Goal: Information Seeking & Learning: Find specific fact

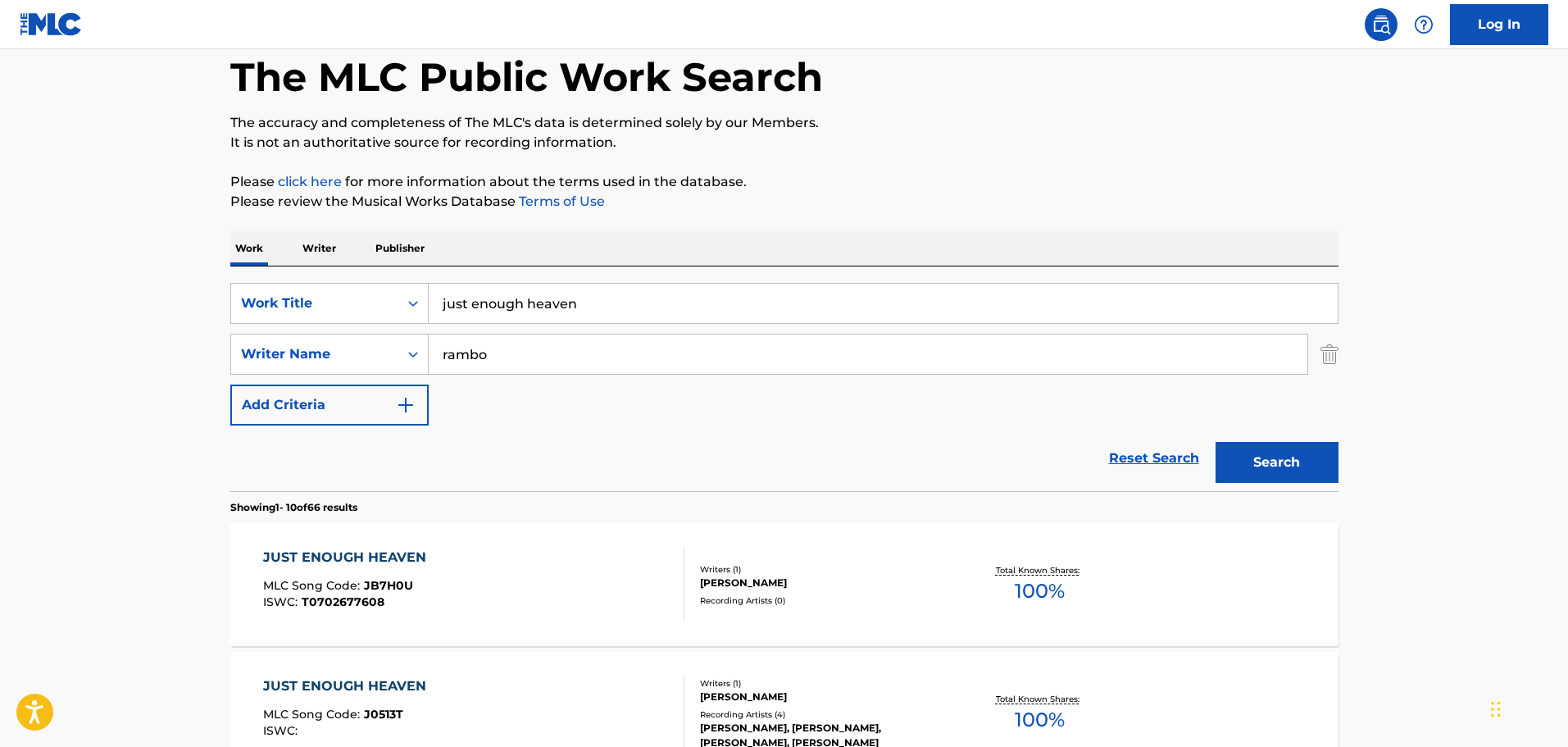
scroll to position [82, 0]
drag, startPoint x: 695, startPoint y: 295, endPoint x: 217, endPoint y: 321, distance: 478.7
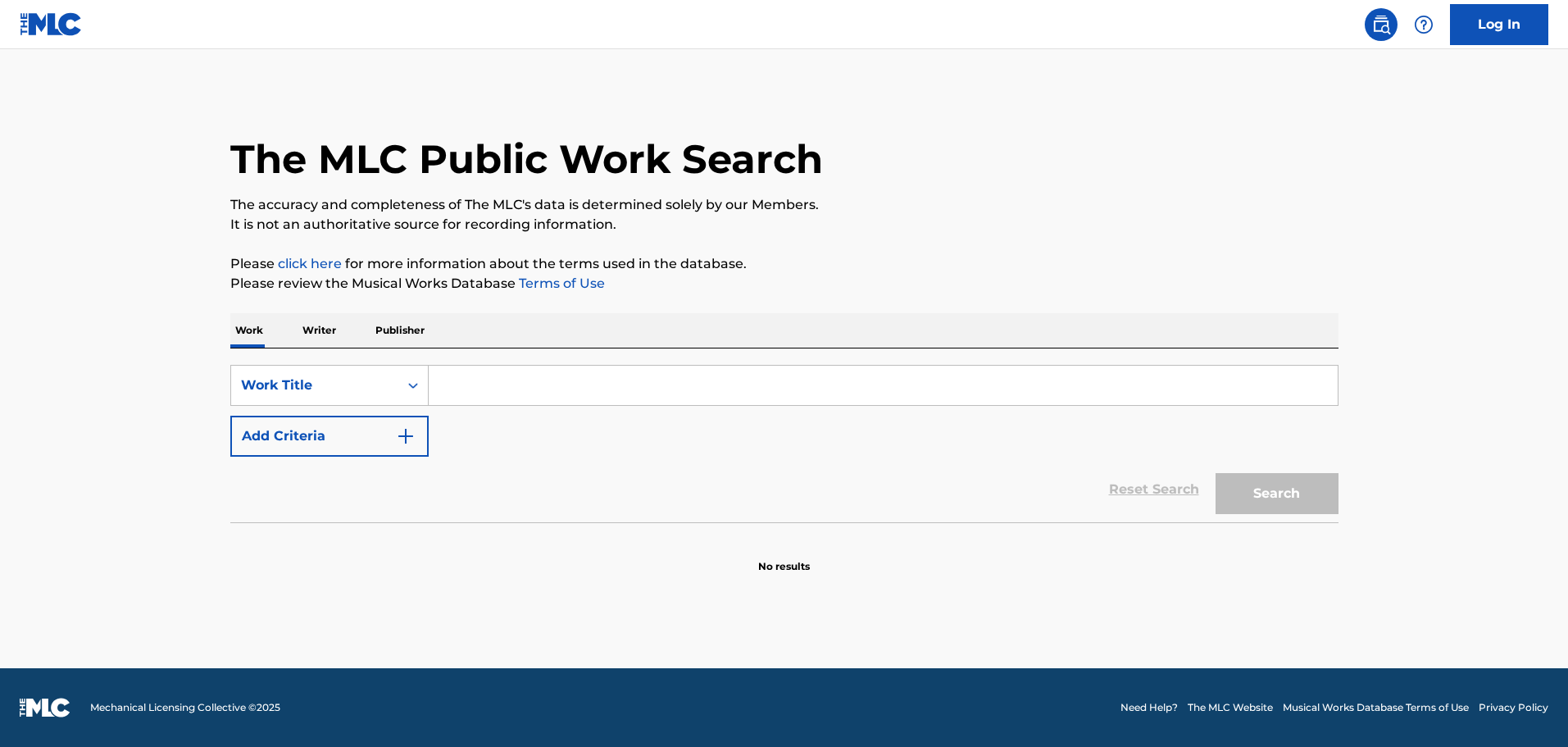
click at [778, 397] on input "Search Form" at bounding box center [884, 384] width 910 height 39
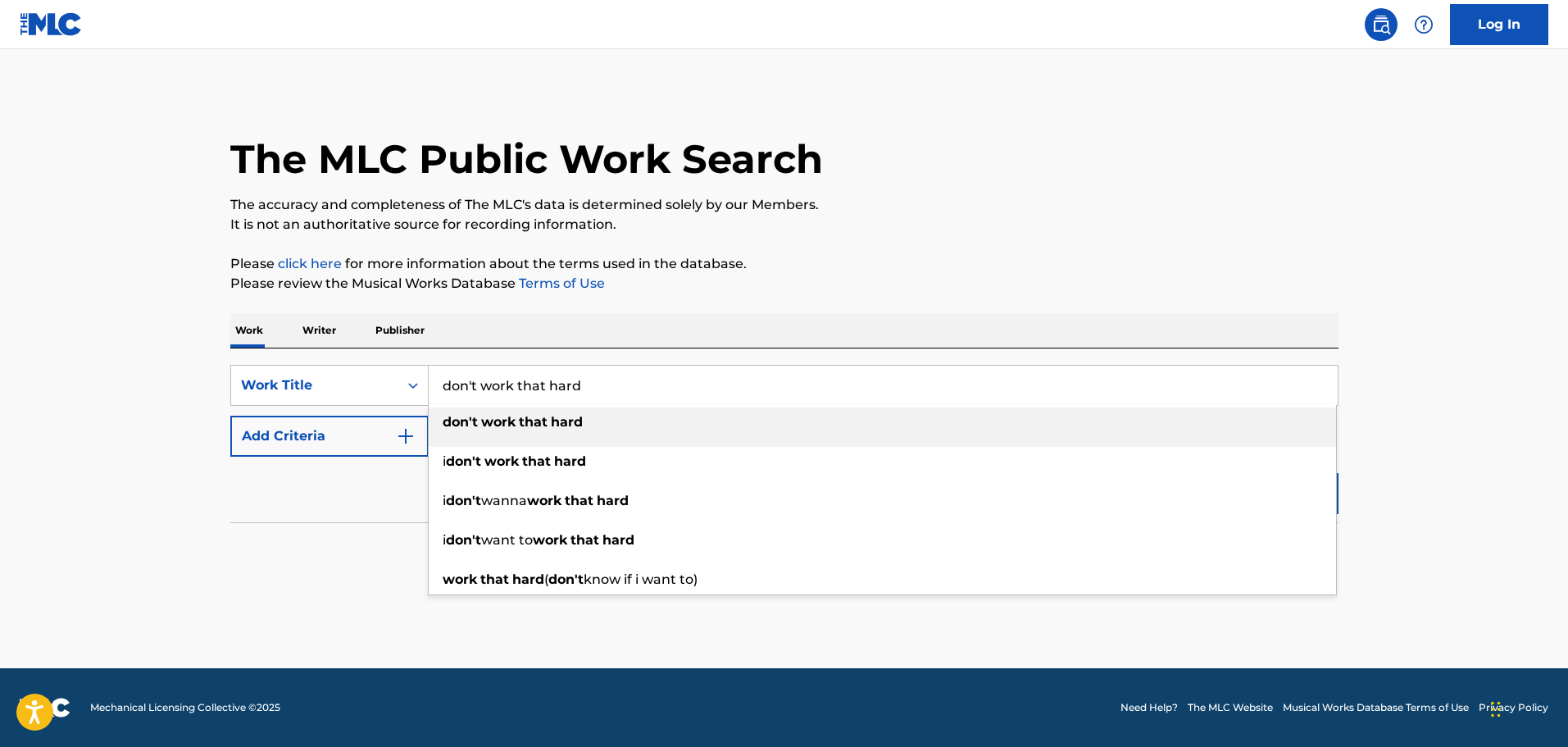
type input "don't work that hard"
click at [364, 444] on button "Add Criteria" at bounding box center [329, 436] width 199 height 41
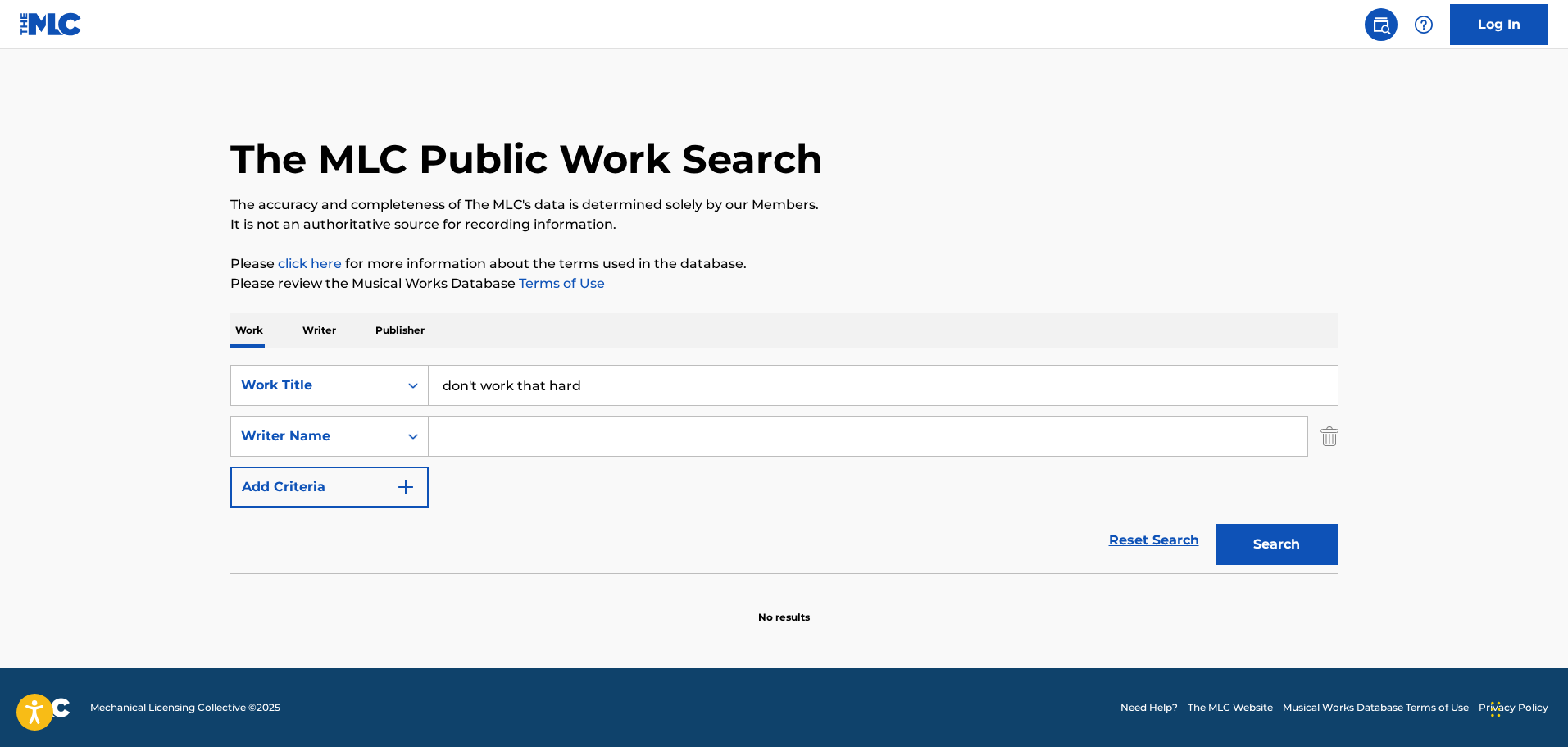
click at [577, 425] on input "Search Form" at bounding box center [869, 436] width 879 height 39
type input "strohmeyer"
click at [1216, 524] on button "Search" at bounding box center [1277, 544] width 123 height 41
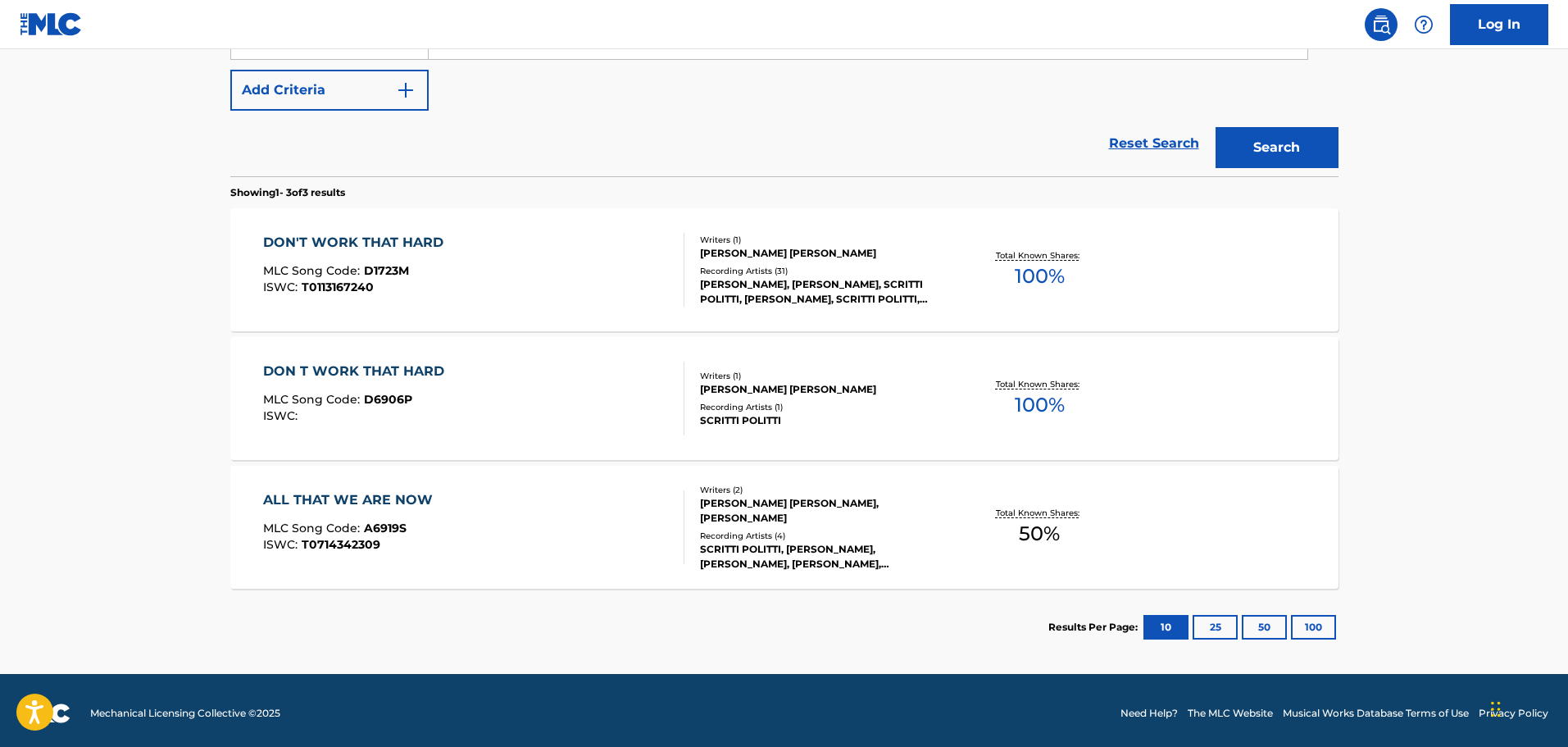
scroll to position [403, 0]
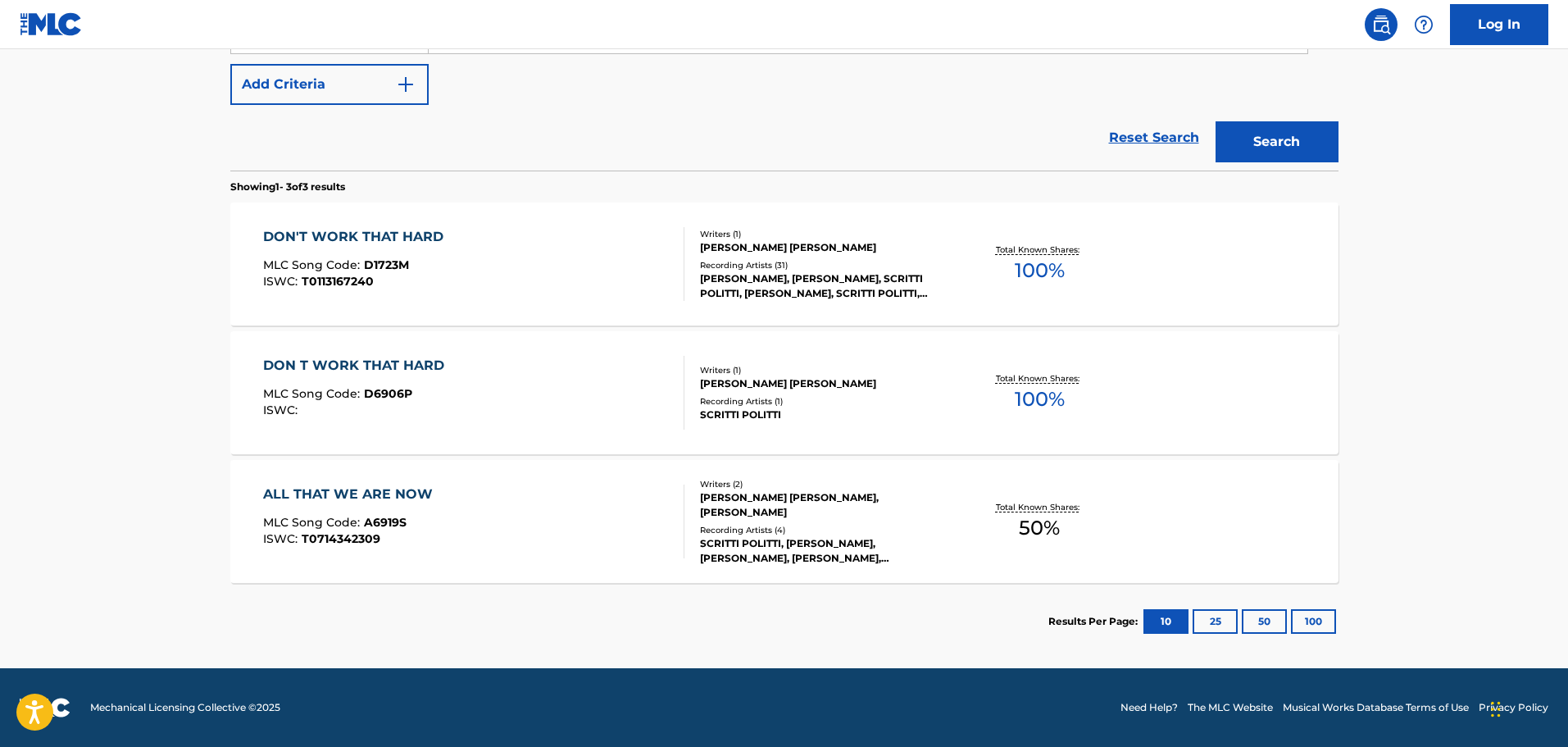
click at [576, 274] on div "DON'T WORK THAT HARD MLC Song Code : D1723M ISWC : T0113167240" at bounding box center [474, 265] width 421 height 74
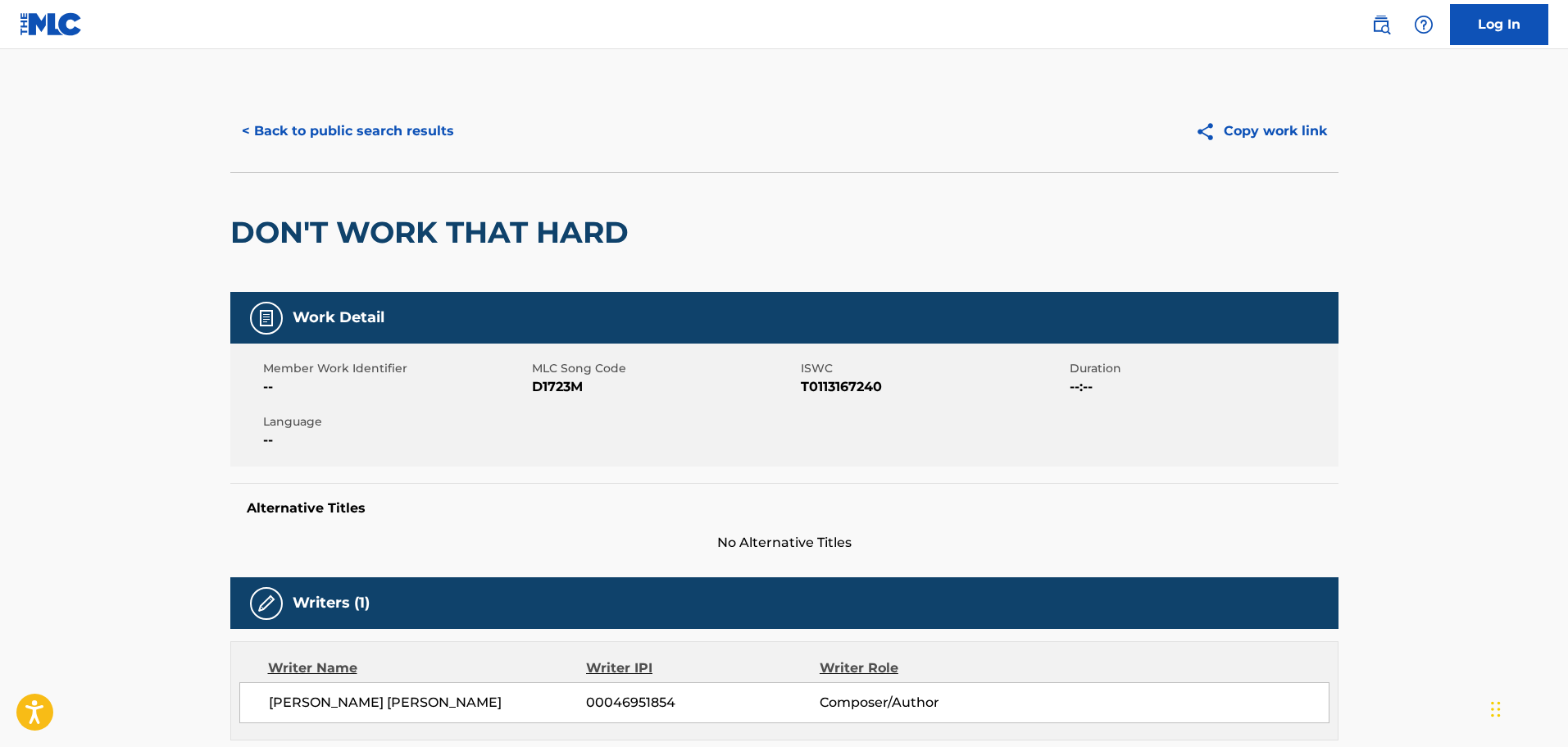
drag, startPoint x: 401, startPoint y: 124, endPoint x: 399, endPoint y: 142, distance: 18.1
click at [399, 142] on button "< Back to public search results" at bounding box center [347, 130] width 235 height 41
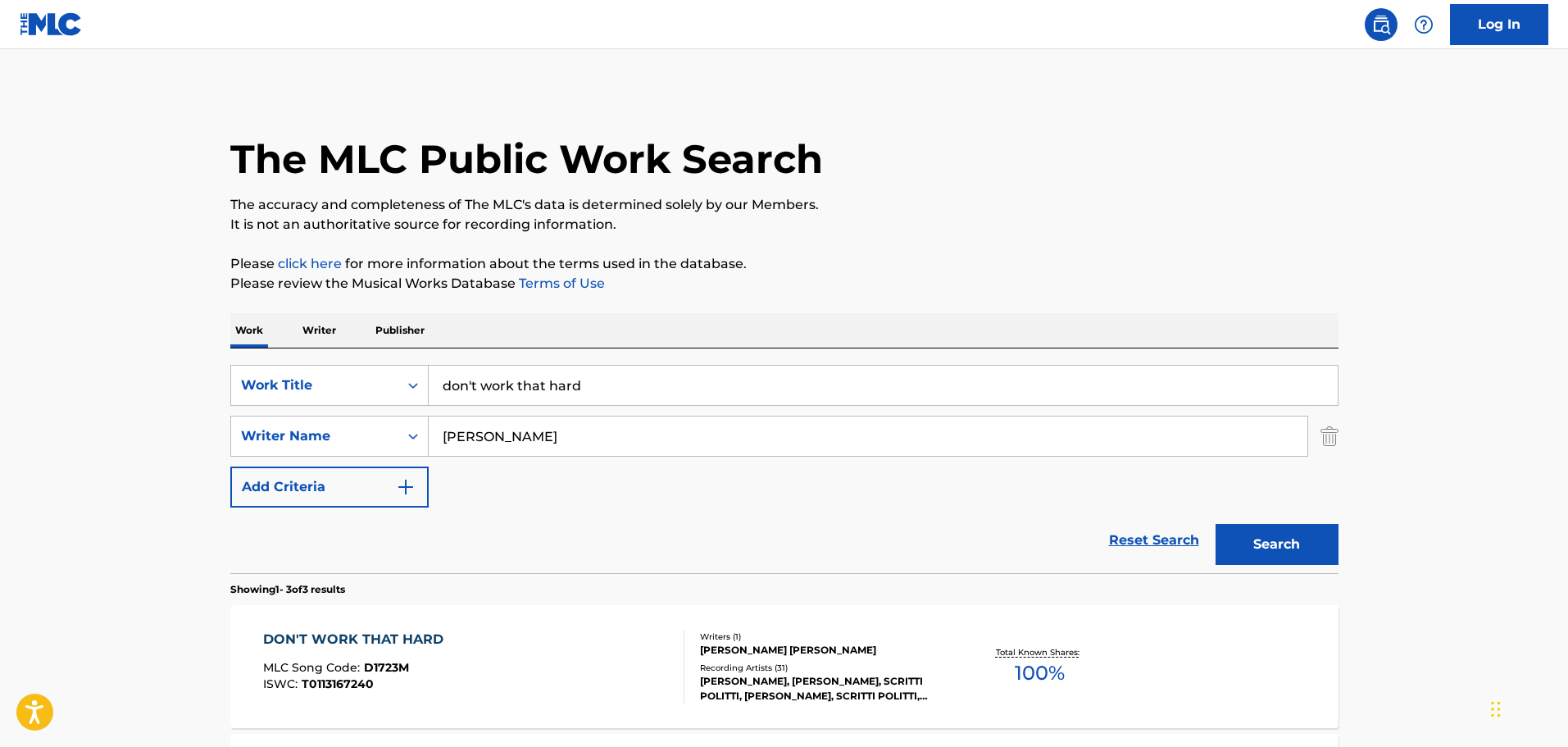
scroll to position [309, 0]
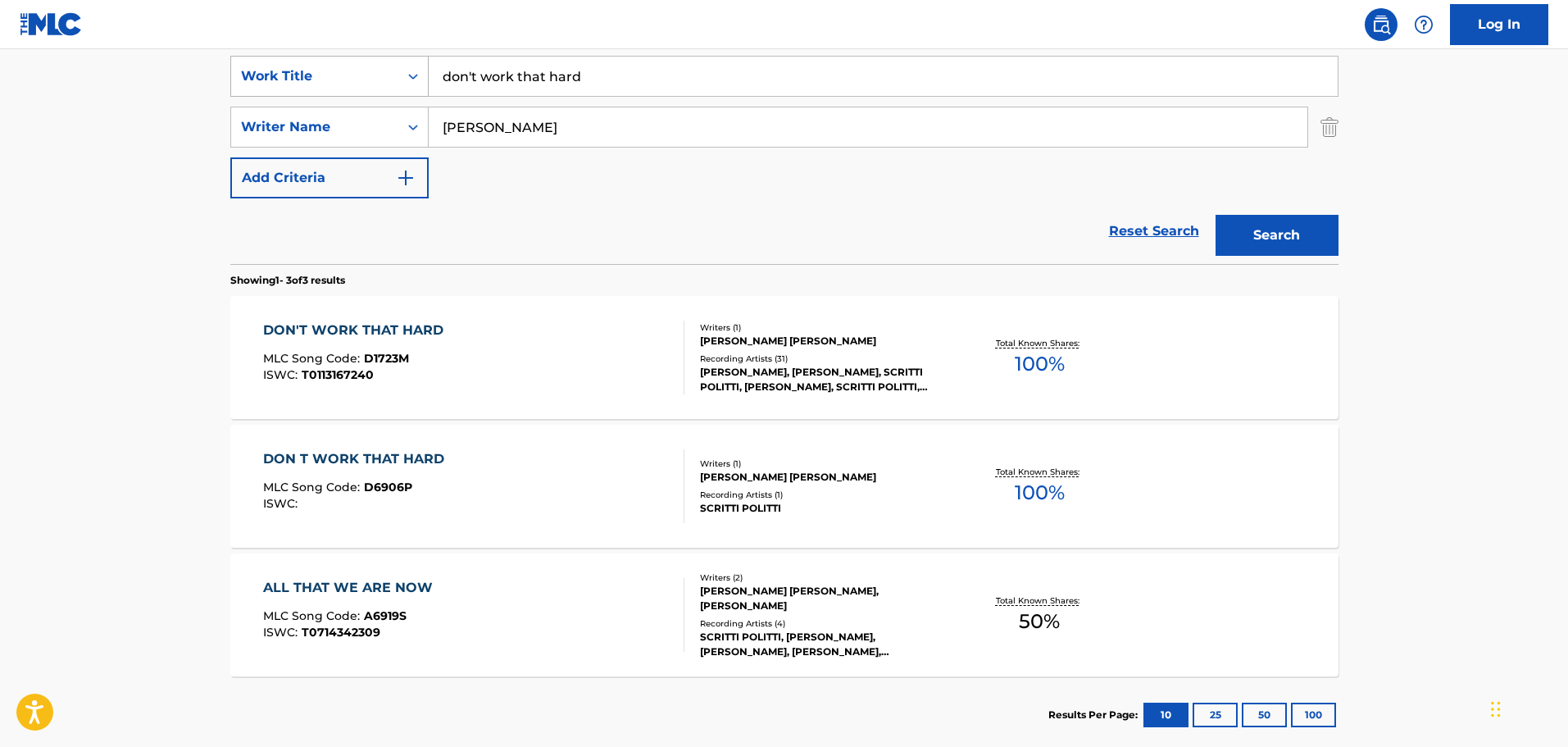
drag, startPoint x: 615, startPoint y: 69, endPoint x: 343, endPoint y: 74, distance: 272.0
click at [343, 74] on div "SearchWithCriteria4eb14d48-e8e9-442d-82f0-879d334d1c63 Work Title don't work th…" at bounding box center [784, 76] width 1108 height 41
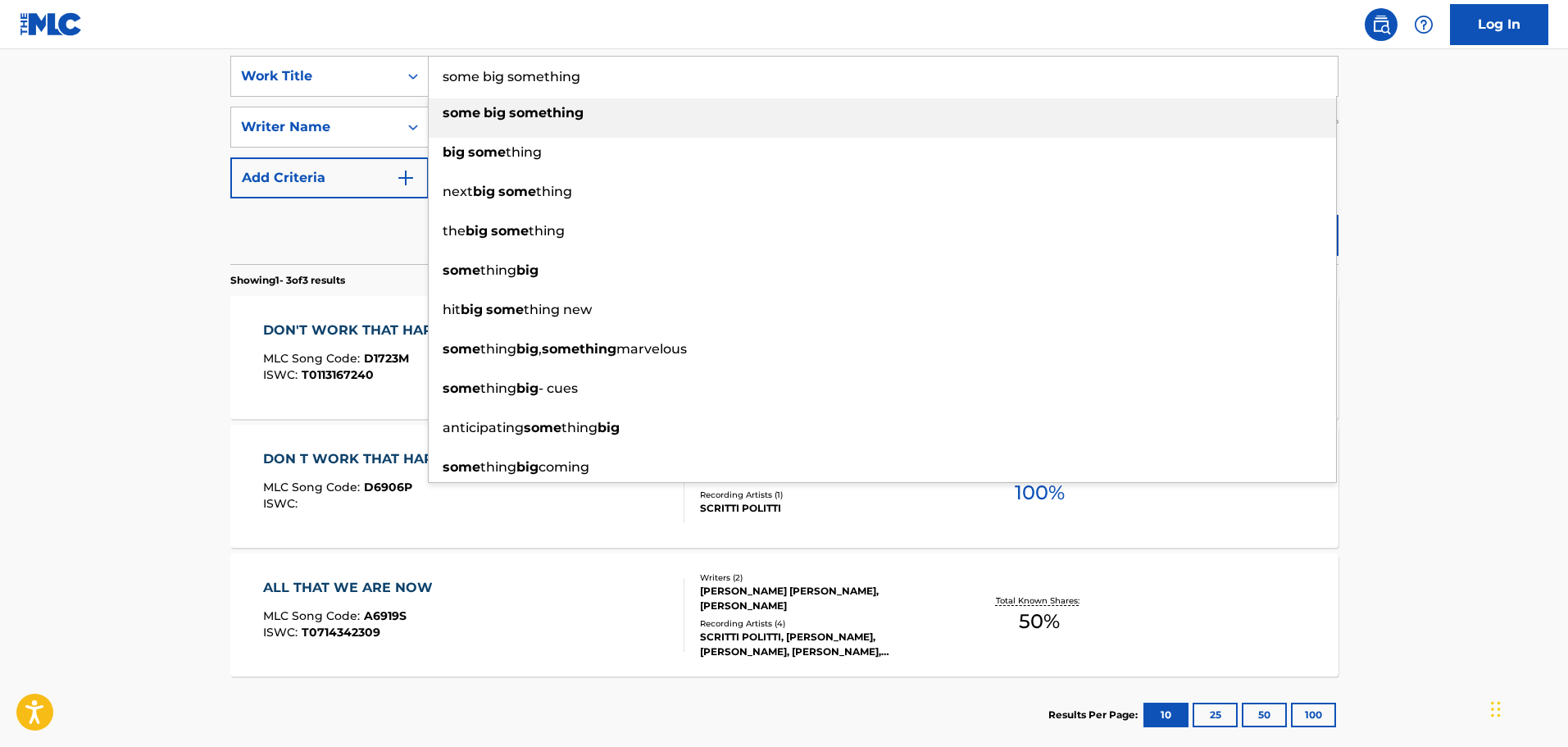
type input "some big something"
click at [439, 117] on div "some big something" at bounding box center [883, 112] width 908 height 29
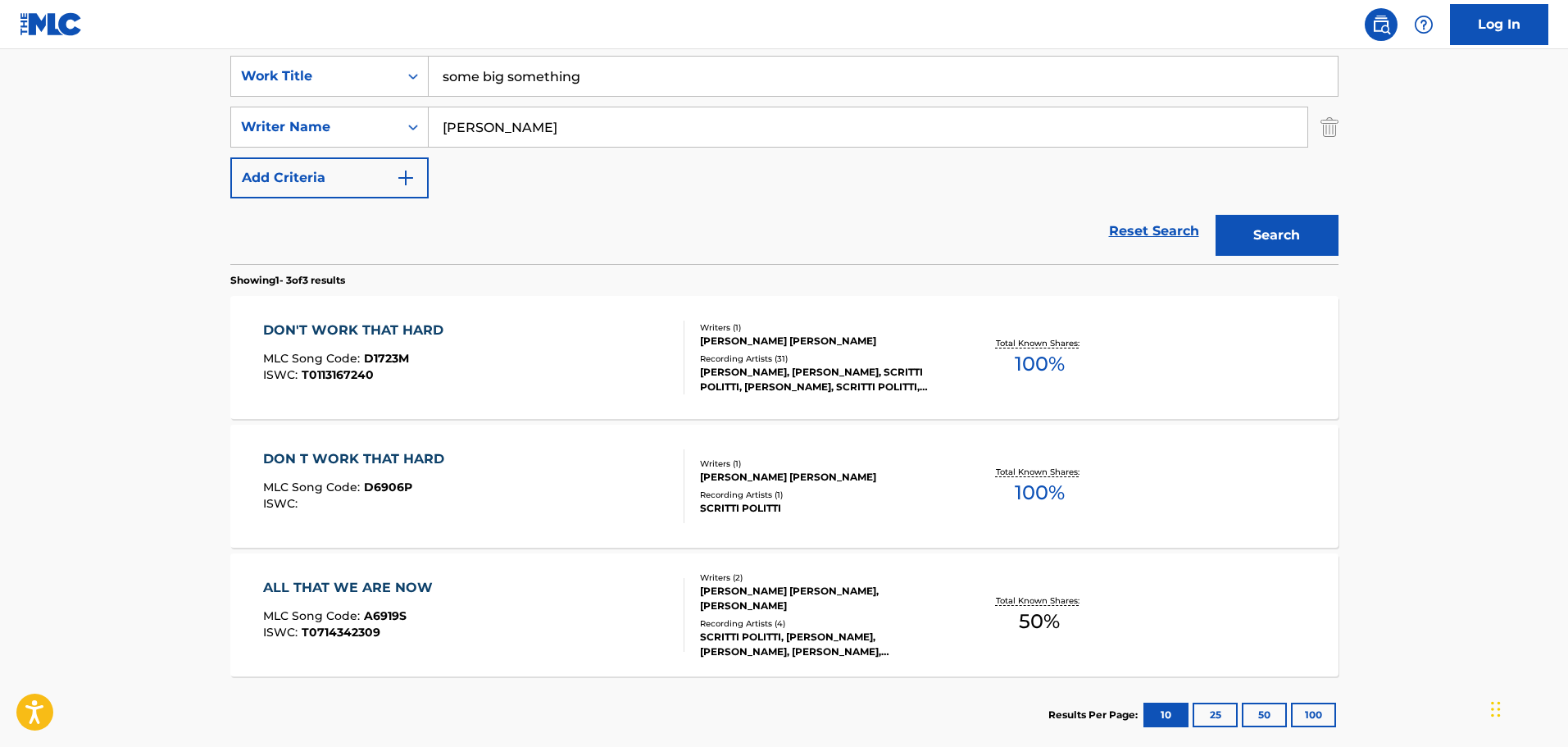
click at [511, 135] on input "strohmeyer" at bounding box center [869, 127] width 879 height 39
drag, startPoint x: 546, startPoint y: 134, endPoint x: 364, endPoint y: 132, distance: 182.0
click at [364, 132] on div "SearchWithCriteria161bfa69-23ba-4920-8349-62e77491eb75 Writer Name strohmeyer" at bounding box center [784, 127] width 1108 height 41
type input "hansen"
click at [1216, 215] on button "Search" at bounding box center [1277, 235] width 123 height 41
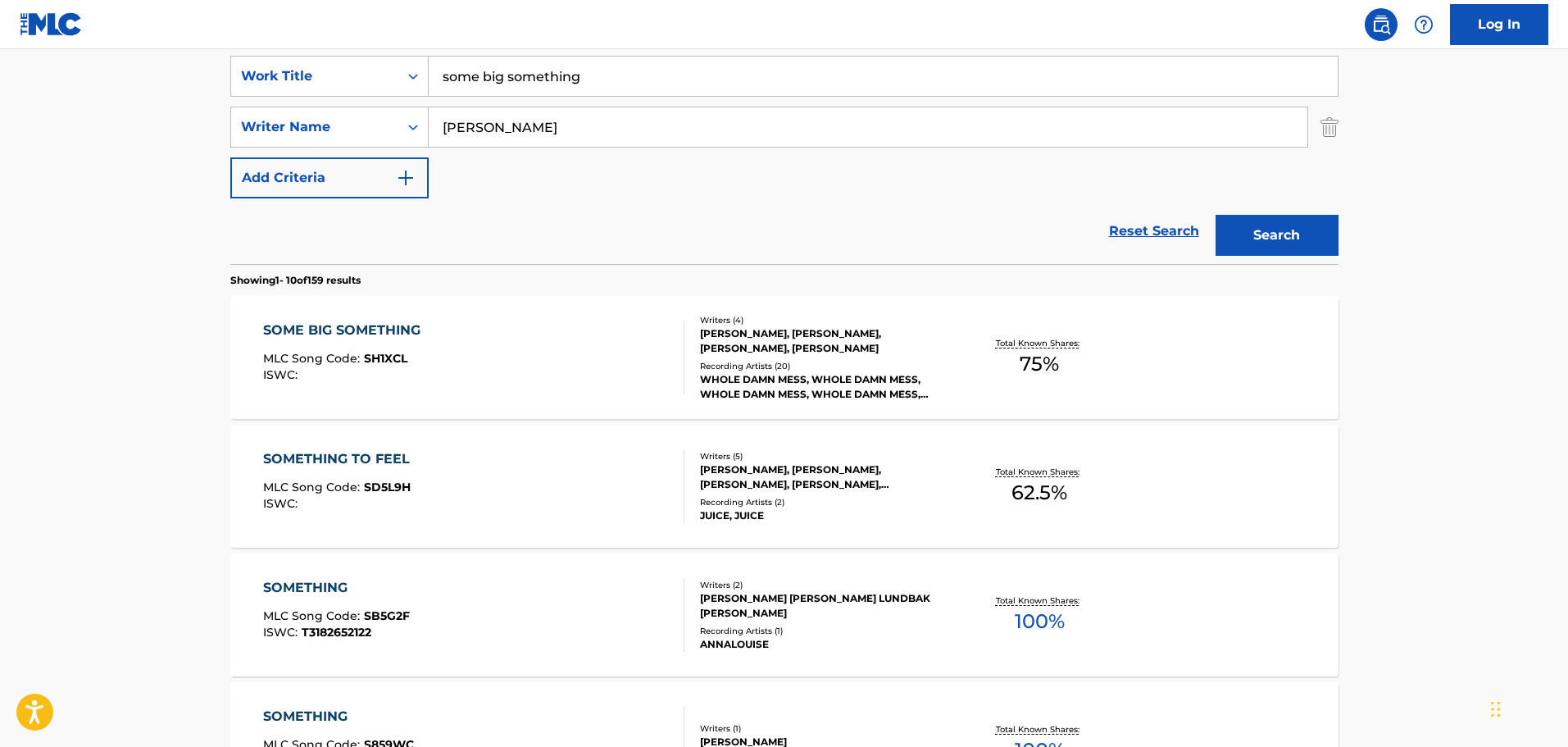
click at [529, 359] on div "SOME BIG SOMETHING MLC Song Code : SH1XCL ISWC :" at bounding box center [474, 358] width 421 height 74
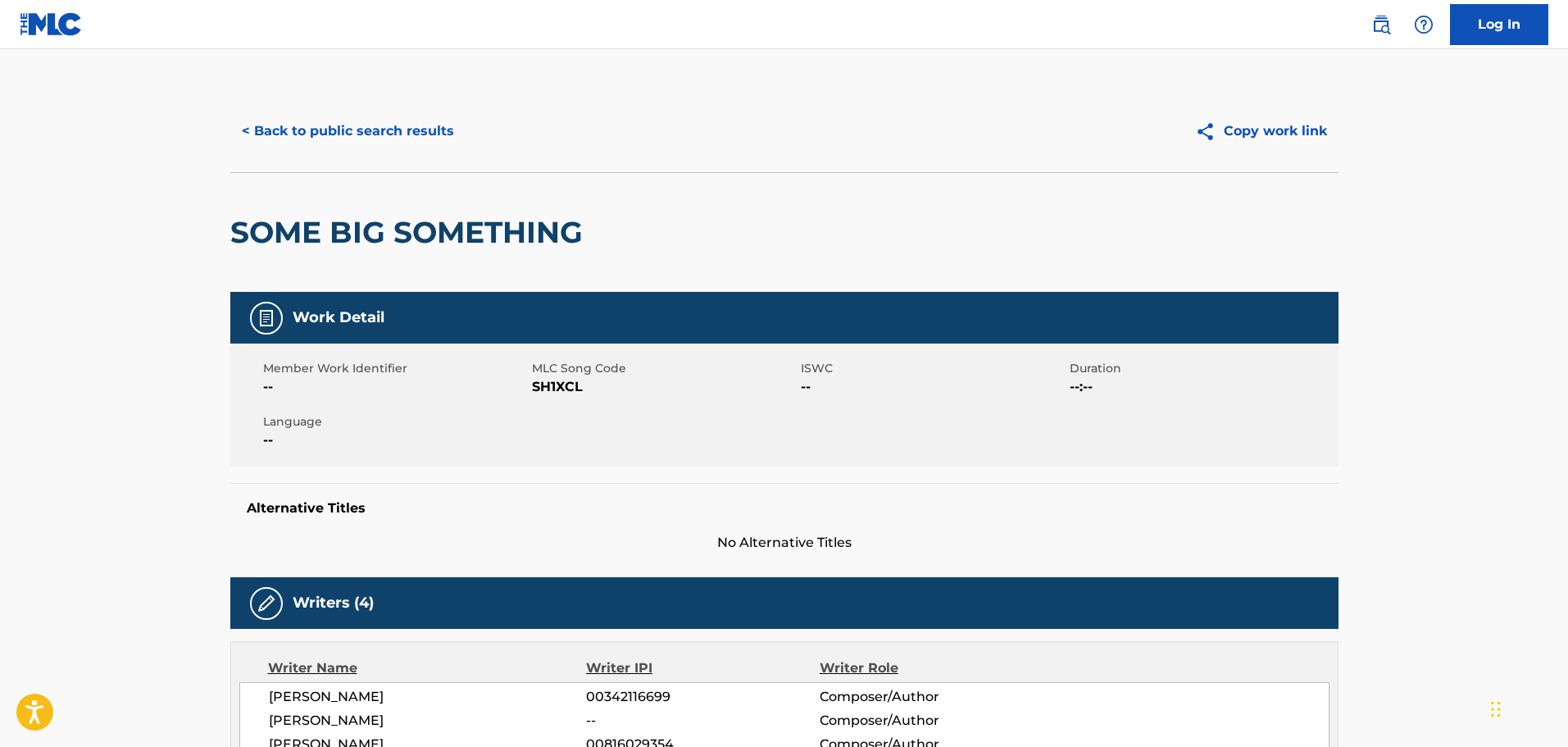
click at [352, 128] on button "< Back to public search results" at bounding box center [347, 130] width 235 height 41
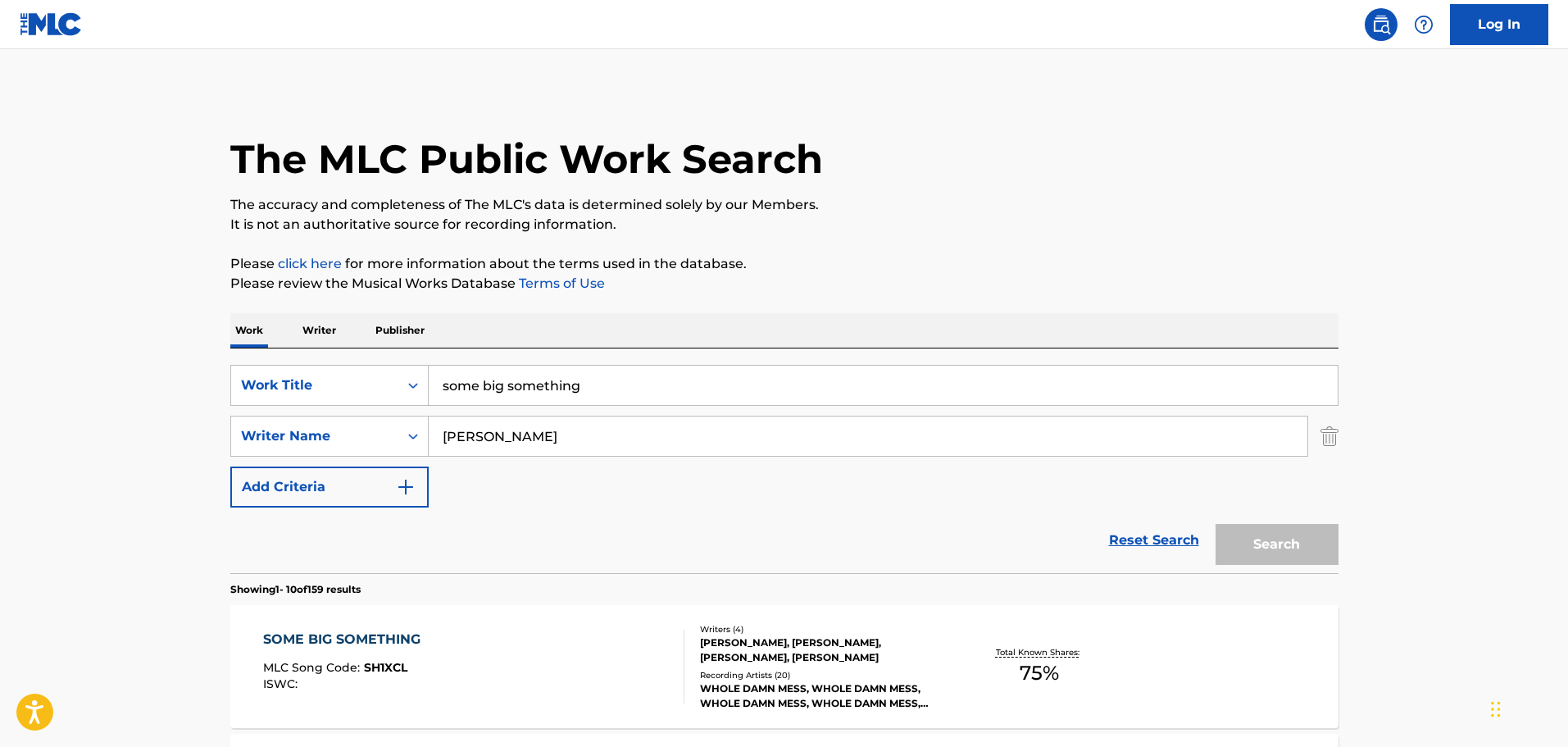
scroll to position [309, 0]
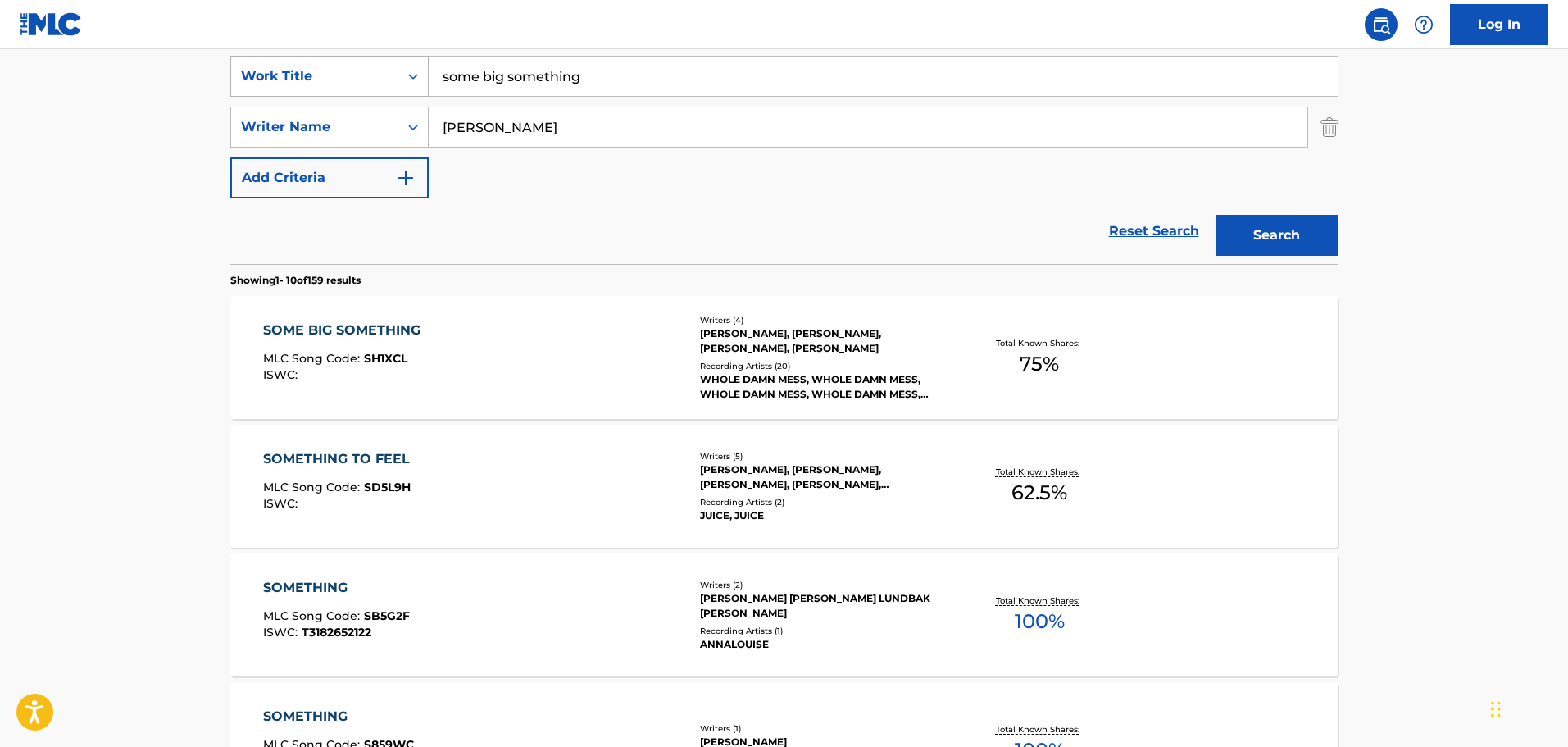
drag, startPoint x: 631, startPoint y: 73, endPoint x: 324, endPoint y: 79, distance: 307.1
click at [324, 79] on div "SearchWithCriteria4eb14d48-e8e9-442d-82f0-879d334d1c63 Work Title some big some…" at bounding box center [784, 76] width 1108 height 41
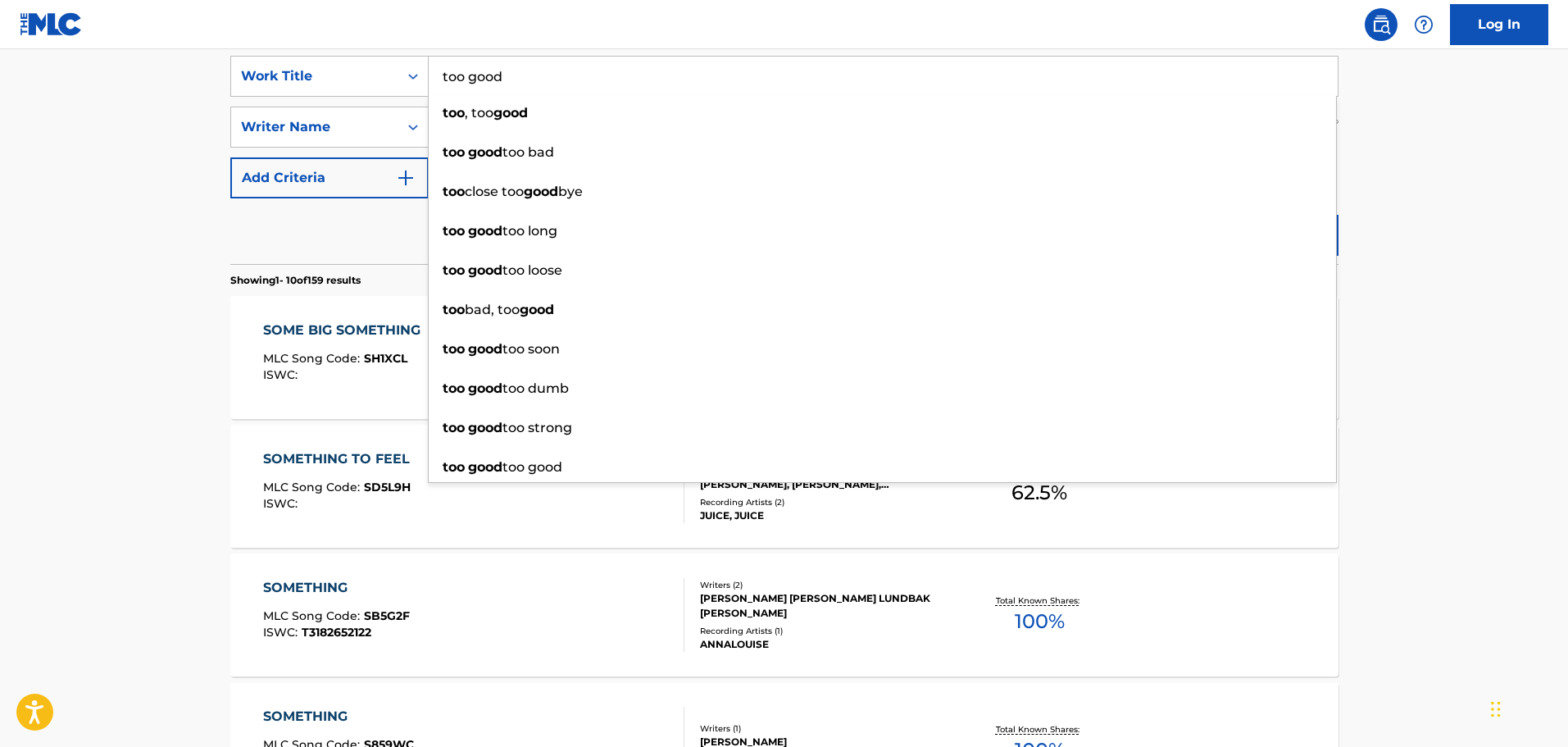
type input "too good"
click at [74, 271] on main "The MLC Public Work Search The accuracy and completeness of The MLC's data is d…" at bounding box center [784, 705] width 1568 height 1930
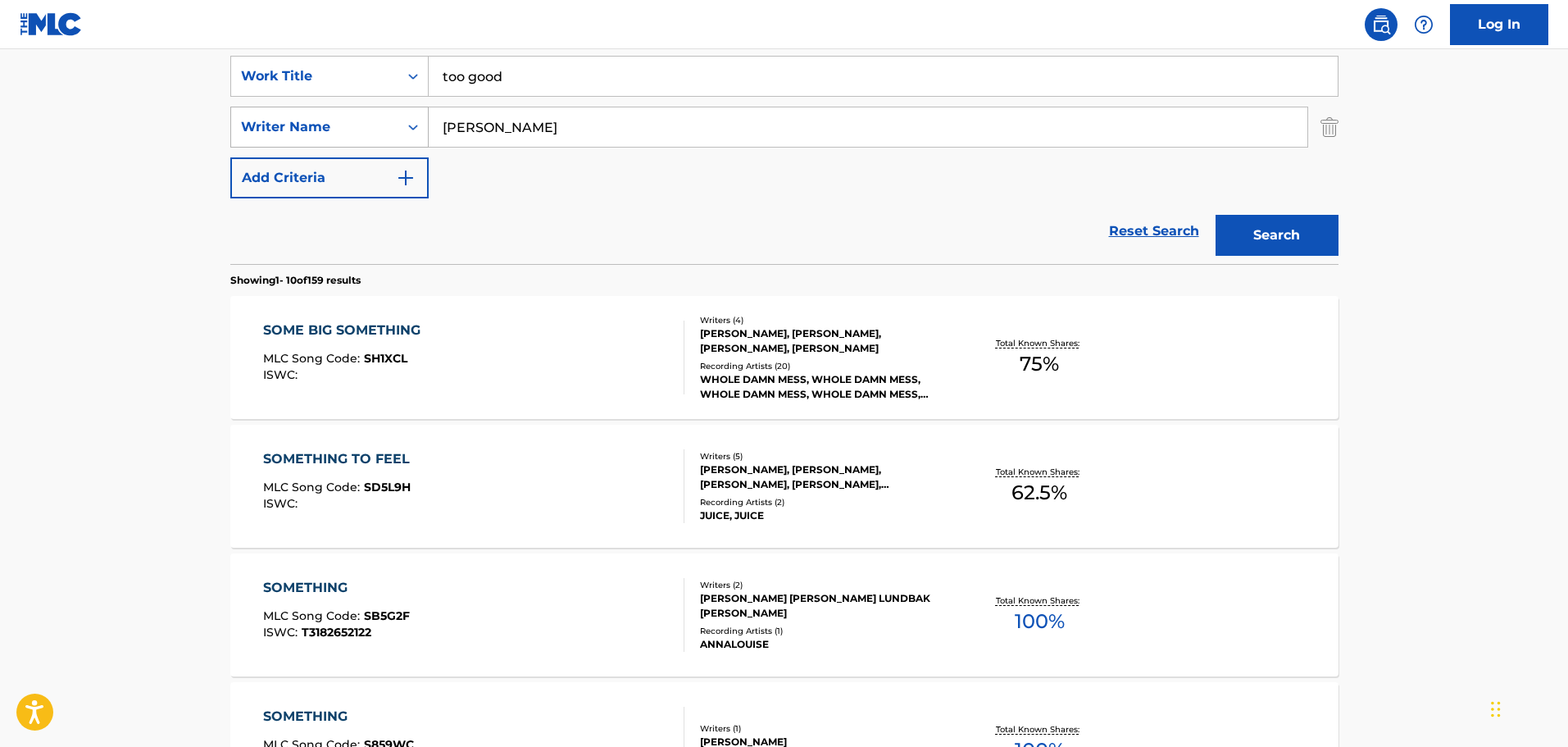
drag, startPoint x: 545, startPoint y: 125, endPoint x: 421, endPoint y: 132, distance: 124.2
click at [421, 132] on div "SearchWithCriteria161bfa69-23ba-4920-8349-62e77491eb75 Writer Name hansen" at bounding box center [784, 127] width 1108 height 41
type input "truitt"
click at [1216, 215] on button "Search" at bounding box center [1277, 235] width 123 height 41
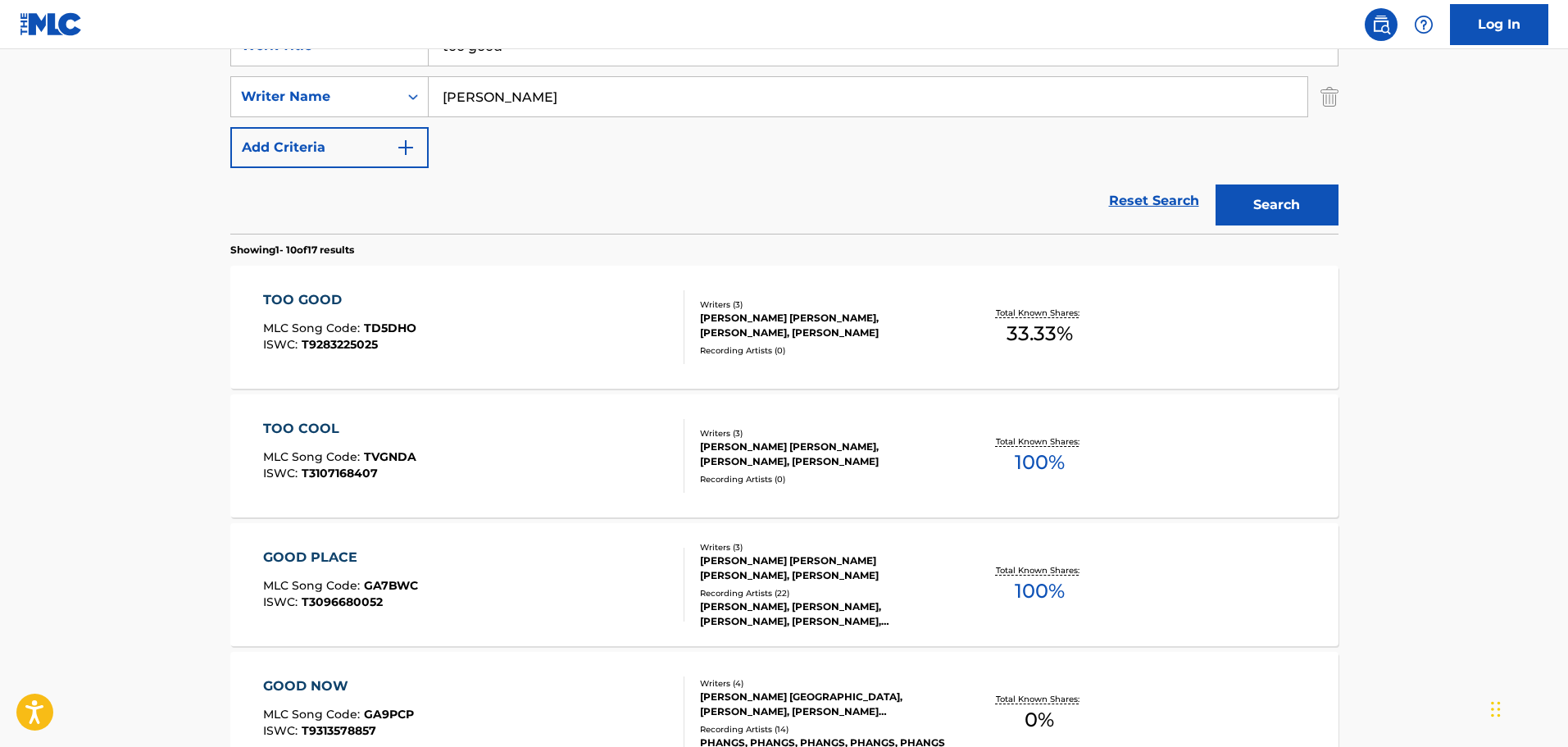
scroll to position [391, 0]
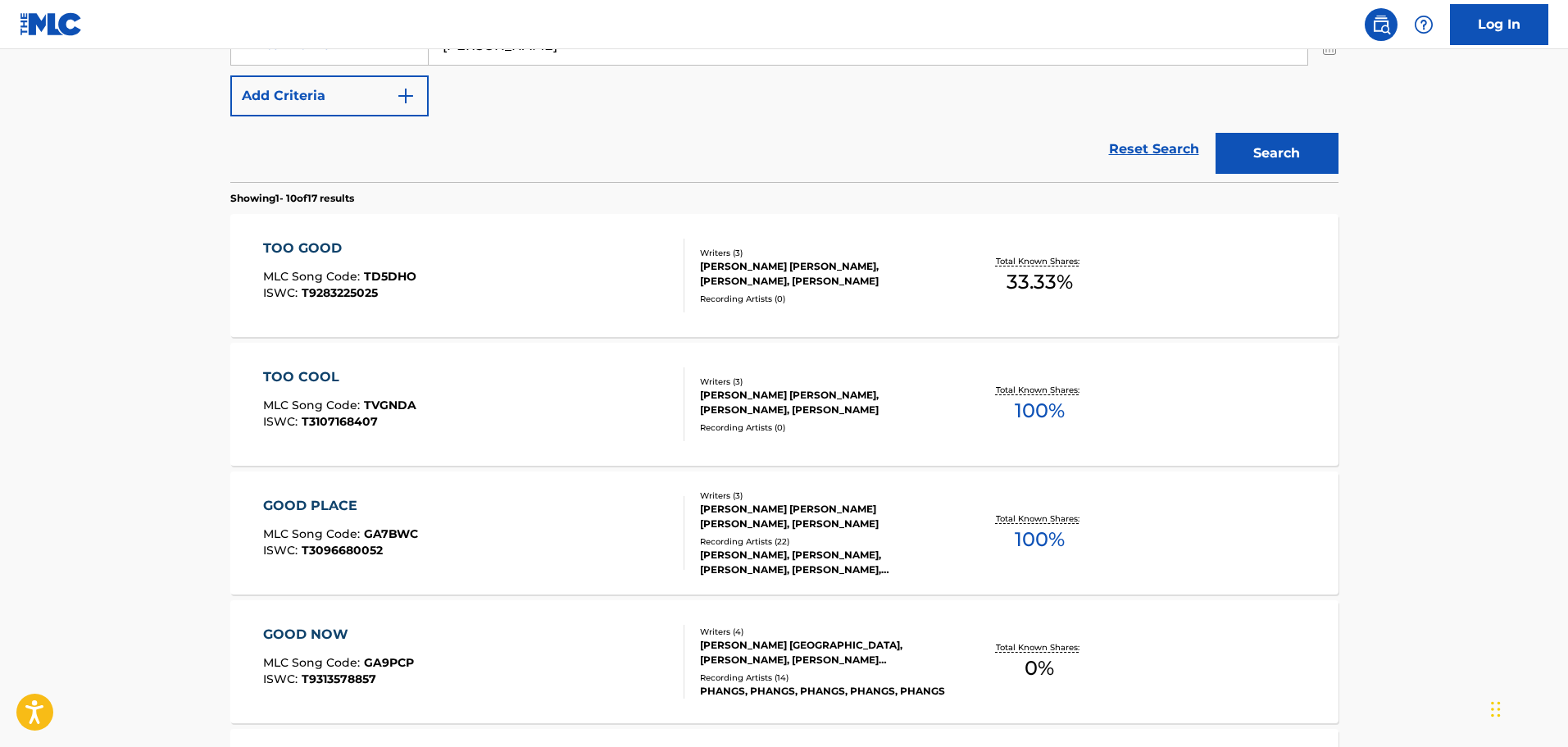
click at [549, 264] on div "TOO GOOD MLC Song Code : TD5DHO ISWC : T9283225025" at bounding box center [474, 276] width 421 height 74
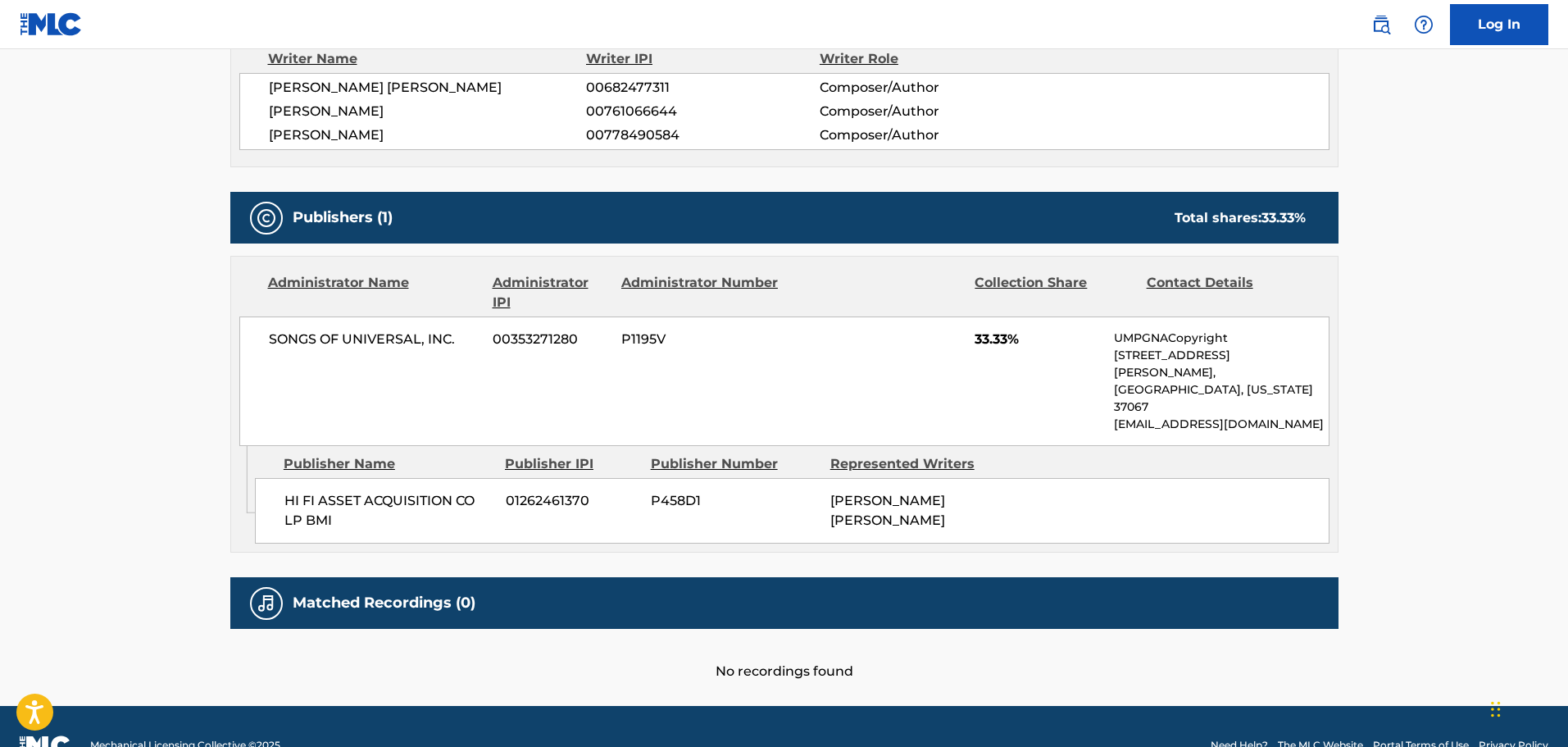
scroll to position [613, 0]
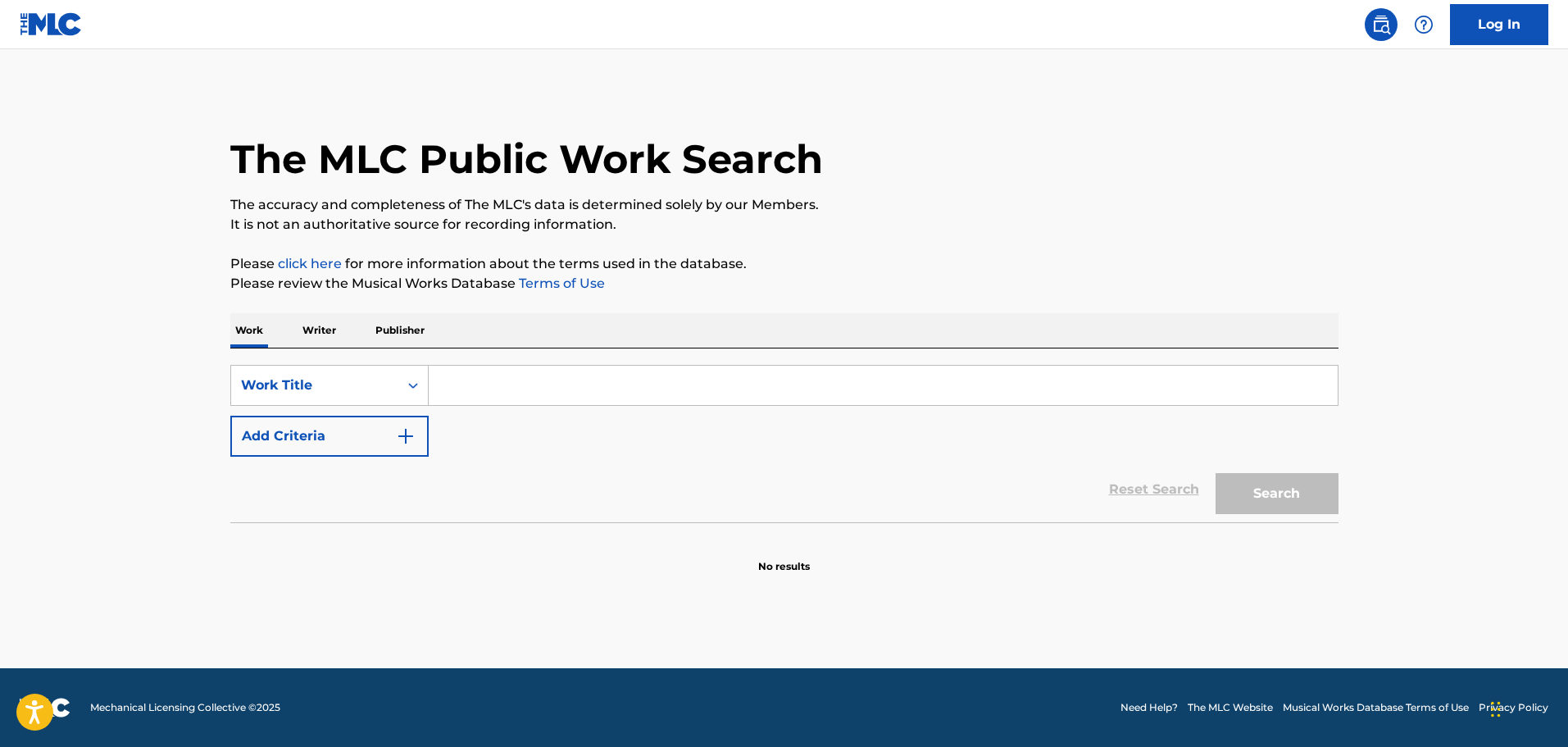
click at [970, 370] on div "Search Form" at bounding box center [884, 384] width 910 height 41
click at [972, 374] on input "Search Form" at bounding box center [884, 384] width 910 height 39
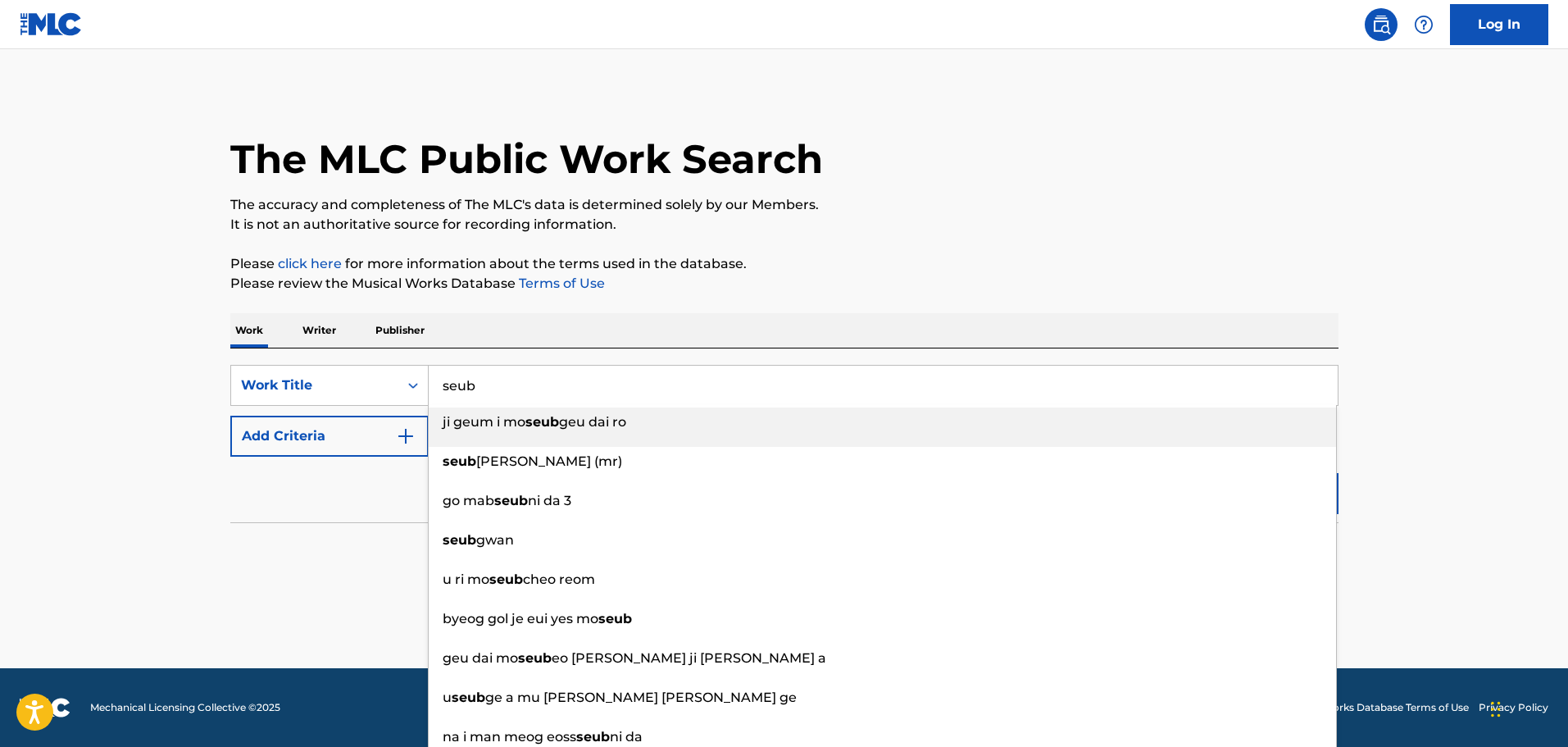
type input "seub"
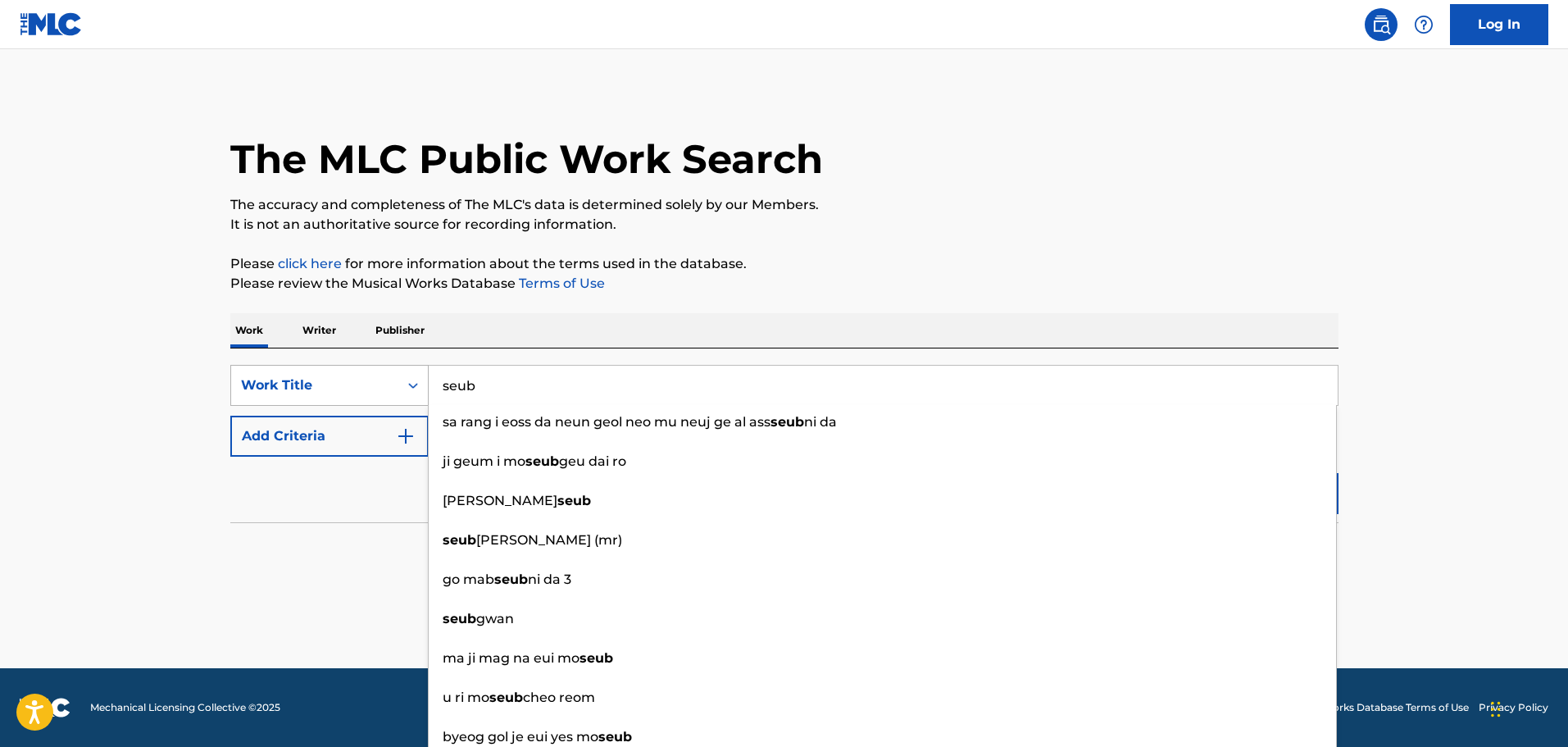
drag, startPoint x: 496, startPoint y: 383, endPoint x: 382, endPoint y: 374, distance: 114.4
click at [382, 374] on div "SearchWithCriteriab7b9ba45-9415-41d4-9abb-b78fba6d9c5b Work Title seub sa rang …" at bounding box center [784, 384] width 1108 height 41
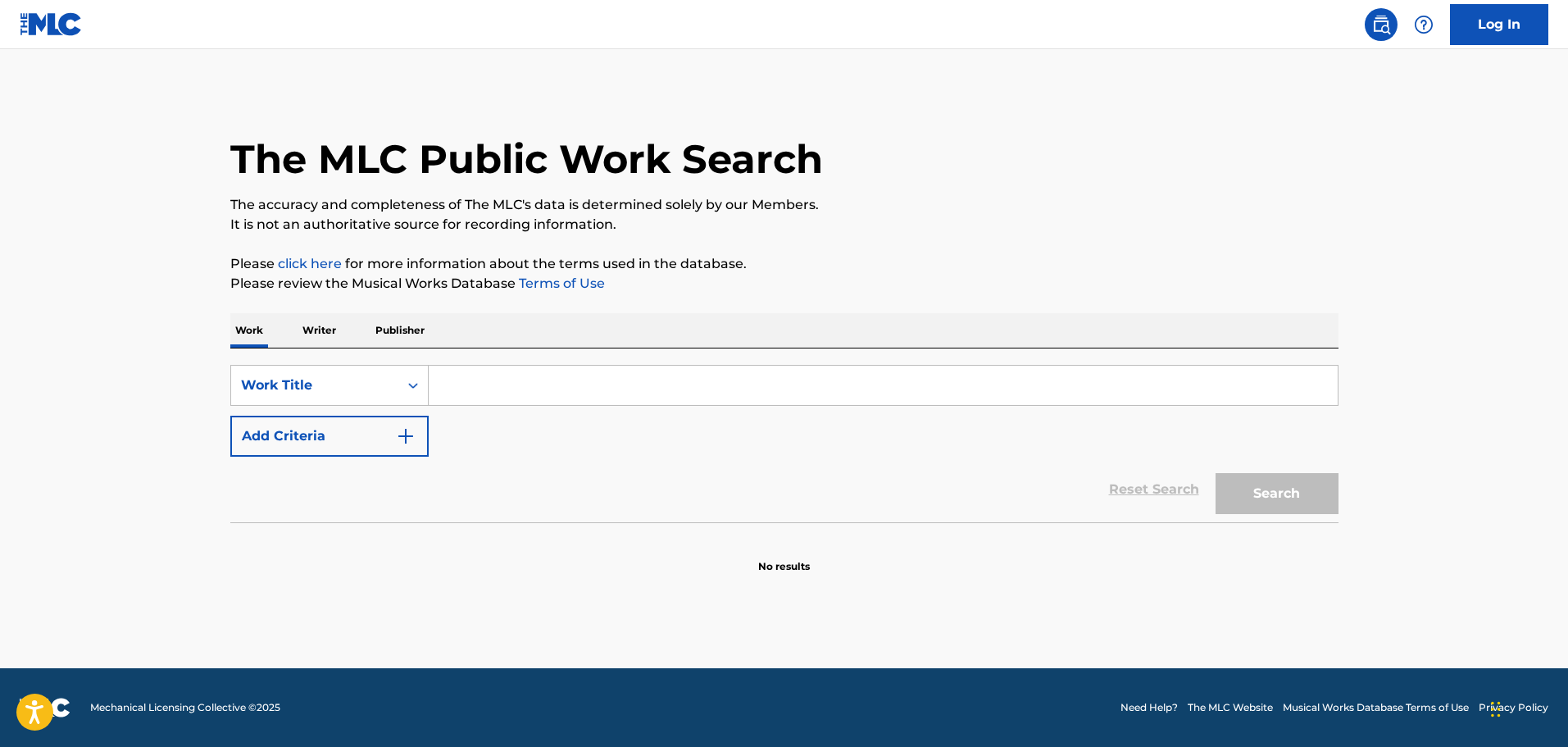
paste input "SEUBGWANJEOGIN NUNMUL"
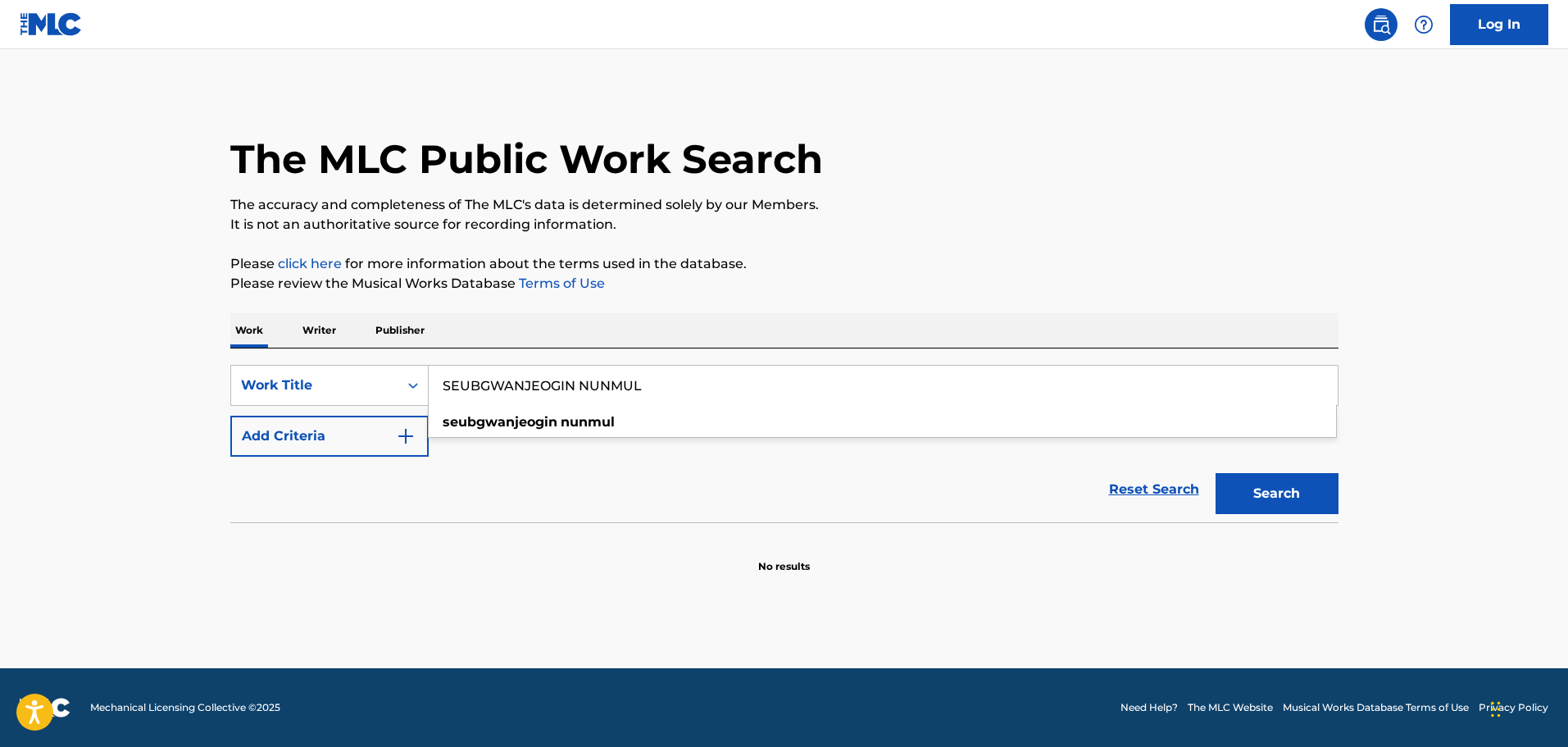
type input "SEUBGWANJEOGIN NUNMUL"
click at [1319, 495] on button "Search" at bounding box center [1277, 493] width 123 height 41
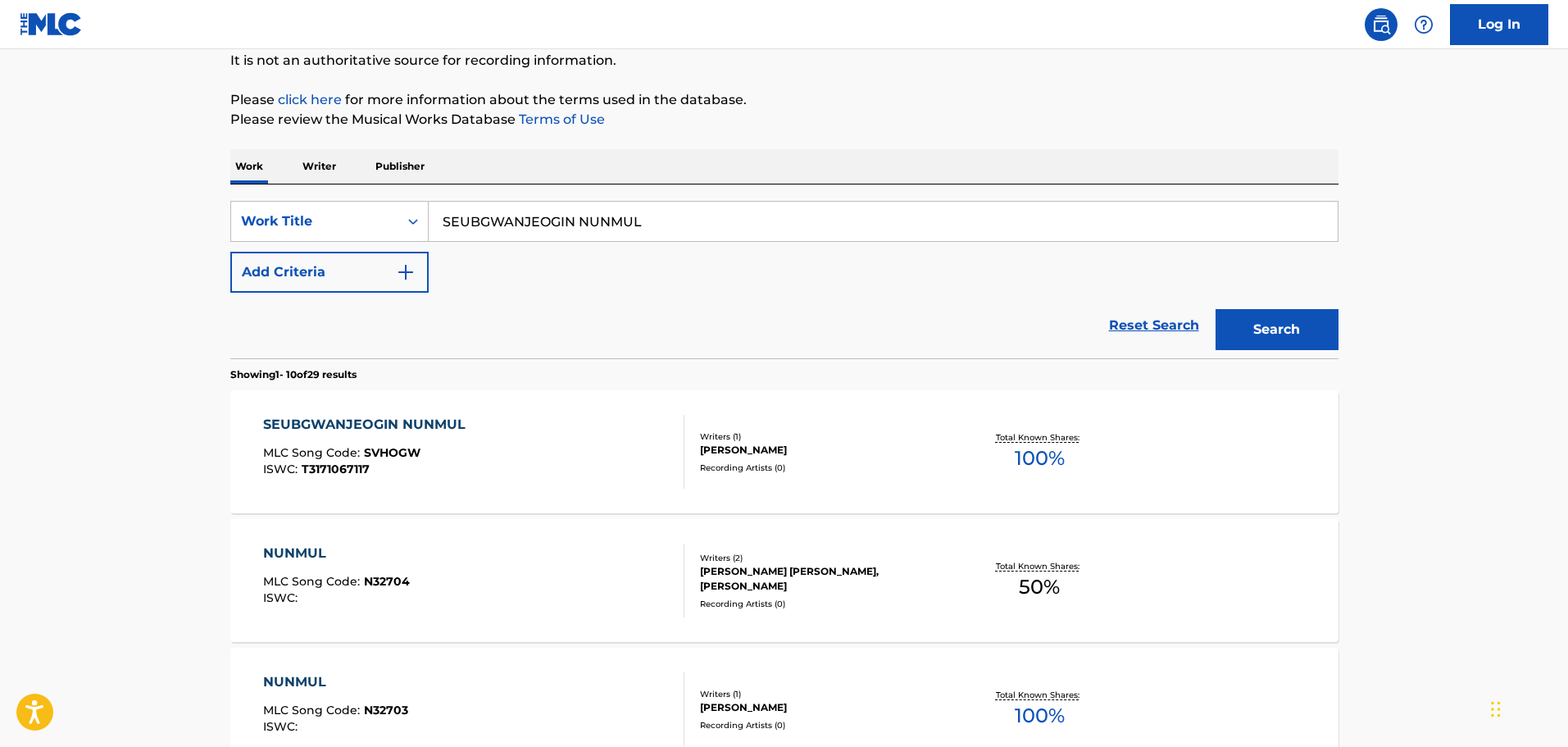
scroll to position [246, 0]
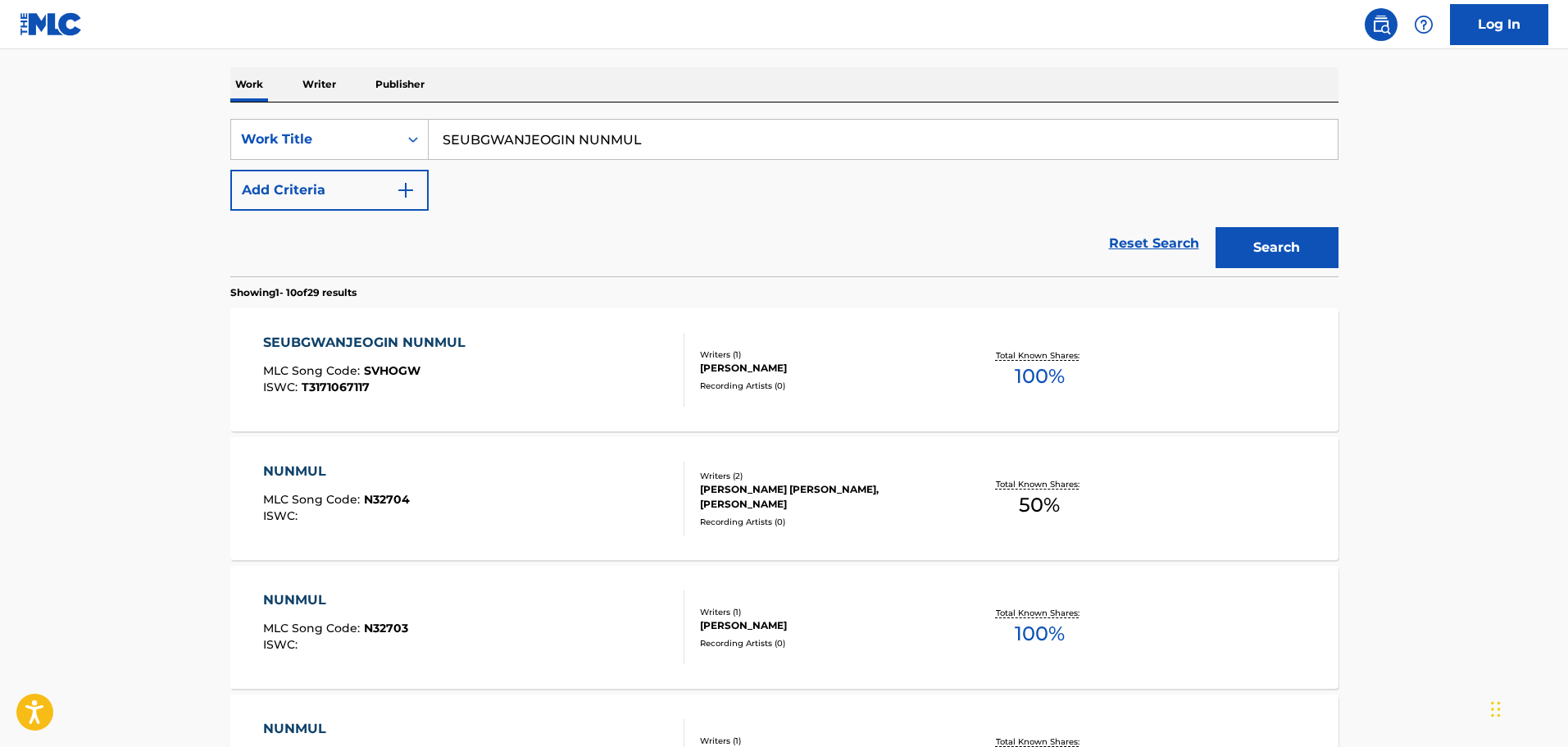
click at [483, 377] on div "SEUBGWANJEOGIN NUNMUL MLC Song Code : SVHOGW ISWC : T3171067117" at bounding box center [474, 370] width 421 height 74
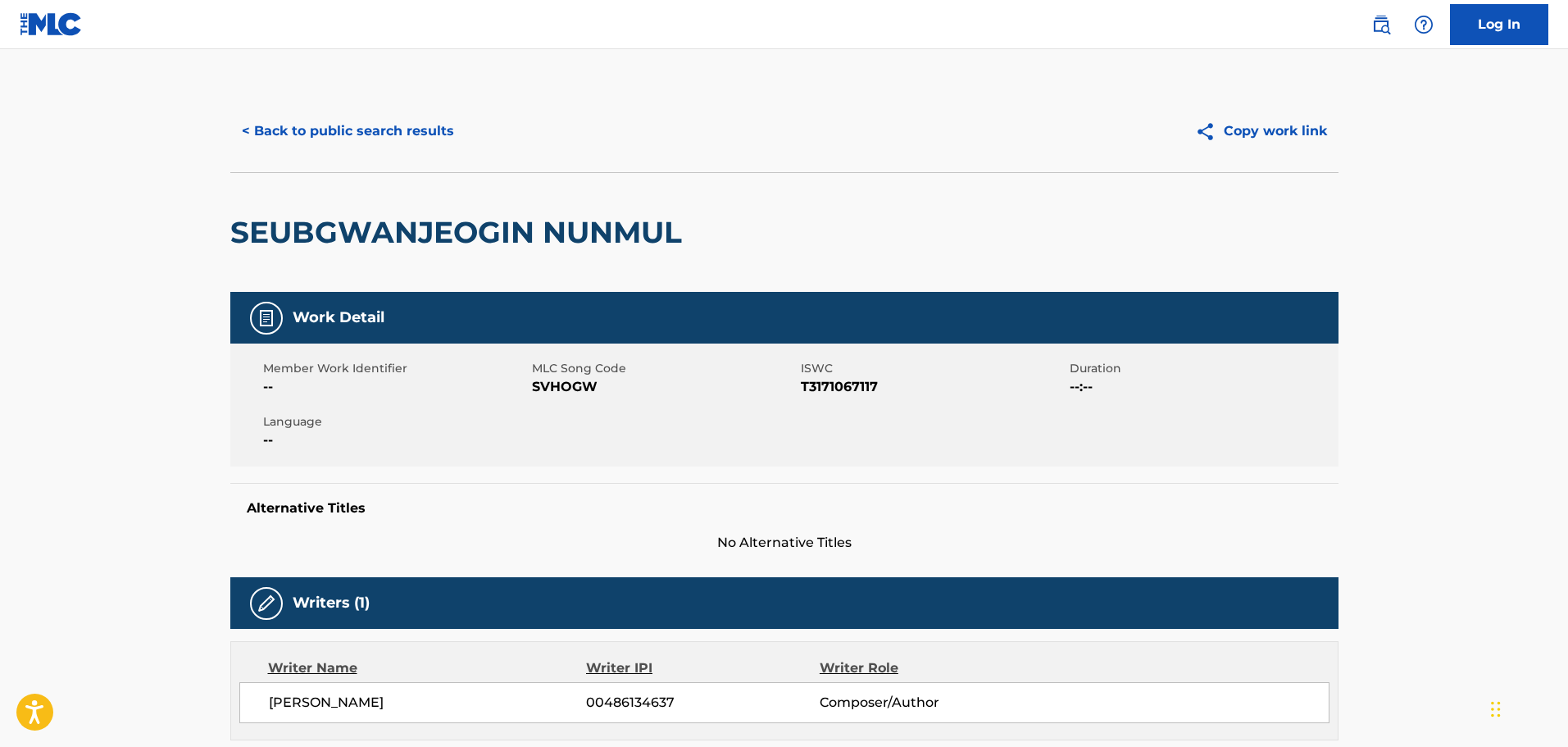
drag, startPoint x: 284, startPoint y: 191, endPoint x: 309, endPoint y: 153, distance: 45.5
click at [285, 178] on div "SEUBGWANJEOGIN NUNMUL" at bounding box center [460, 232] width 460 height 119
click at [310, 151] on div "< Back to public search results Copy work link" at bounding box center [784, 131] width 1108 height 82
click at [311, 140] on button "< Back to public search results" at bounding box center [347, 130] width 235 height 41
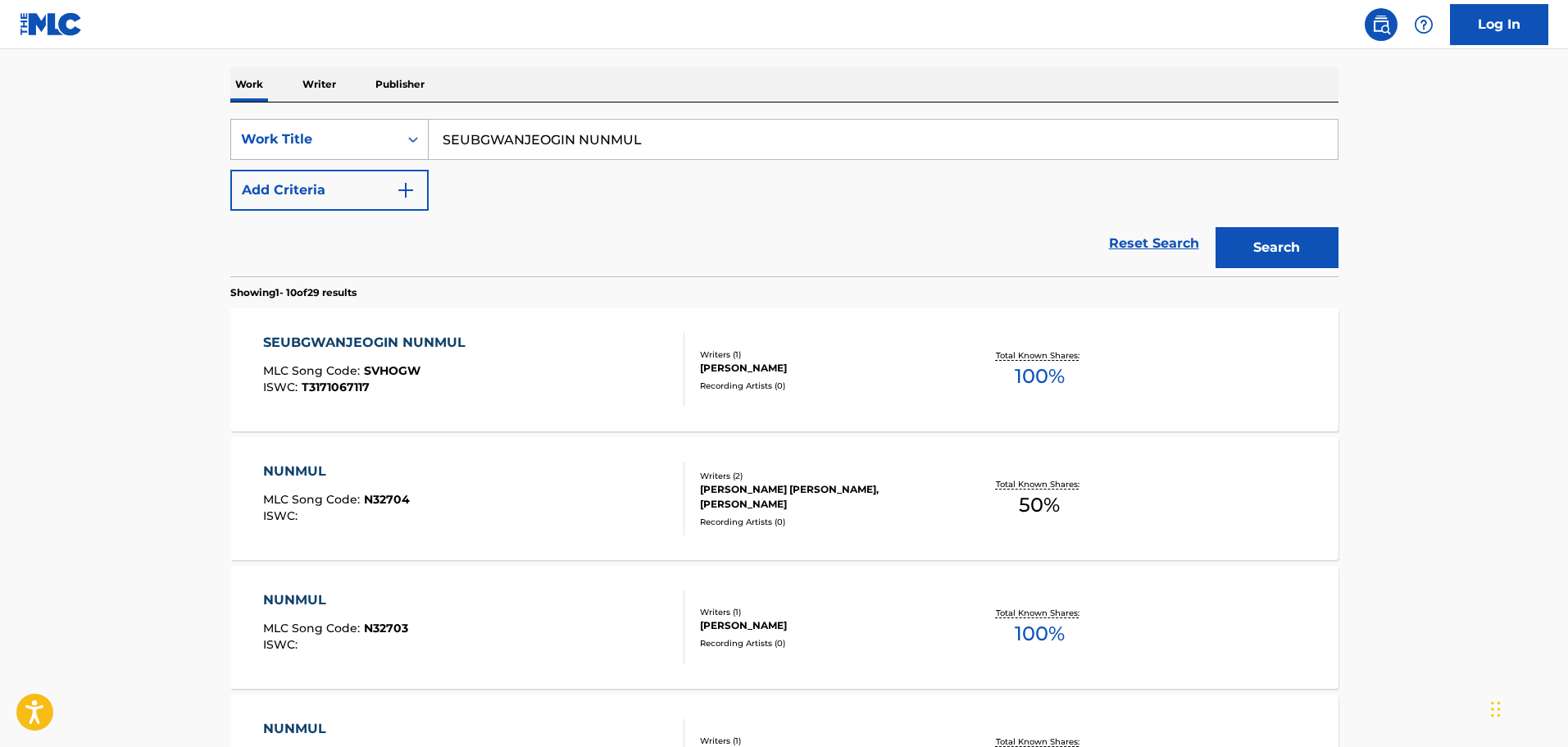
drag, startPoint x: 647, startPoint y: 142, endPoint x: 294, endPoint y: 128, distance: 353.3
click at [294, 128] on div "SearchWithCriteriab7b9ba45-9415-41d4-9abb-b78fba6d9c5b Work Title SEUBGWANJEOGI…" at bounding box center [784, 139] width 1108 height 41
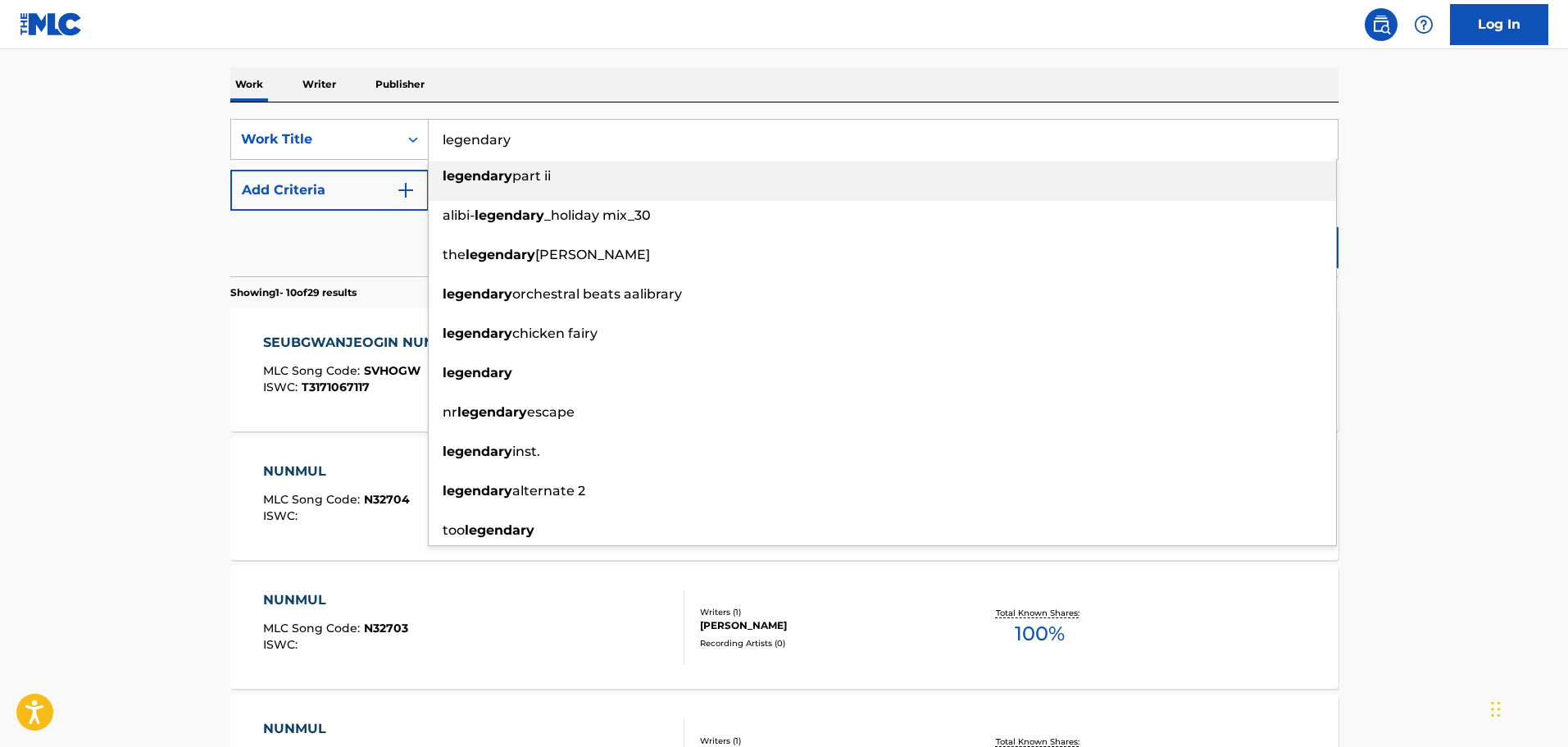
type input "legendary"
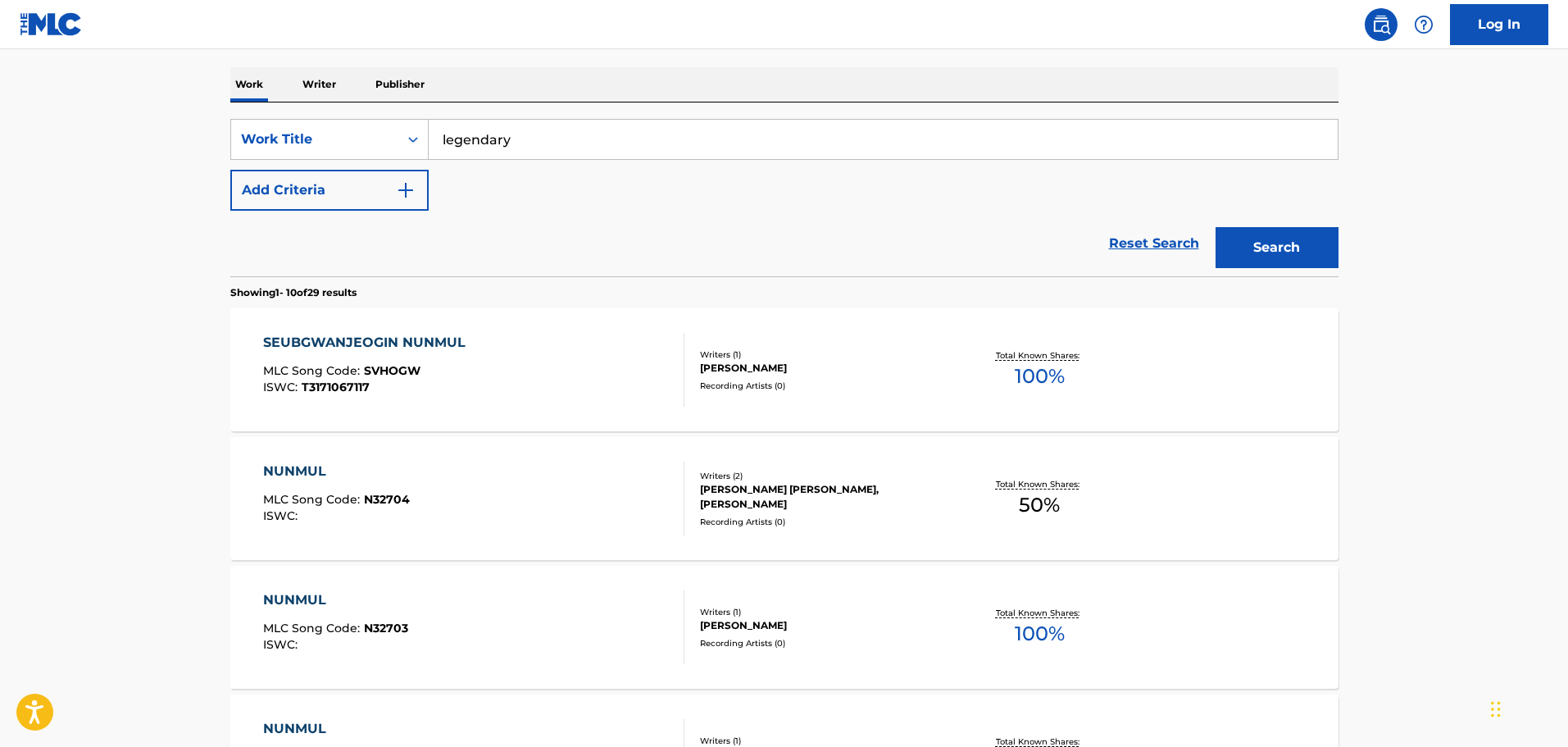
drag, startPoint x: 328, startPoint y: 206, endPoint x: 328, endPoint y: 197, distance: 9.0
click at [326, 203] on button "Add Criteria" at bounding box center [329, 189] width 199 height 41
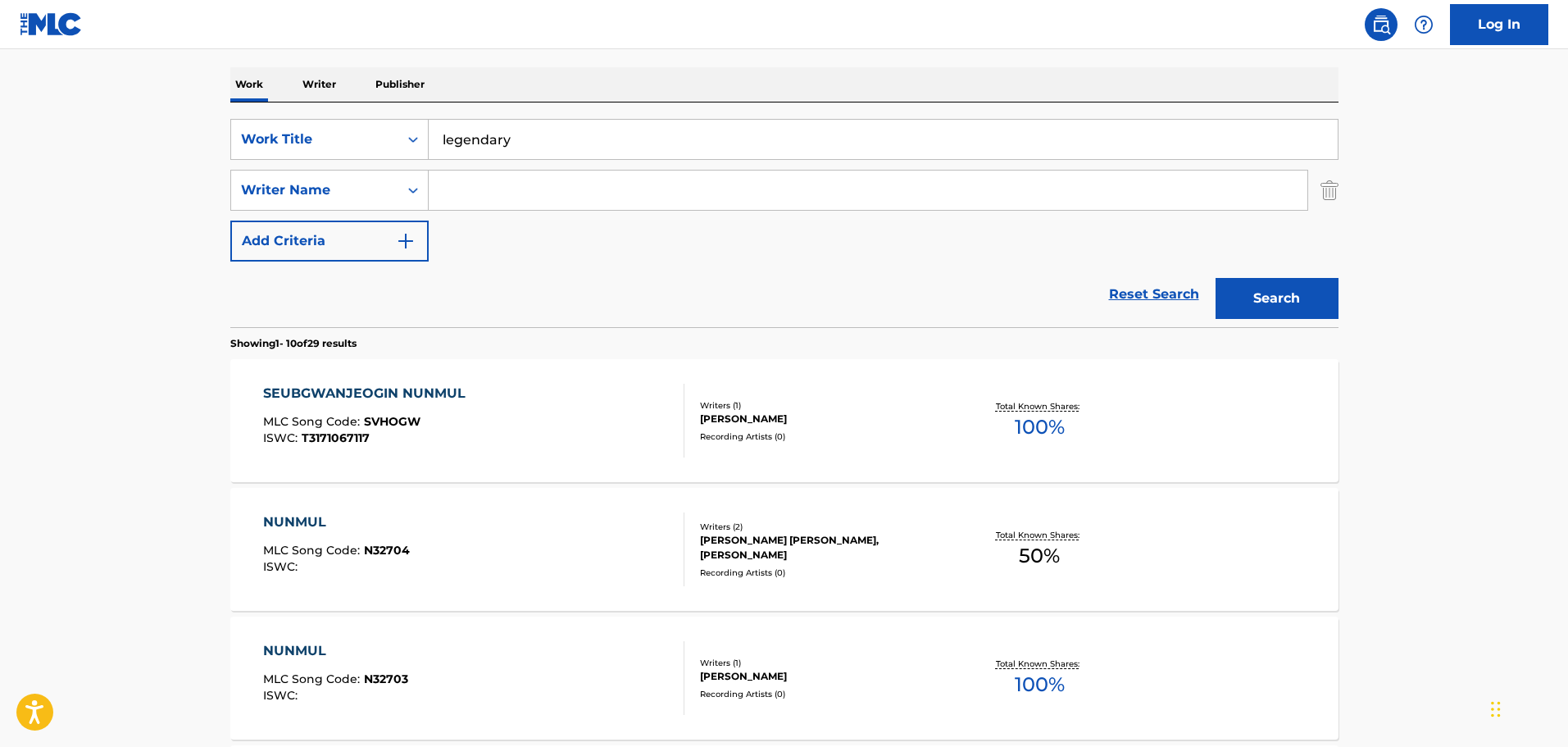
click at [461, 200] on input "Search Form" at bounding box center [869, 189] width 879 height 39
type input "cameron"
click at [1216, 278] on button "Search" at bounding box center [1277, 298] width 123 height 41
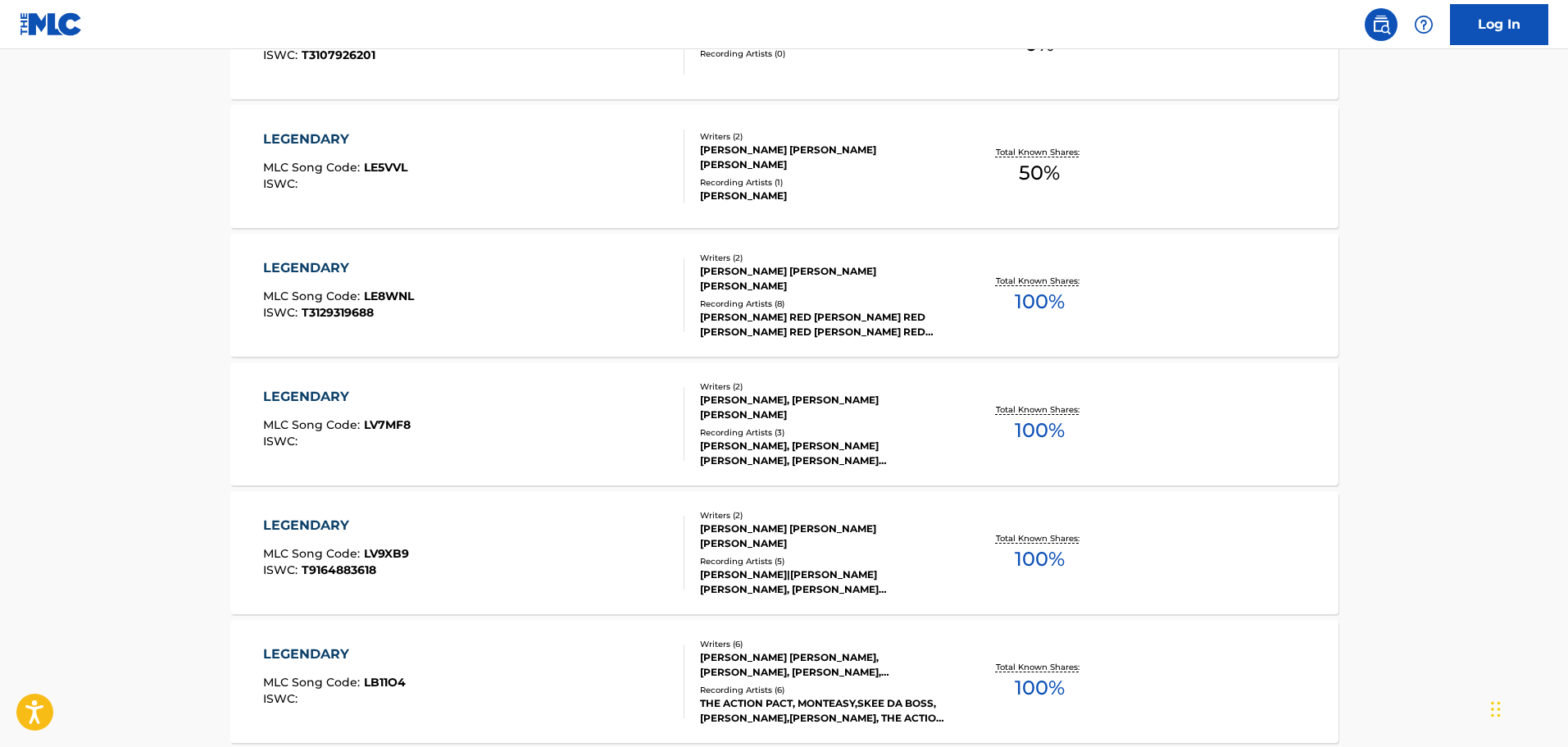
scroll to position [656, 0]
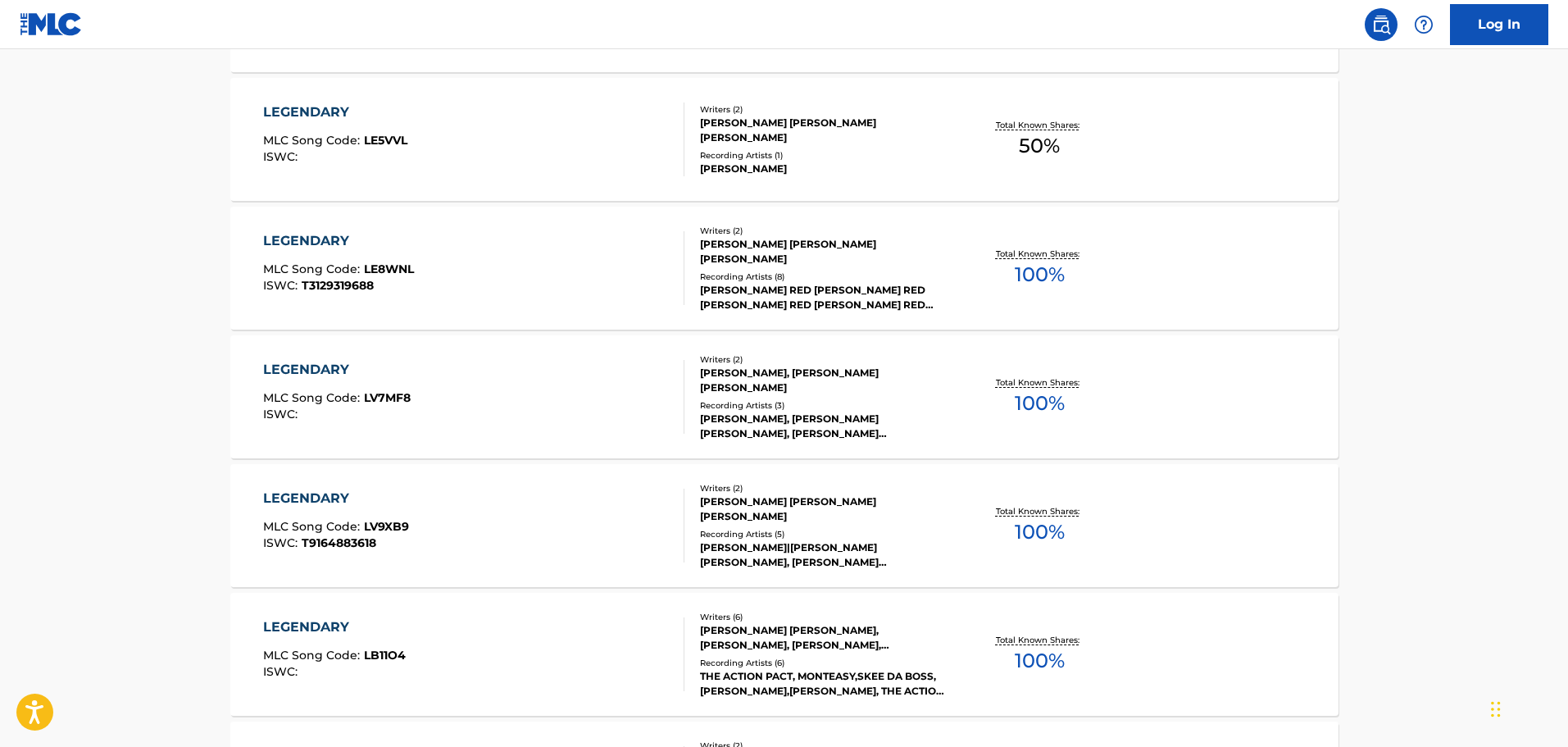
click at [498, 269] on div "LEGENDARY MLC Song Code : LE8WNL ISWC : T3129319688" at bounding box center [474, 268] width 421 height 74
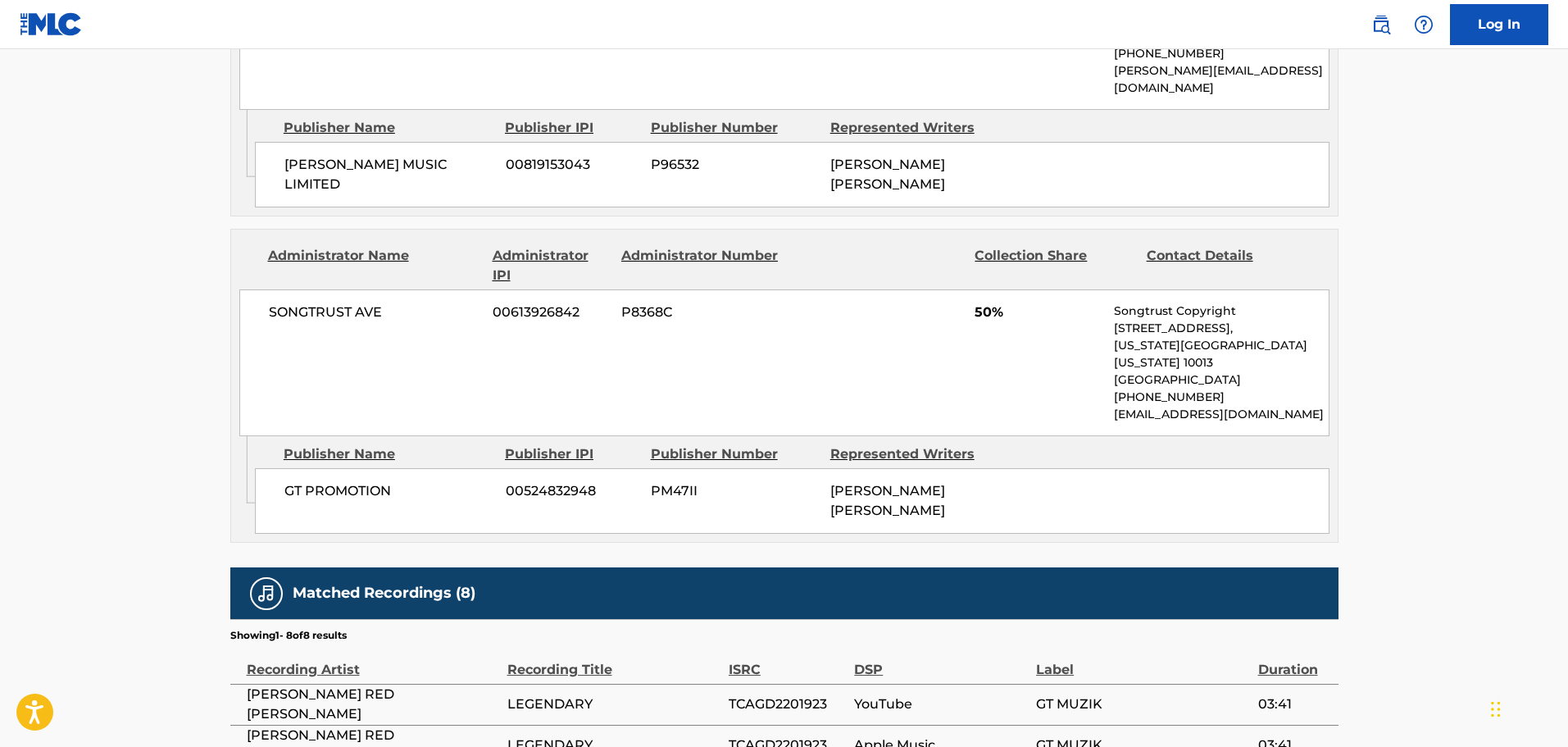
scroll to position [984, 0]
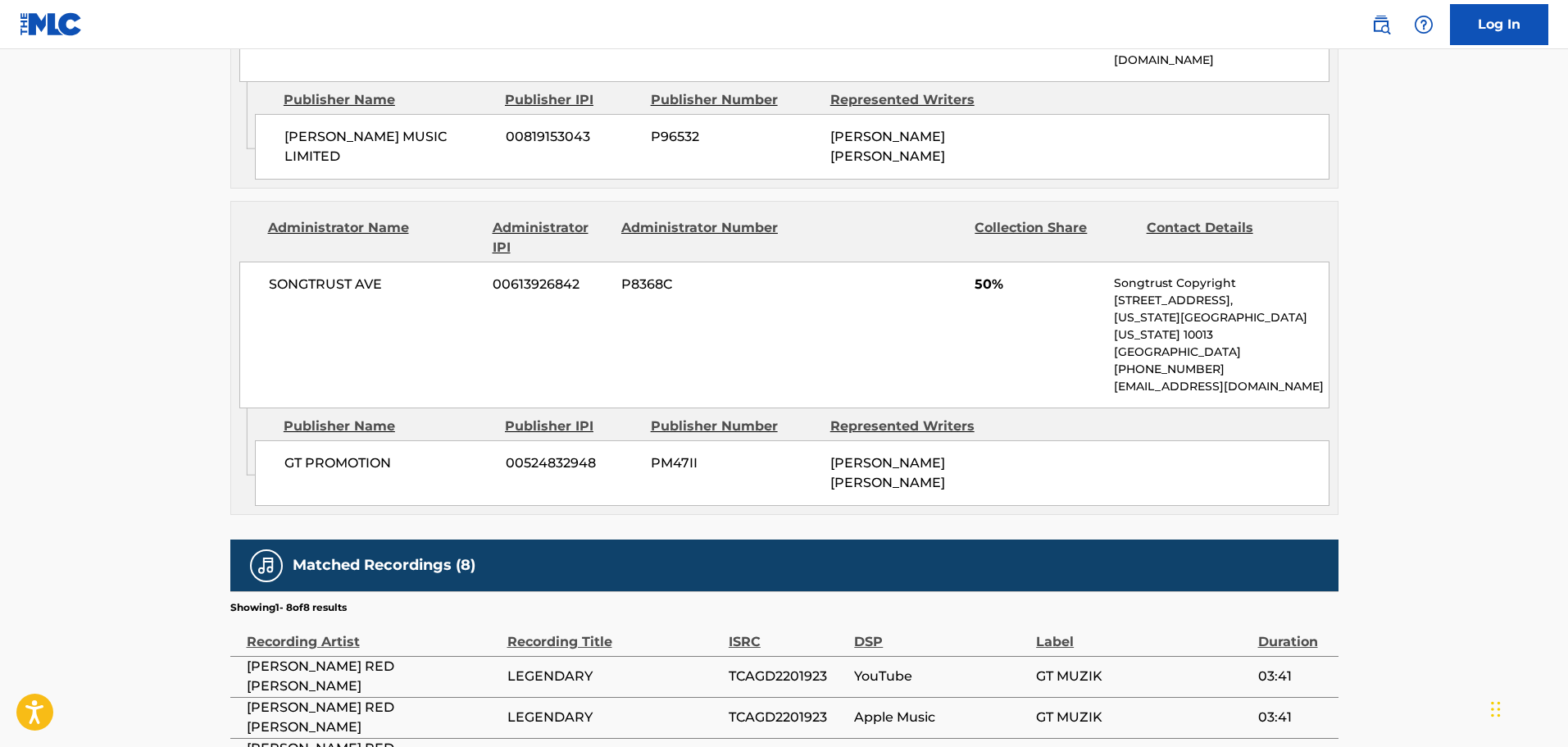
click at [418, 134] on div "Admin Original Publisher Connecting Line Publisher Name Publisher IPI Publisher…" at bounding box center [784, 134] width 1107 height 106
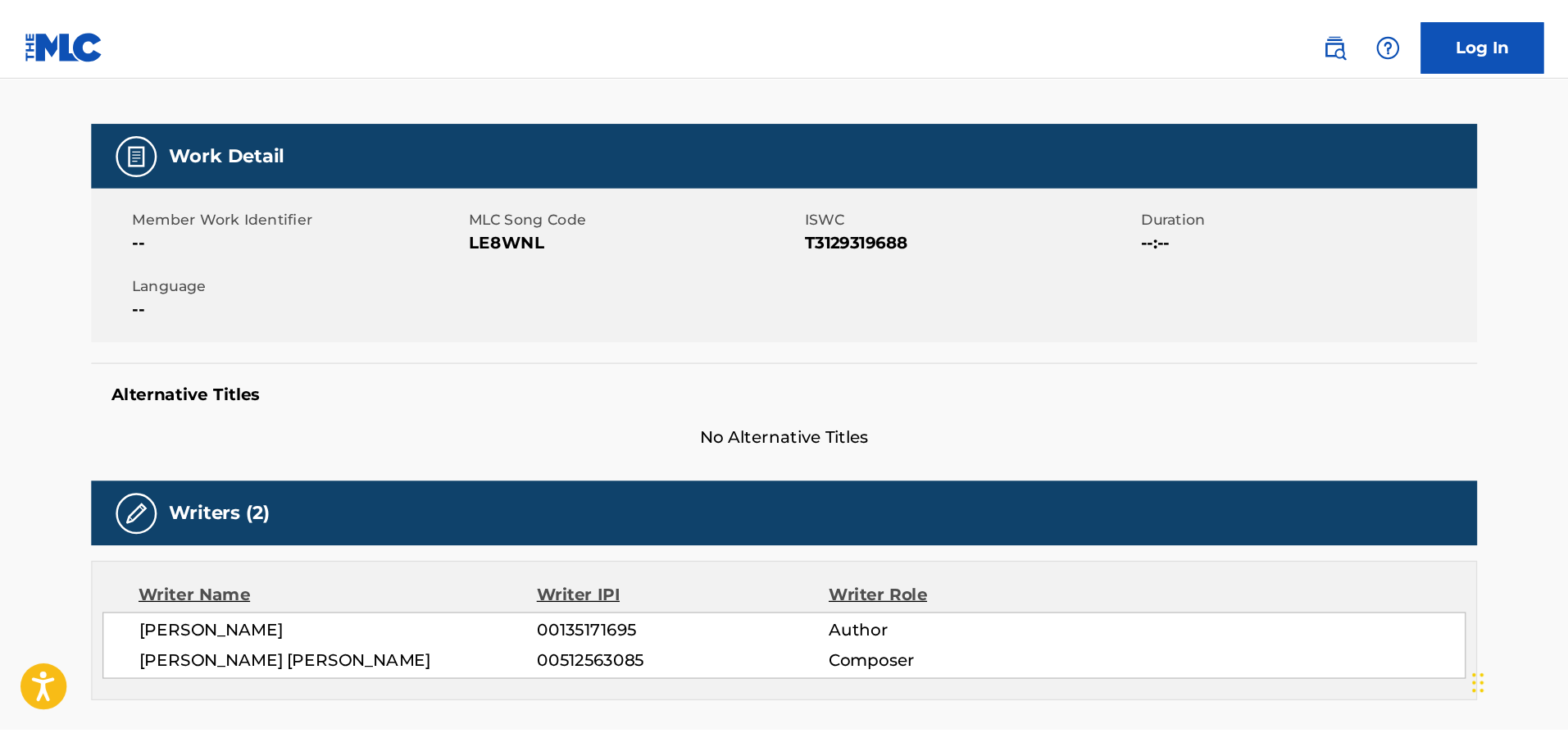
scroll to position [82, 0]
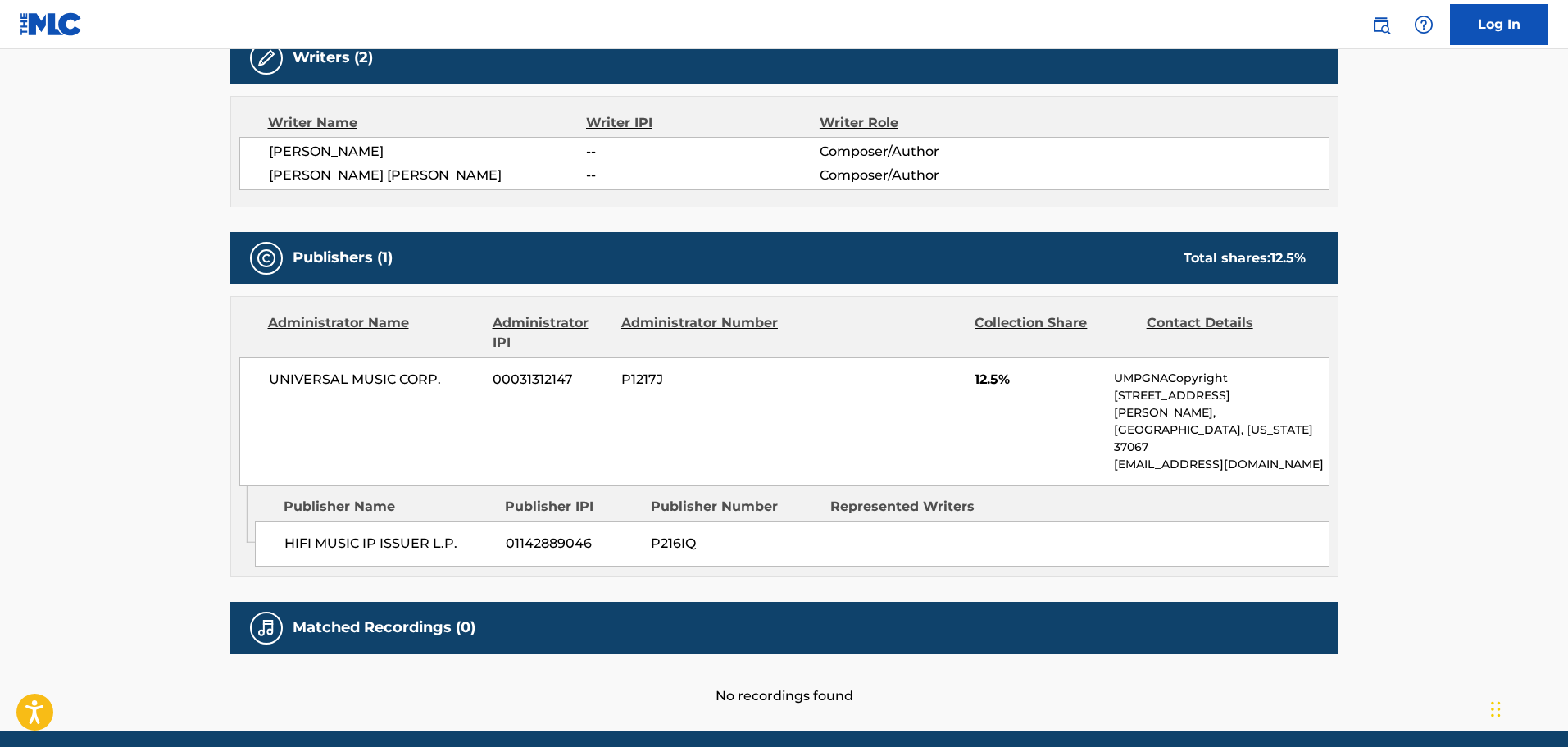
scroll to position [573, 0]
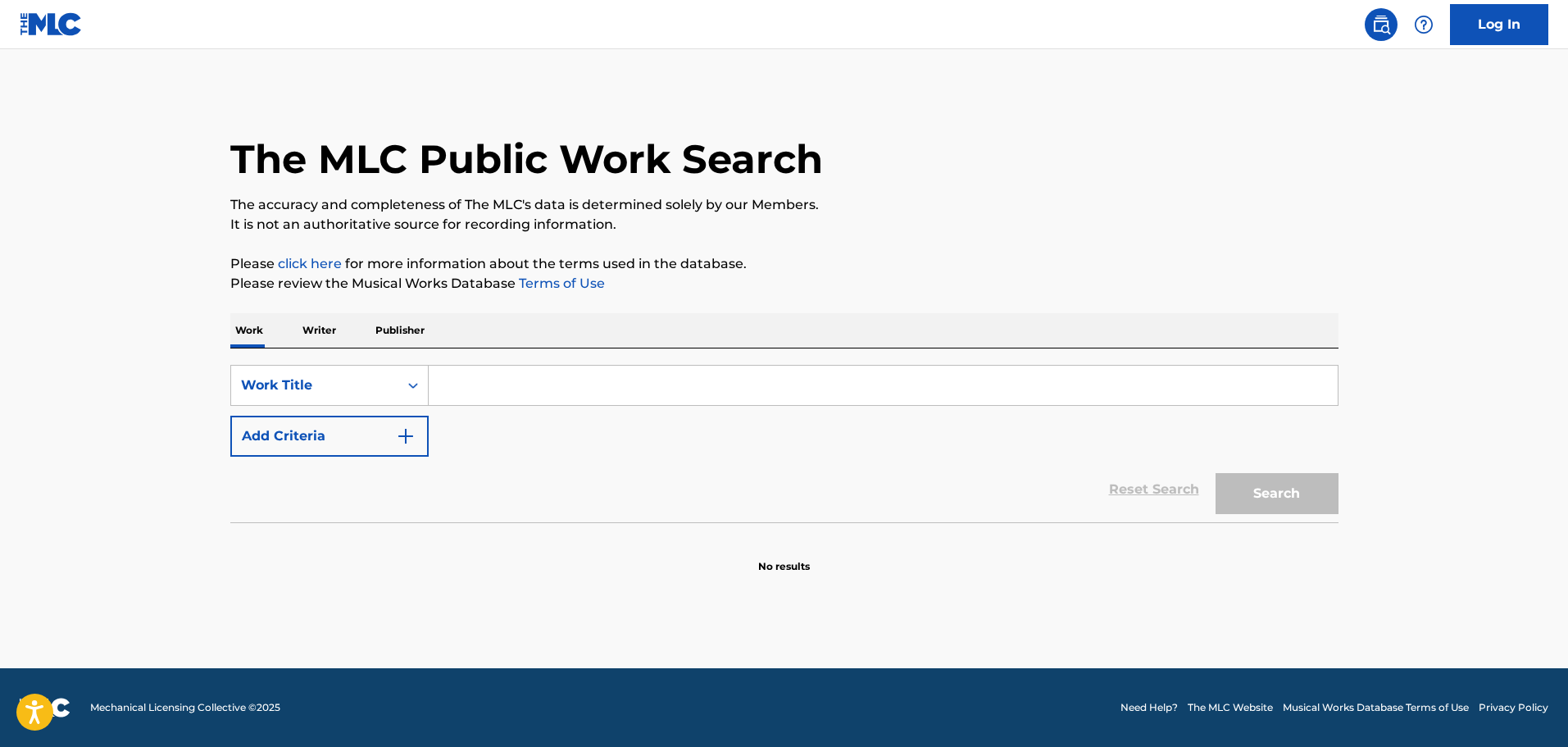
click at [853, 376] on input "Search Form" at bounding box center [884, 384] width 910 height 39
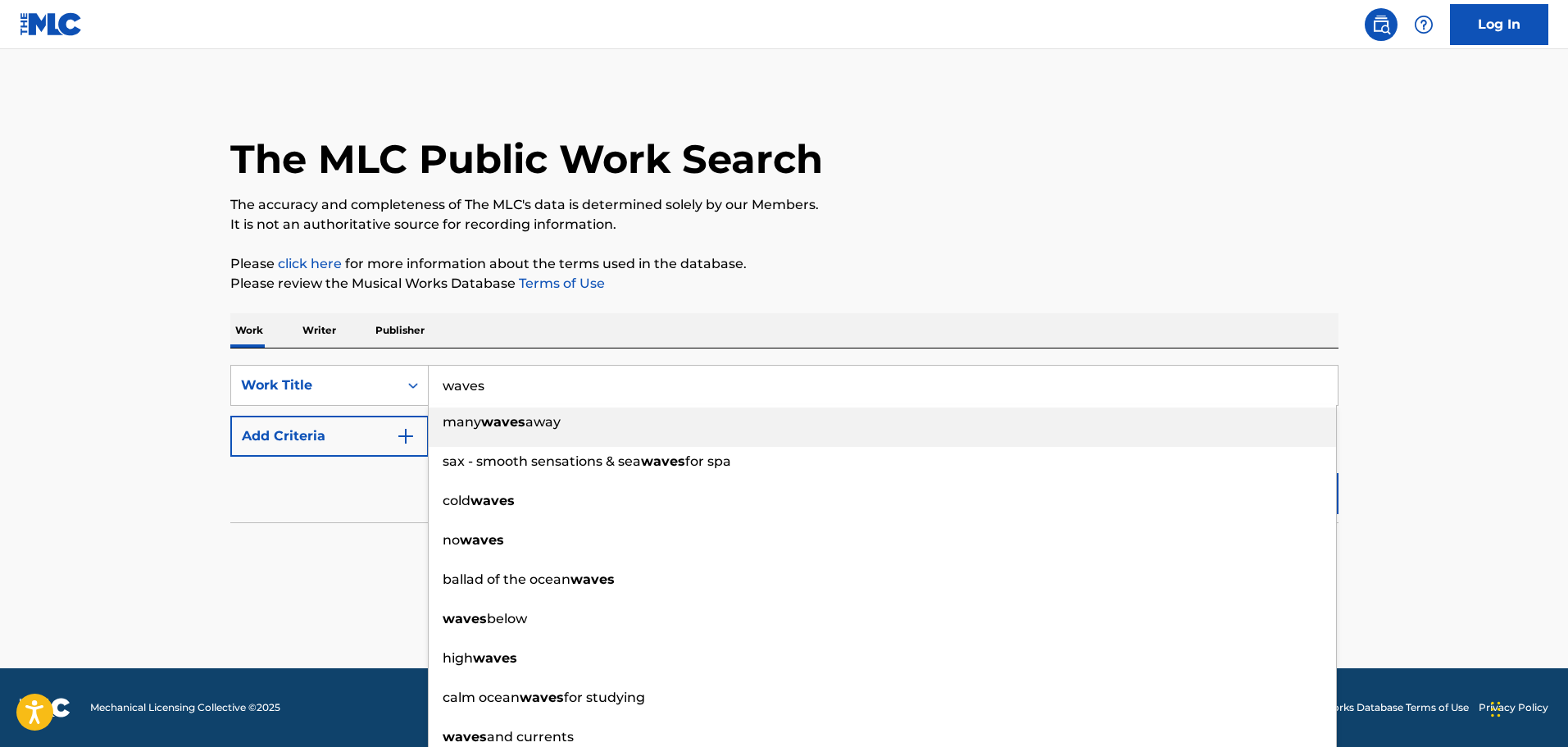
type input "waves"
click at [372, 432] on button "Add Criteria" at bounding box center [329, 436] width 199 height 41
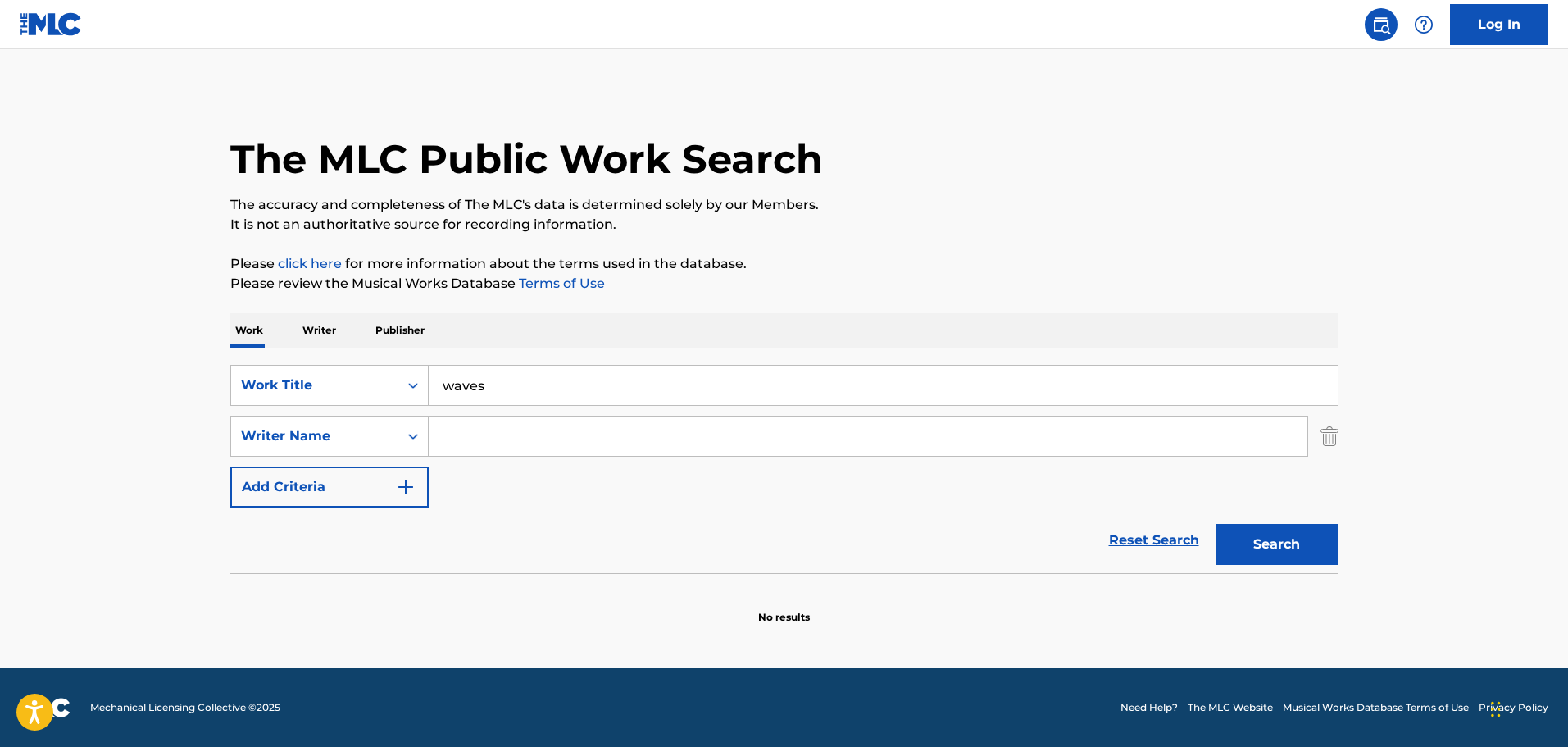
click at [601, 423] on input "Search Form" at bounding box center [869, 436] width 879 height 39
type input "c"
click at [1216, 524] on button "Search" at bounding box center [1277, 544] width 123 height 41
drag, startPoint x: 518, startPoint y: 435, endPoint x: 415, endPoint y: 432, distance: 103.0
click at [415, 432] on div "SearchWithCriteria02f5f598-ab44-4acc-817a-b485e75a06a4 Writer Name mc anally" at bounding box center [784, 436] width 1108 height 41
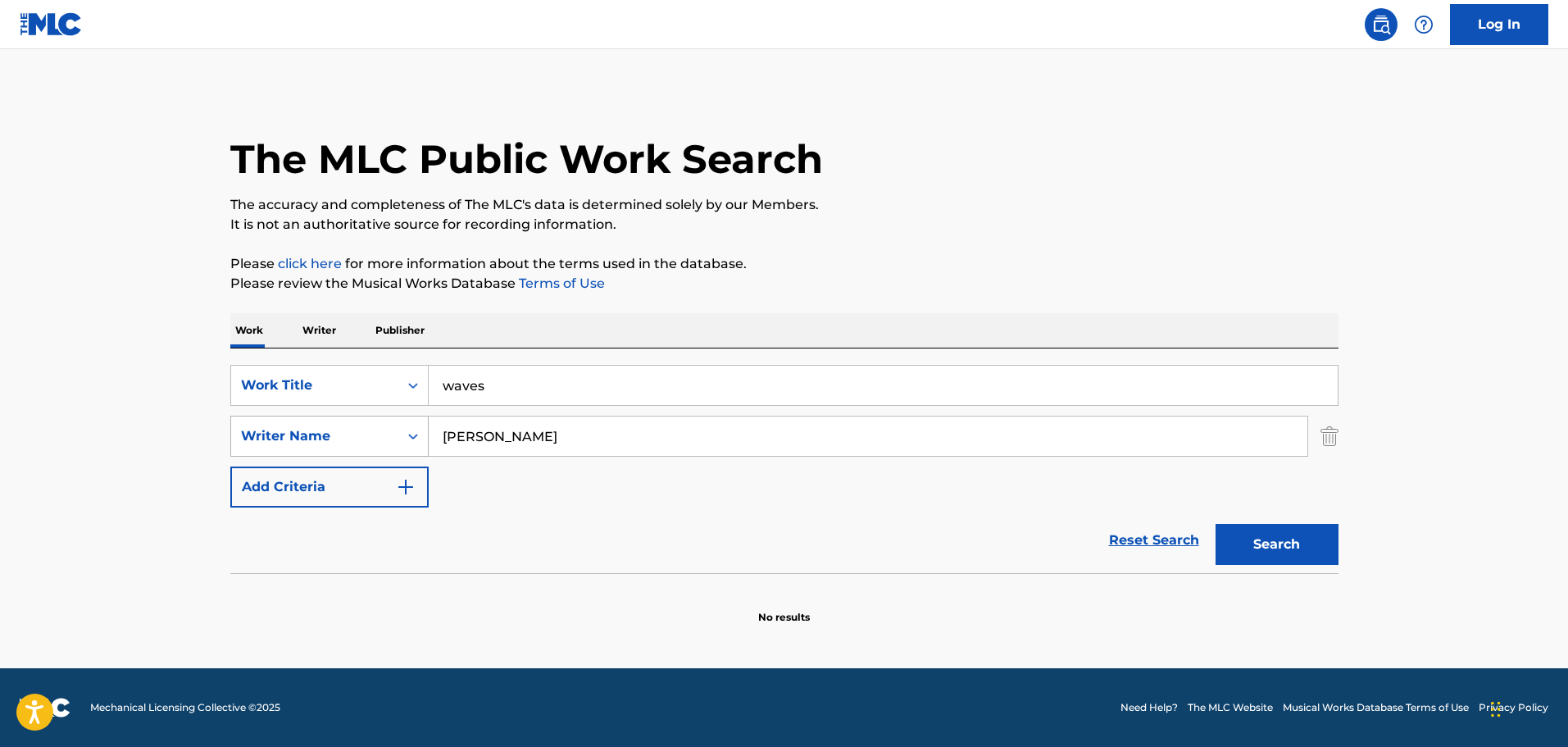
type input "robbins"
click at [1216, 524] on button "Search" at bounding box center [1277, 544] width 123 height 41
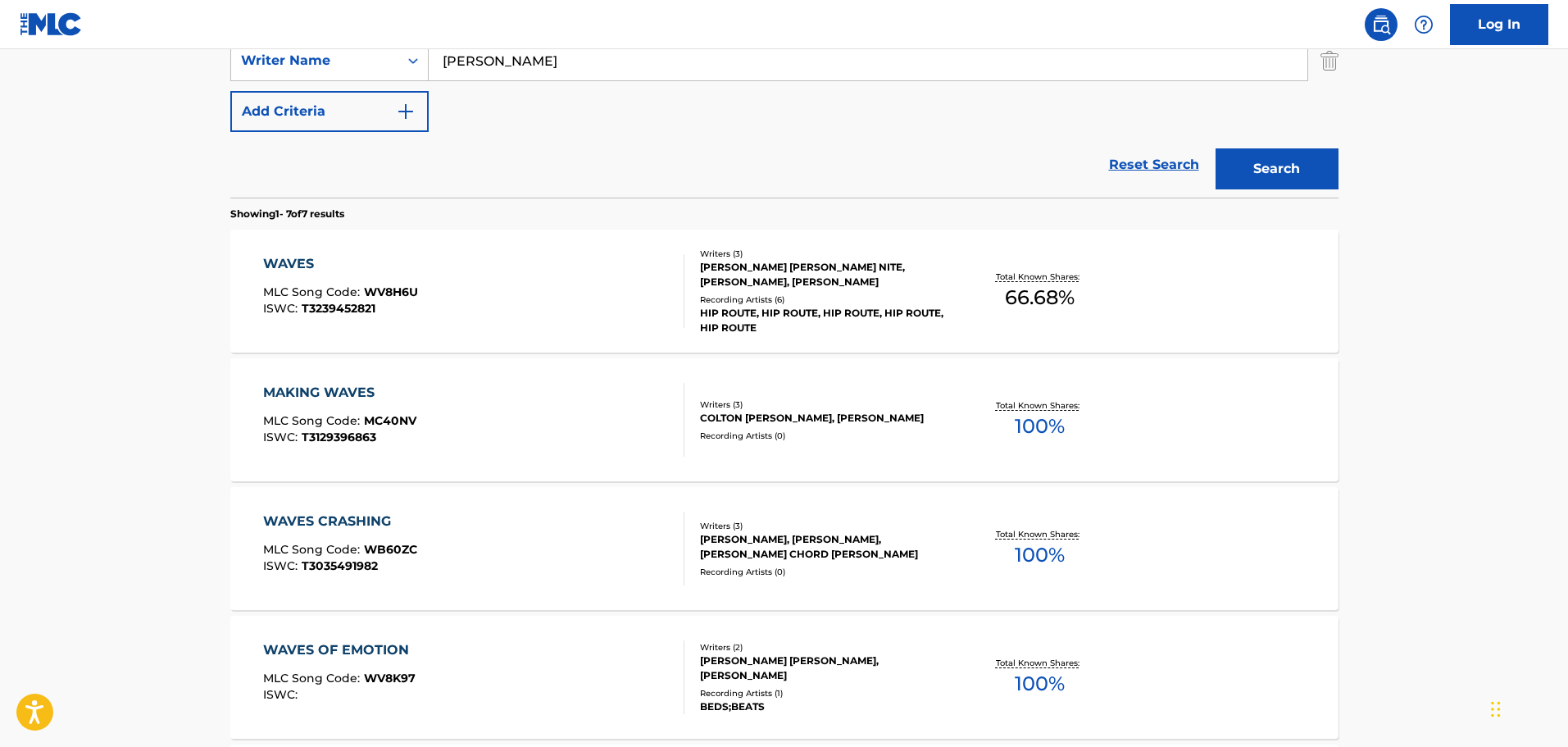
scroll to position [410, 0]
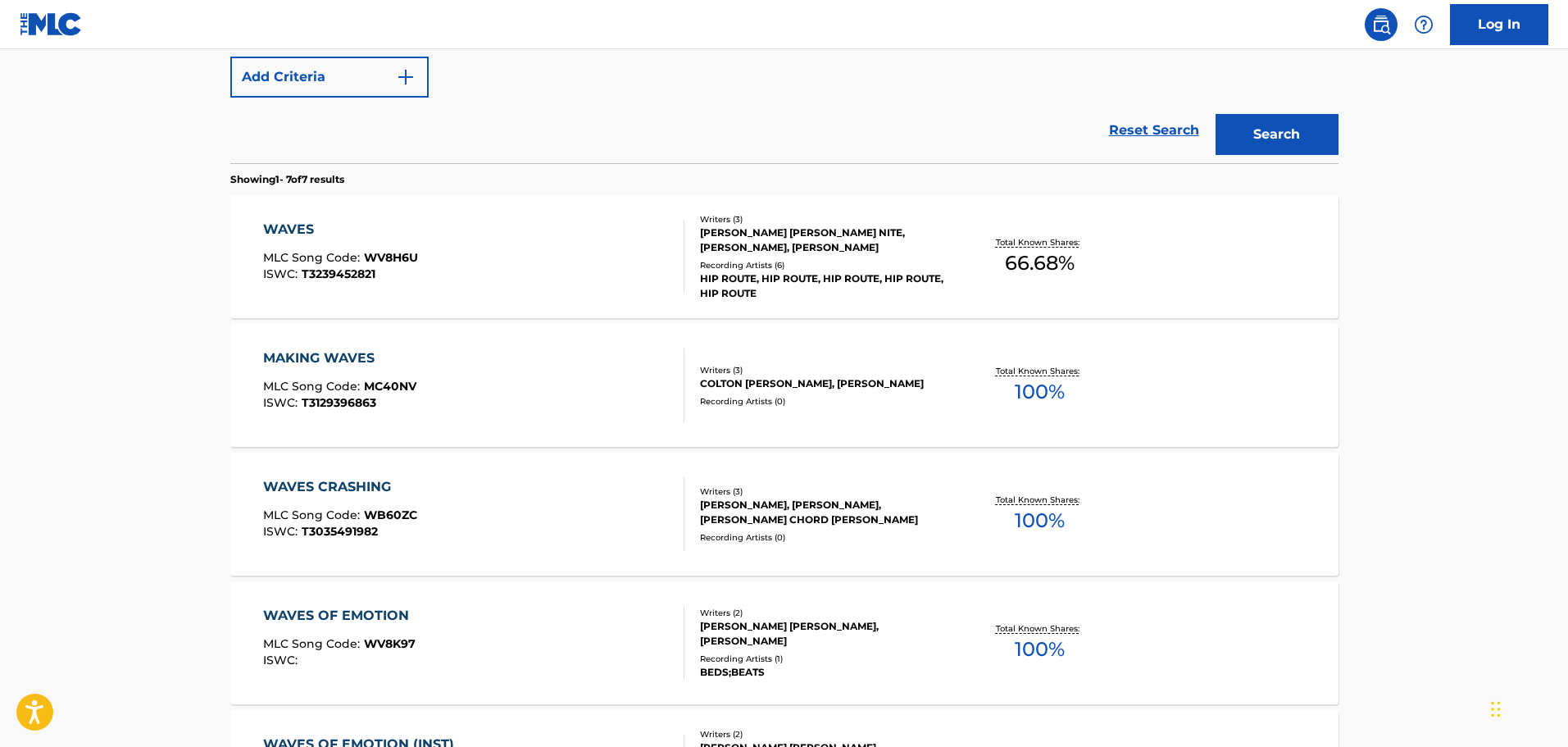
click at [636, 265] on div "WAVES MLC Song Code : WV8H6U ISWC : T3239452821" at bounding box center [474, 257] width 421 height 74
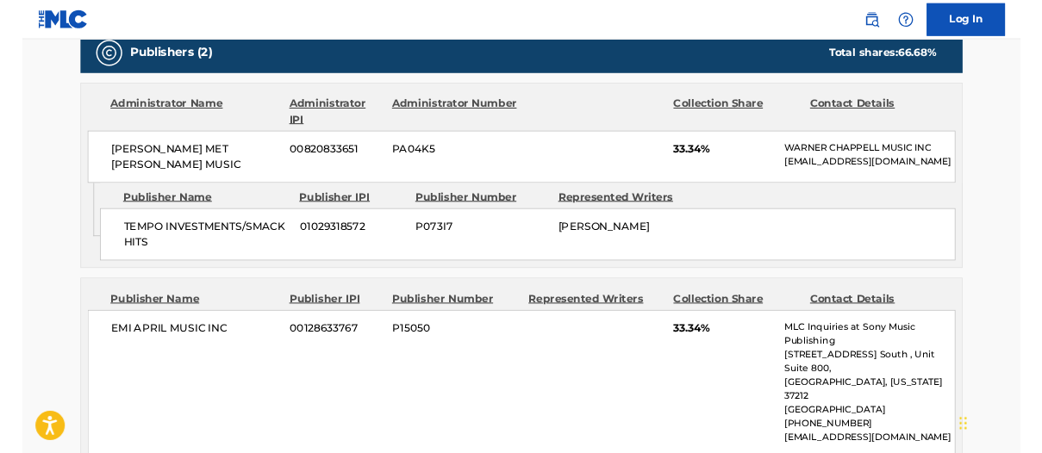
scroll to position [868, 0]
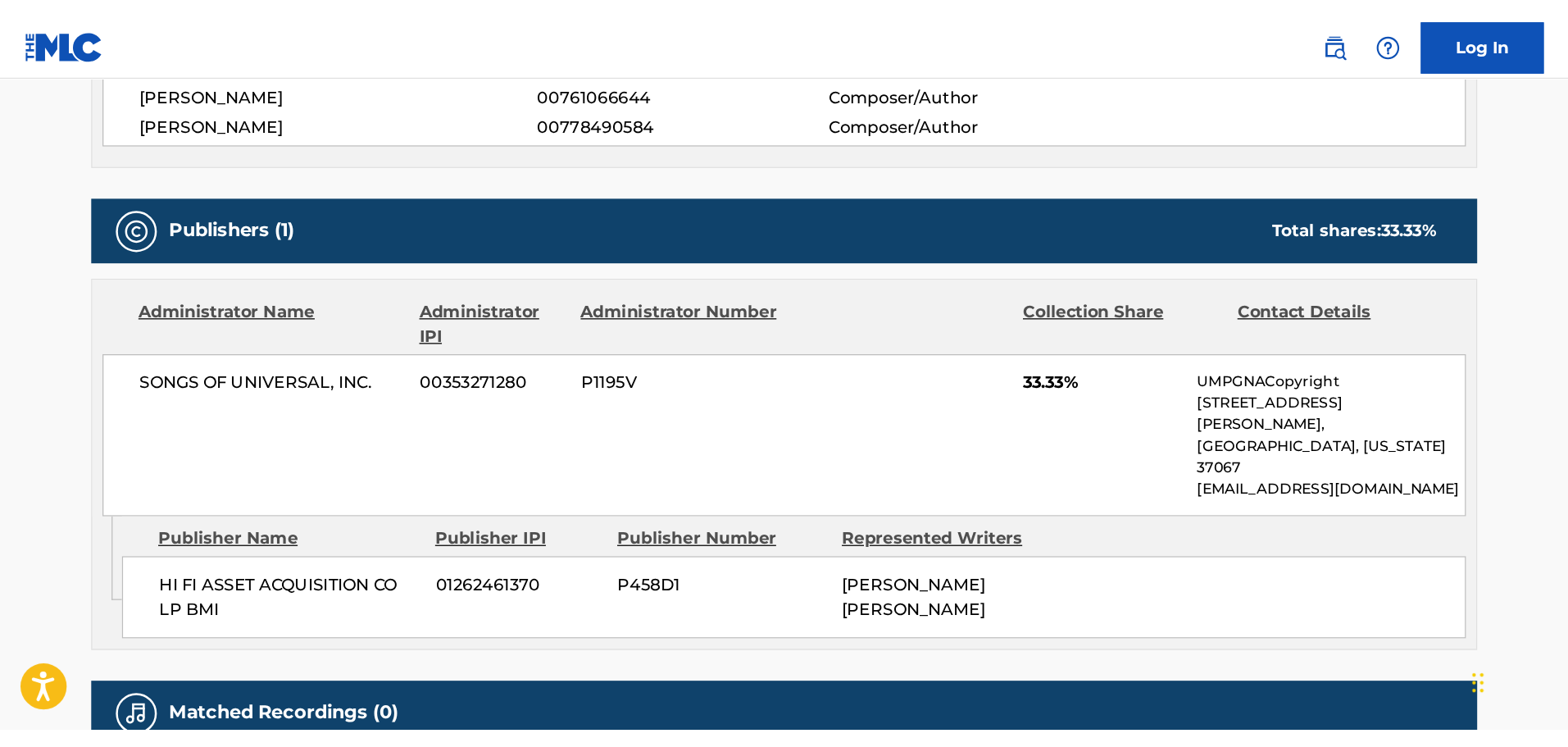
scroll to position [613, 0]
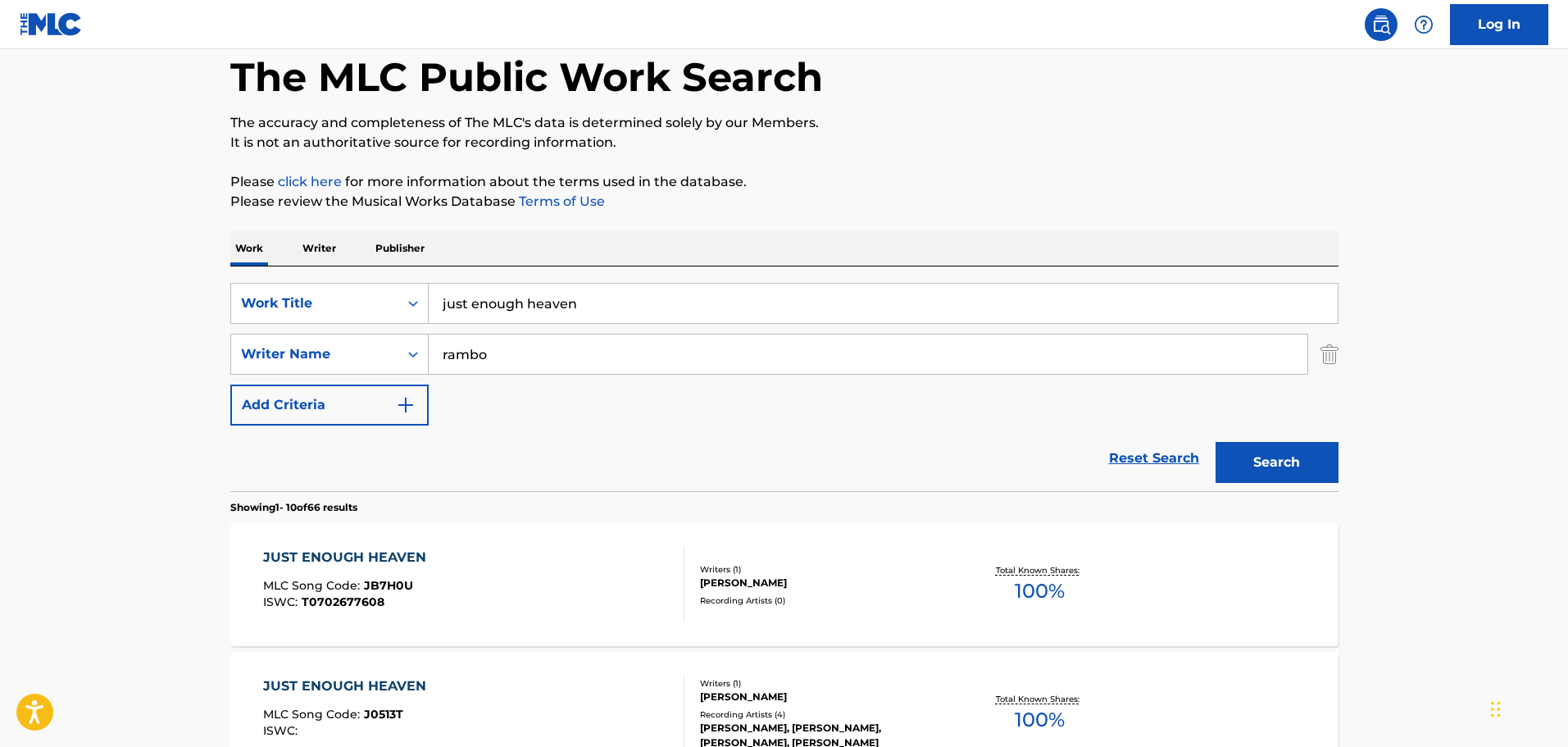
drag, startPoint x: 764, startPoint y: 294, endPoint x: 488, endPoint y: 244, distance: 280.5
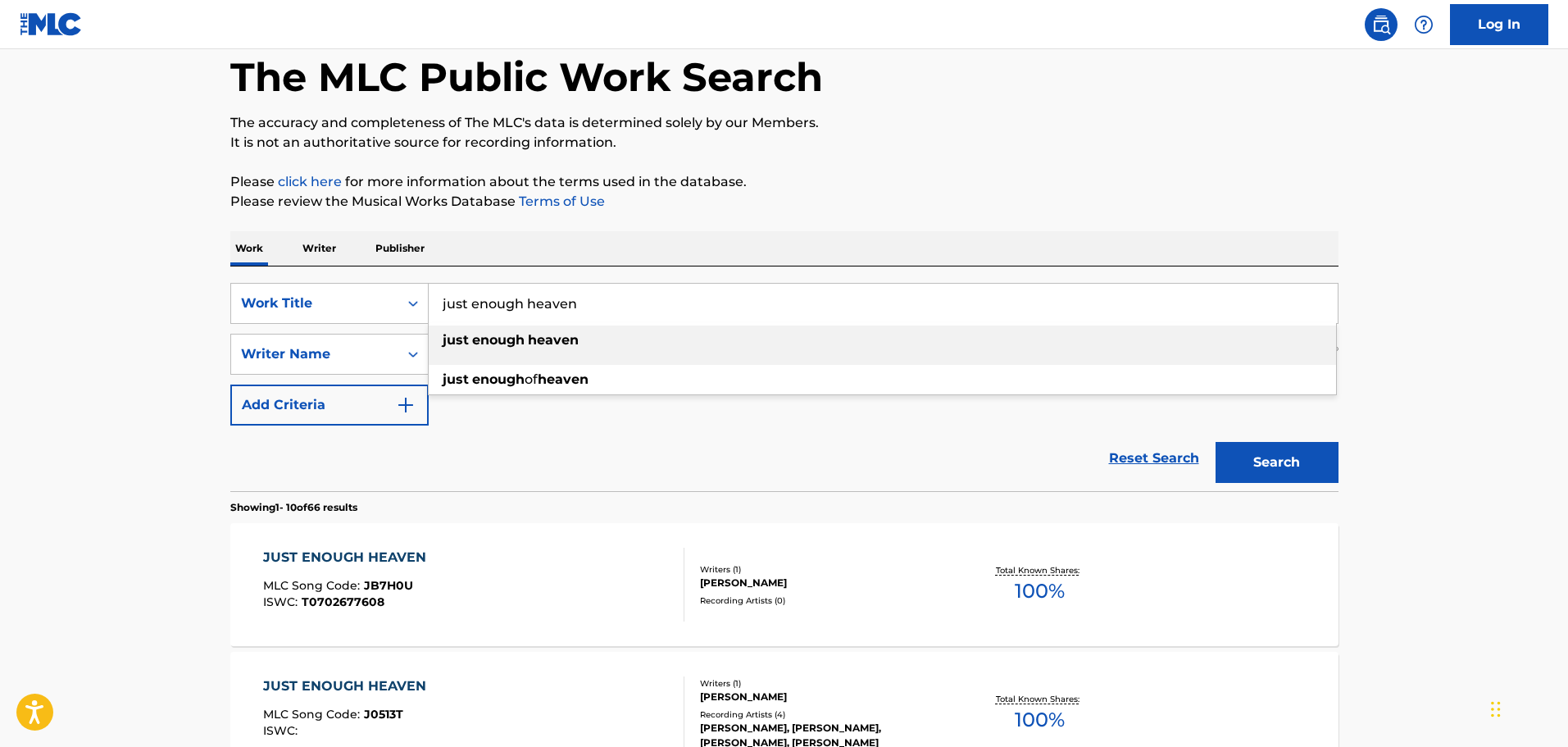
click at [665, 294] on input "just enough heaven" at bounding box center [884, 303] width 910 height 39
click at [663, 293] on input "just enough heaven" at bounding box center [884, 303] width 910 height 39
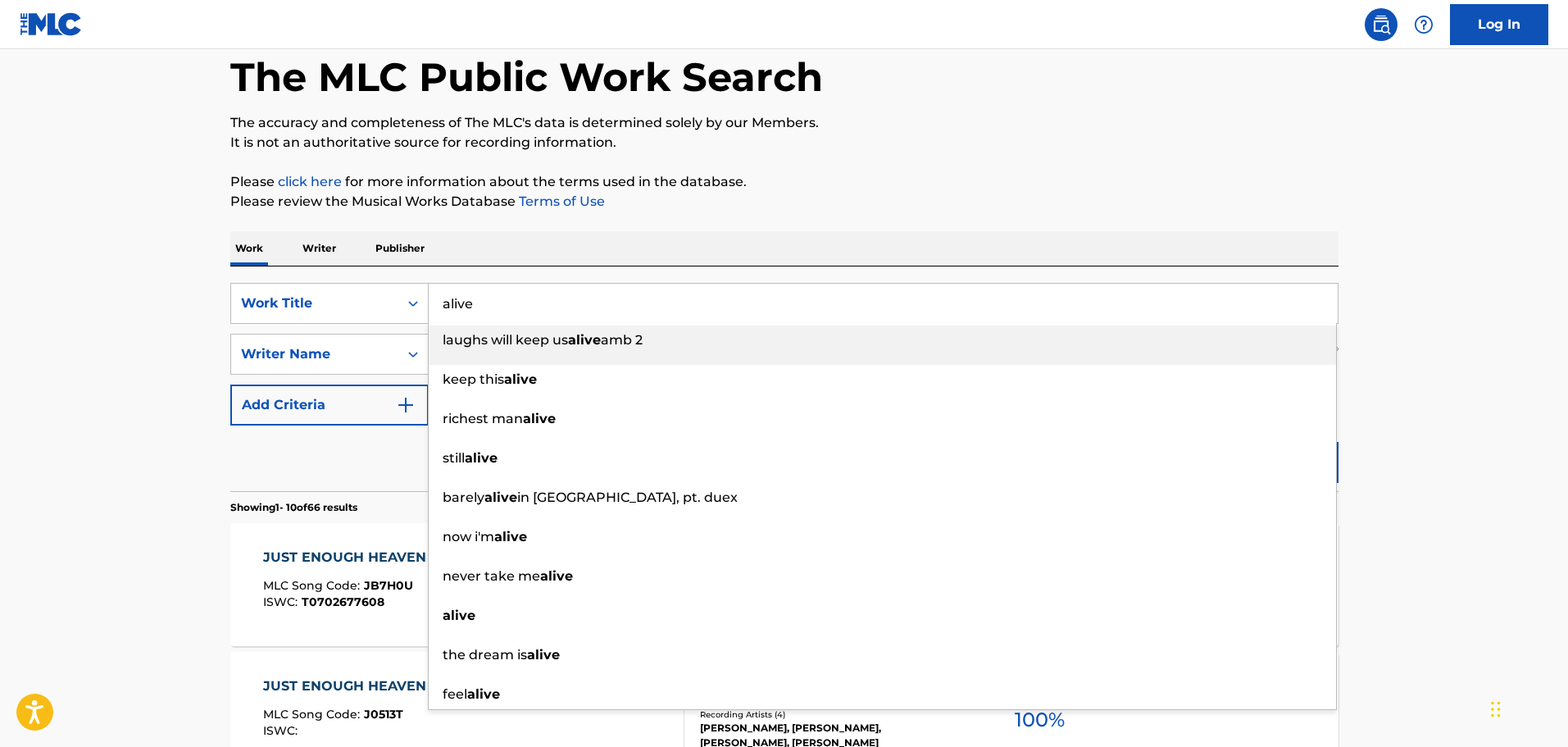
type input "alive"
click at [679, 205] on p "Please review the Musical Works Database Terms of Use" at bounding box center [784, 202] width 1108 height 20
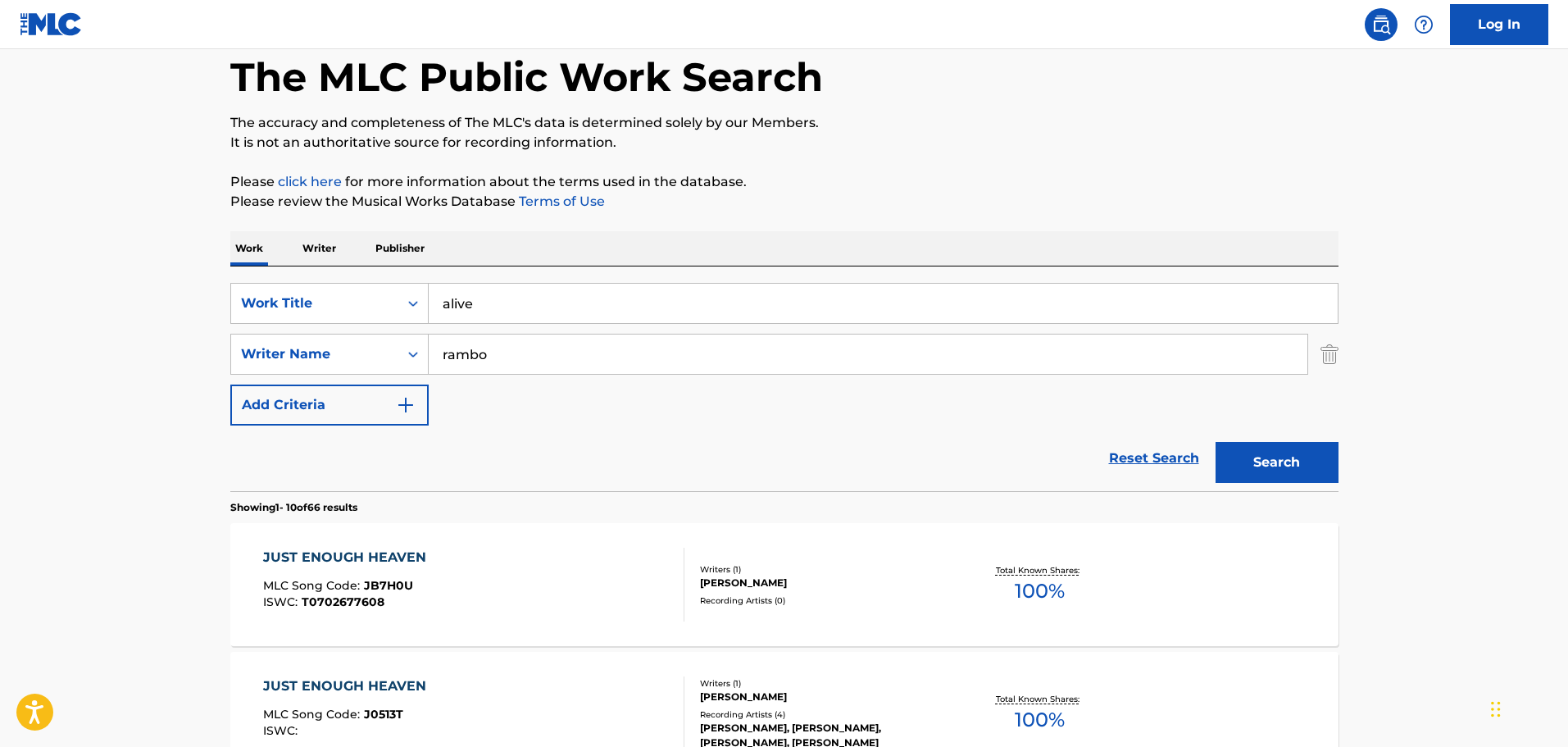
drag, startPoint x: 617, startPoint y: 347, endPoint x: 316, endPoint y: 269, distance: 310.9
click at [316, 269] on div "SearchWithCriteriab1a04cdc-d00b-46cc-8f62-a5059c856183 Work Title alive SearchW…" at bounding box center [784, 379] width 1108 height 225
type input "hindalong"
click at [1216, 442] on button "Search" at bounding box center [1277, 462] width 123 height 41
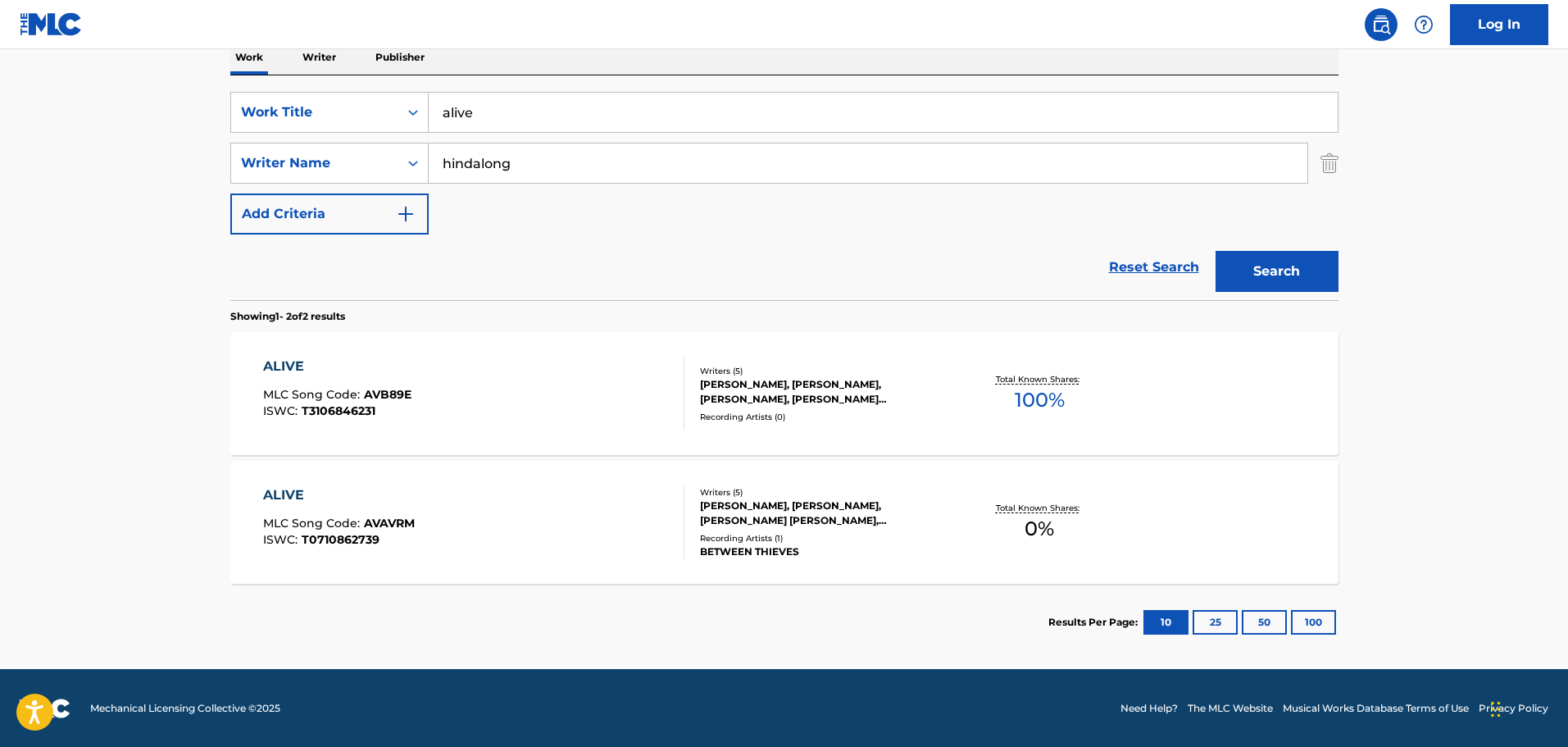
scroll to position [274, 0]
click at [583, 460] on div "ALIVE MLC Song Code : AVAVRM ISWC : T0710862739 Writers ( 5 ) JASON R DAVIS, JA…" at bounding box center [784, 521] width 1108 height 123
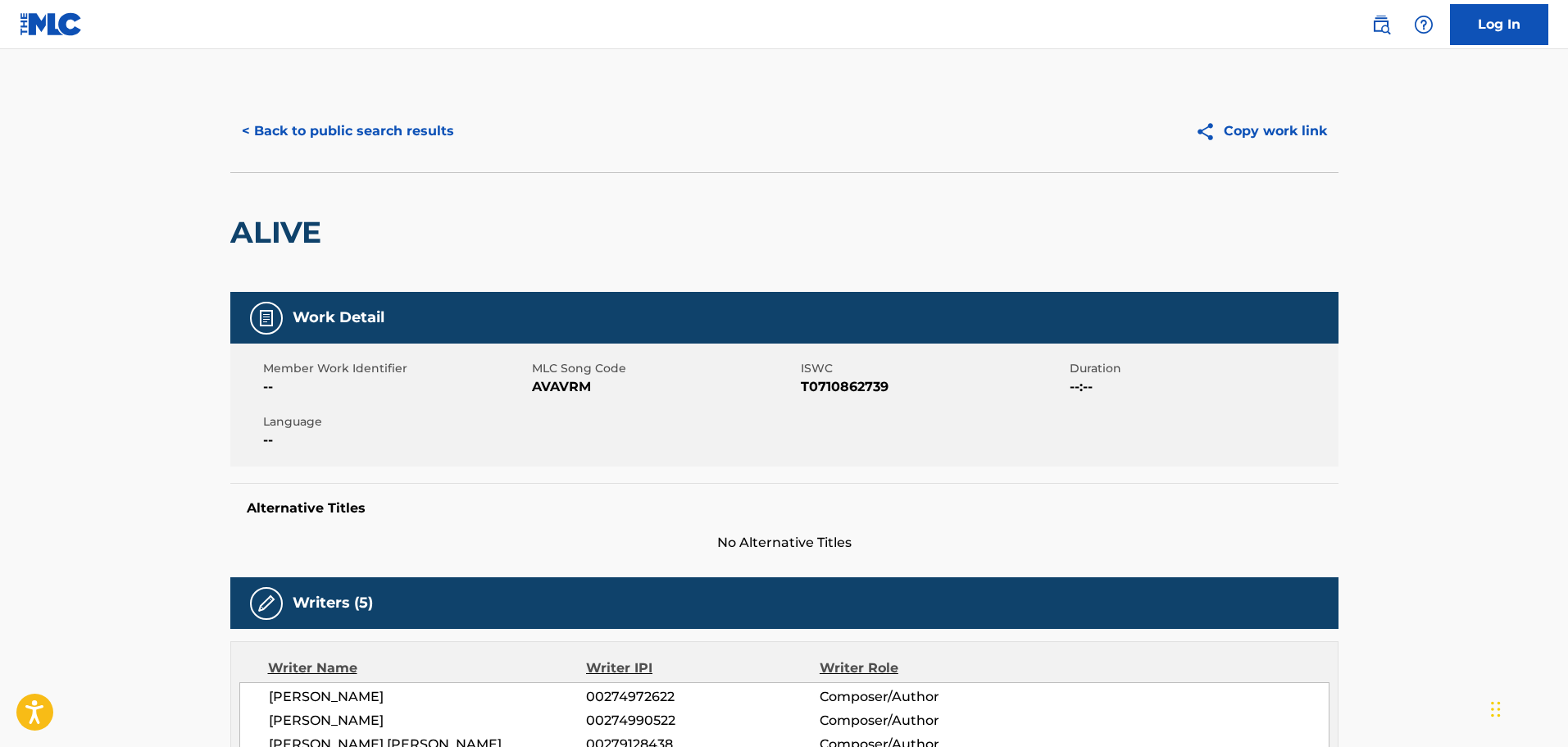
click at [386, 116] on button "< Back to public search results" at bounding box center [347, 130] width 235 height 41
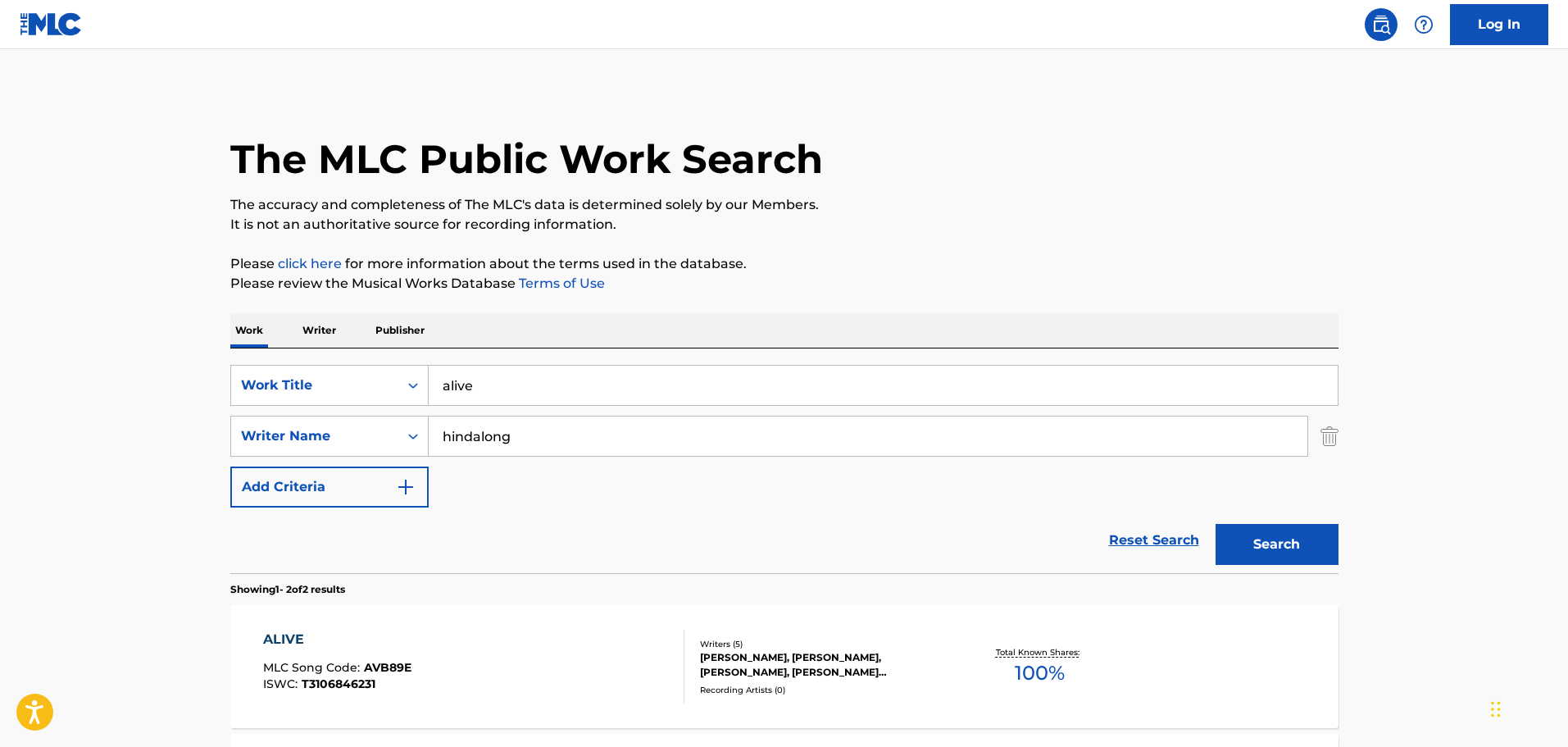
scroll to position [181, 0]
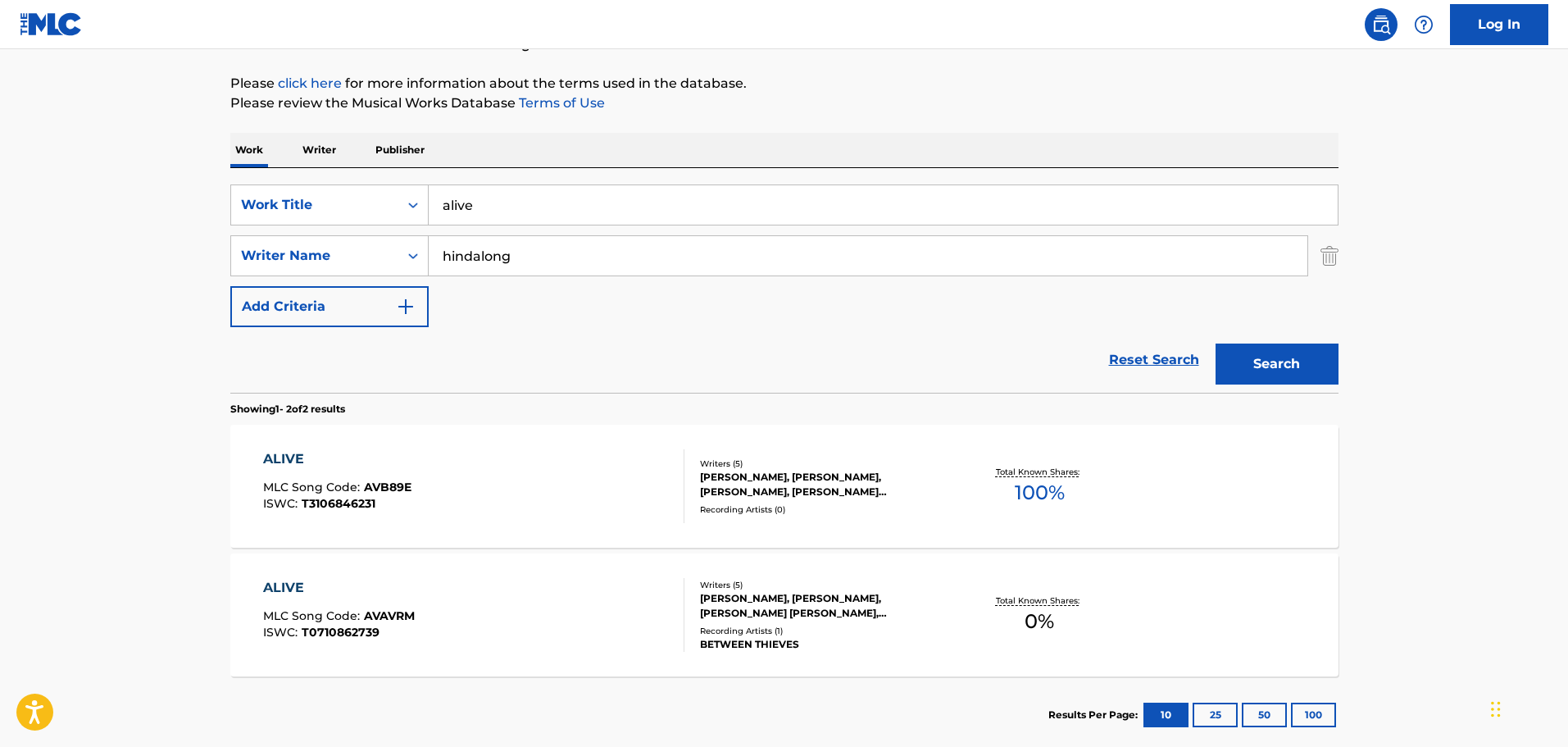
click at [519, 516] on div "ALIVE MLC Song Code : AVB89E ISWC : T3106846231" at bounding box center [474, 486] width 421 height 74
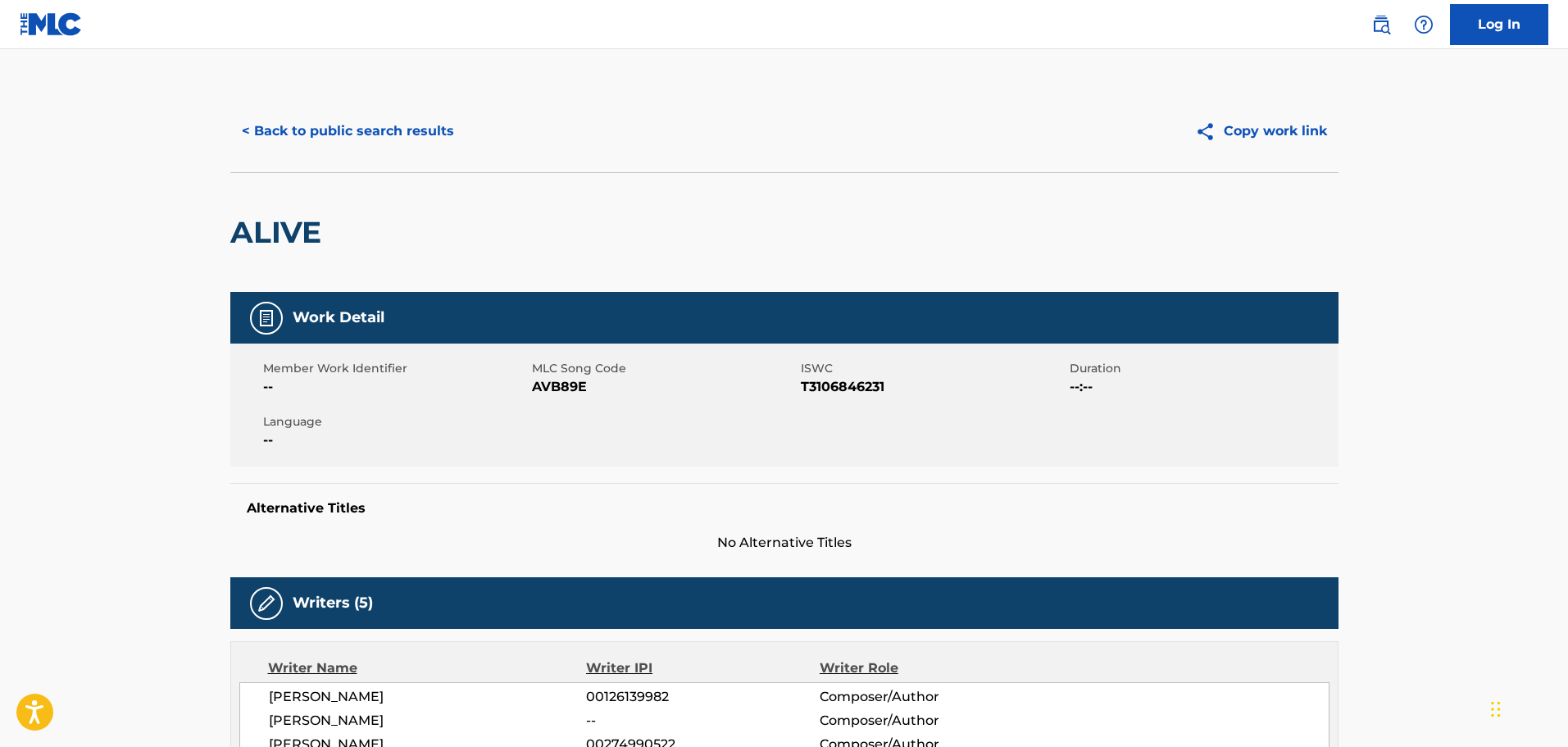
click at [421, 128] on button "< Back to public search results" at bounding box center [347, 130] width 235 height 41
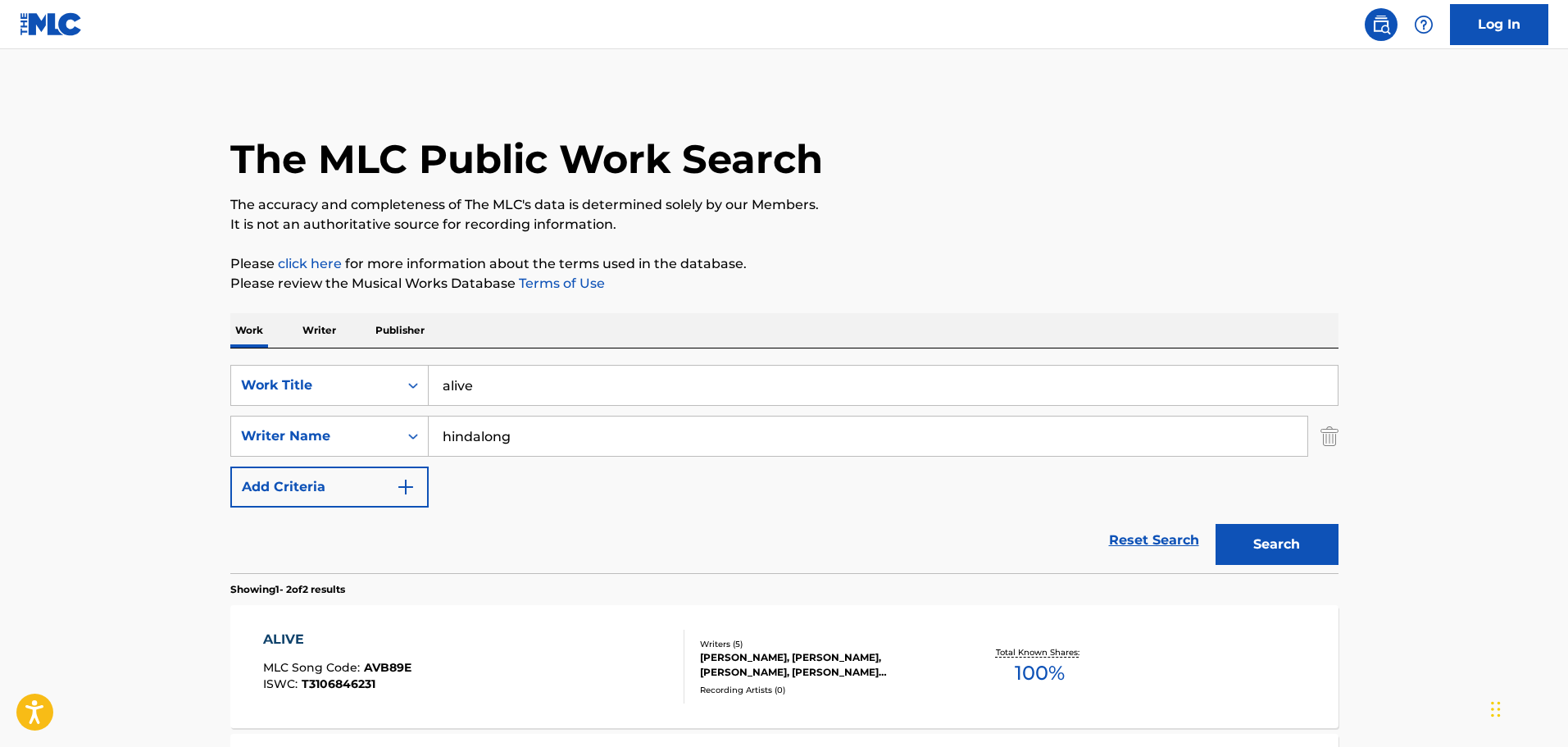
scroll to position [181, 0]
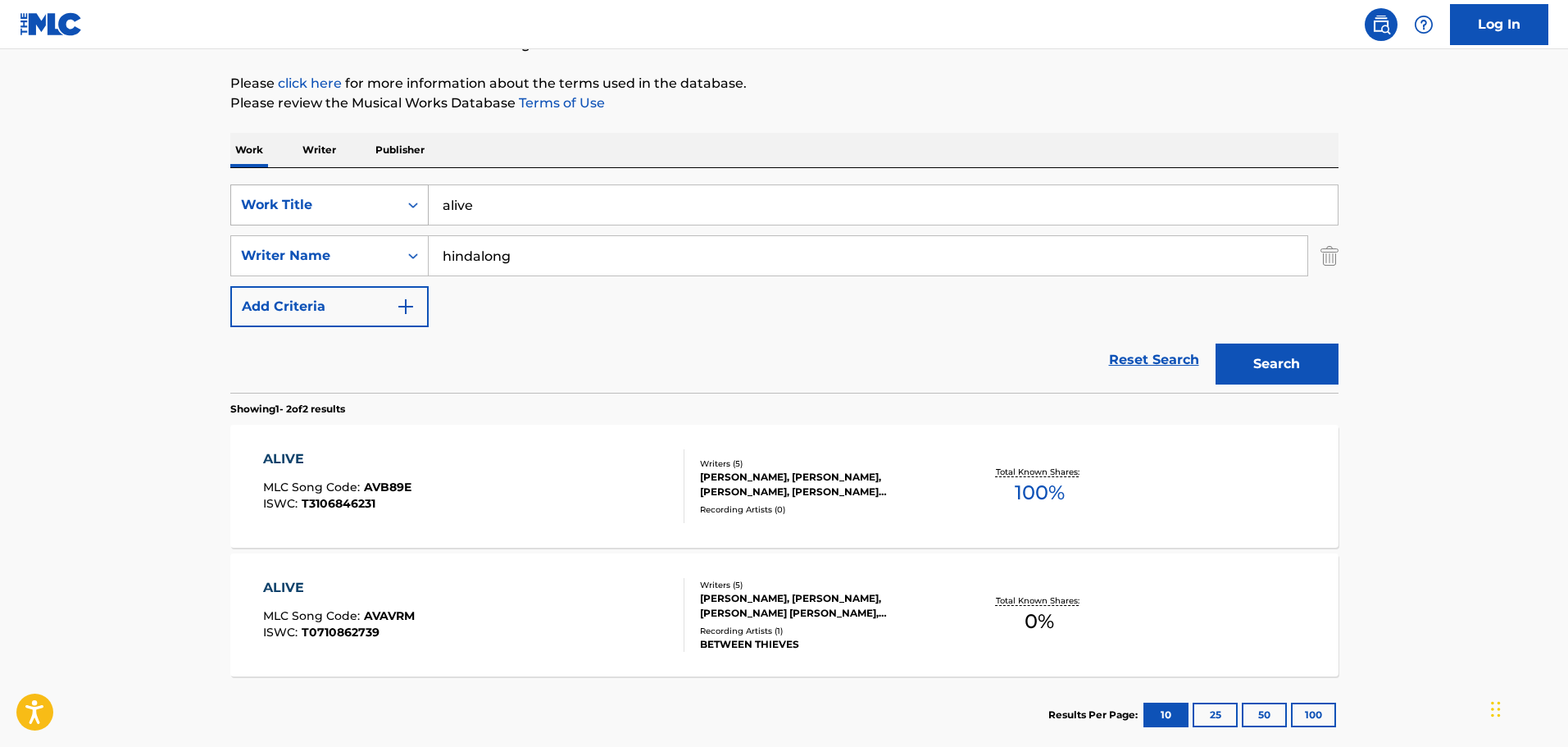
drag, startPoint x: 520, startPoint y: 200, endPoint x: 424, endPoint y: 186, distance: 97.0
click at [424, 186] on div "SearchWithCriteriab1a04cdc-d00b-46cc-8f62-a5059c856183 Work Title alive" at bounding box center [784, 205] width 1108 height 41
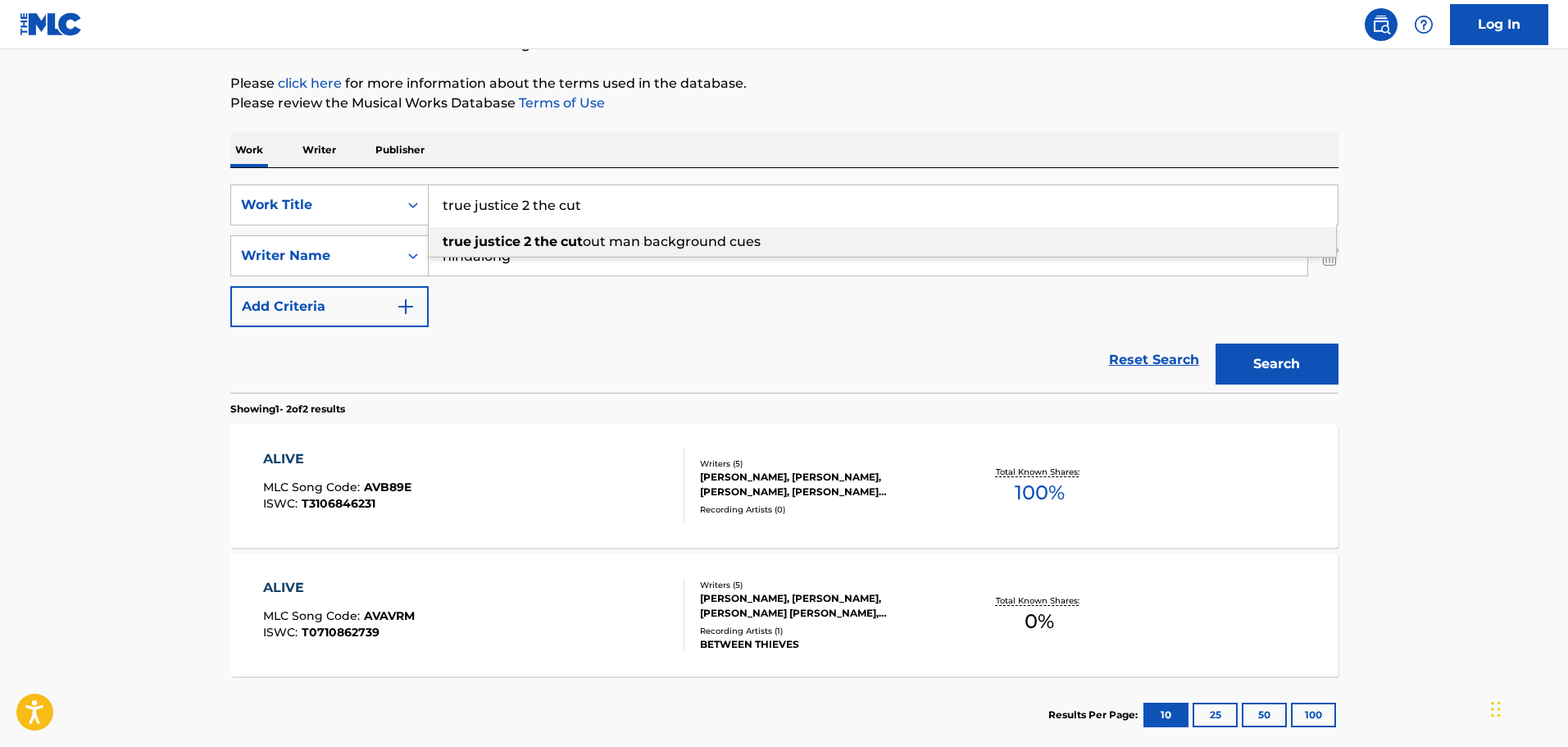
click at [581, 234] on strong "cut" at bounding box center [571, 242] width 22 height 15
type input "true justice 2 the cut out man background cues"
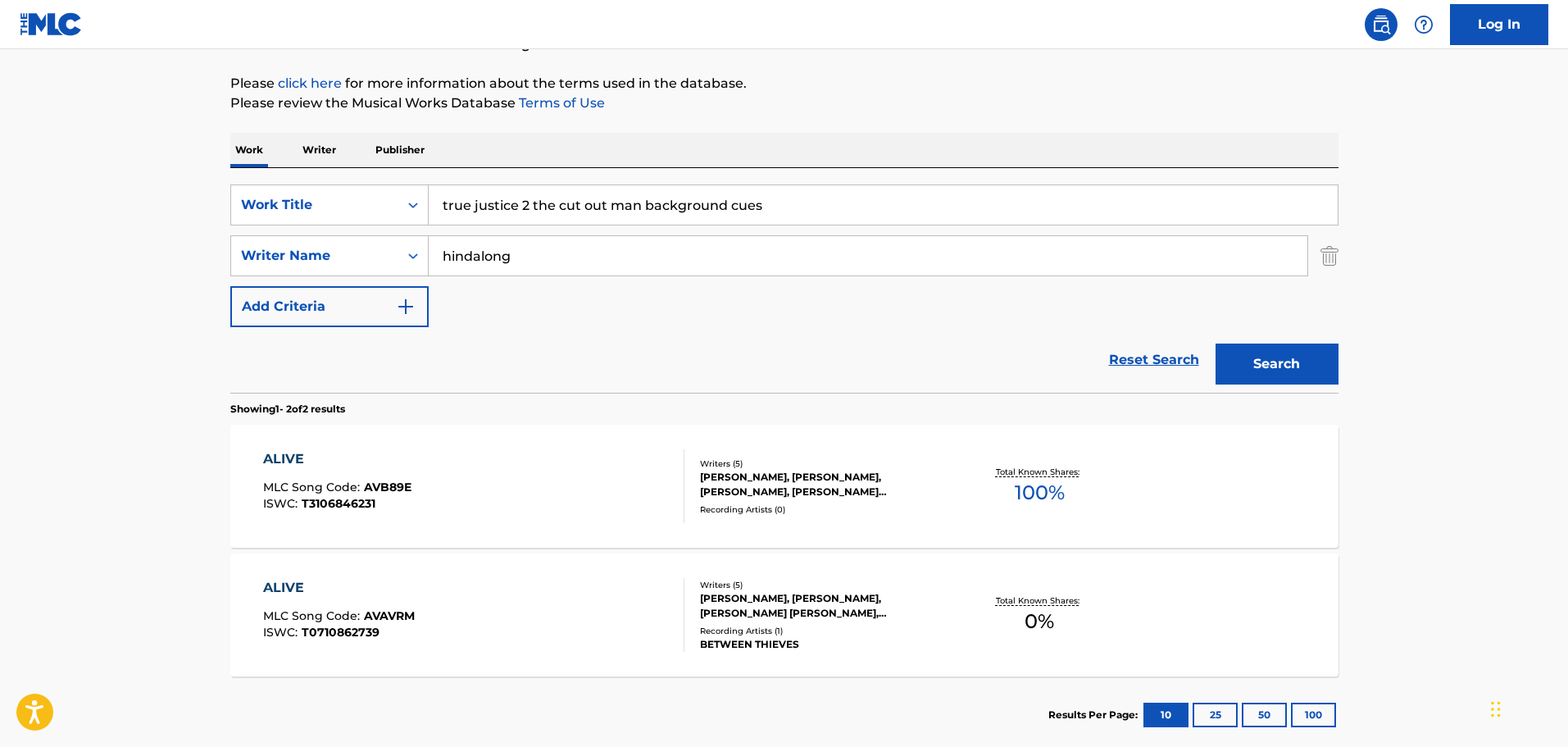
click at [1319, 259] on div "SearchWithCriteria60fe3c77-aef1-423a-88c4-6ba518c8bcbc Writer Name hindalong" at bounding box center [784, 255] width 1108 height 41
click at [1326, 253] on img "Search Form" at bounding box center [1329, 255] width 18 height 41
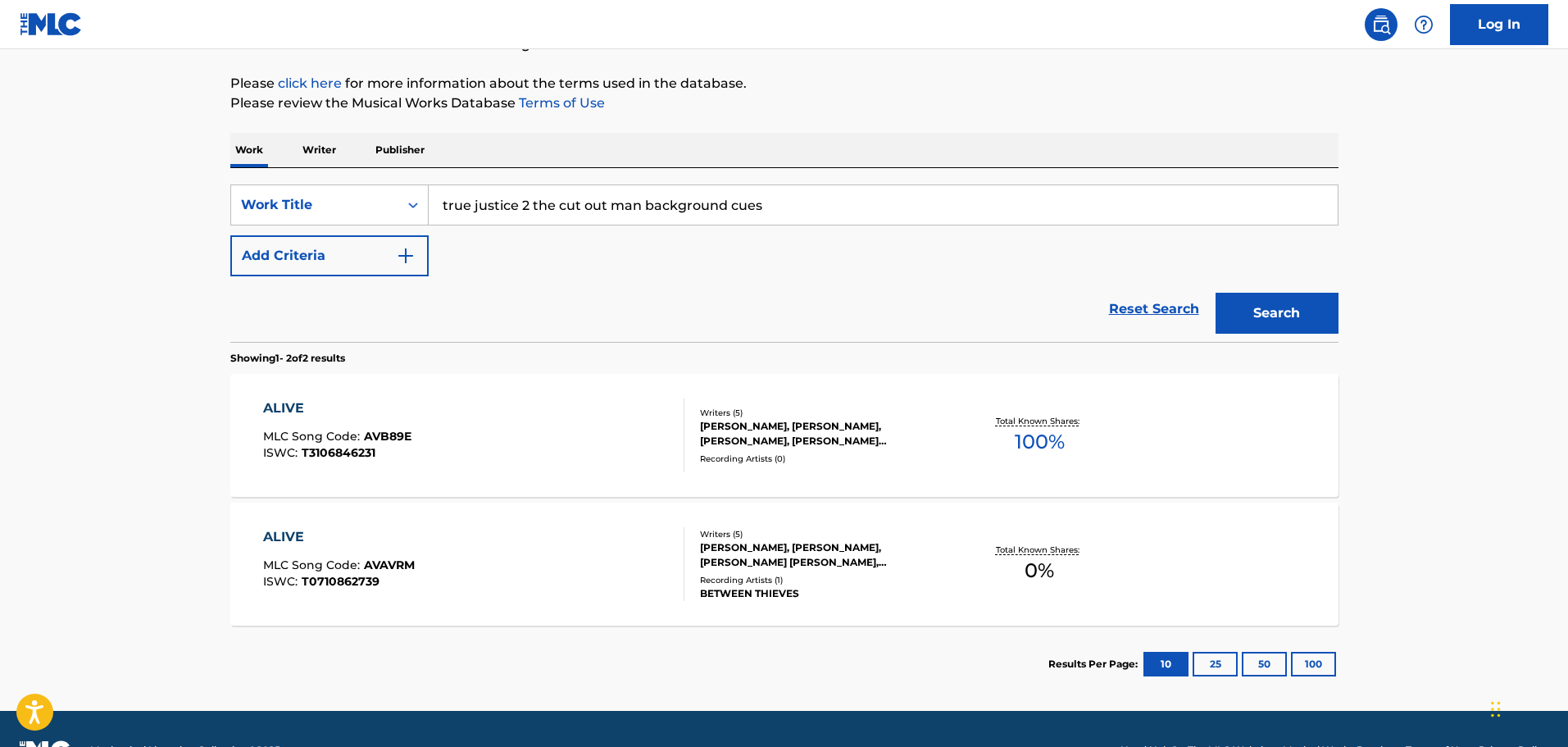
click at [1291, 296] on button "Search" at bounding box center [1277, 313] width 123 height 41
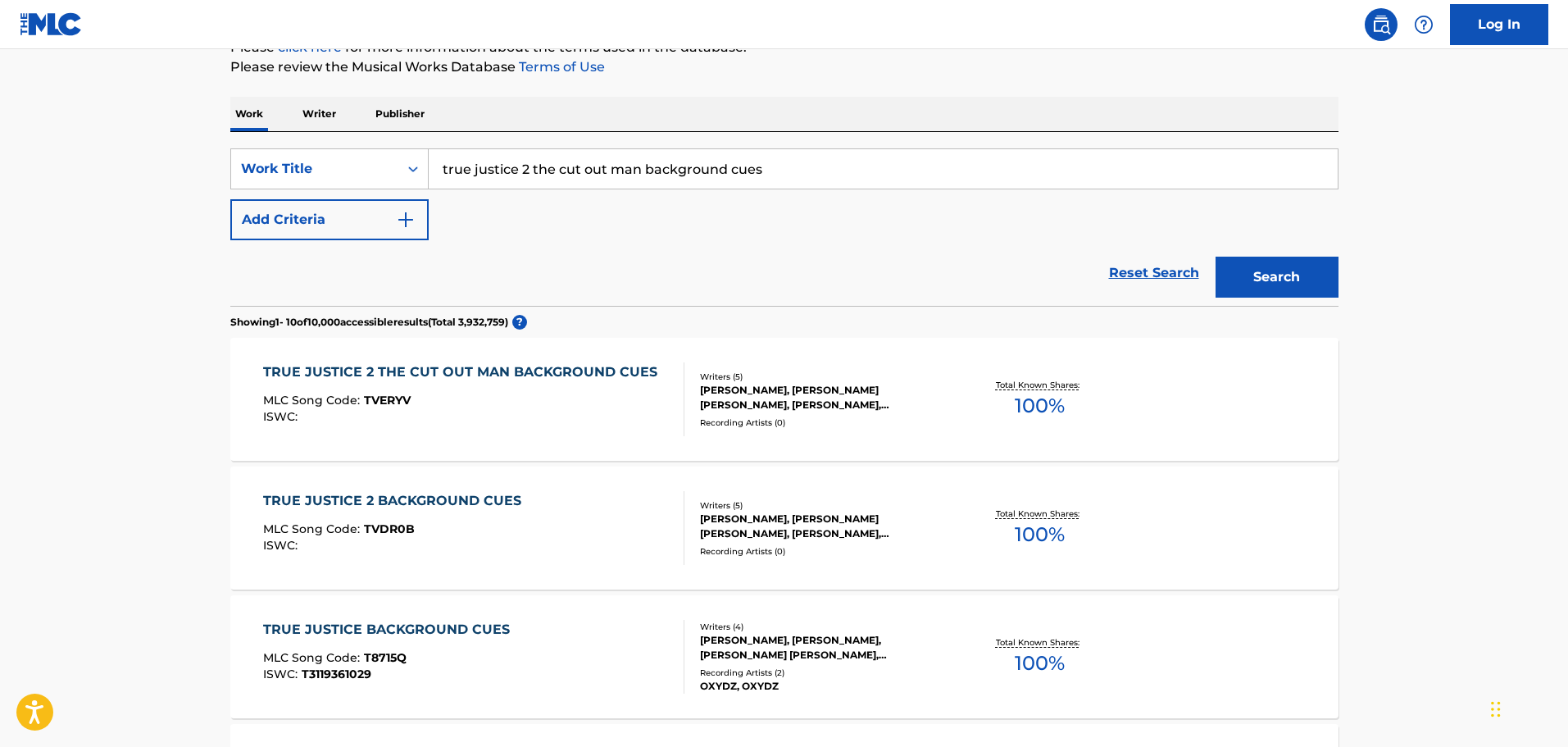
scroll to position [246, 0]
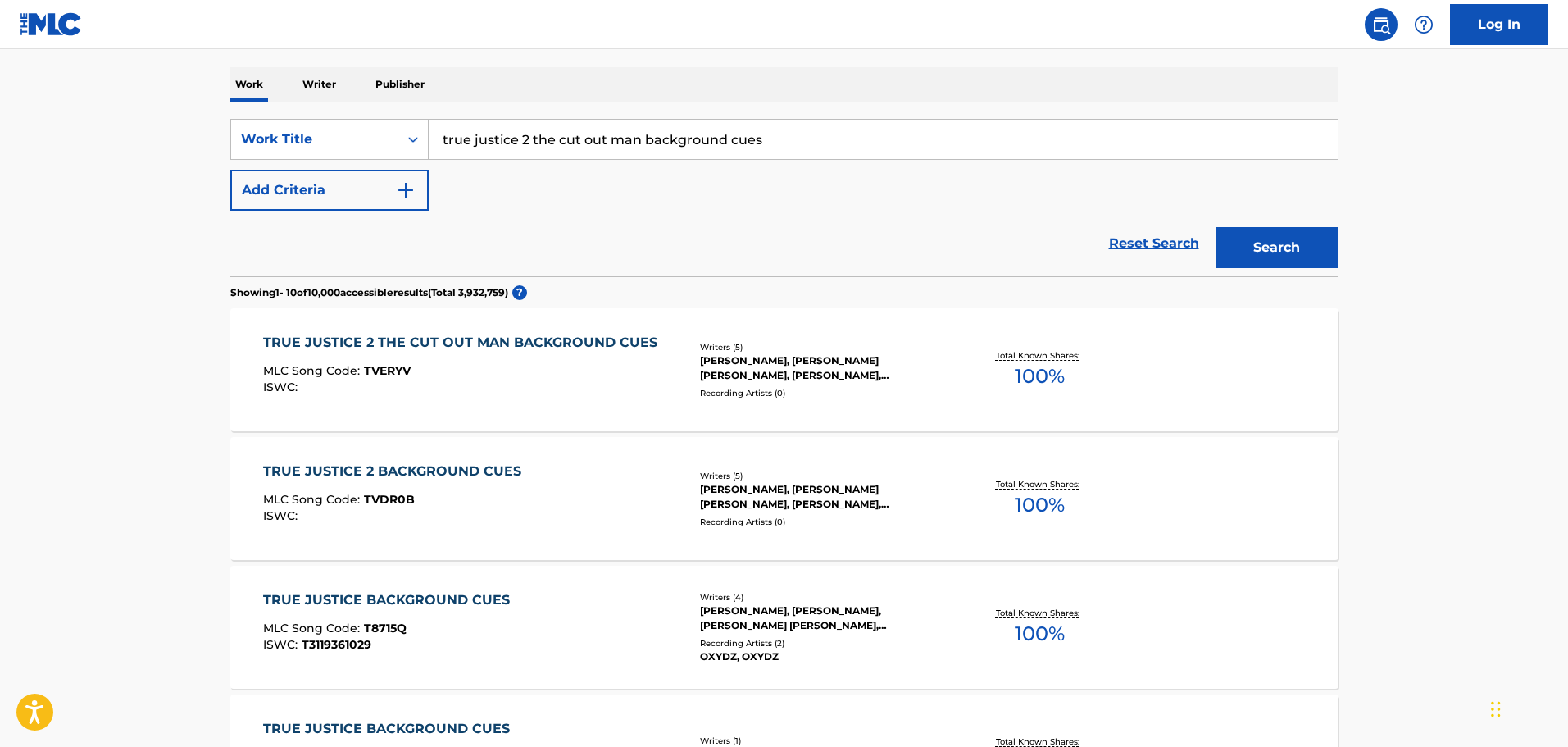
click at [589, 392] on div "ISWC :" at bounding box center [464, 387] width 402 height 12
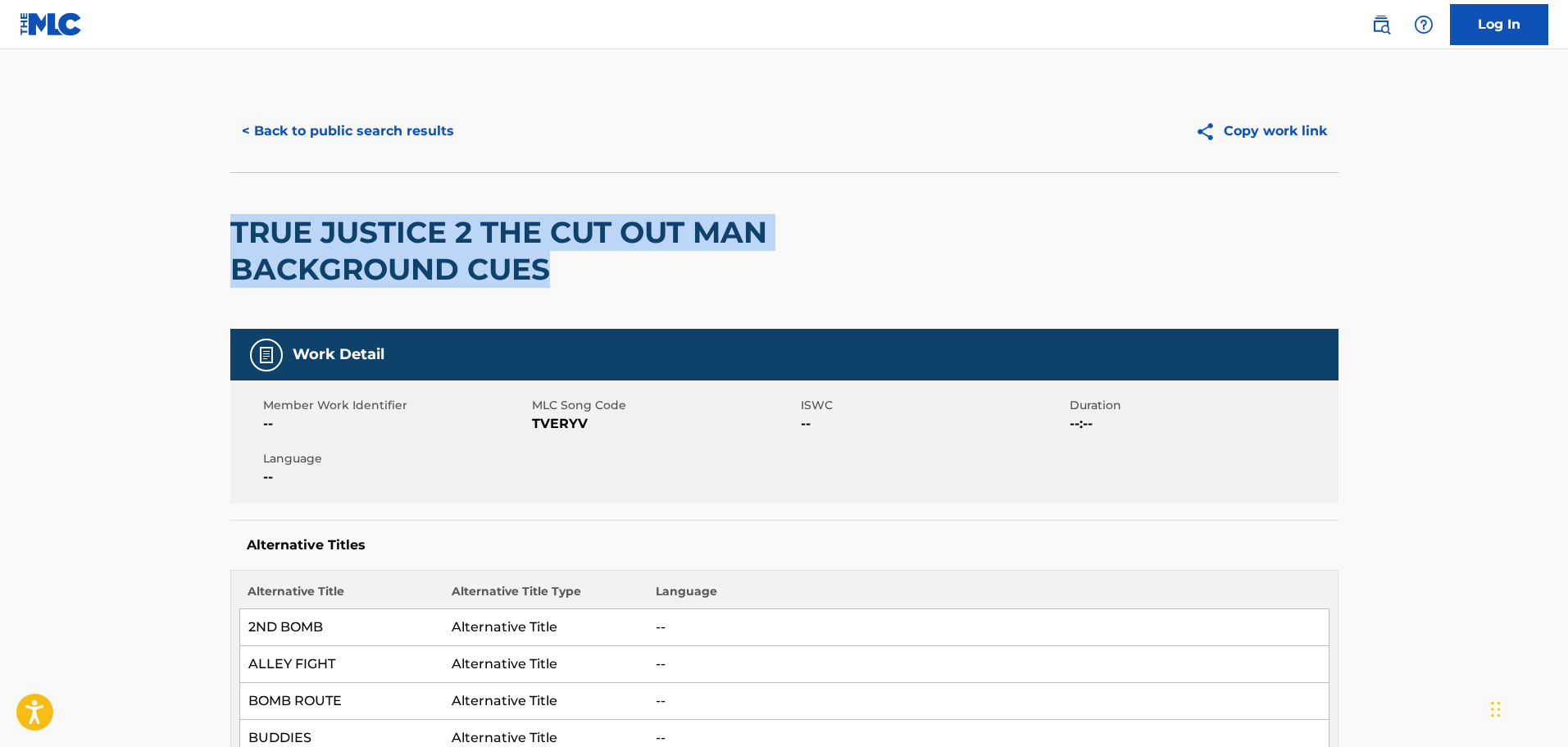
drag, startPoint x: 589, startPoint y: 278, endPoint x: 236, endPoint y: 216, distance: 358.4
click at [236, 216] on h2 "TRUE JUSTICE 2 THE CUT OUT MAN BACKGROUND CUES" at bounding box center [562, 251] width 665 height 74
copy h2 "TRUE JUSTICE 2 THE CUT OUT MAN BACKGROUND CUES"
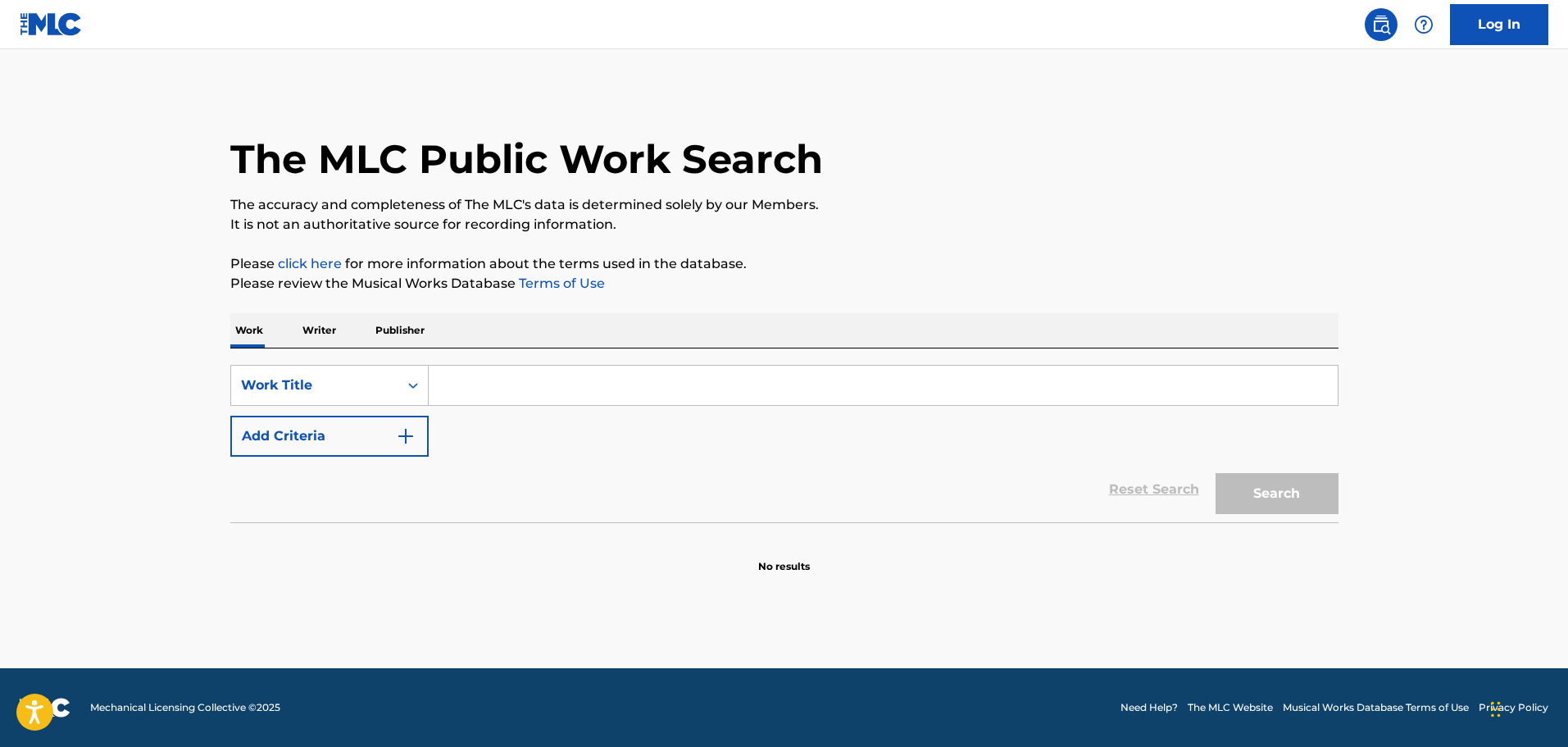
click at [553, 382] on input "Search Form" at bounding box center [884, 384] width 910 height 39
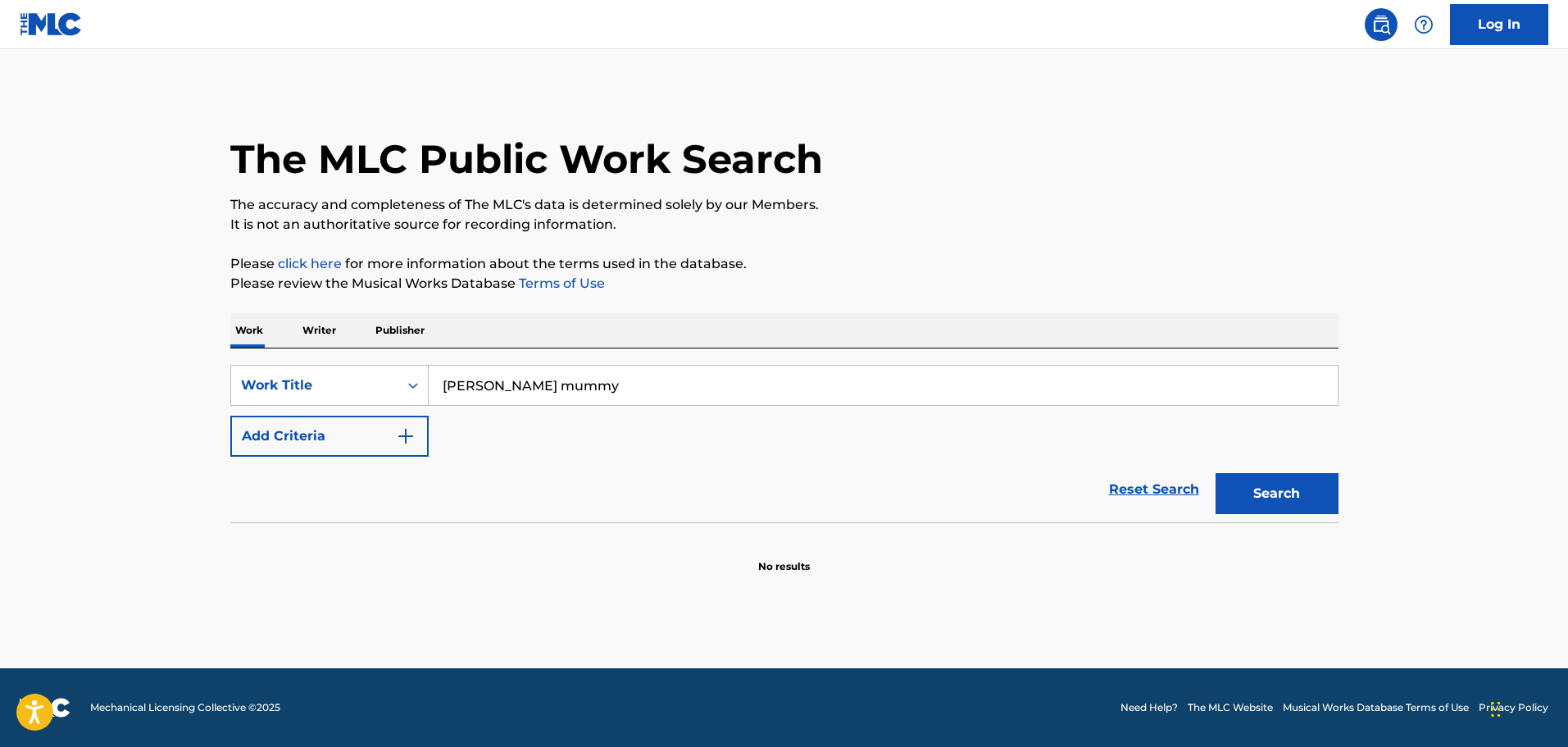
click at [1216, 473] on button "Search" at bounding box center [1277, 493] width 123 height 41
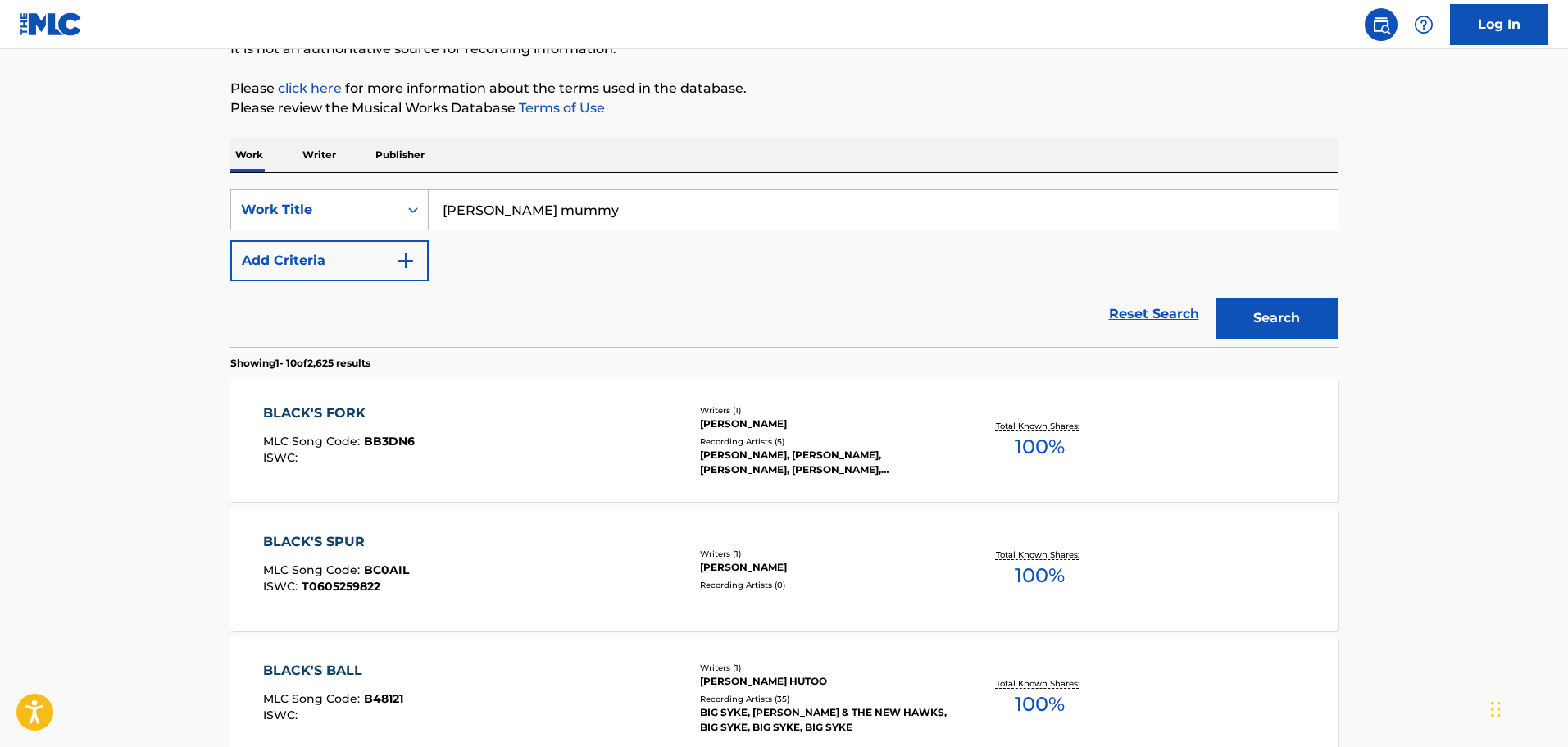
scroll to position [164, 0]
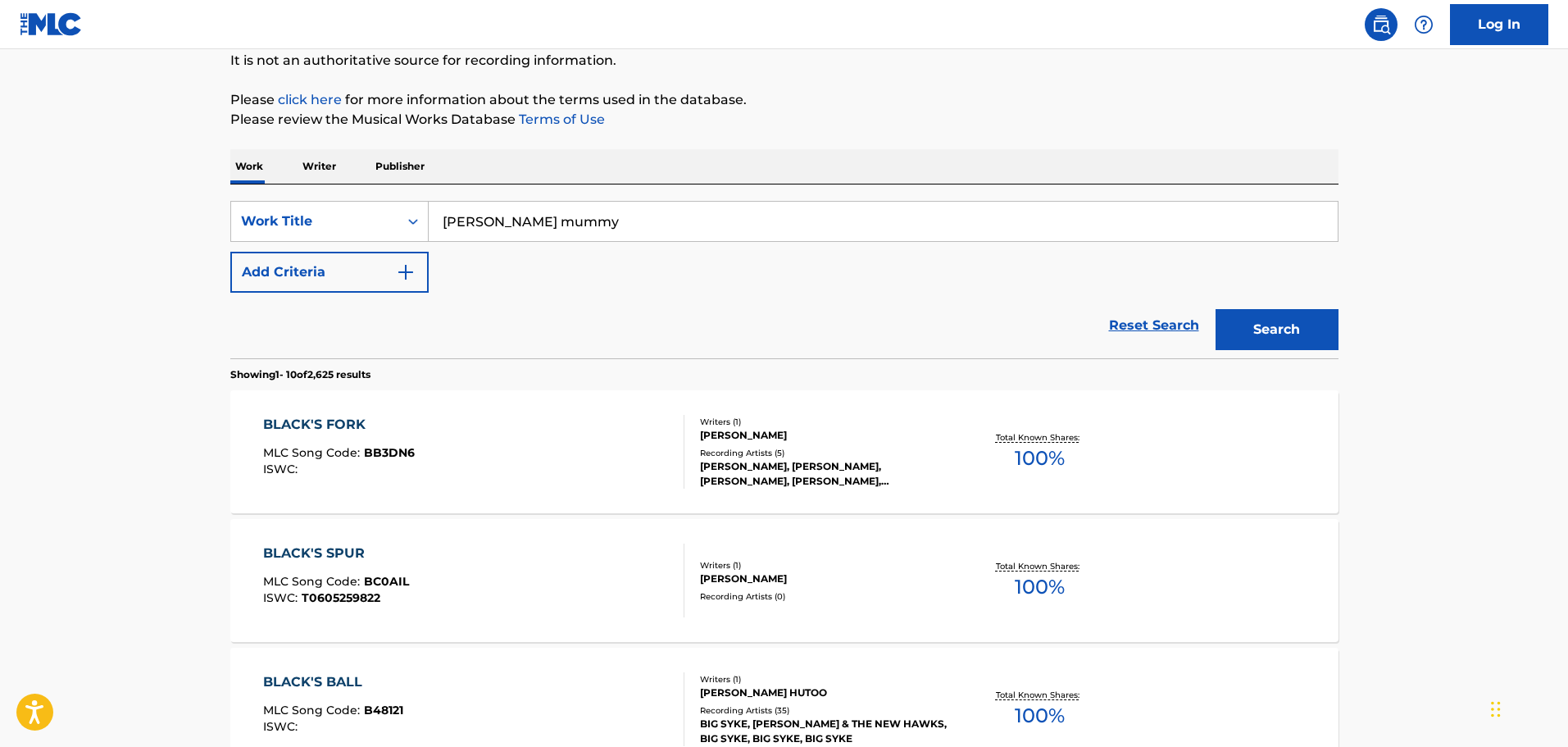
drag, startPoint x: 628, startPoint y: 239, endPoint x: 224, endPoint y: 210, distance: 405.0
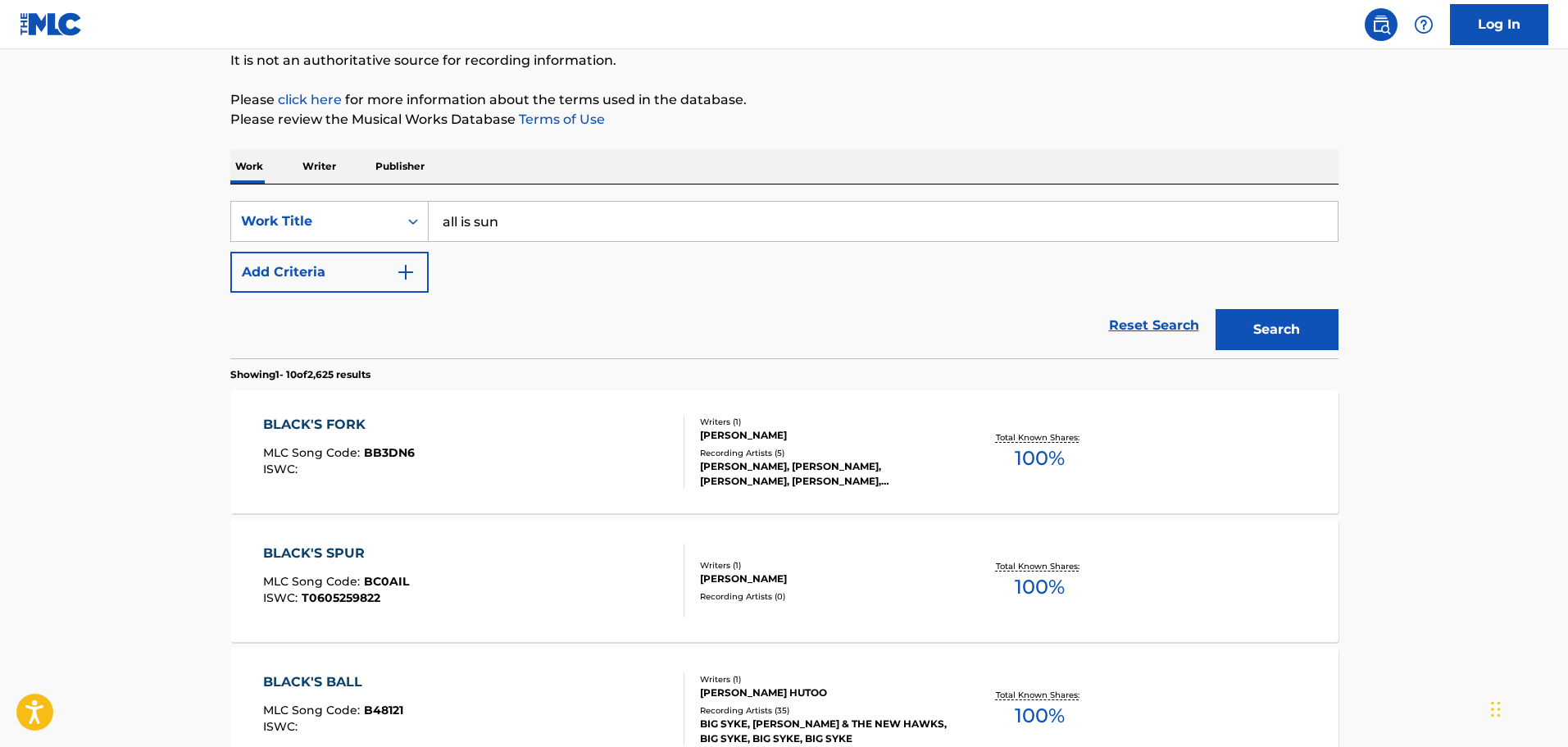
click at [1222, 338] on button "Search" at bounding box center [1277, 329] width 123 height 41
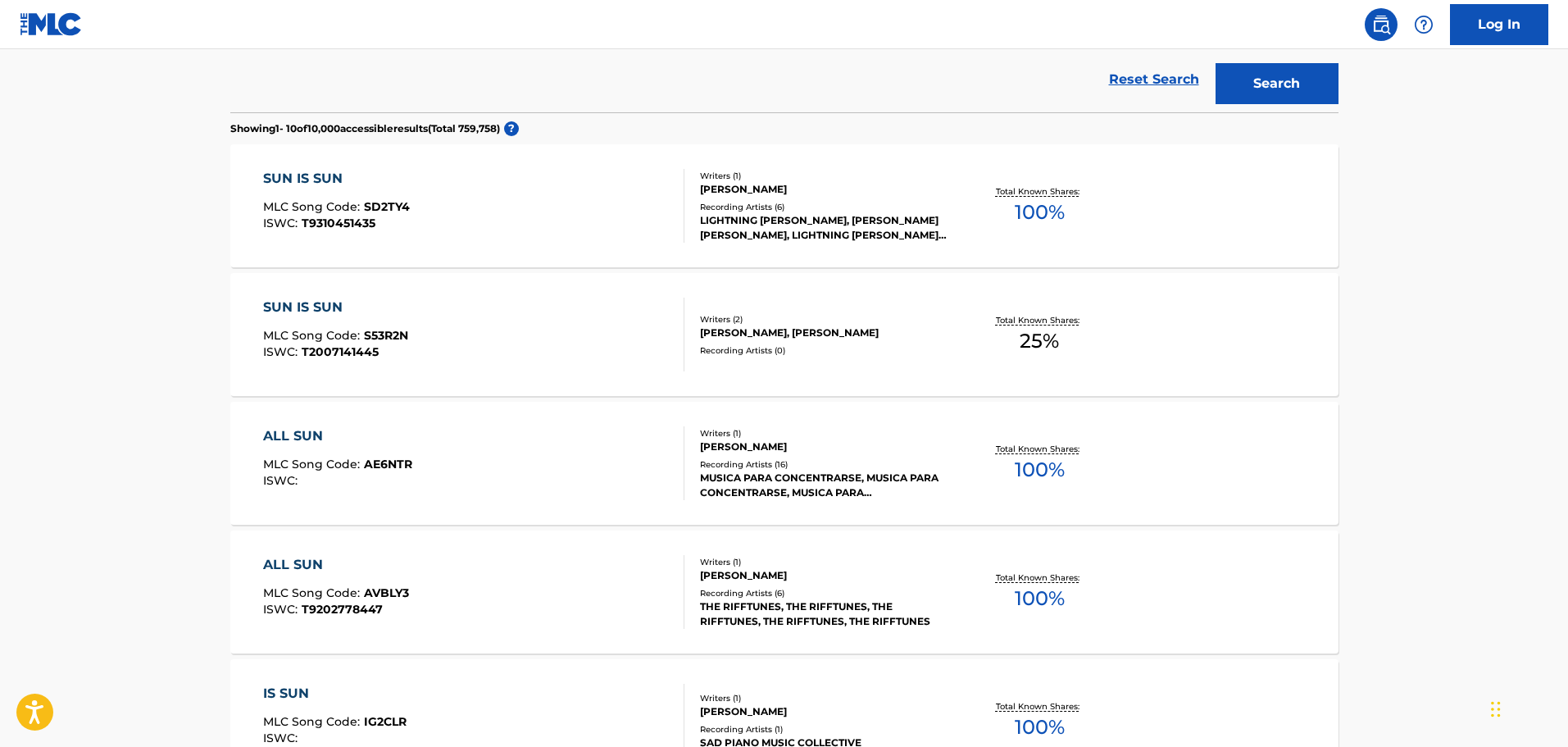
scroll to position [246, 0]
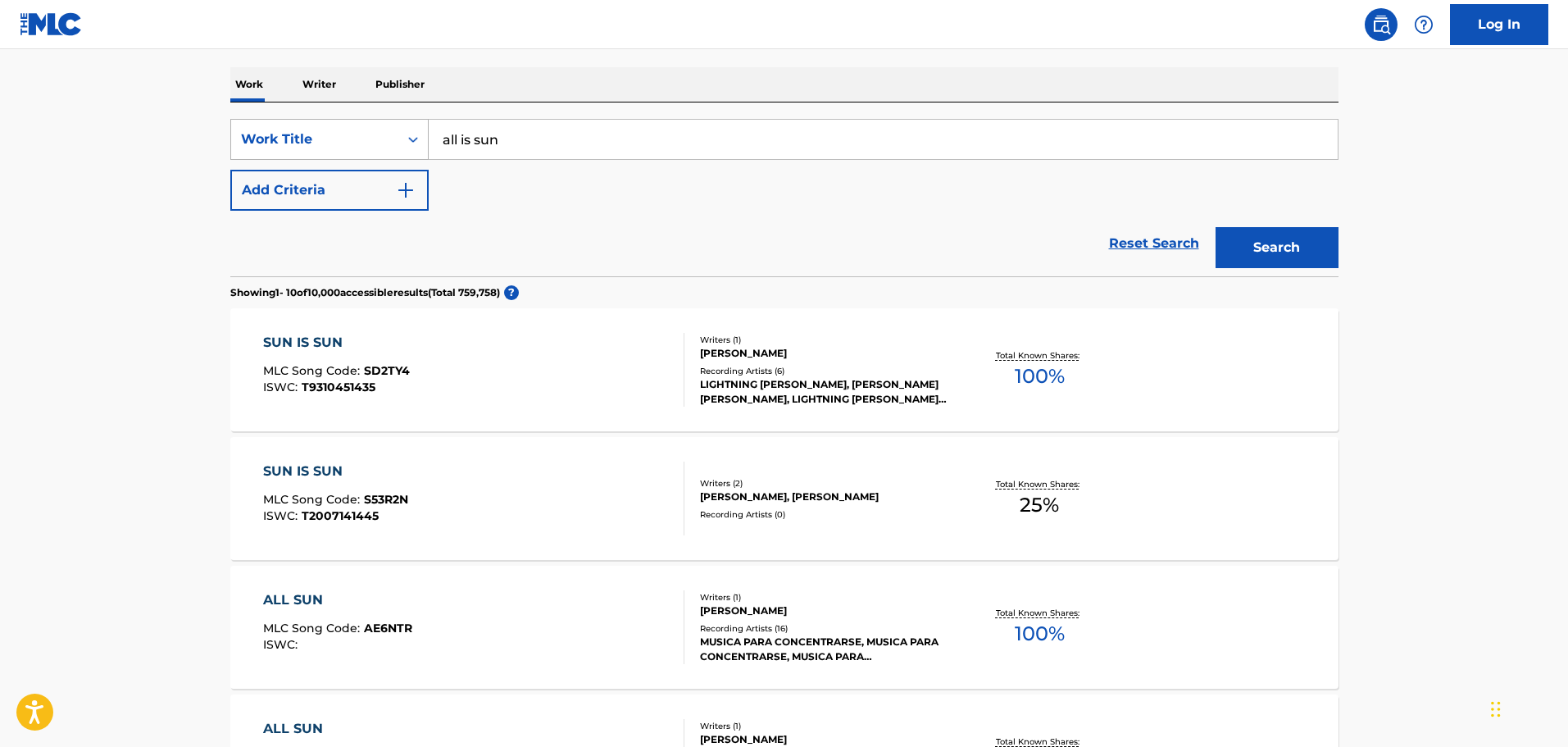
drag, startPoint x: 676, startPoint y: 156, endPoint x: 349, endPoint y: 138, distance: 327.5
click at [349, 138] on div "SearchWithCriteria5717cafd-39c6-4c40-9bfb-b1ff933422e4 Work Title all is sun" at bounding box center [784, 139] width 1108 height 41
type input "benches & bridges"
click at [1216, 227] on button "Search" at bounding box center [1277, 247] width 123 height 41
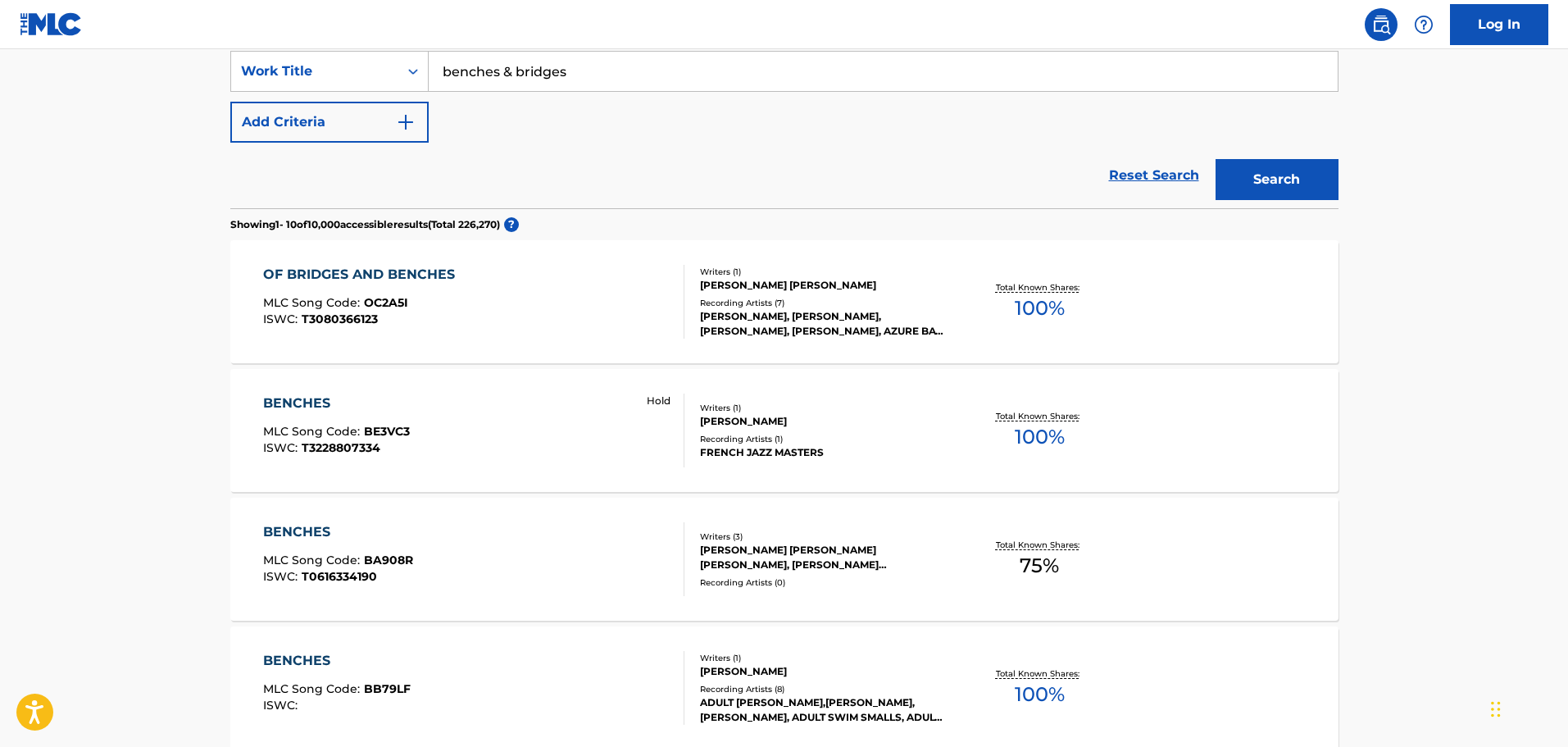
scroll to position [164, 0]
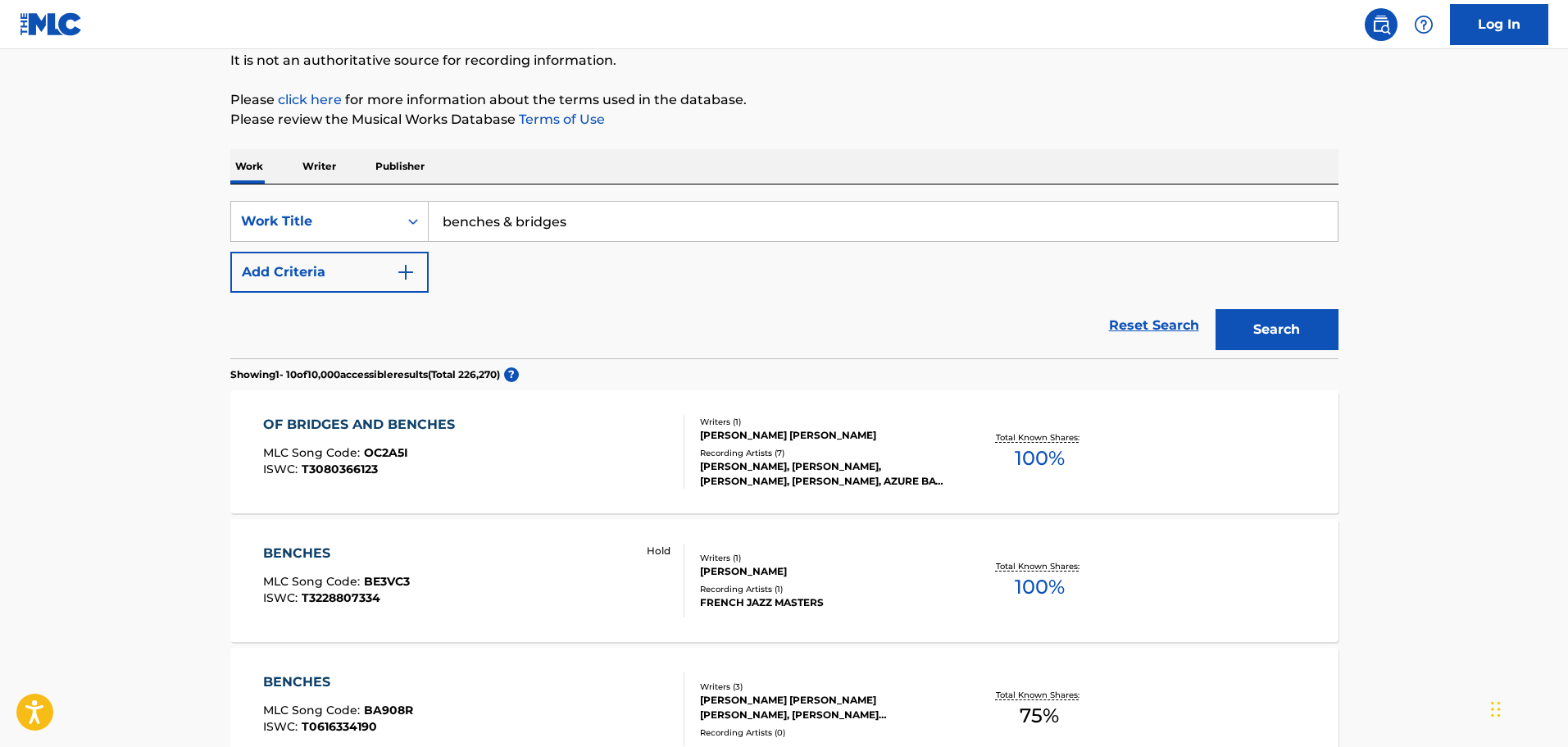
drag, startPoint x: 626, startPoint y: 192, endPoint x: 328, endPoint y: 200, distance: 298.1
click at [328, 200] on div "SearchWithCriteria5717cafd-39c6-4c40-9bfb-b1ff933422e4 Work Title benches & bri…" at bounding box center [784, 271] width 1108 height 174
drag, startPoint x: 716, startPoint y: 216, endPoint x: 400, endPoint y: 164, distance: 320.2
paste input "bow (interrupted)"
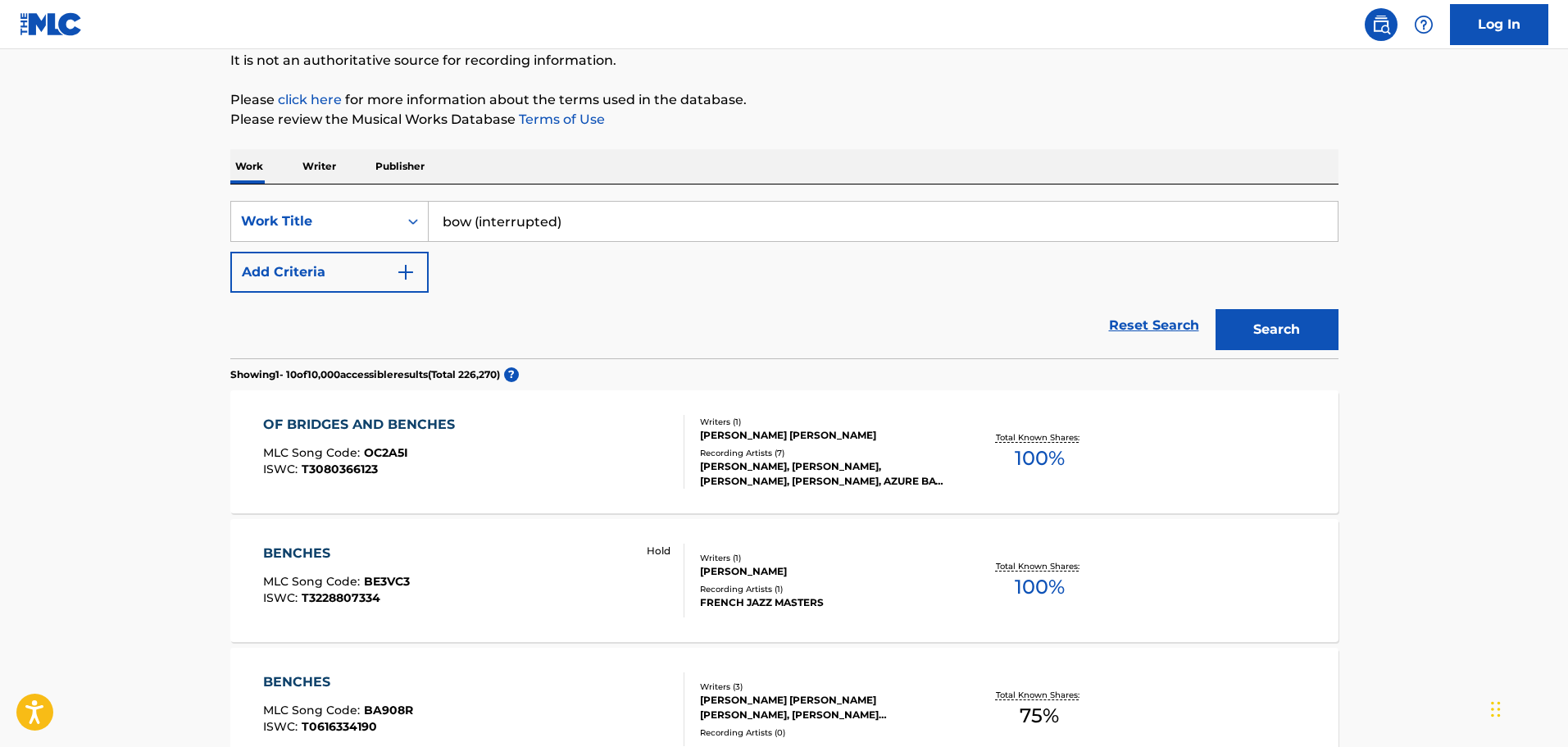
type input "bow (interrupted)"
click at [1235, 350] on div "Search" at bounding box center [1273, 325] width 131 height 66
drag, startPoint x: 1254, startPoint y: 323, endPoint x: 1237, endPoint y: 324, distance: 17.0
click at [1255, 323] on button "Search" at bounding box center [1277, 329] width 123 height 41
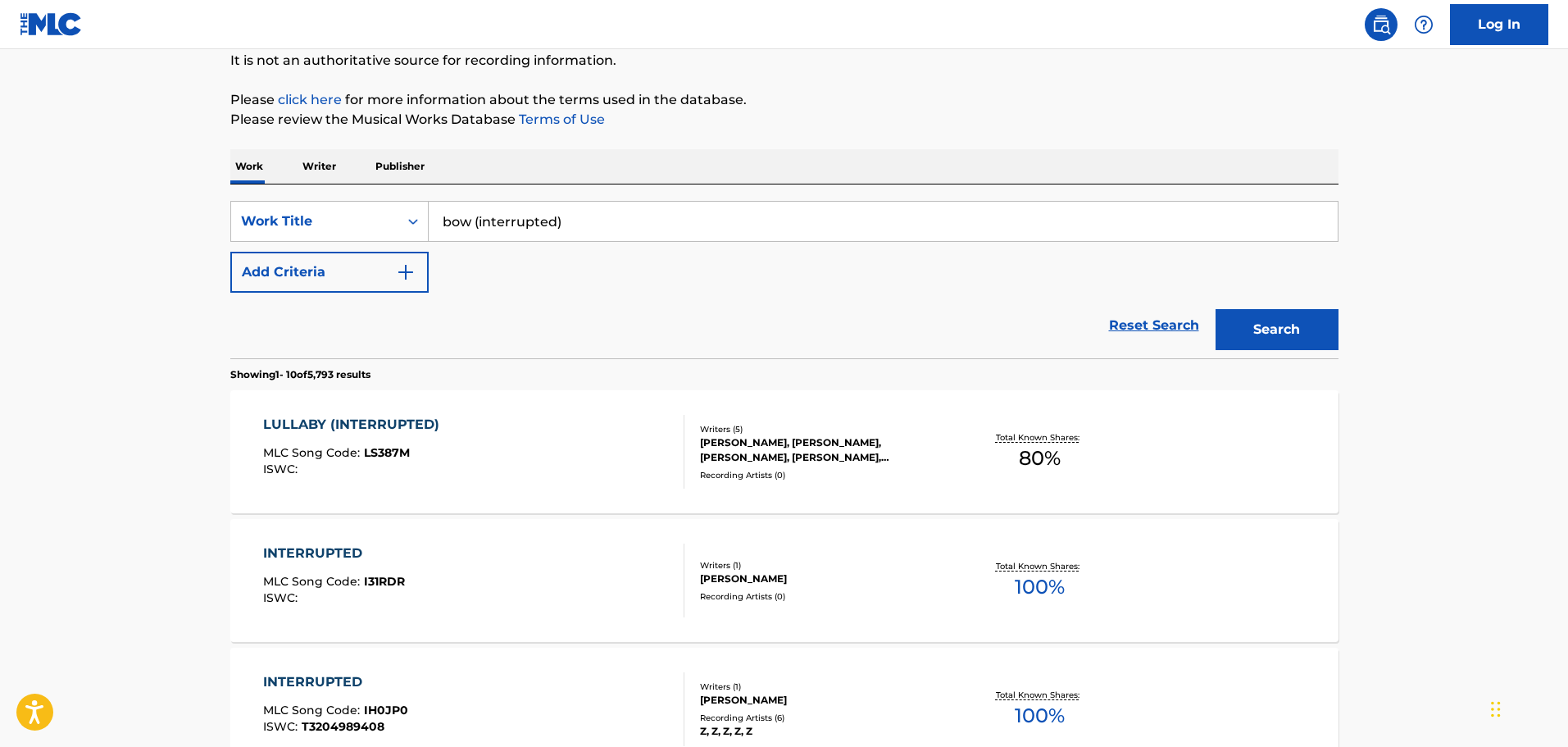
drag, startPoint x: 527, startPoint y: 210, endPoint x: 224, endPoint y: 172, distance: 305.4
paste input "eulogy for an invisible fly"
type input "eulogy for an invisible fly"
click at [1258, 317] on button "Search" at bounding box center [1277, 329] width 123 height 41
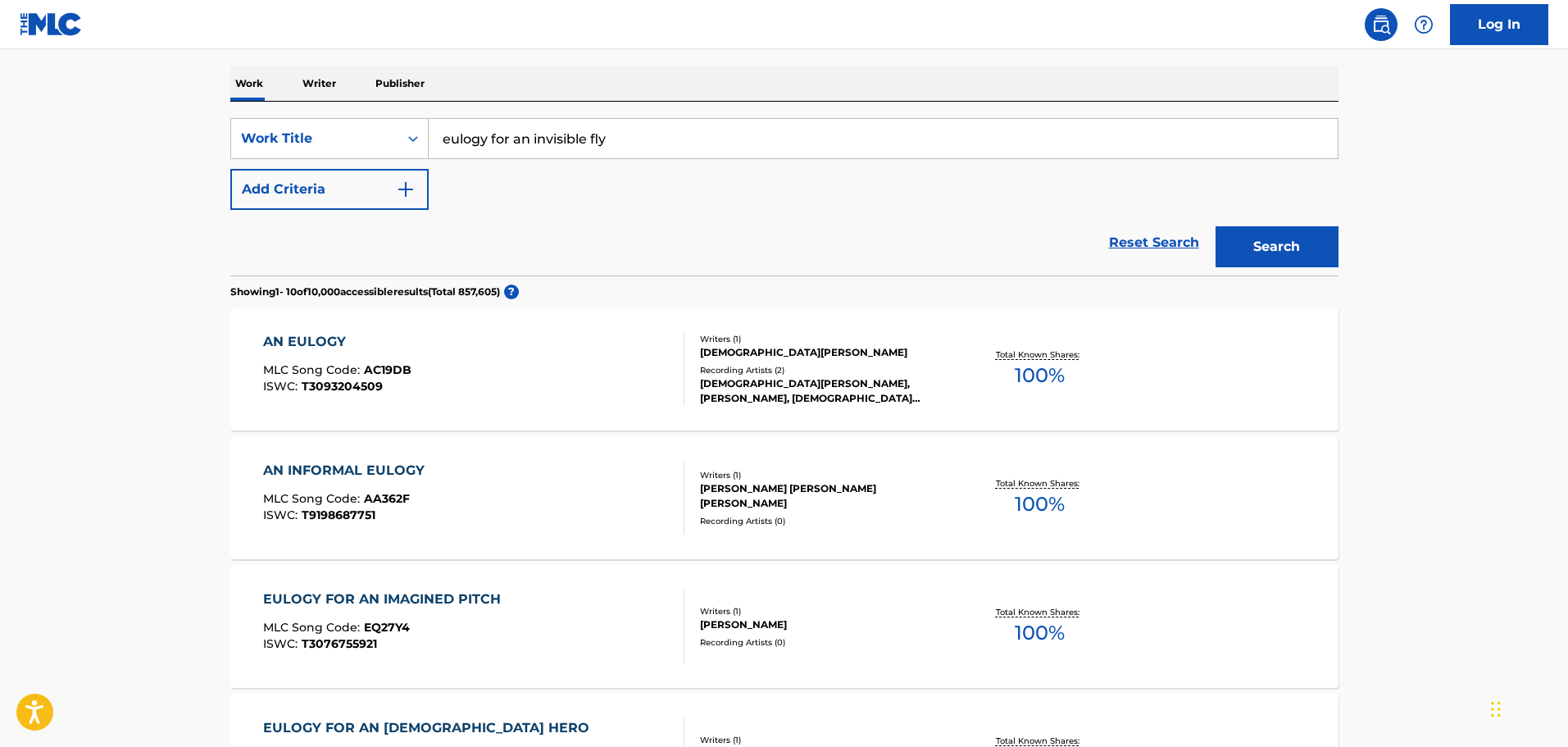
scroll to position [246, 0]
drag, startPoint x: 631, startPoint y: 156, endPoint x: 287, endPoint y: 142, distance: 344.3
click at [287, 142] on div "SearchWithCriteria5717cafd-39c6-4c40-9bfb-b1ff933422e4 Work Title eulogy for an…" at bounding box center [784, 139] width 1108 height 41
paste input "the blue-purple failure"
click at [1266, 239] on button "Search" at bounding box center [1277, 247] width 123 height 41
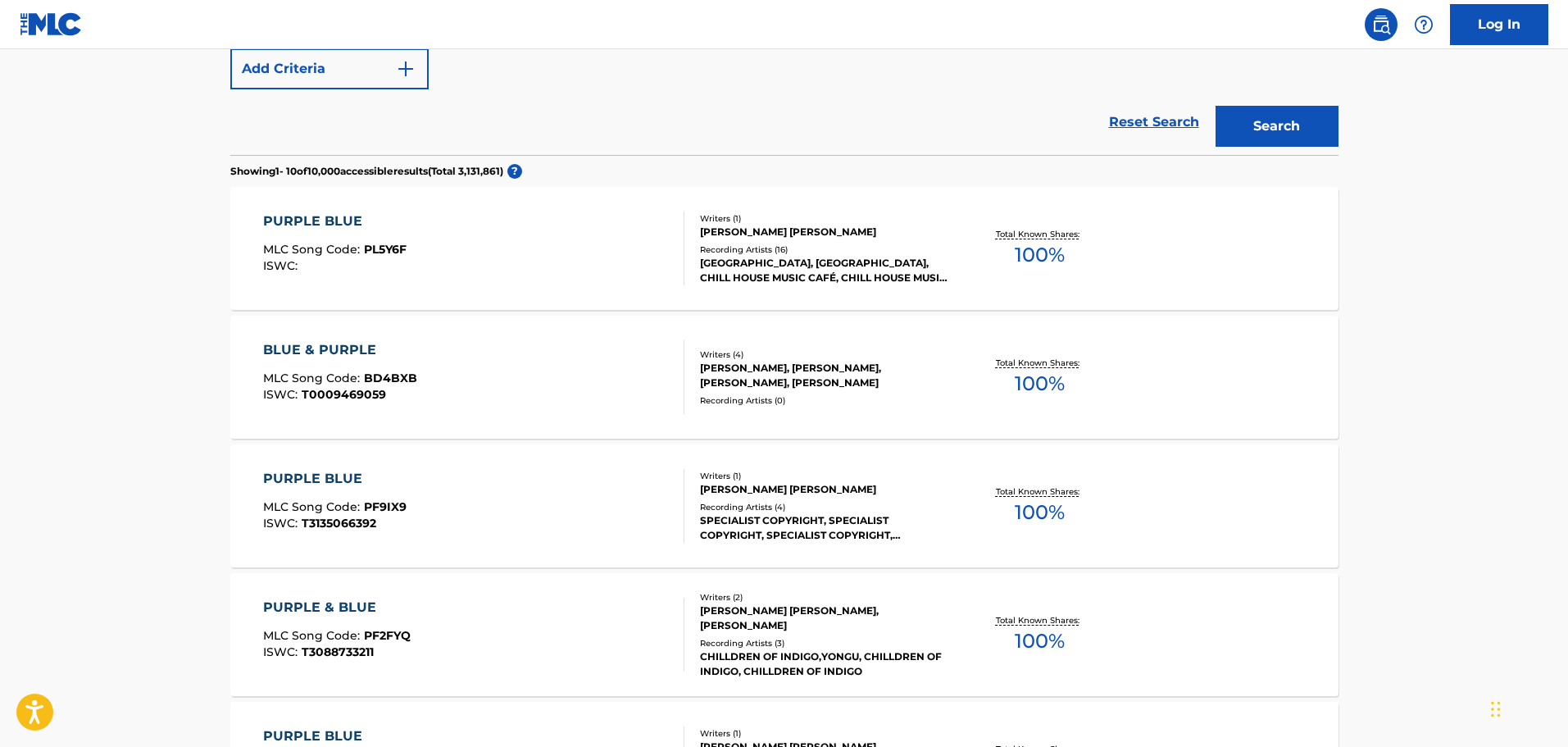
scroll to position [82, 0]
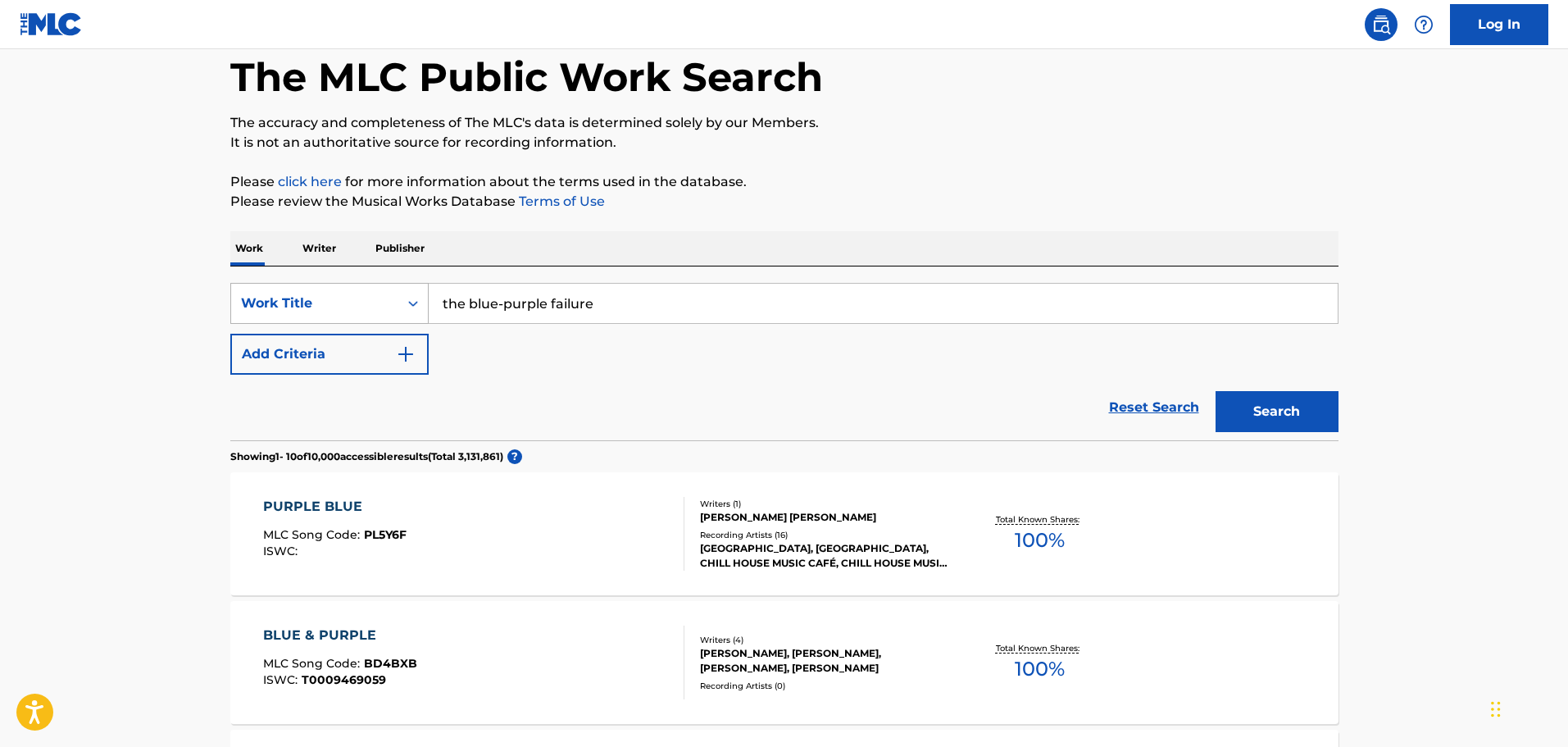
drag, startPoint x: 663, startPoint y: 305, endPoint x: 382, endPoint y: 284, distance: 281.8
click at [383, 284] on div "SearchWithCriteria5717cafd-39c6-4c40-9bfb-b1ff933422e4 Work Title the blue-purp…" at bounding box center [784, 303] width 1108 height 41
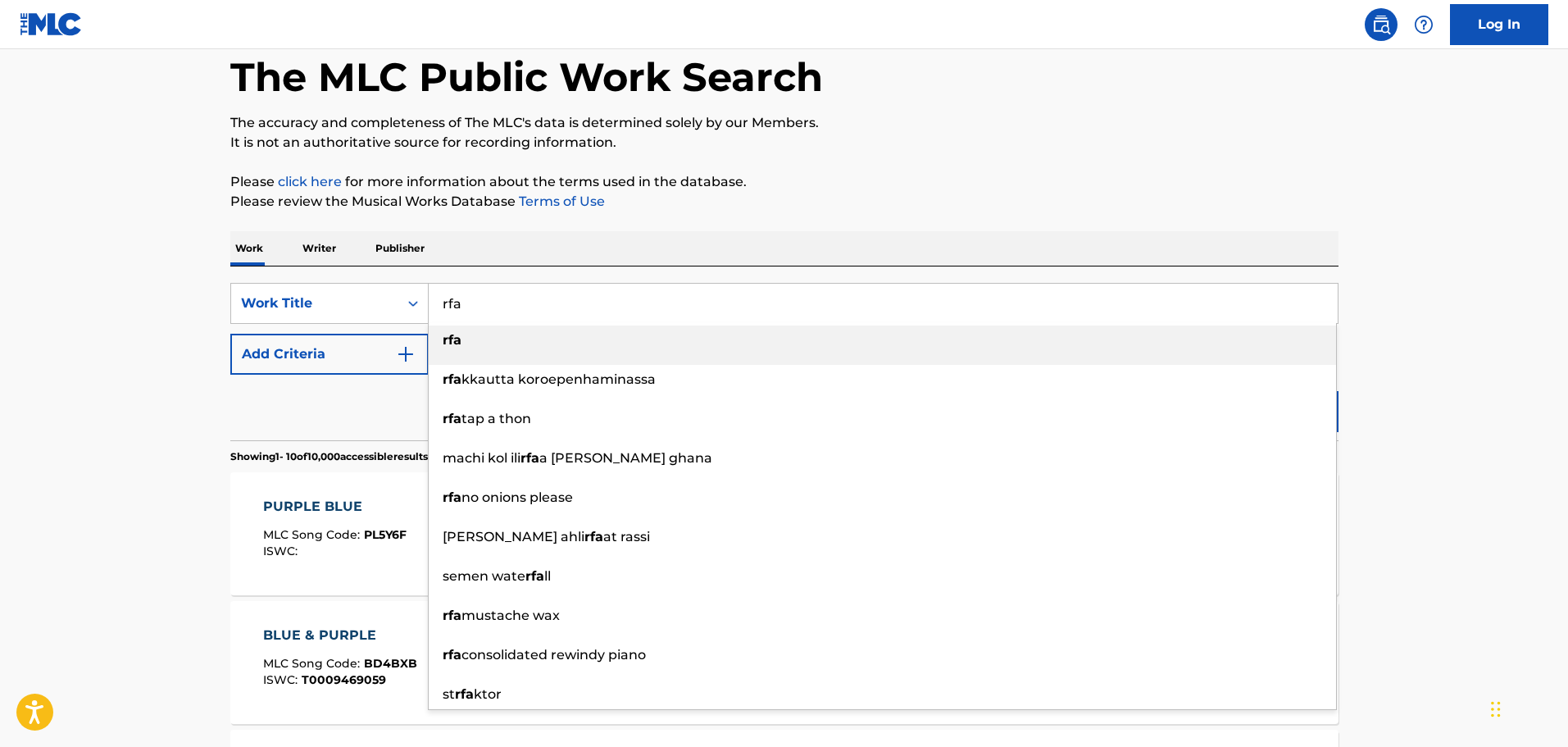
type input "rfa"
click at [339, 347] on button "Add Criteria" at bounding box center [329, 354] width 199 height 41
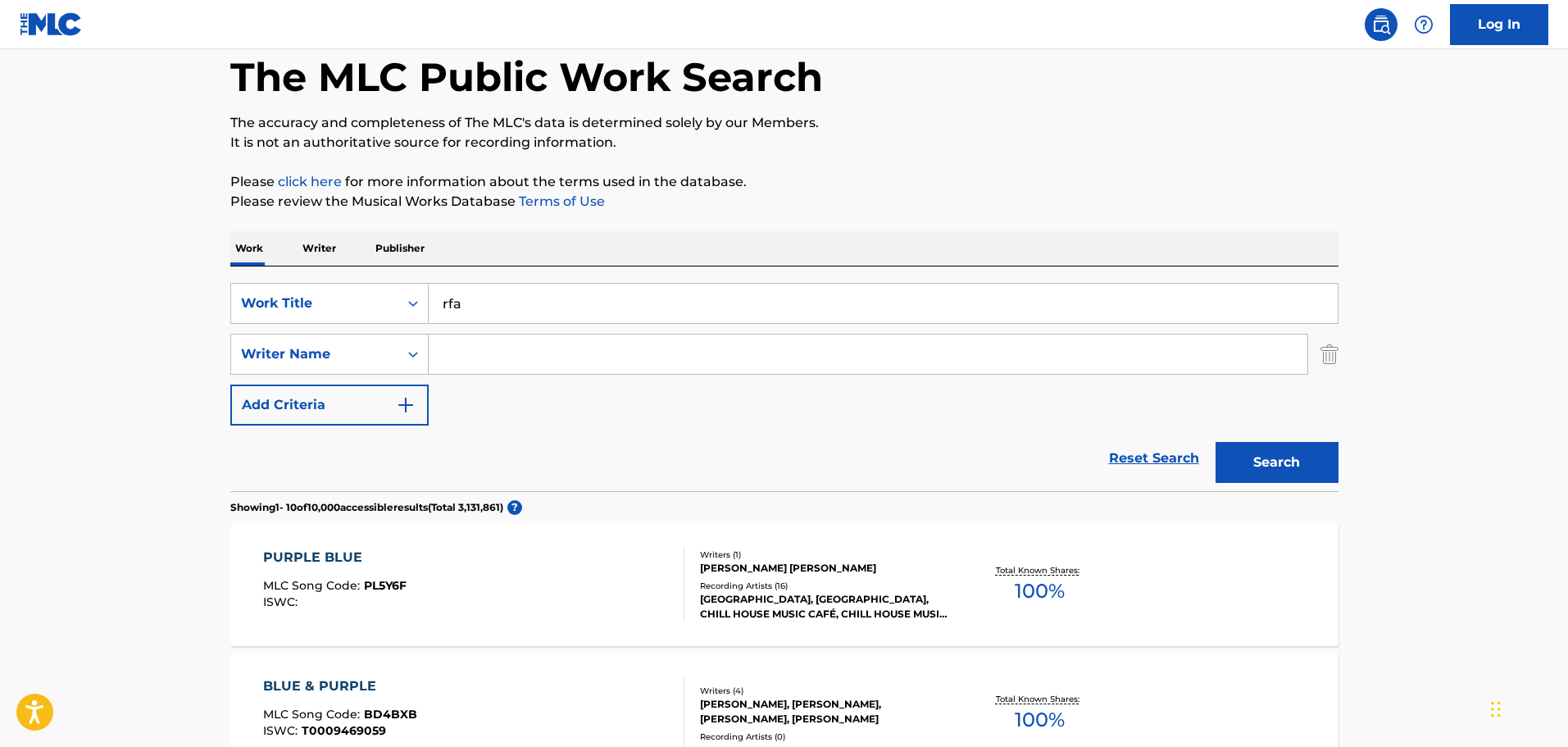
paste input "[PERSON_NAME]"
type input "[PERSON_NAME]"
click at [1279, 459] on button "Search" at bounding box center [1277, 462] width 123 height 41
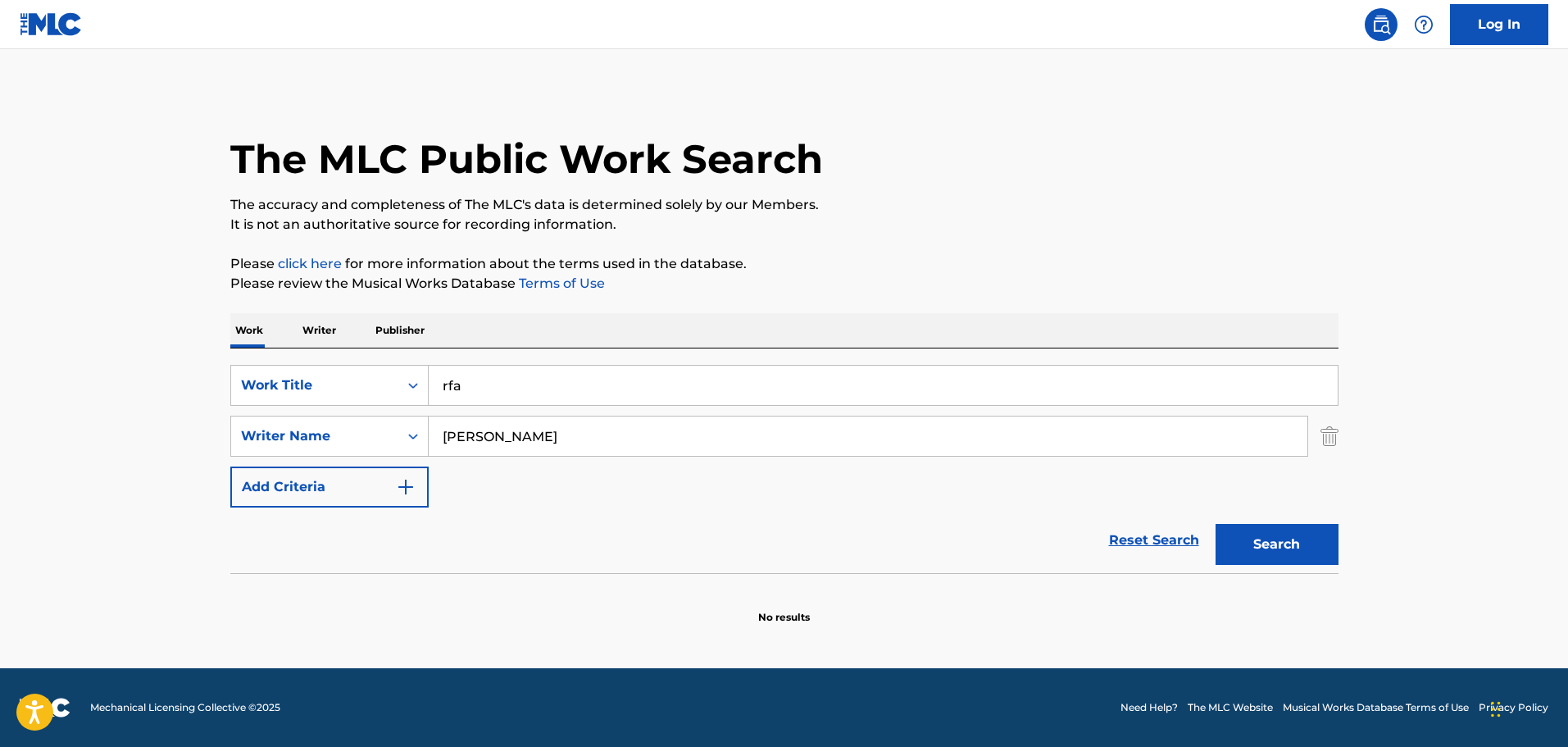
scroll to position [0, 0]
click at [1318, 426] on div "SearchWithCriteria1ef4ad9b-ae57-4b3d-9796-dd9d4311e40d Writer Name [PERSON_NAME]" at bounding box center [784, 436] width 1108 height 41
click at [1323, 431] on img "Search Form" at bounding box center [1329, 436] width 18 height 41
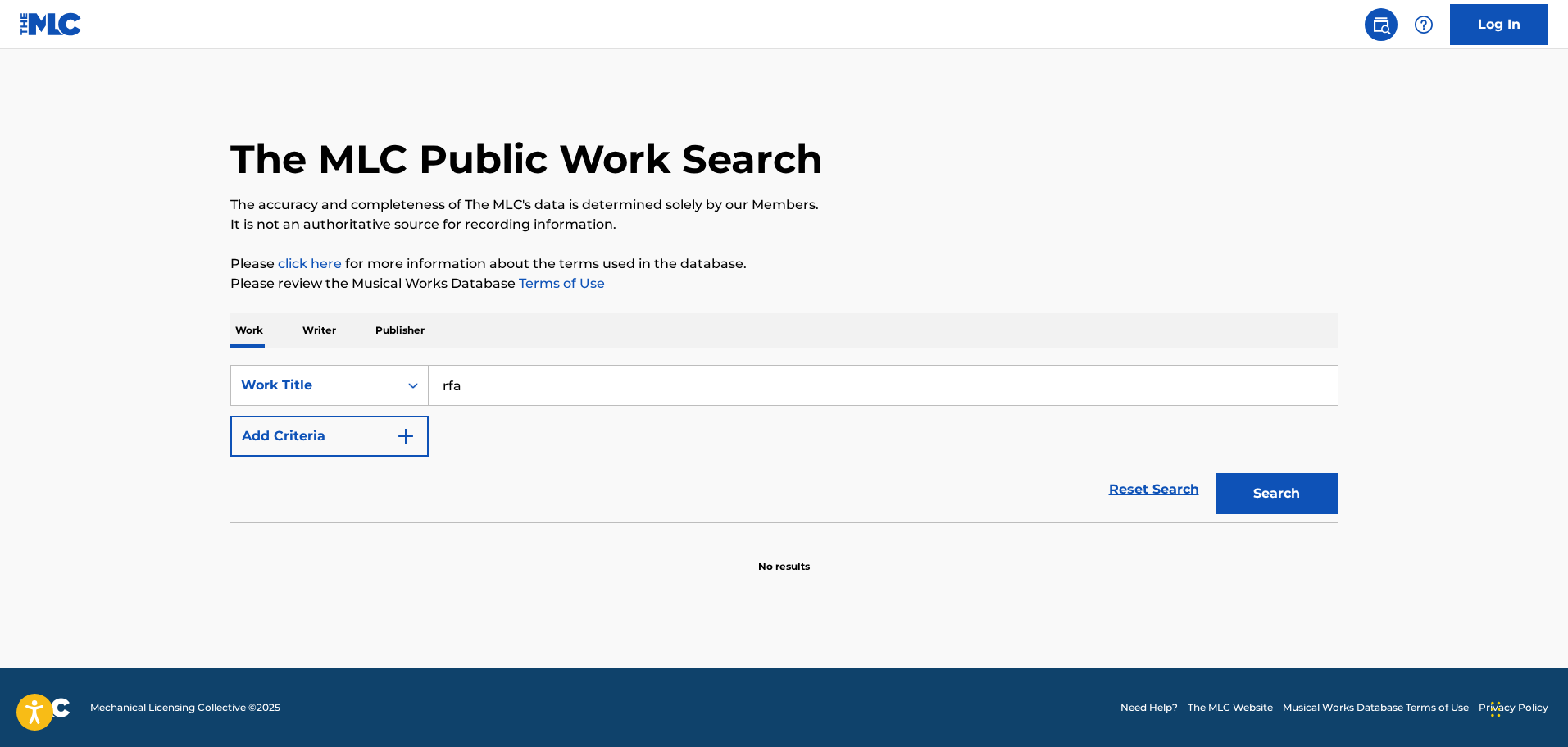
drag, startPoint x: 911, startPoint y: 383, endPoint x: 469, endPoint y: 325, distance: 445.8
click at [469, 325] on div "Work Writer Publisher SearchWithCriteria5717cafd-39c6-4c40-9bfb-b1ff933422e4 Wo…" at bounding box center [784, 443] width 1108 height 261
type input "r"
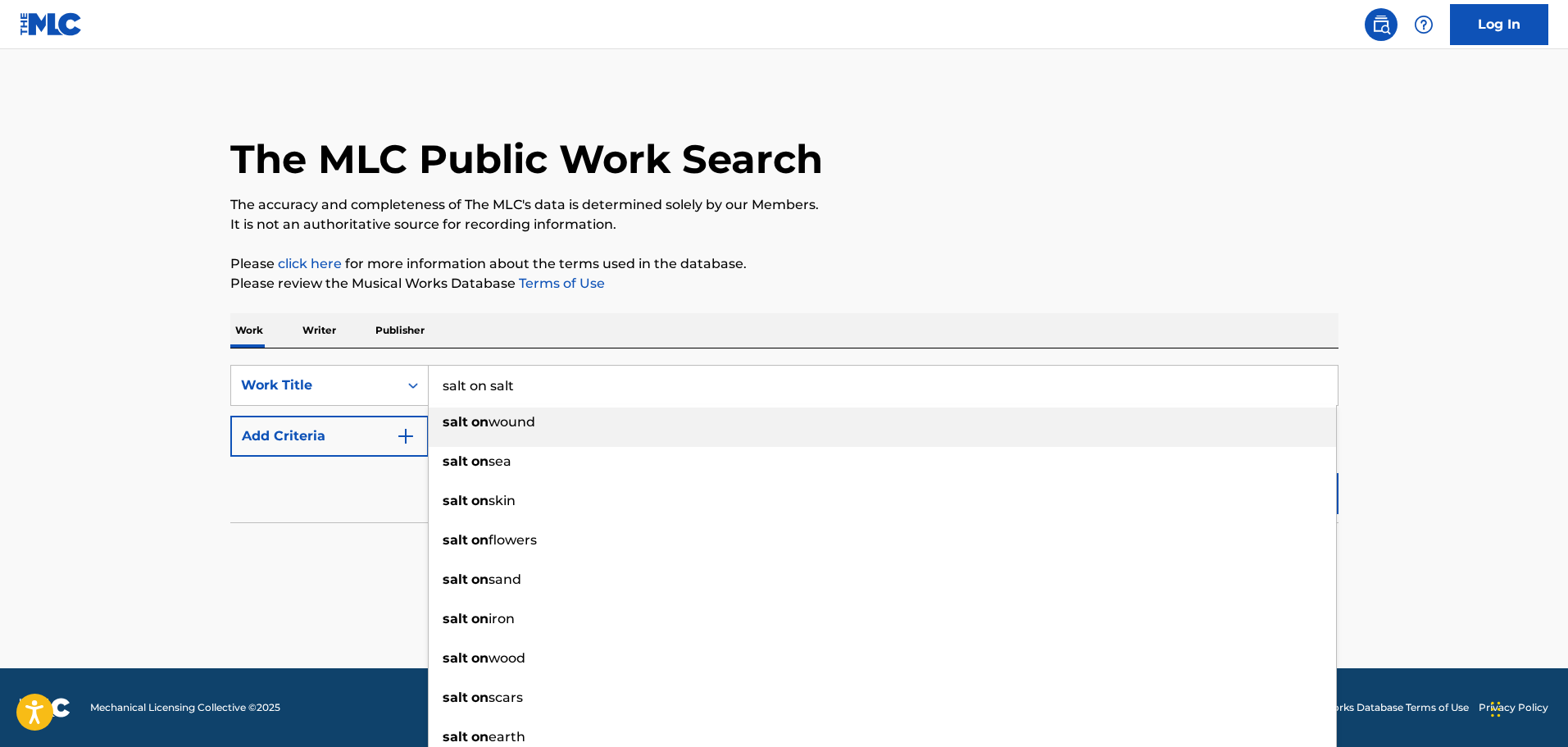
type input "salt on salt"
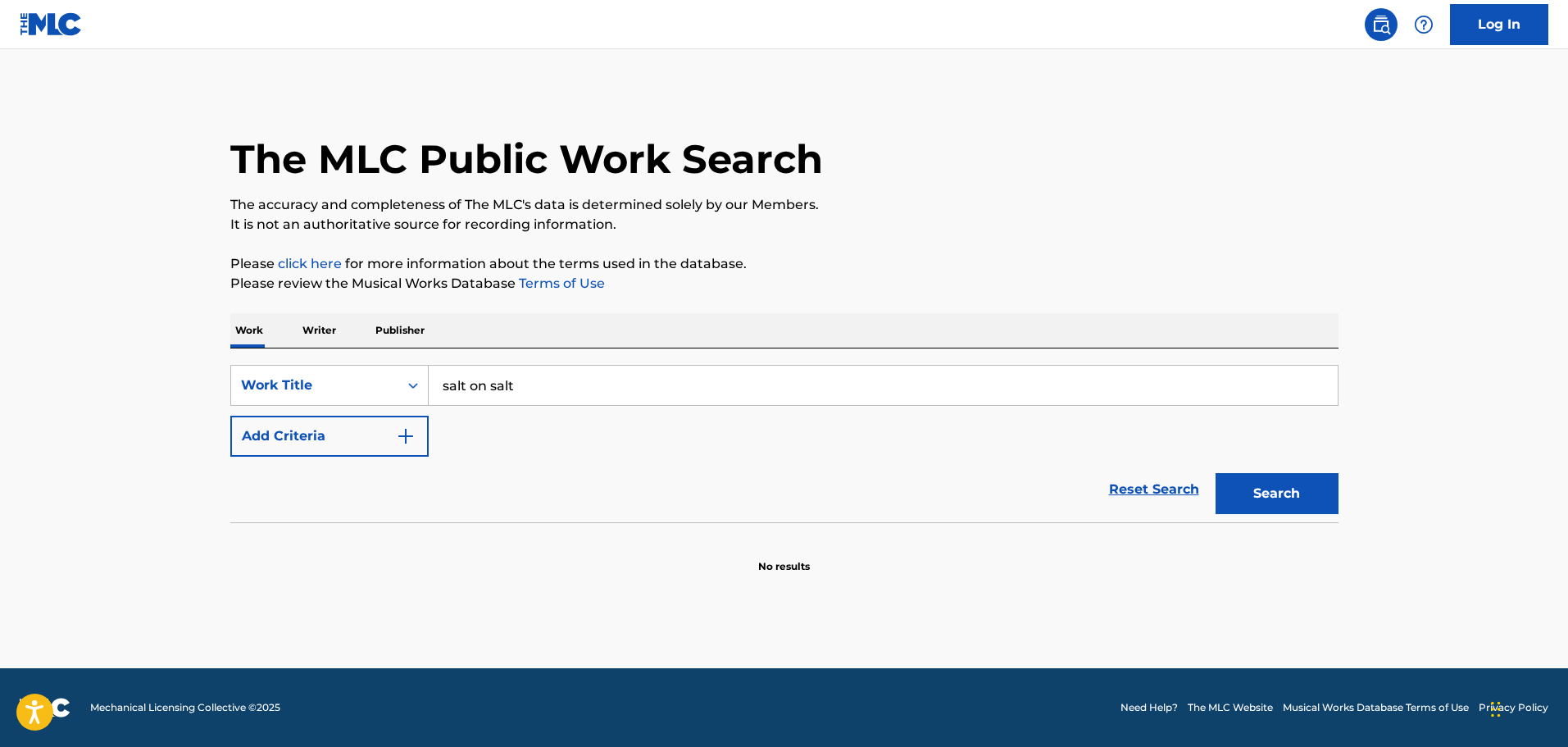
drag, startPoint x: 469, startPoint y: 325, endPoint x: 463, endPoint y: 305, distance: 20.9
click at [462, 323] on div "Work Writer Publisher" at bounding box center [784, 330] width 1108 height 34
click at [1270, 483] on button "Search" at bounding box center [1277, 493] width 123 height 41
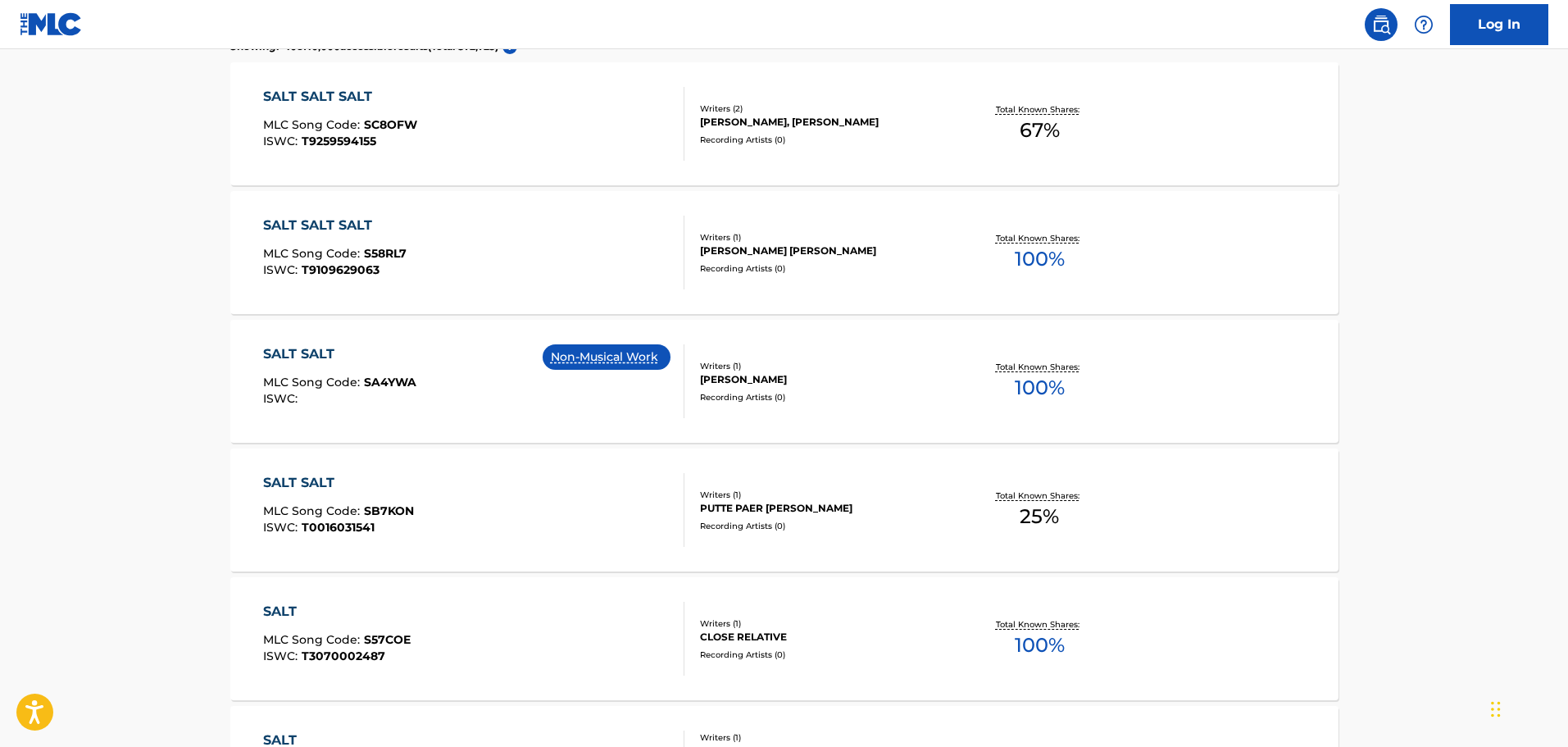
scroll to position [246, 0]
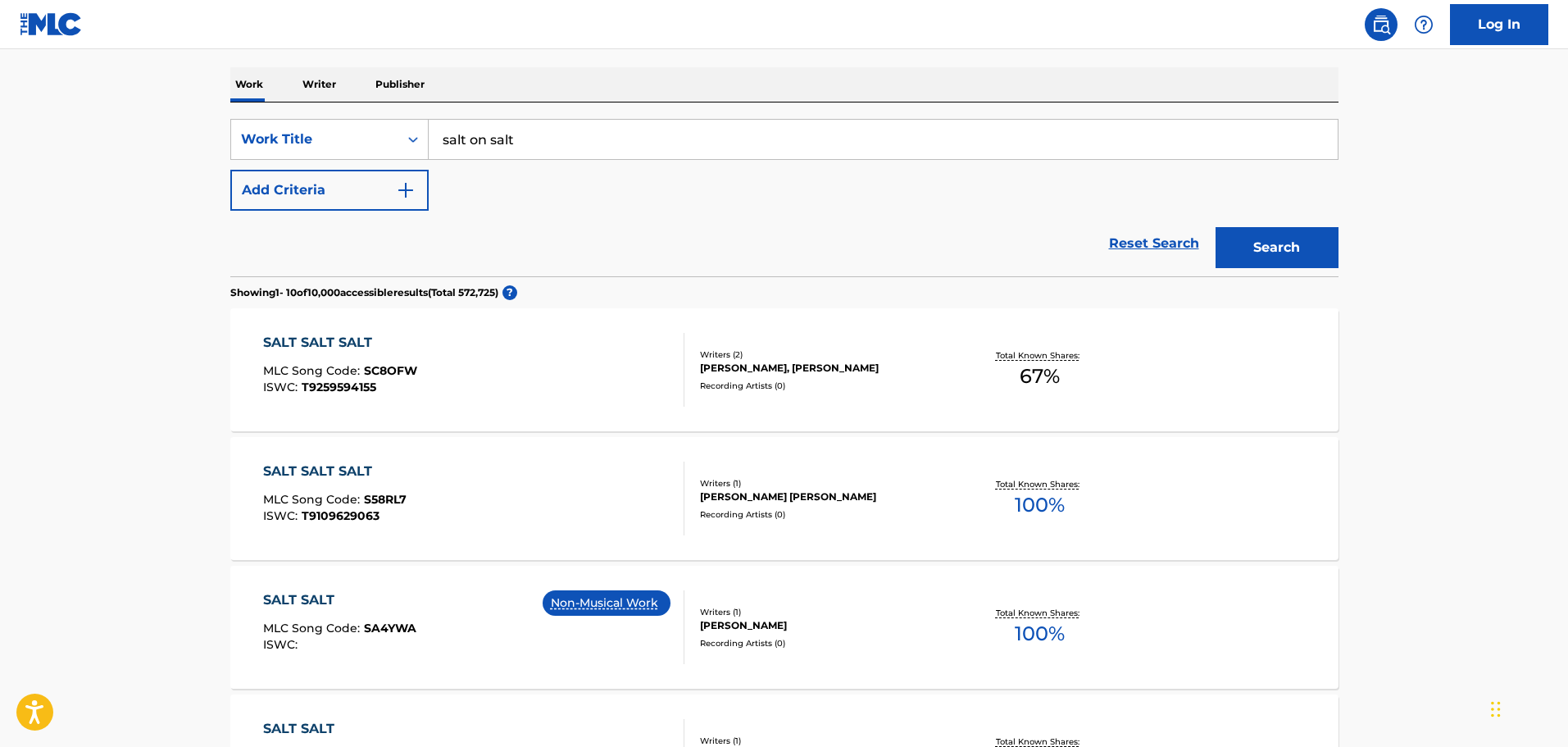
drag, startPoint x: 616, startPoint y: 140, endPoint x: 273, endPoint y: 115, distance: 343.9
click at [273, 115] on div "SearchWithCriteria5717cafd-39c6-4c40-9bfb-b1ff933422e4 Work Title salt on salt …" at bounding box center [784, 189] width 1108 height 174
paste input "elegie in c minor op.24"
click at [1250, 247] on button "Search" at bounding box center [1277, 247] width 123 height 41
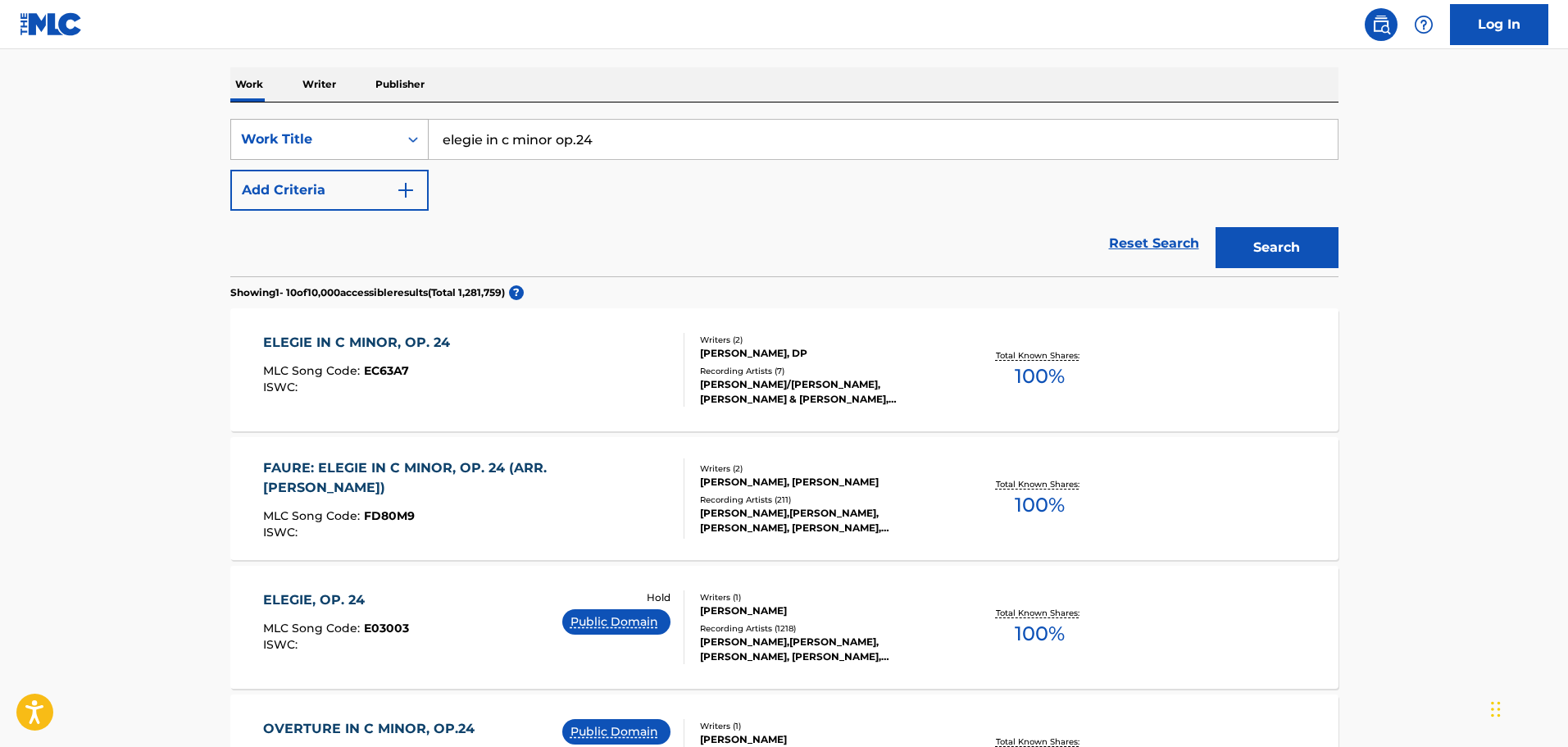
drag, startPoint x: 676, startPoint y: 130, endPoint x: 308, endPoint y: 144, distance: 368.3
click at [308, 144] on div "SearchWithCriteria5717cafd-39c6-4c40-9bfb-b1ff933422e4 Work Title elegie in c m…" at bounding box center [784, 139] width 1108 height 41
click at [1216, 227] on button "Search" at bounding box center [1277, 247] width 123 height 41
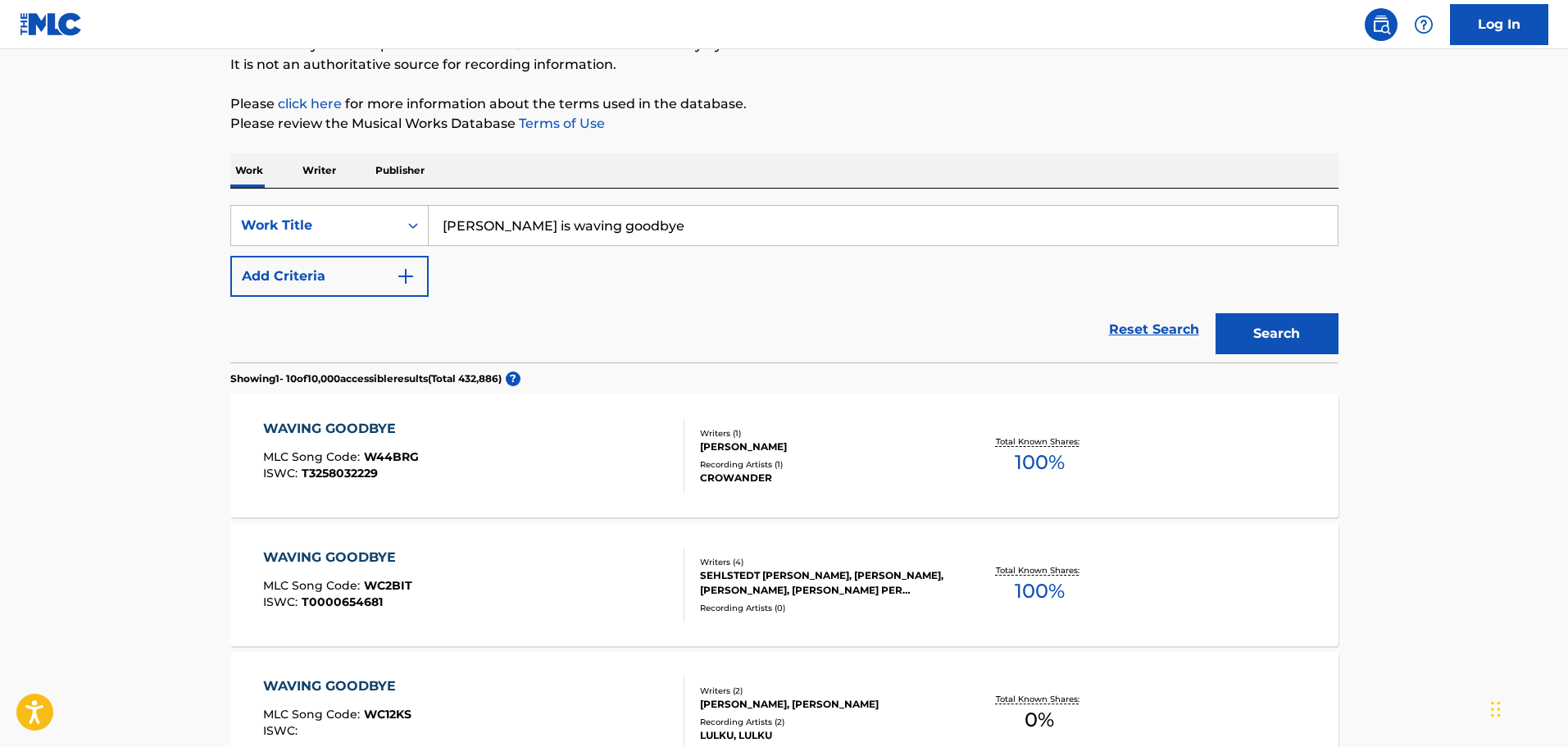
scroll to position [164, 0]
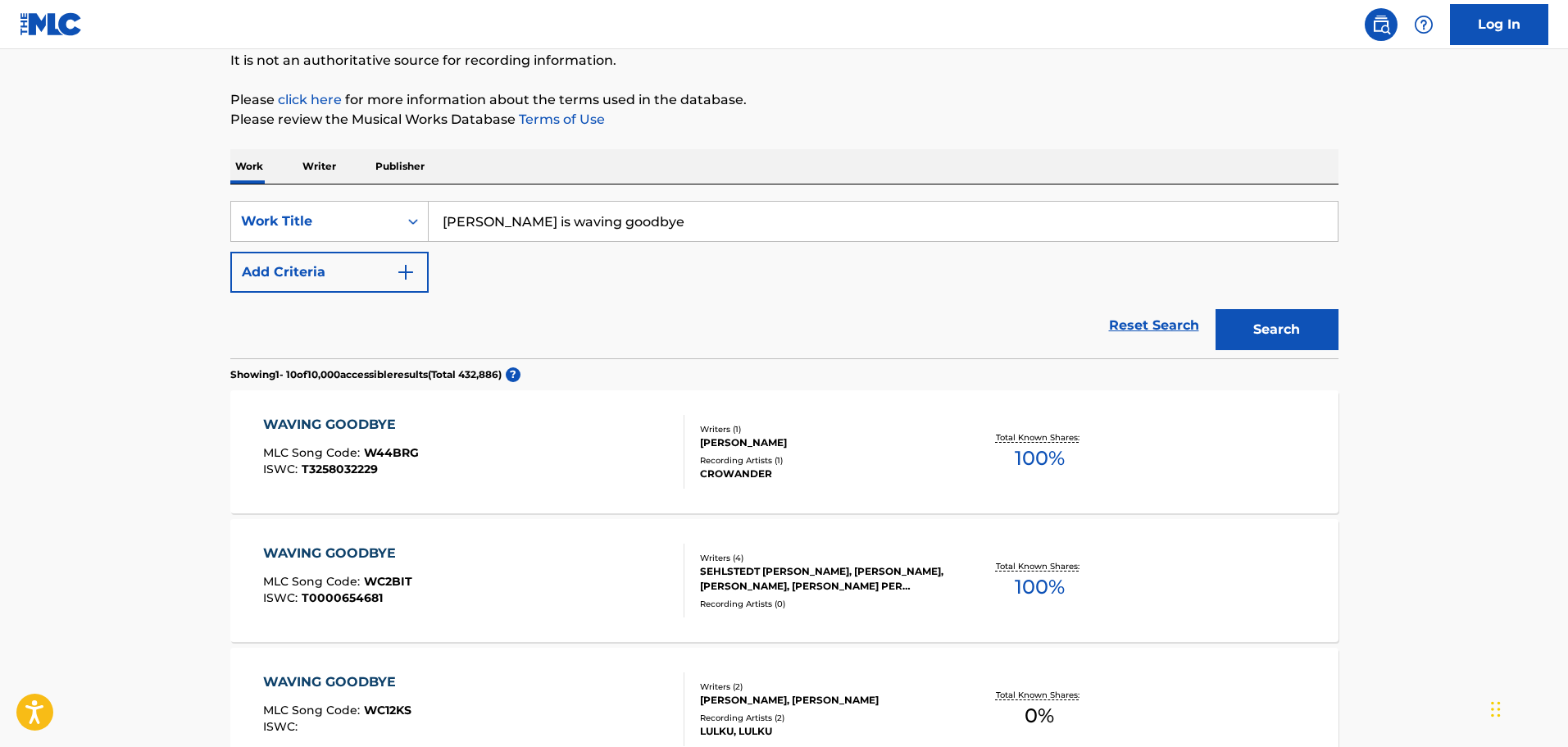
drag, startPoint x: 465, startPoint y: 205, endPoint x: 313, endPoint y: 182, distance: 153.7
type input "dead penguin"
click at [1129, 90] on p "Please click here for more information about the terms used in the database." at bounding box center [784, 100] width 1108 height 20
click at [1244, 352] on div "Search" at bounding box center [1273, 325] width 131 height 66
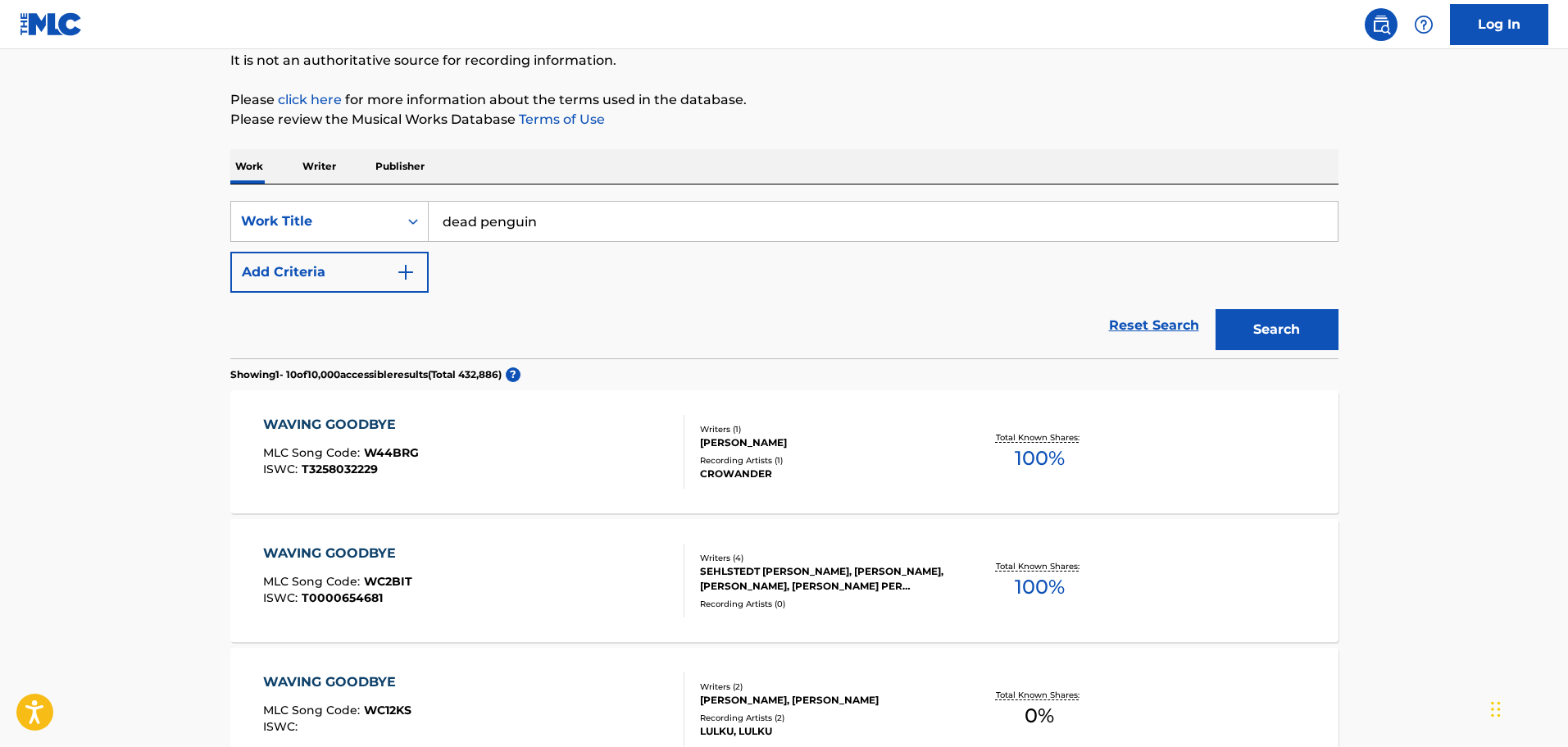
click at [1244, 341] on button "Search" at bounding box center [1277, 329] width 123 height 41
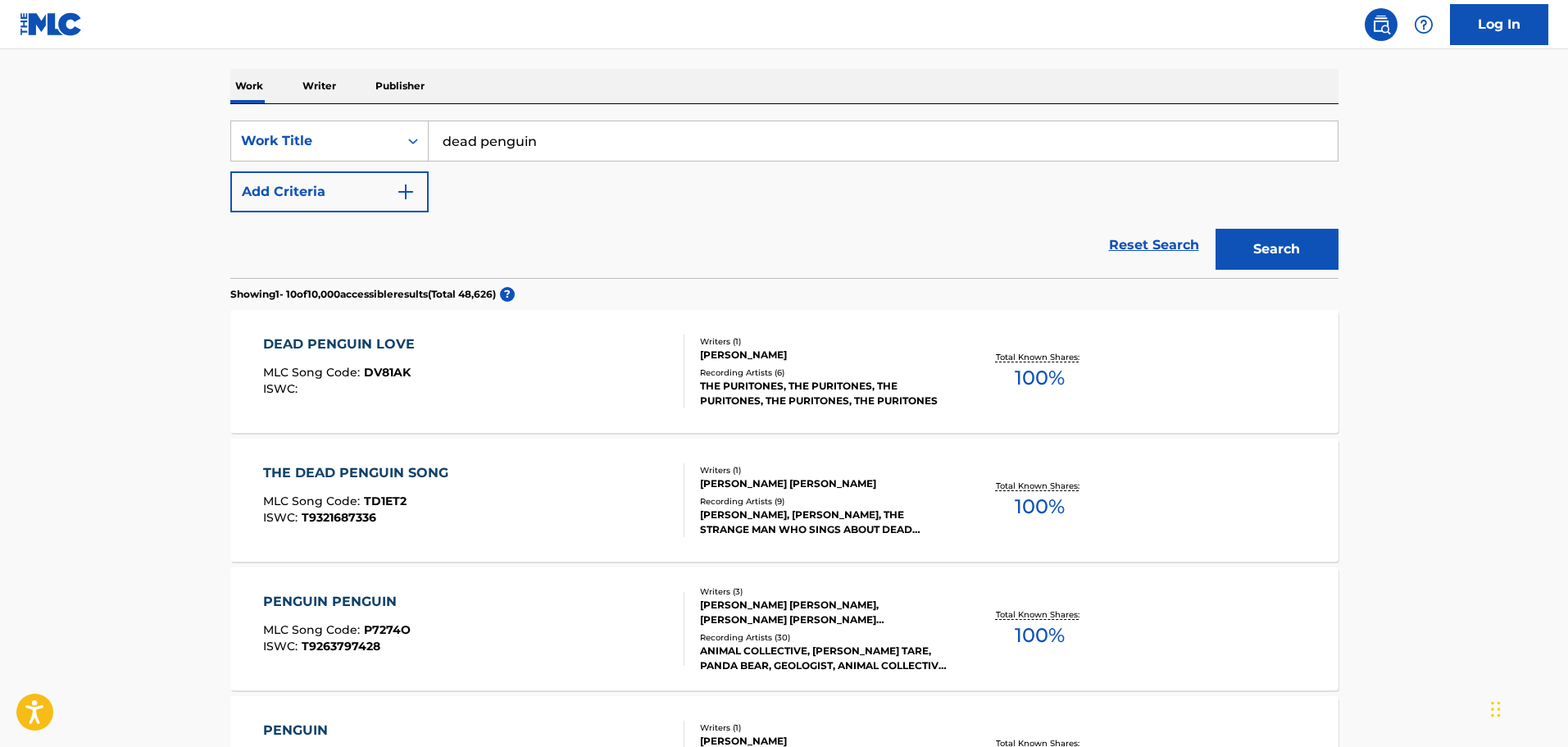
scroll to position [246, 0]
drag, startPoint x: 672, startPoint y: 129, endPoint x: 355, endPoint y: 123, distance: 317.1
click at [355, 123] on div "SearchWithCriteria5717cafd-39c6-4c40-9bfb-b1ff933422e4 Work Title dead penguin" at bounding box center [784, 139] width 1108 height 41
type input "[PERSON_NAME]"
click at [1216, 227] on button "Search" at bounding box center [1277, 247] width 123 height 41
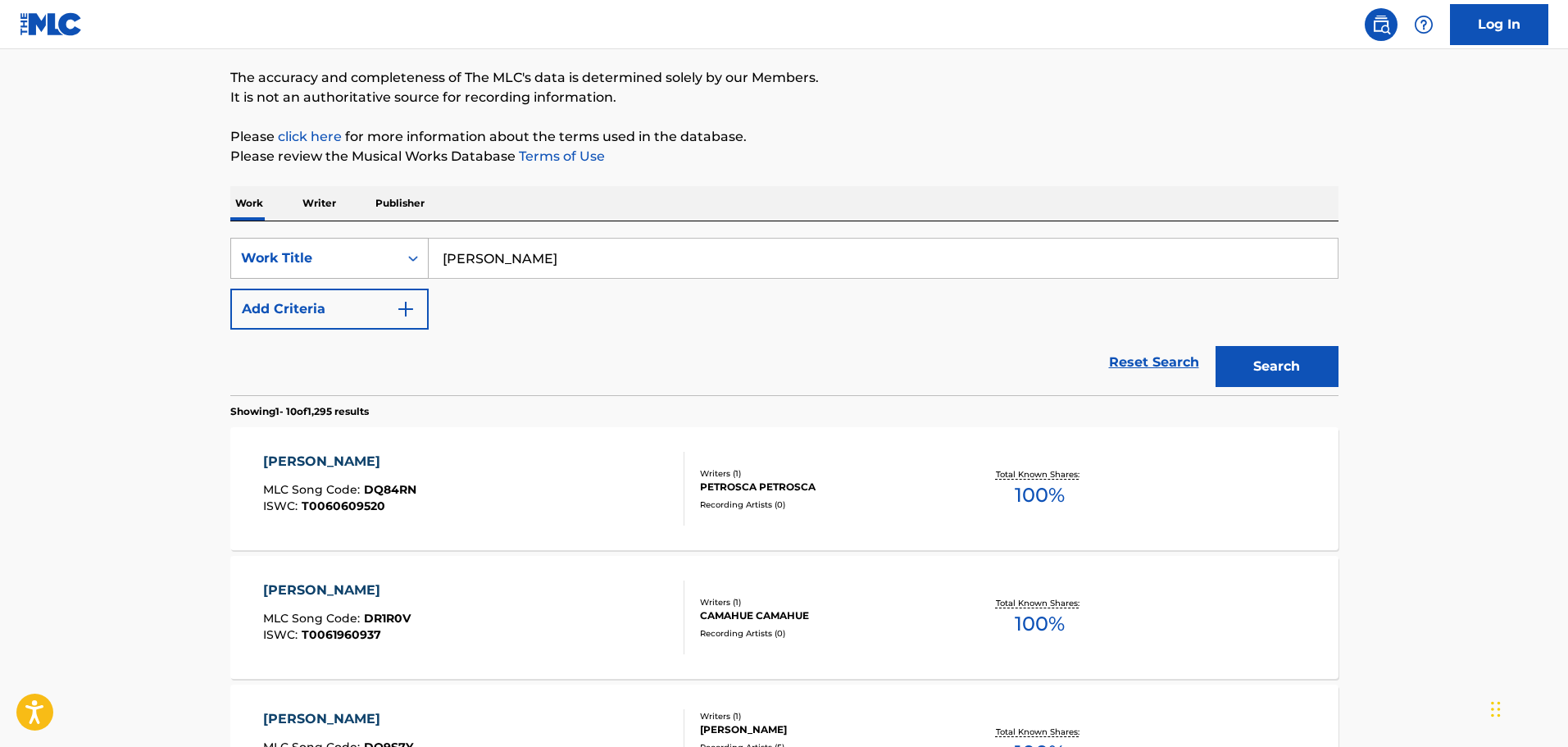
scroll to position [328, 0]
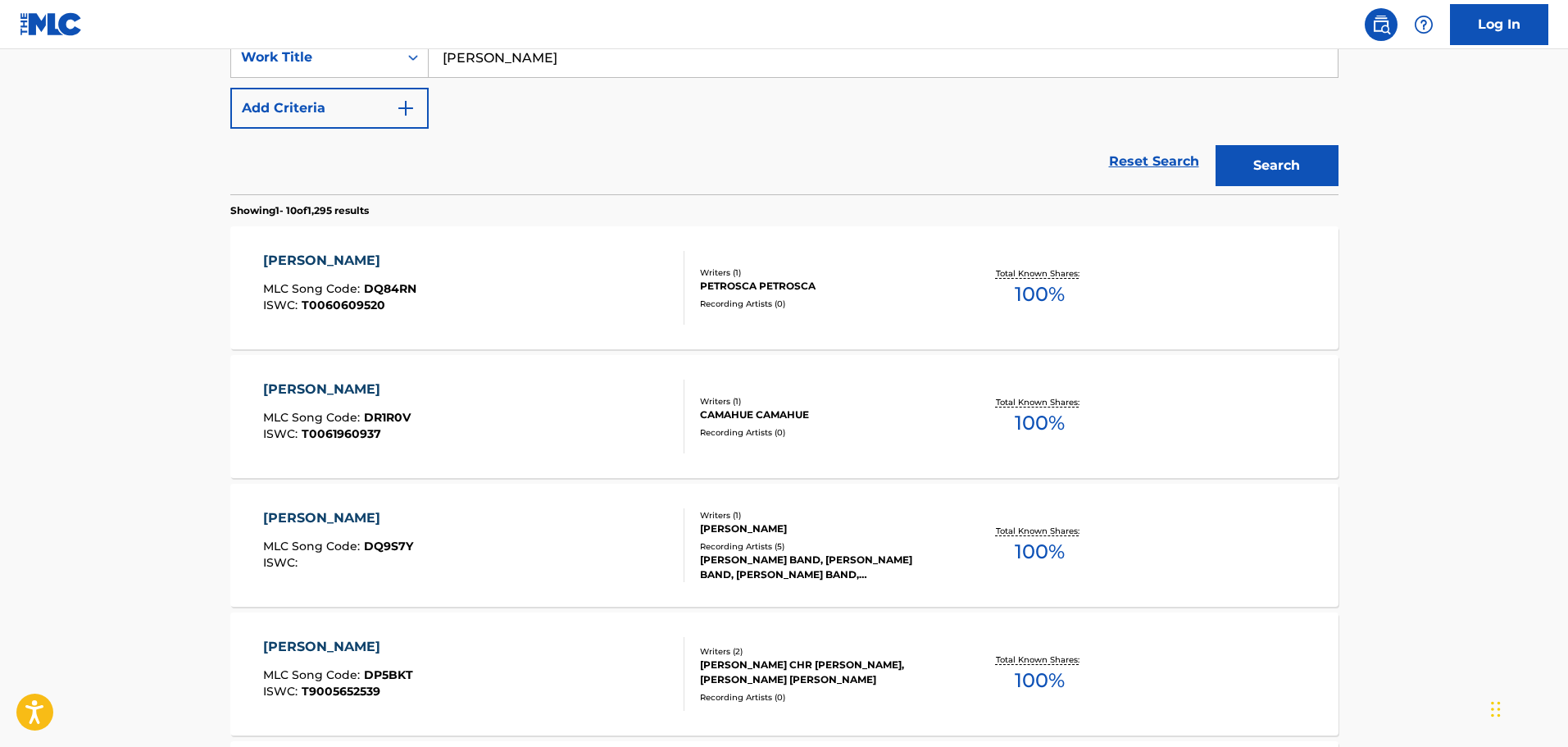
drag, startPoint x: 626, startPoint y: 50, endPoint x: 434, endPoint y: 55, distance: 192.1
click at [434, 55] on input "[PERSON_NAME]" at bounding box center [884, 57] width 910 height 39
paste input "kalysanka"
type input "kalysanka"
click at [1237, 170] on button "Search" at bounding box center [1277, 166] width 123 height 41
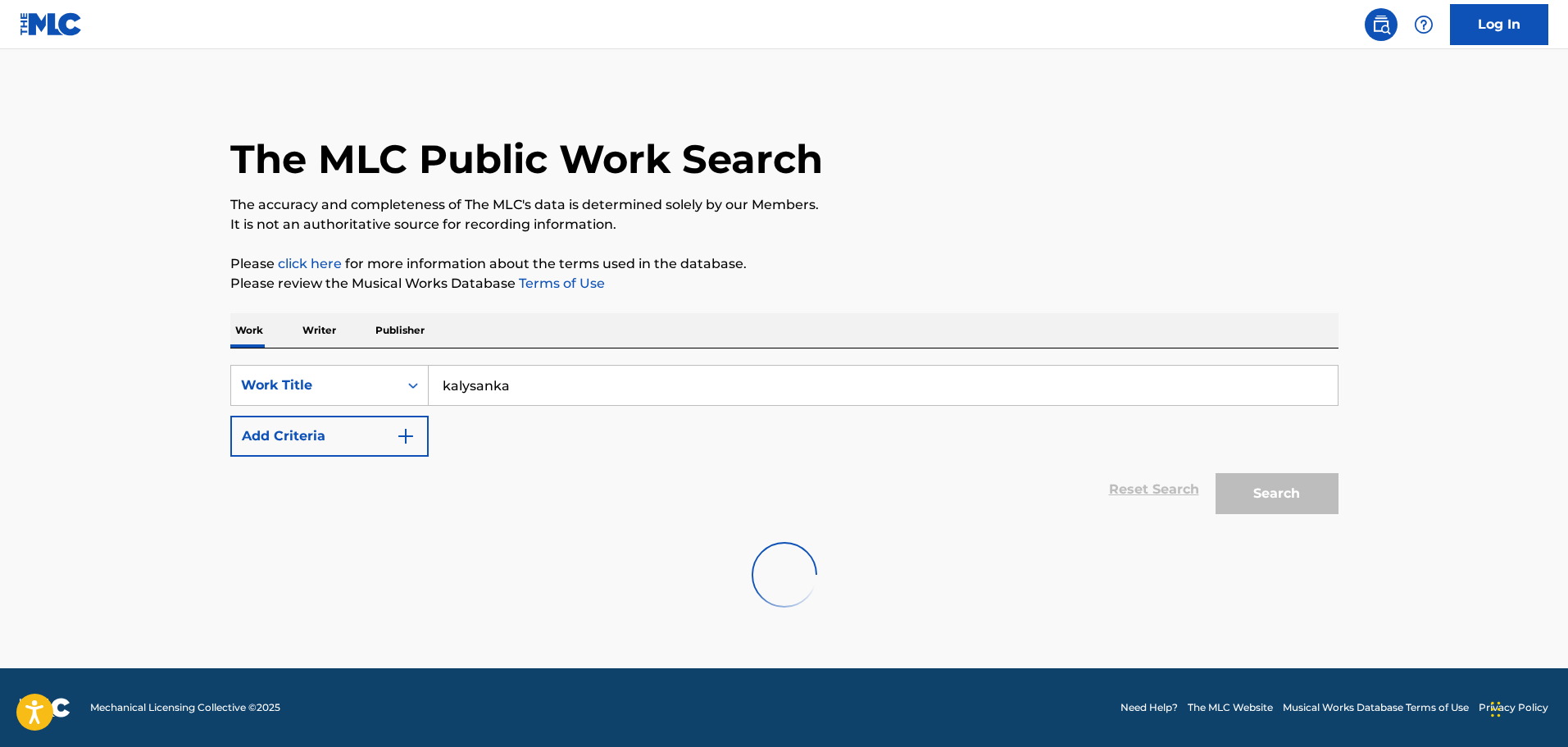
scroll to position [0, 0]
drag, startPoint x: 573, startPoint y: 392, endPoint x: 292, endPoint y: 351, distance: 284.0
click at [292, 351] on div "SearchWithCriteria5717cafd-39c6-4c40-9bfb-b1ff933422e4 Work Title kalysanka Add…" at bounding box center [784, 435] width 1108 height 174
paste input "tell st. [PERSON_NAME] the dragon is still alive"
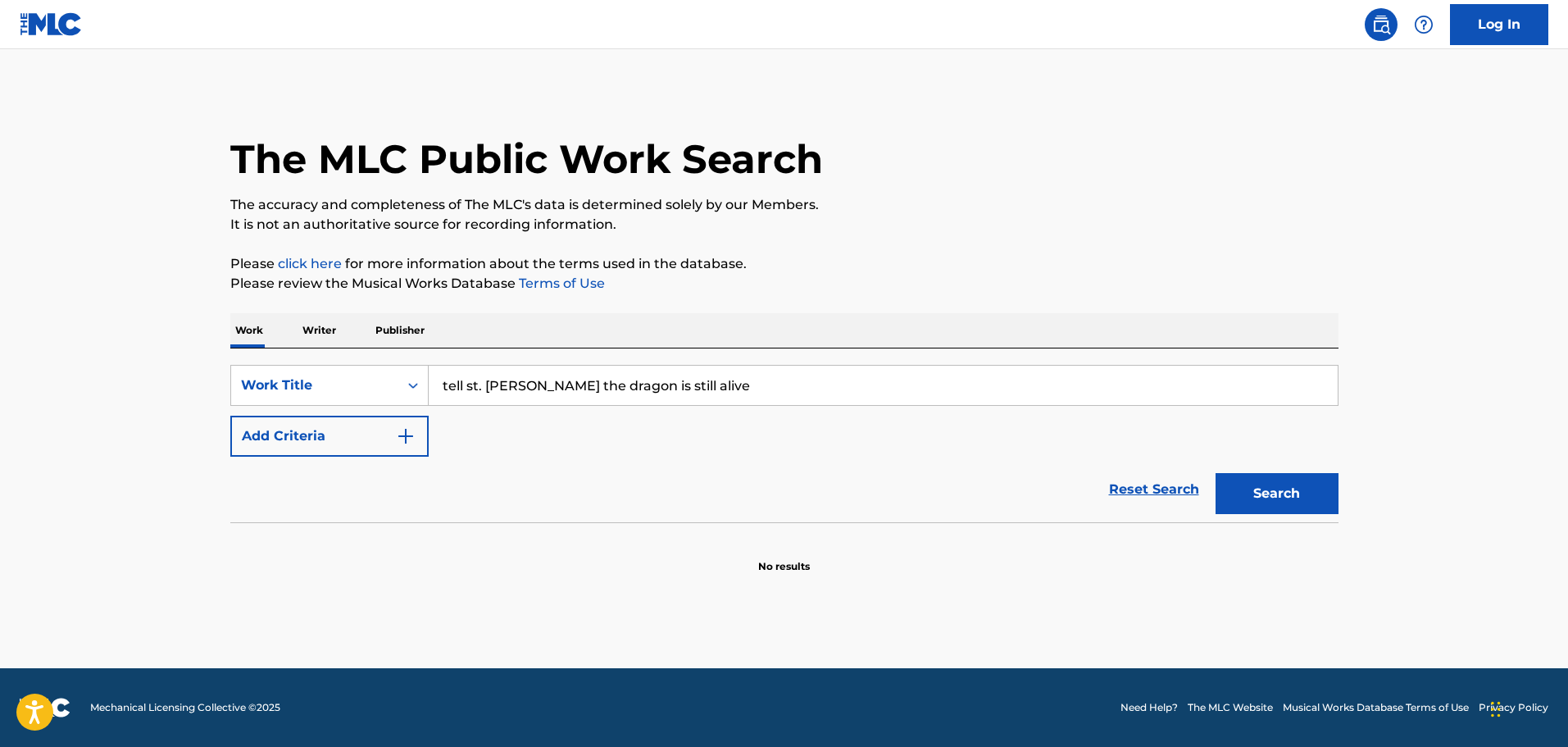
click at [1283, 471] on div "Search" at bounding box center [1273, 489] width 131 height 66
click at [1276, 484] on button "Search" at bounding box center [1277, 493] width 123 height 41
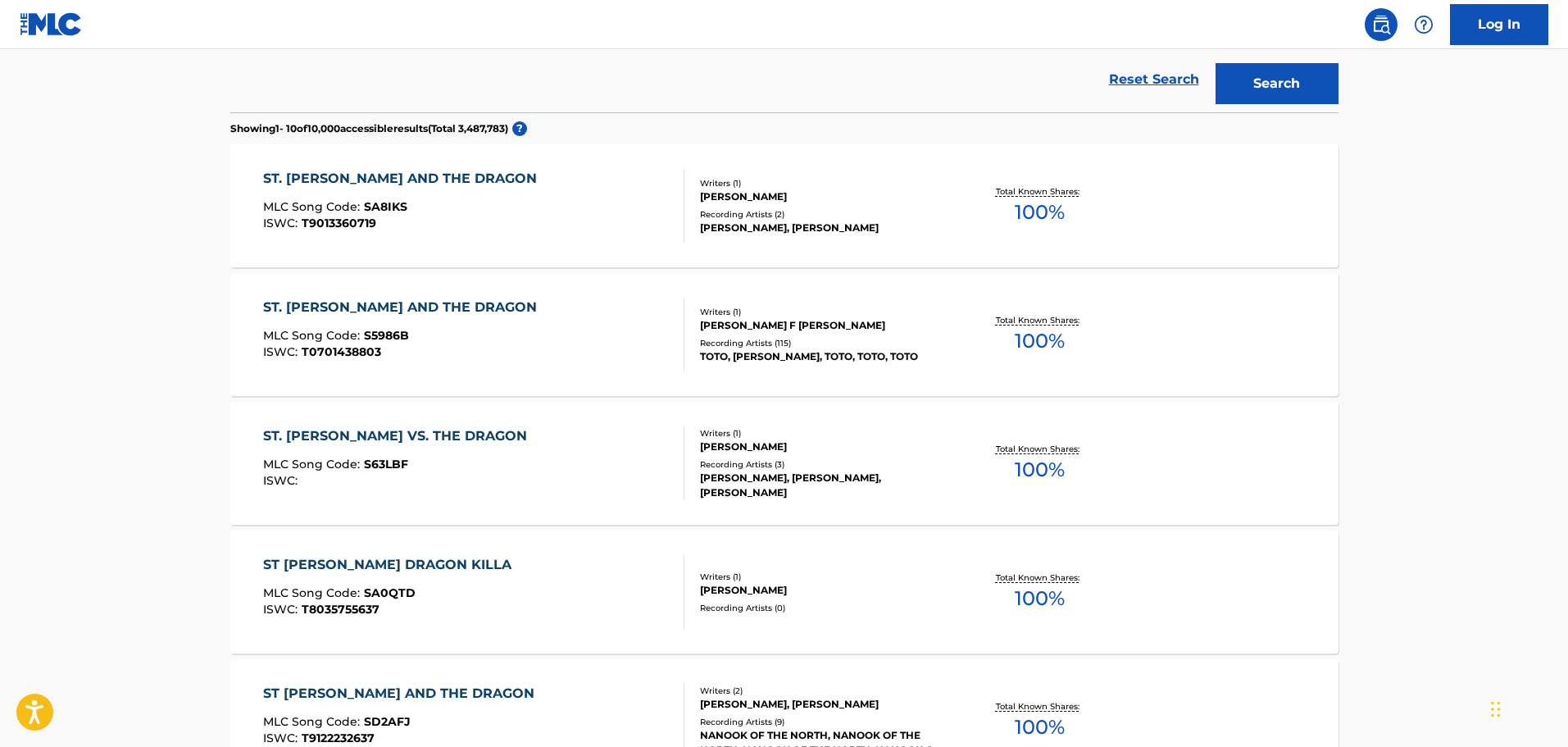
scroll to position [246, 0]
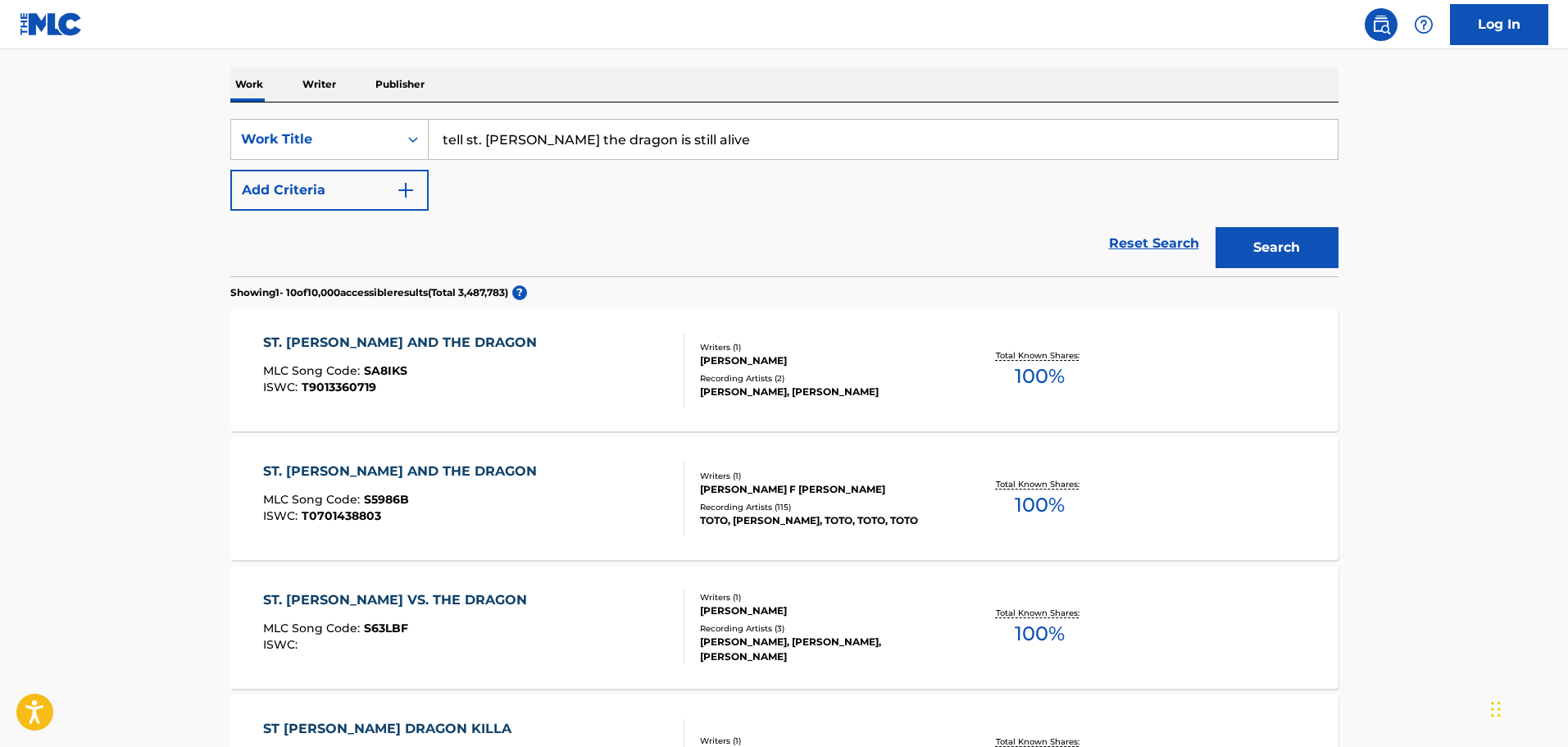
drag, startPoint x: 701, startPoint y: 136, endPoint x: 143, endPoint y: 140, distance: 558.0
click at [143, 140] on main "The MLC Public Work Search The accuracy and completeness of The MLC's data is d…" at bounding box center [784, 742] width 1568 height 1879
type input "your face is not enough"
click at [1216, 227] on button "Search" at bounding box center [1277, 247] width 123 height 41
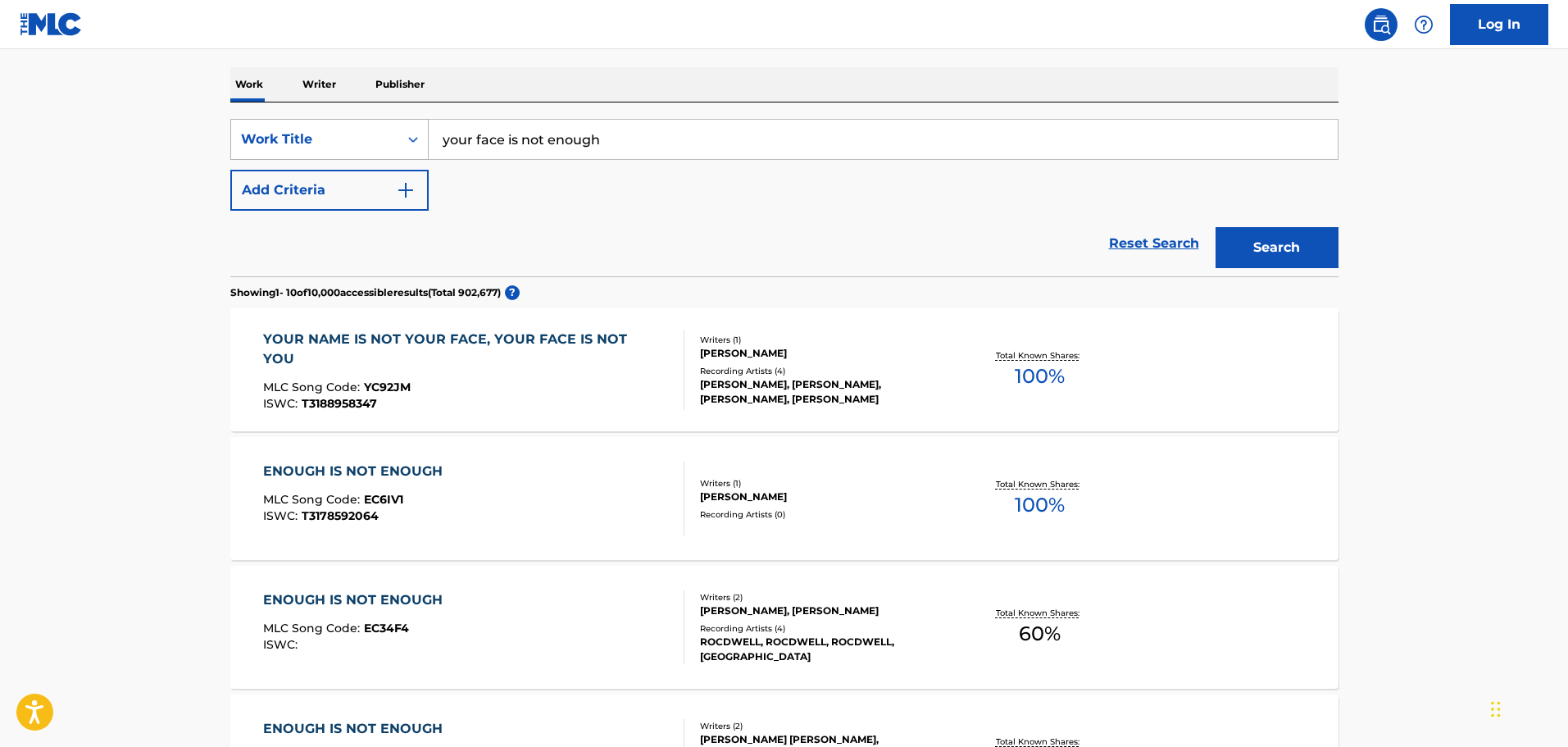
drag, startPoint x: 709, startPoint y: 135, endPoint x: 391, endPoint y: 122, distance: 318.3
click at [391, 122] on div "SearchWithCriteria5717cafd-39c6-4c40-9bfb-b1ff933422e4 Work Title your face is …" at bounding box center [784, 139] width 1108 height 41
paste input "howling [PERSON_NAME]'s dream"
click at [1233, 249] on button "Search" at bounding box center [1277, 247] width 123 height 41
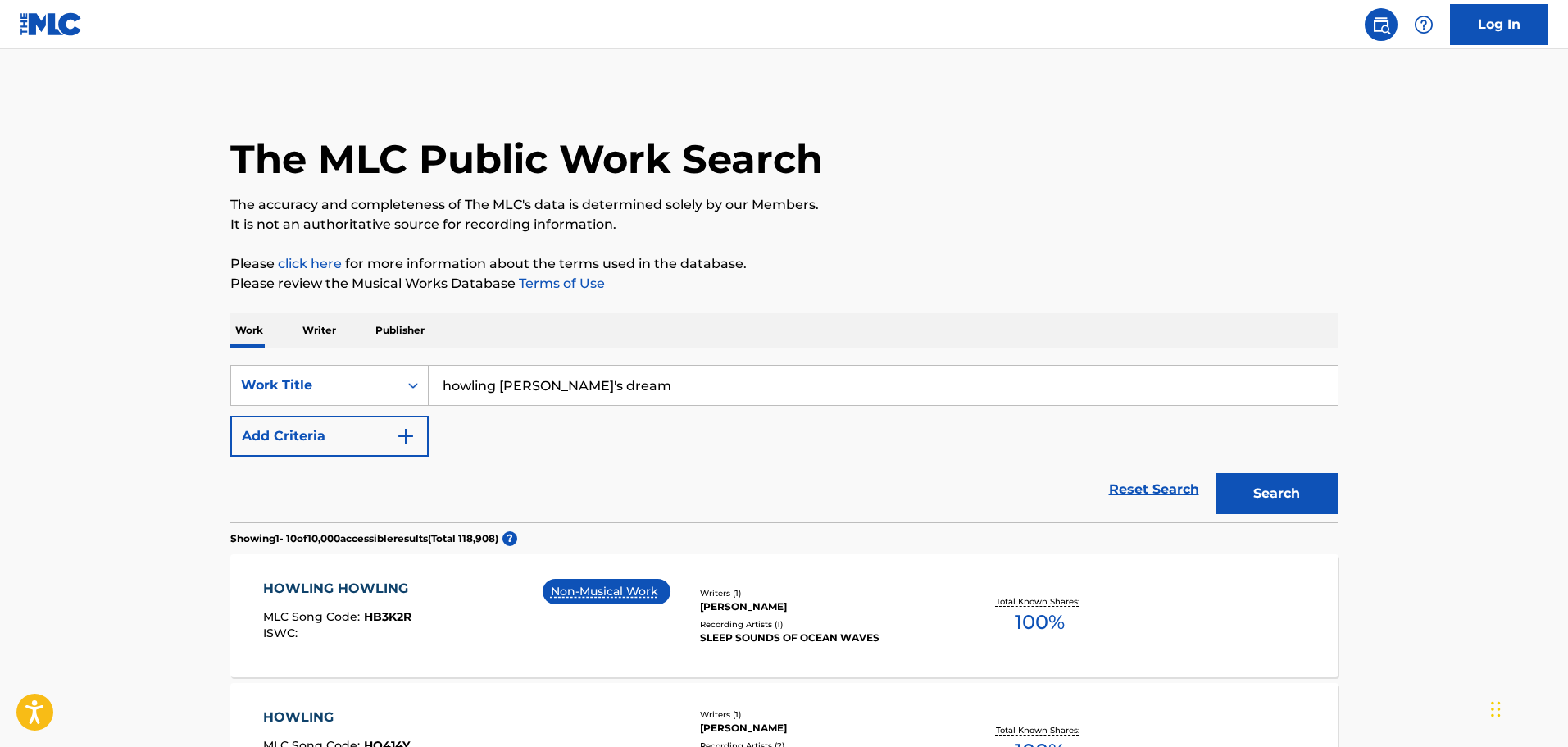
scroll to position [328, 0]
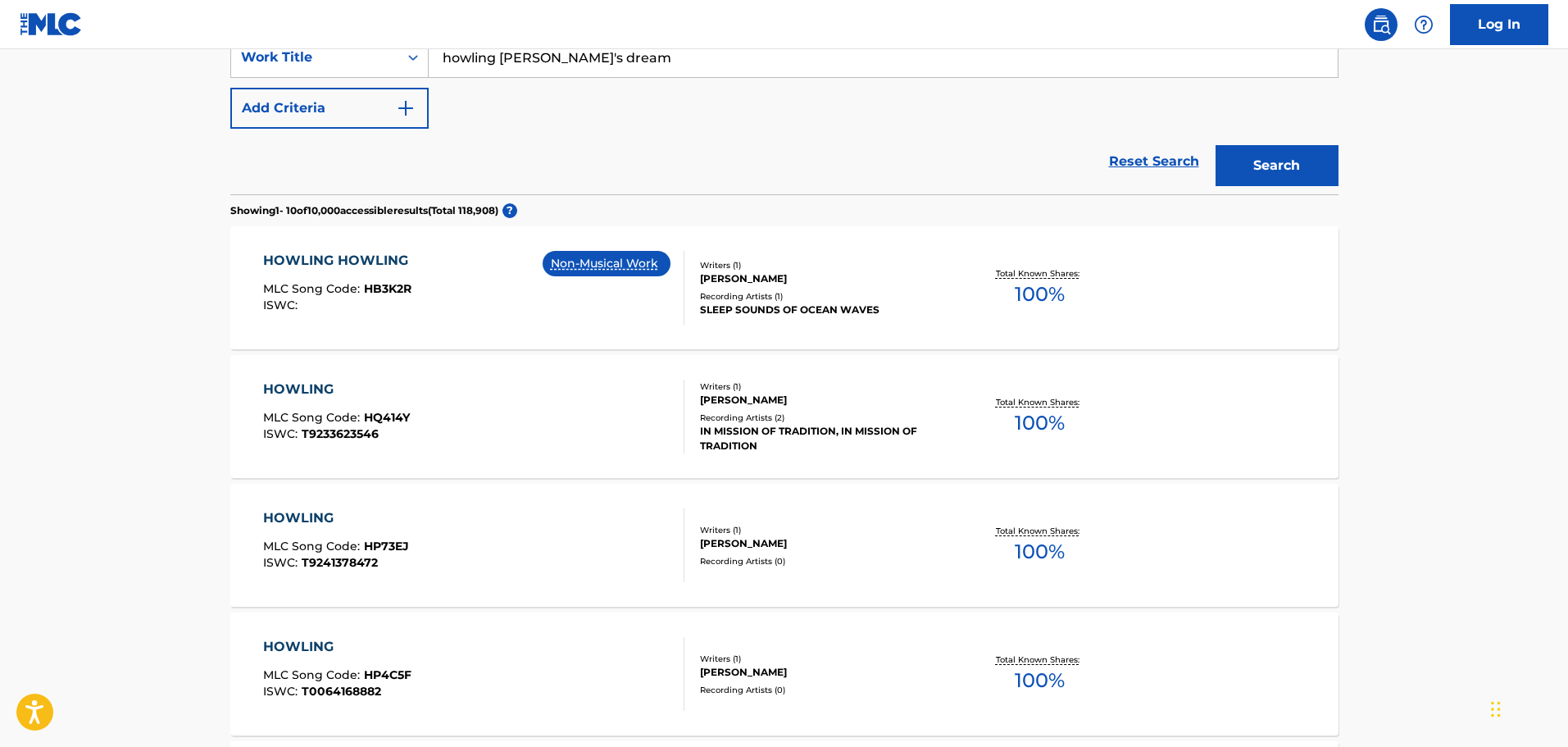
drag, startPoint x: 660, startPoint y: 65, endPoint x: 447, endPoint y: 62, distance: 213.0
click at [447, 62] on input "howling [PERSON_NAME]'s dream" at bounding box center [884, 57] width 910 height 39
type input "h"
type input "a"
click at [1216, 146] on button "Search" at bounding box center [1277, 166] width 123 height 41
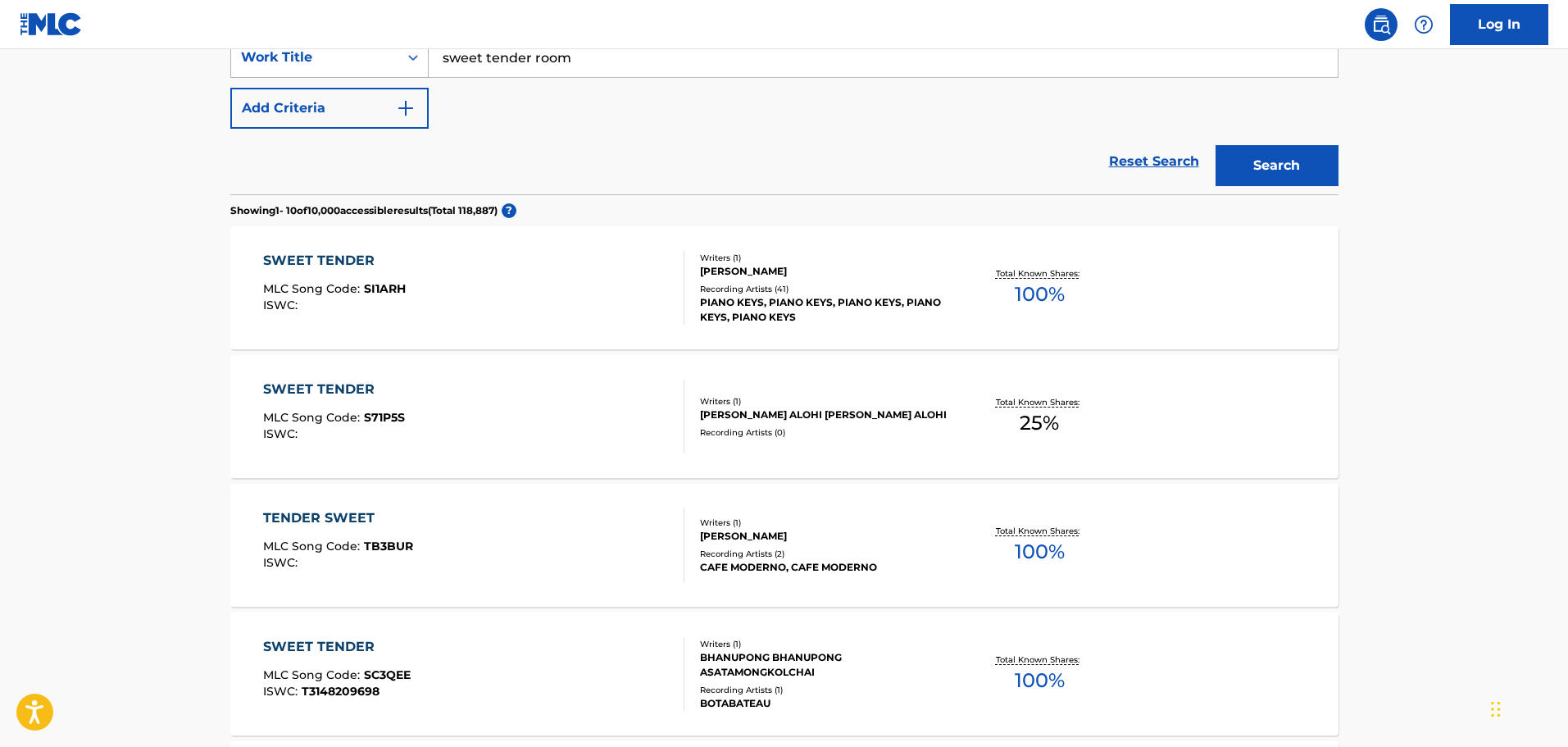
drag, startPoint x: 607, startPoint y: 69, endPoint x: 353, endPoint y: 55, distance: 254.4
click at [353, 55] on div "SearchWithCriteria5717cafd-39c6-4c40-9bfb-b1ff933422e4 Work Title sweet tender …" at bounding box center [784, 57] width 1108 height 41
click at [1216, 146] on button "Search" at bounding box center [1277, 166] width 123 height 41
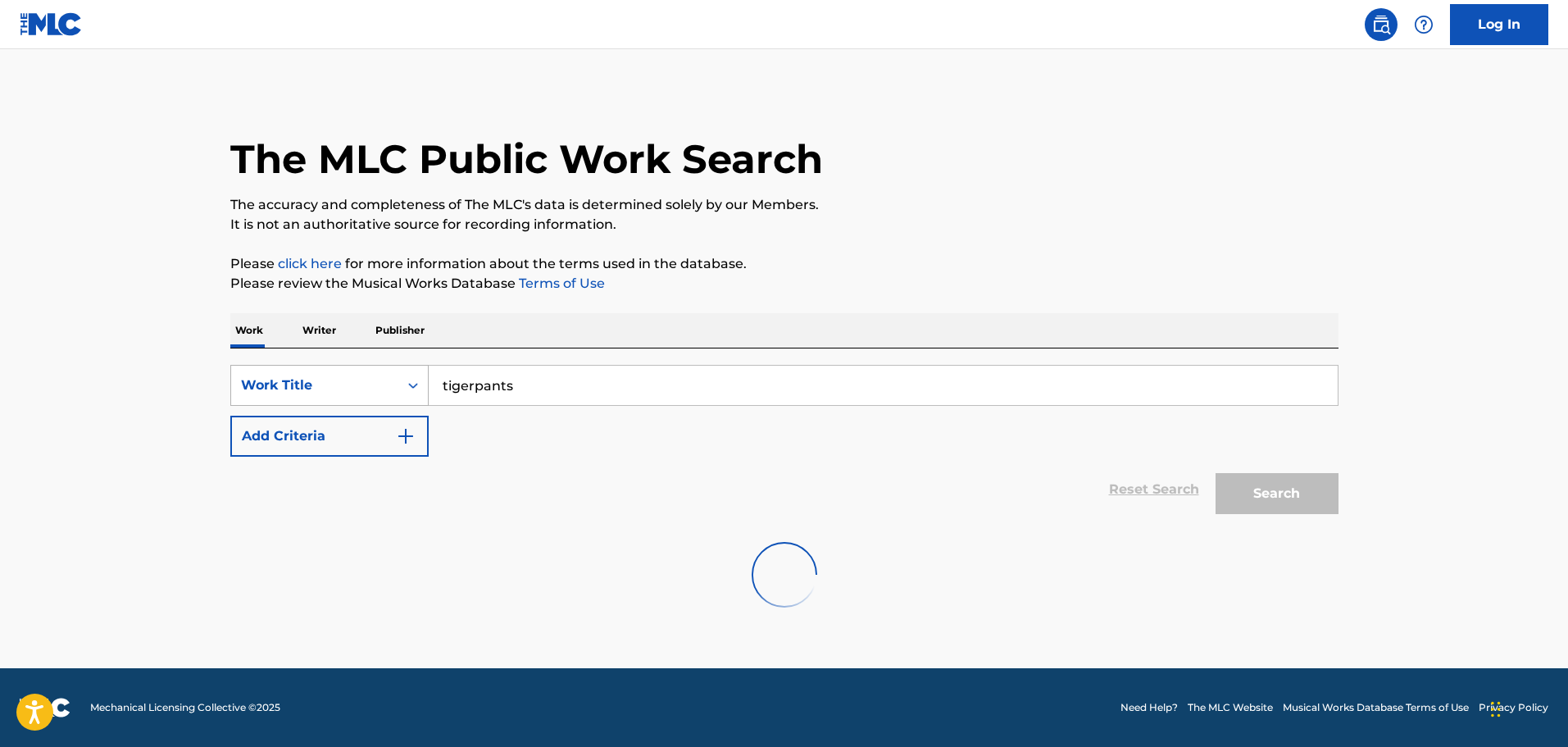
scroll to position [0, 0]
drag, startPoint x: 683, startPoint y: 375, endPoint x: 292, endPoint y: 364, distance: 391.2
click at [292, 364] on div "SearchWithCriteria5717cafd-39c6-4c40-9bfb-b1ff933422e4 Work Title tigerpants Ad…" at bounding box center [784, 435] width 1108 height 174
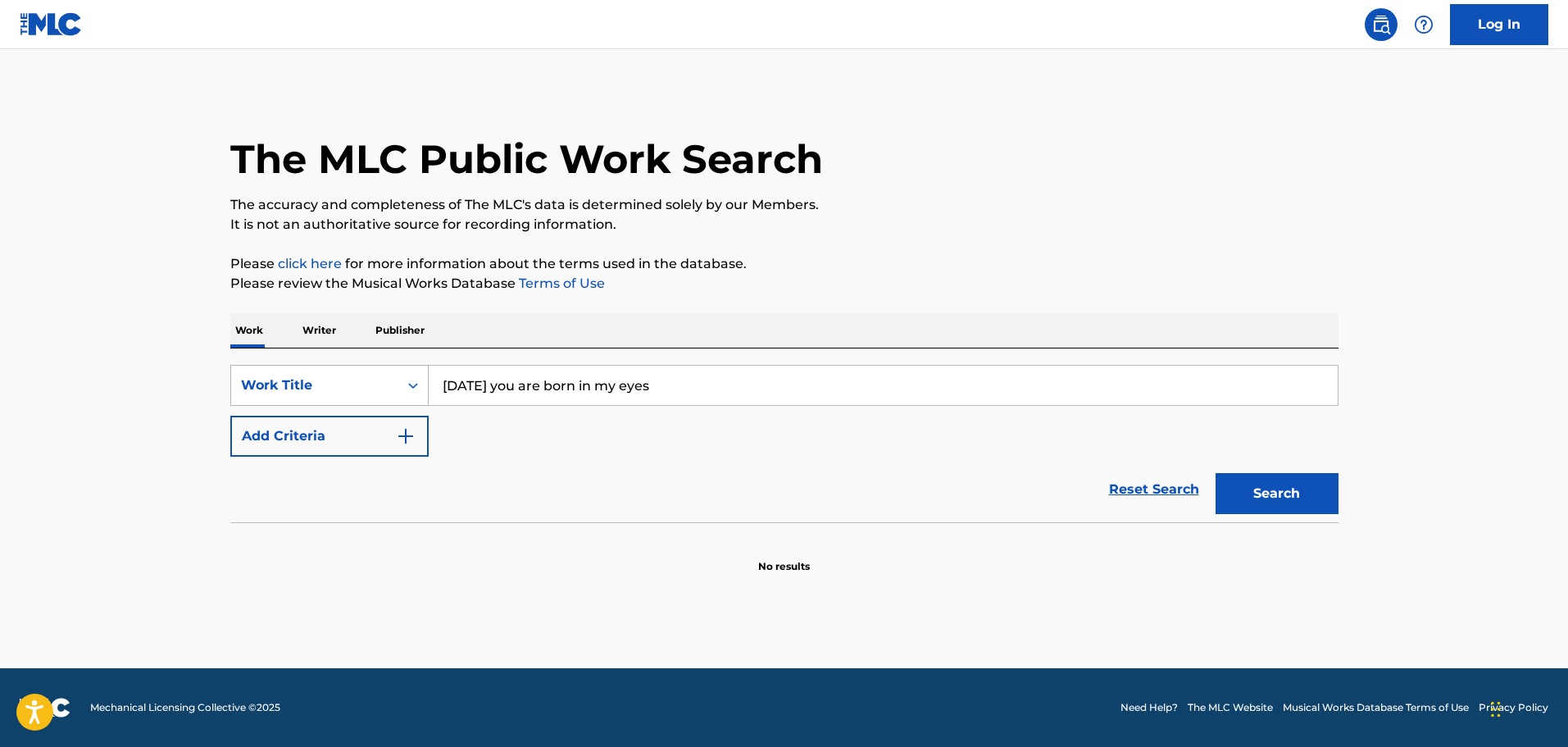
click at [1216, 473] on button "Search" at bounding box center [1277, 493] width 123 height 41
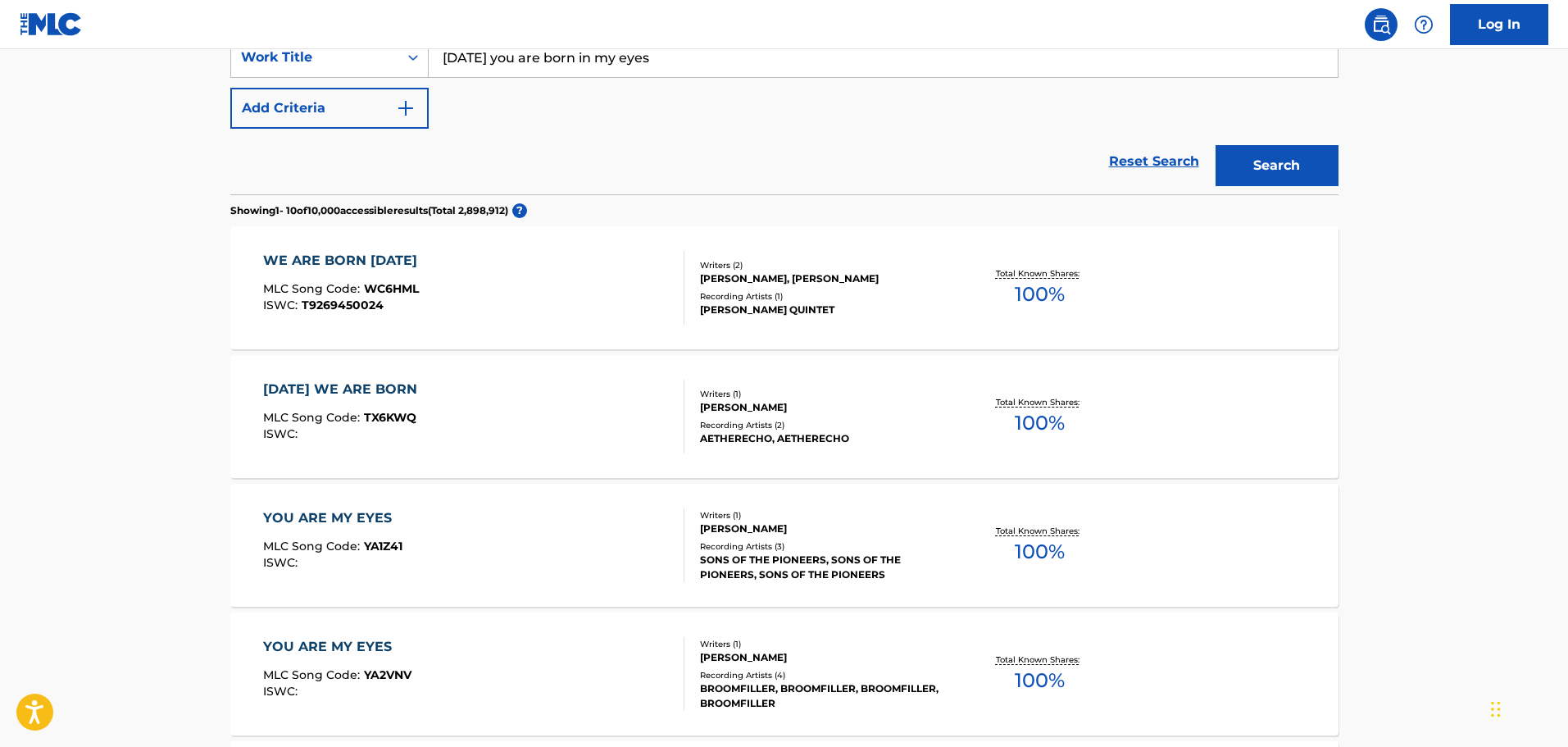
scroll to position [246, 0]
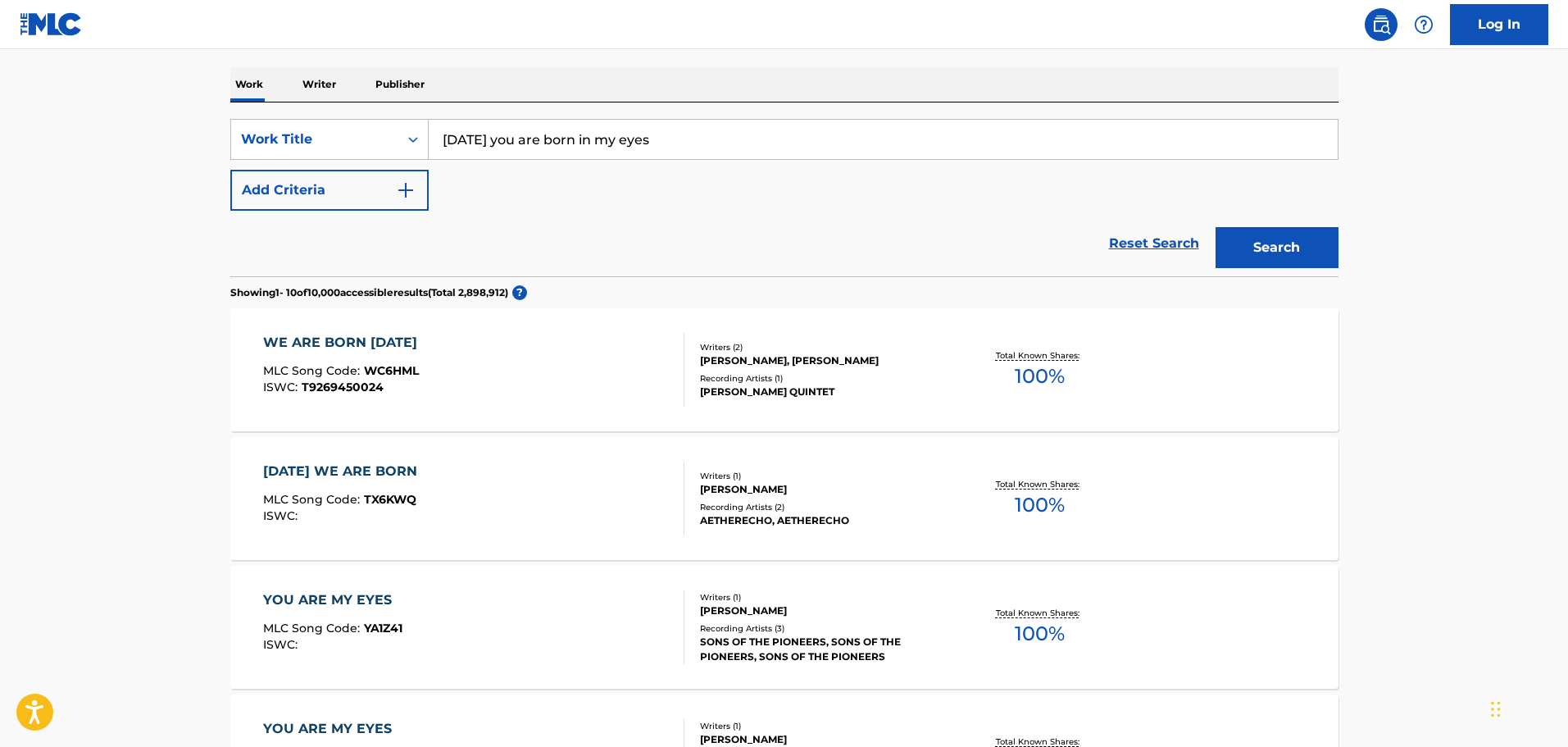
drag, startPoint x: 735, startPoint y: 134, endPoint x: 442, endPoint y: 140, distance: 293.1
click at [434, 140] on input "[DATE] you are born in my eyes" at bounding box center [884, 139] width 910 height 39
click at [496, 99] on div "Work Writer Publisher" at bounding box center [784, 85] width 1108 height 34
click at [1253, 299] on section "Showing 1 - 10 of 10,000 accessible results (Total 2,898,912 ) ?" at bounding box center [784, 287] width 1108 height 24
click at [1260, 239] on button "Search" at bounding box center [1277, 247] width 123 height 41
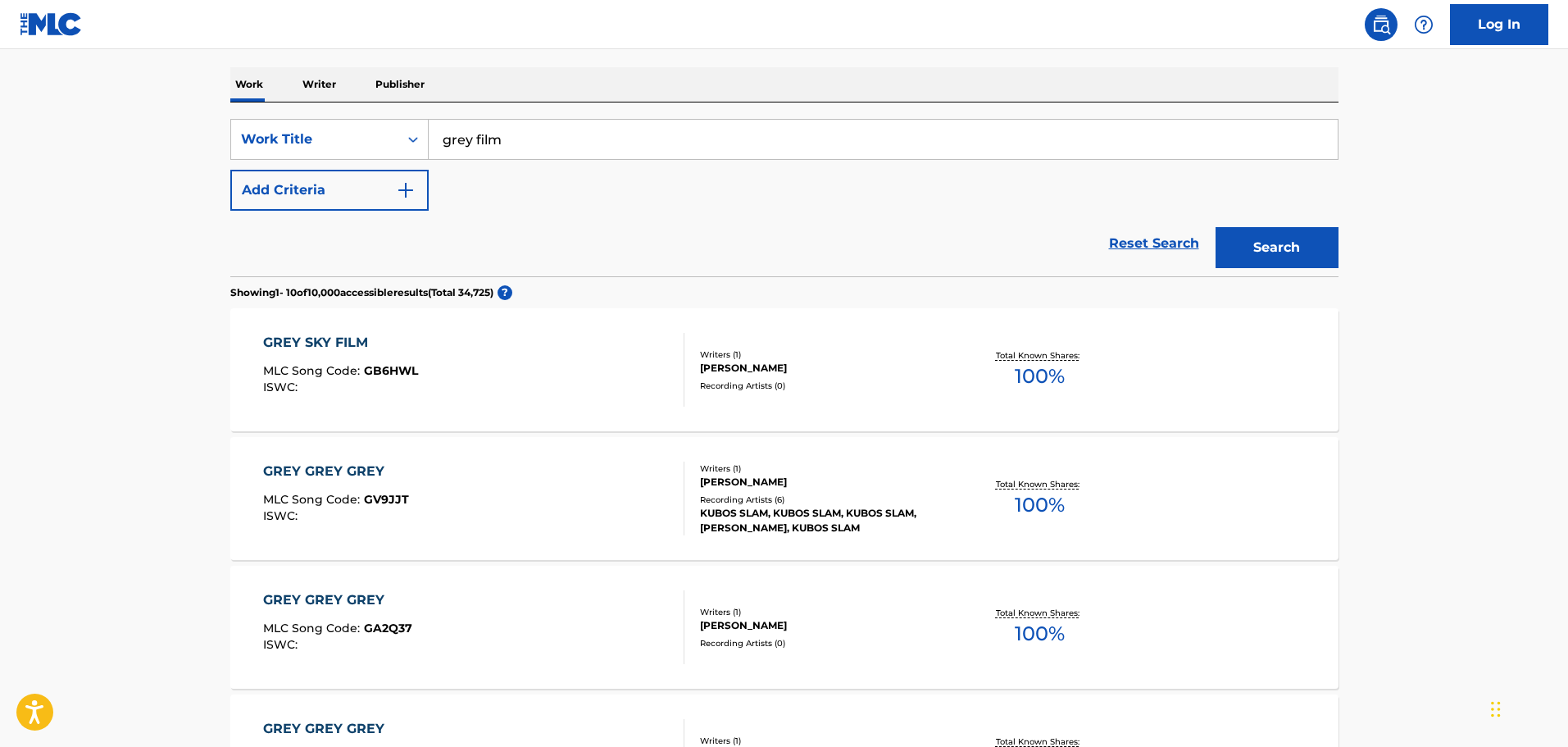
drag, startPoint x: 563, startPoint y: 132, endPoint x: 250, endPoint y: 111, distance: 313.7
click at [345, 115] on div "SearchWithCriteria5717cafd-39c6-4c40-9bfb-b1ff933422e4 Work Title grey film Add…" at bounding box center [784, 189] width 1108 height 174
click at [1216, 227] on button "Search" at bounding box center [1277, 247] width 123 height 41
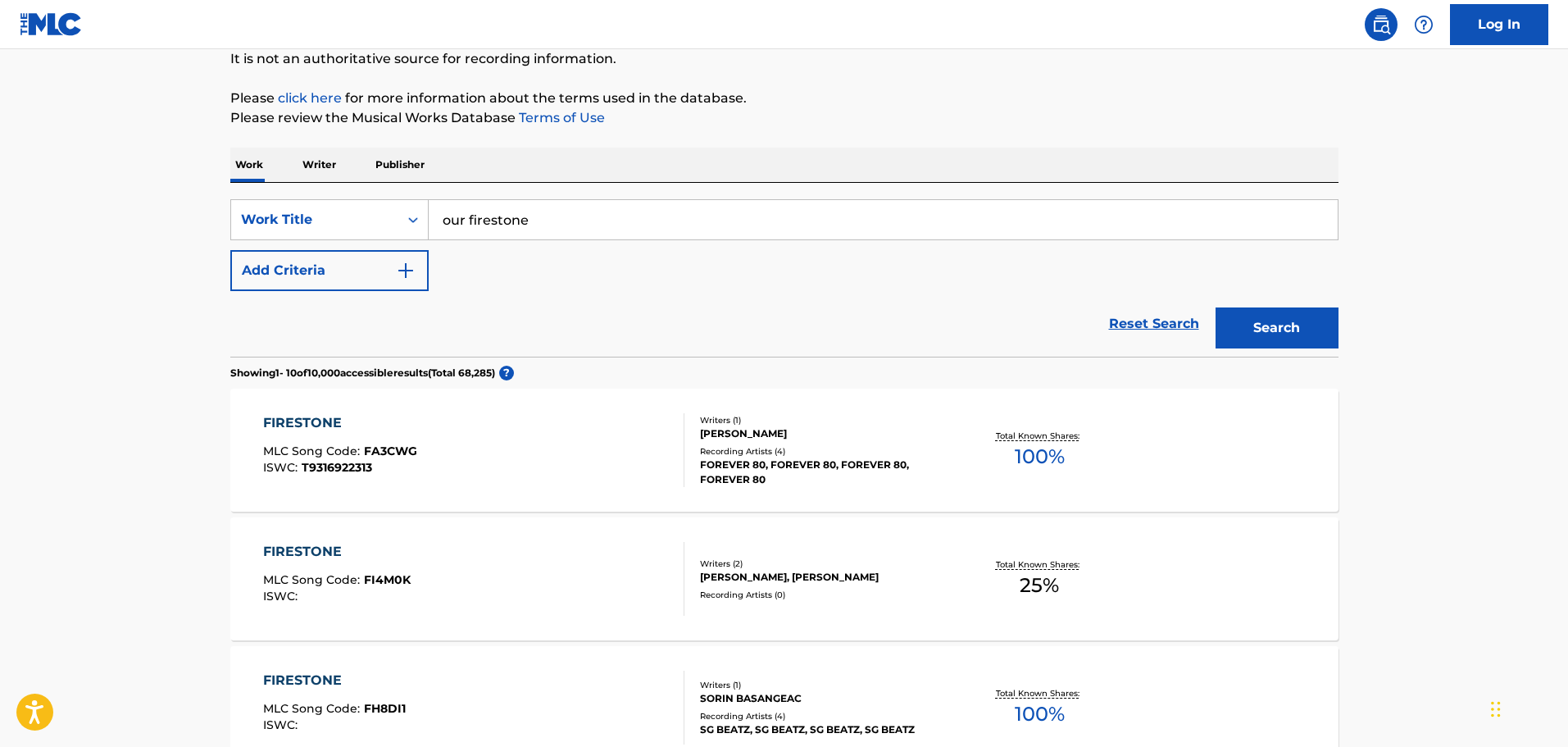
scroll to position [164, 0]
drag, startPoint x: 577, startPoint y: 238, endPoint x: 206, endPoint y: 208, distance: 372.2
click at [1216, 309] on button "Search" at bounding box center [1277, 329] width 123 height 41
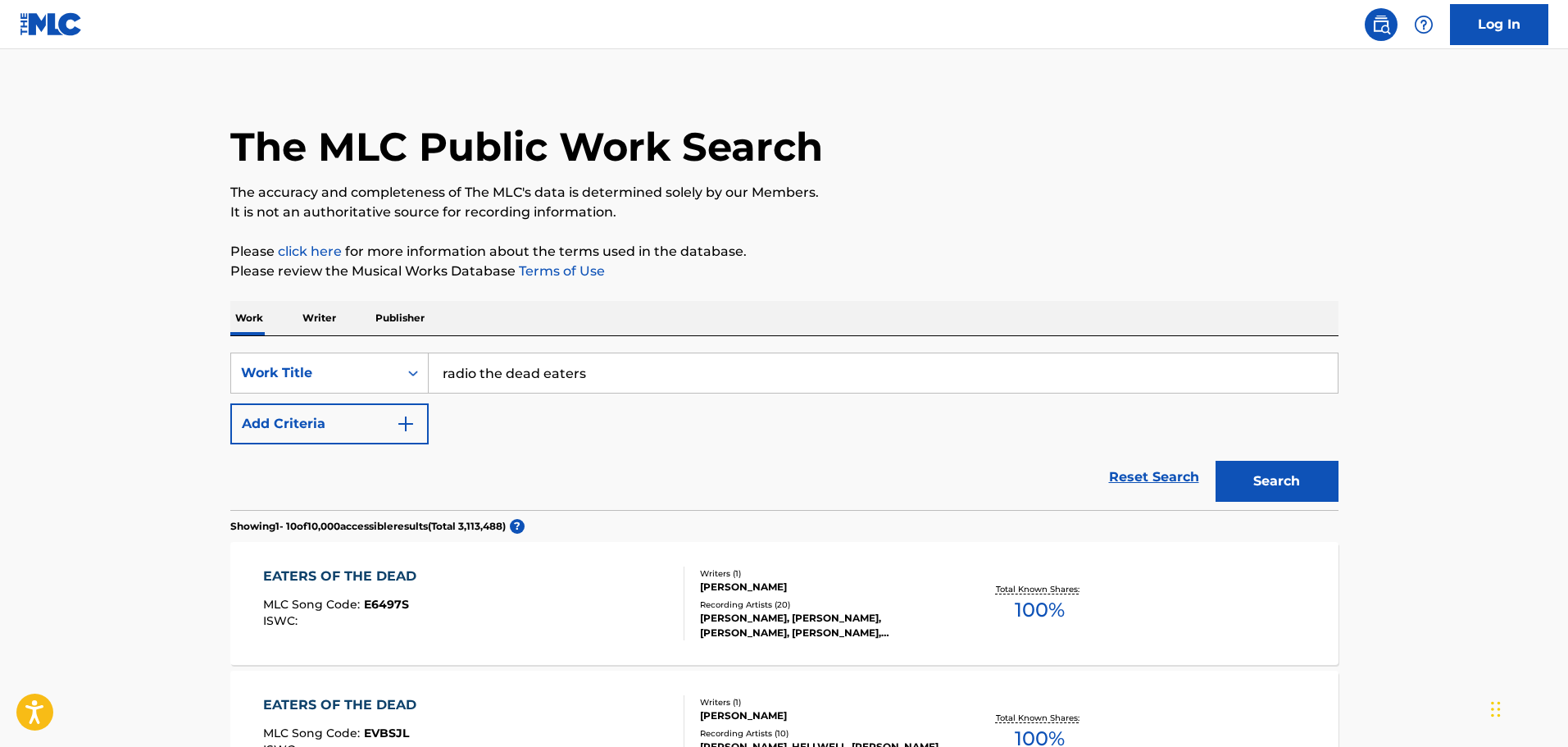
scroll to position [328, 0]
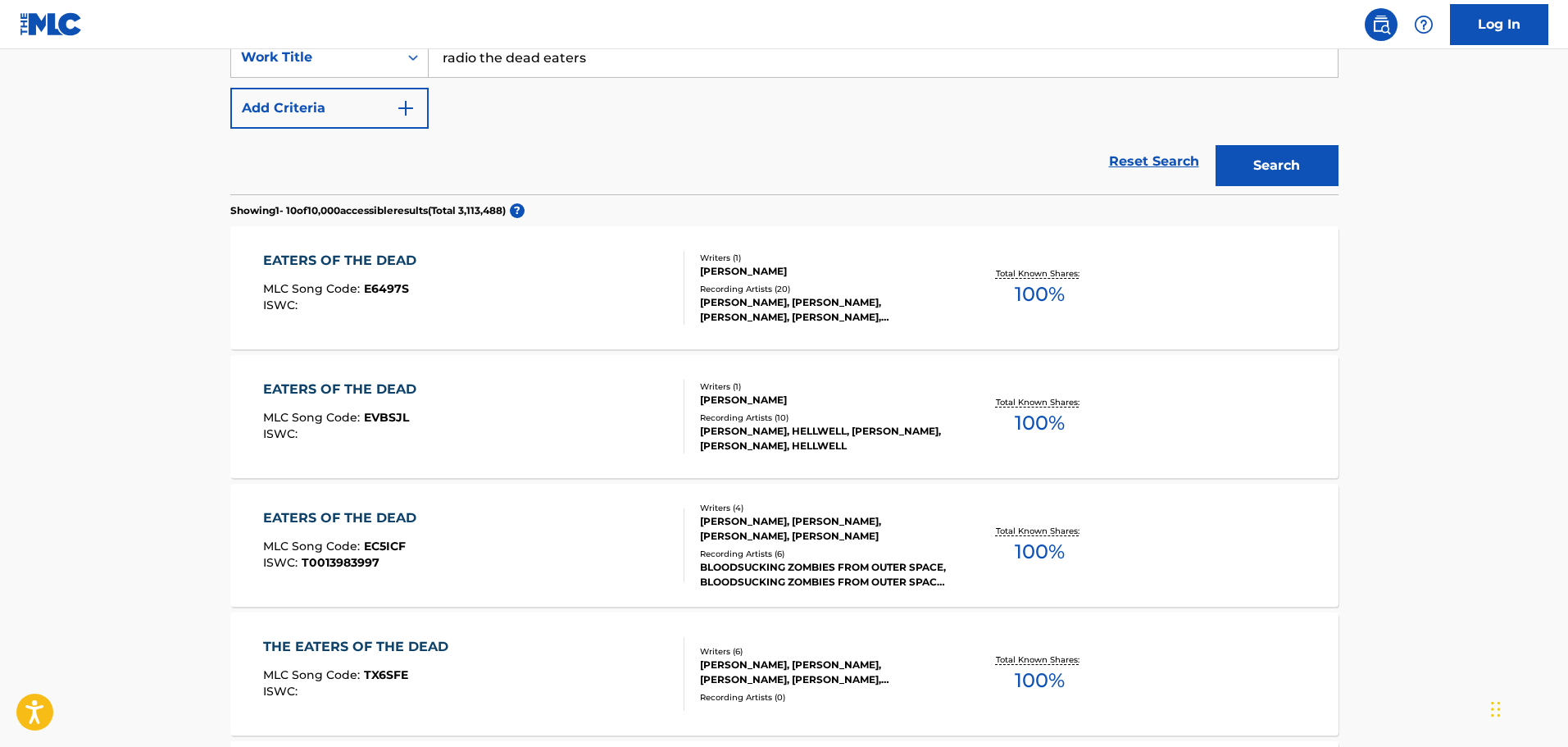
drag, startPoint x: 622, startPoint y: 73, endPoint x: 503, endPoint y: 49, distance: 121.4
click at [504, 49] on input "radio the dead eaters" at bounding box center [884, 57] width 910 height 39
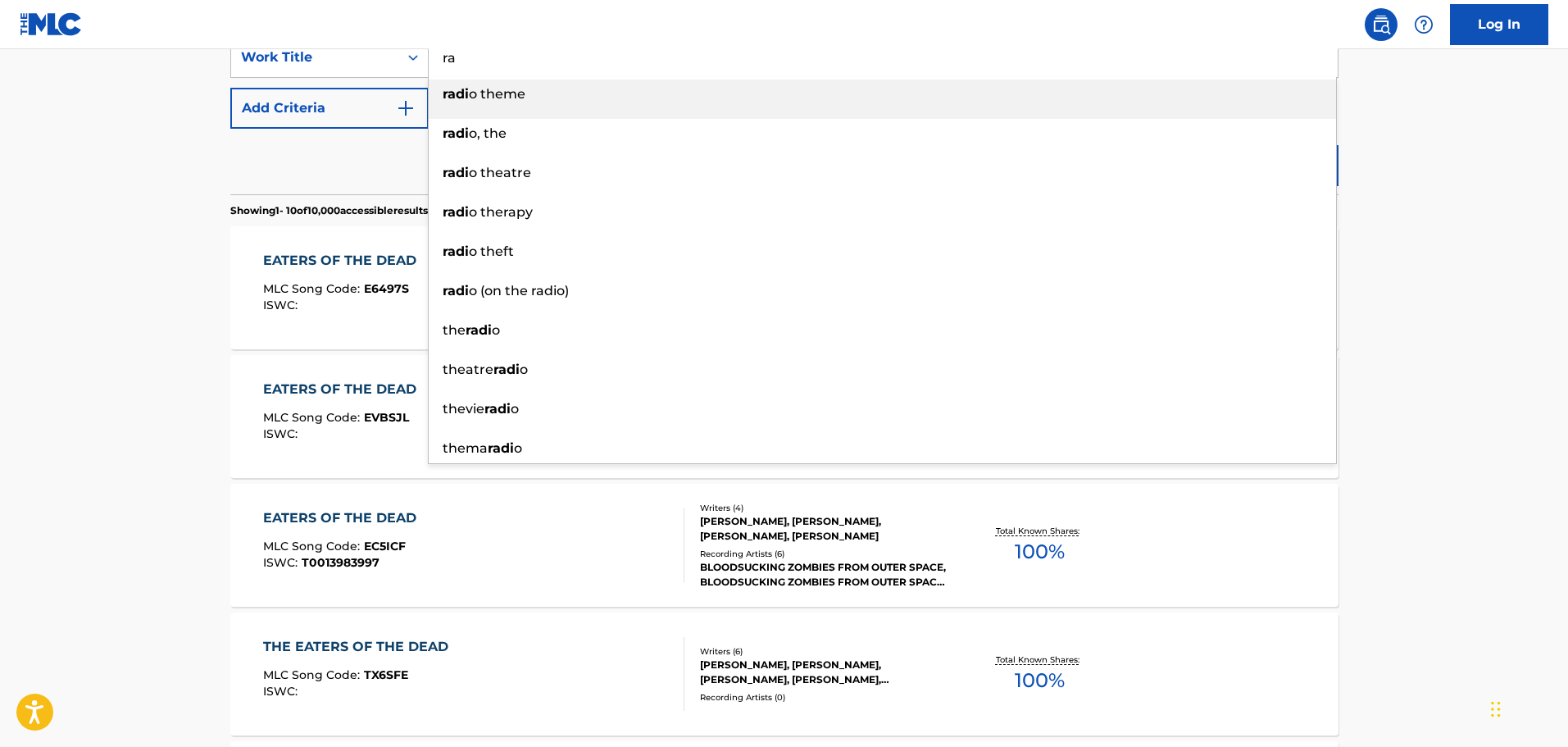
type input "r"
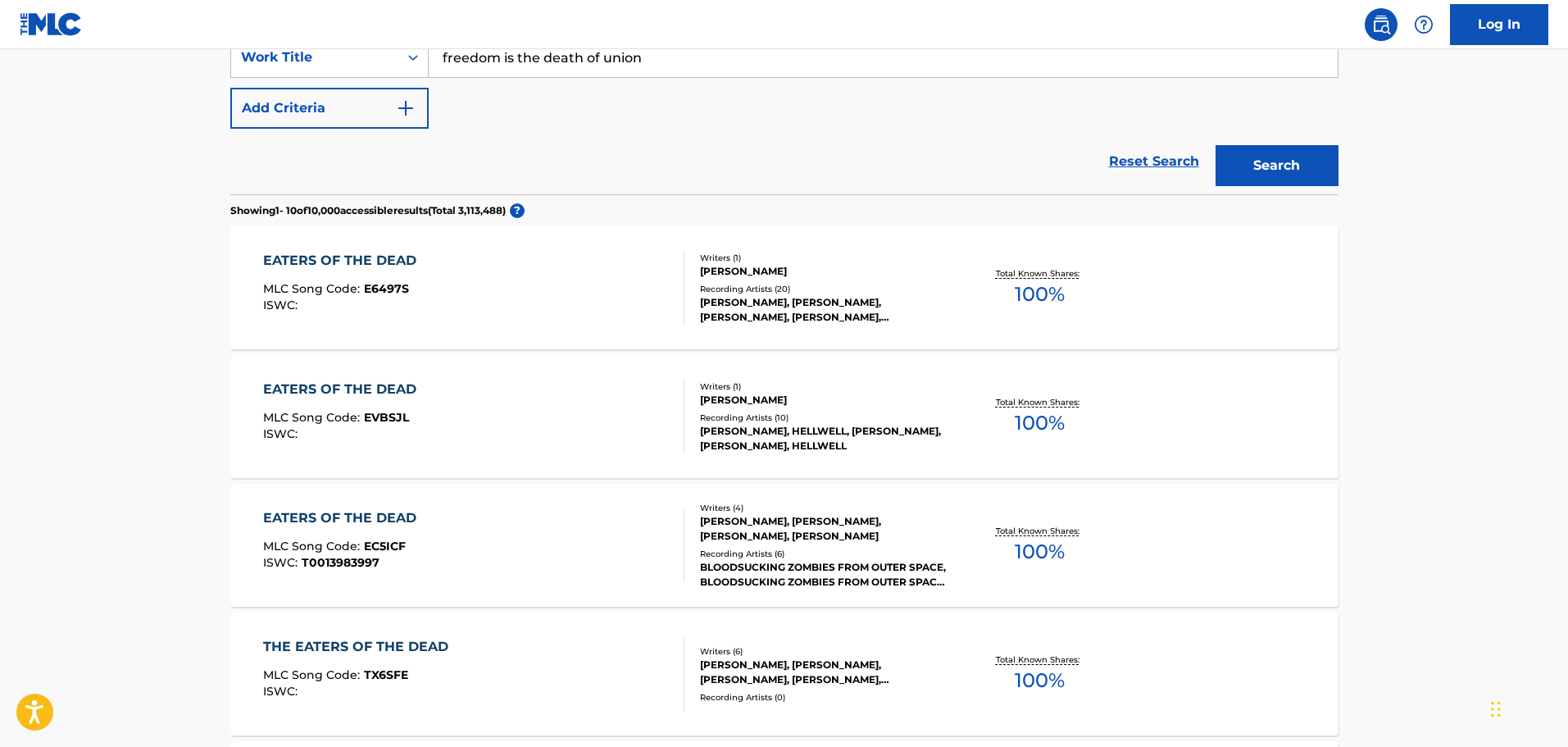
click at [1216, 146] on button "Search" at bounding box center [1277, 166] width 123 height 41
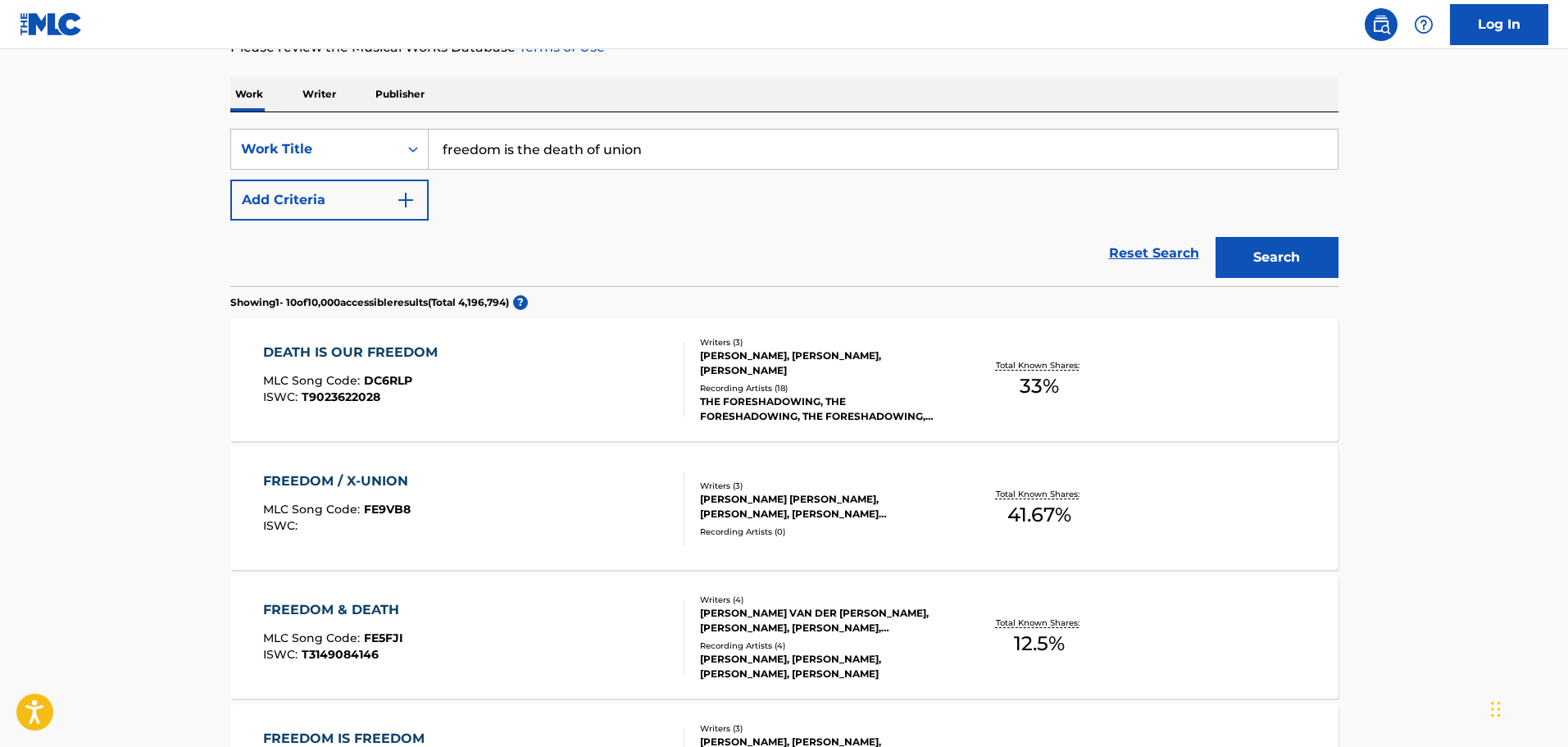
scroll to position [246, 0]
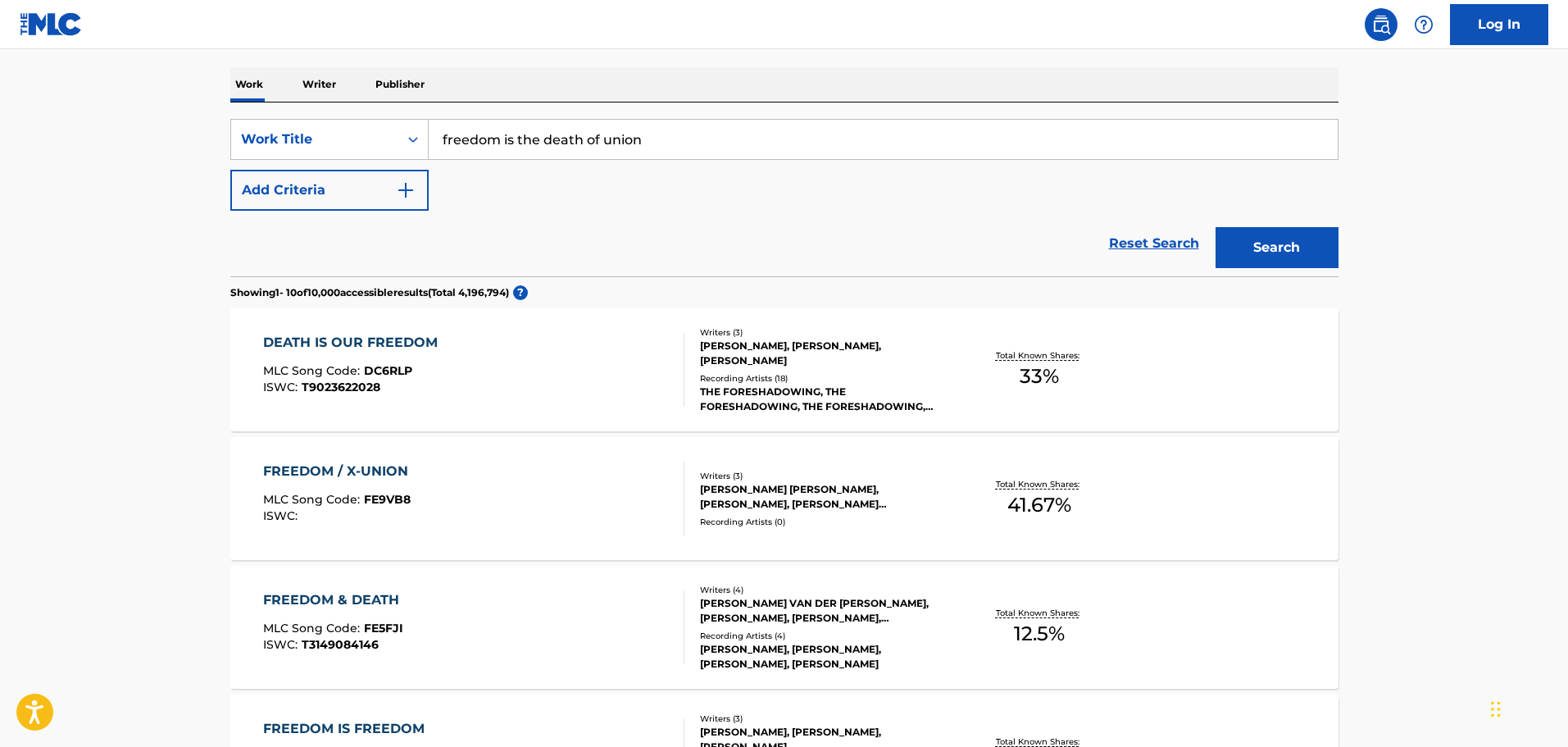
drag, startPoint x: 761, startPoint y: 133, endPoint x: 508, endPoint y: 122, distance: 253.2
click at [508, 122] on input "freedom is the death of union" at bounding box center [884, 139] width 910 height 39
type input "f"
paste input "vitriolic wars of the betrayed"
type input "vitriolic wars of the betrayed"
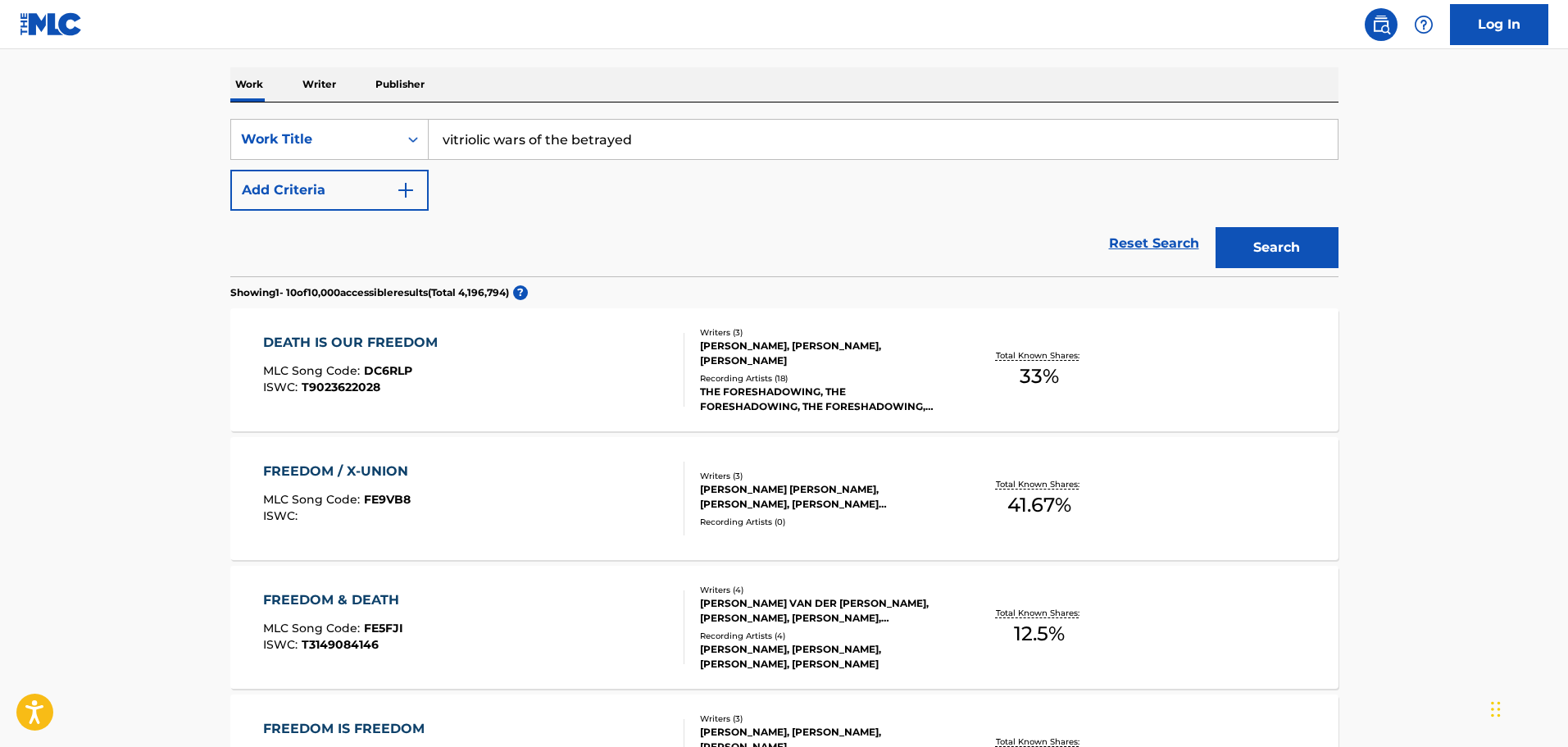
click at [1254, 226] on div "Search" at bounding box center [1273, 243] width 131 height 66
click at [1254, 228] on button "Search" at bounding box center [1277, 247] width 123 height 41
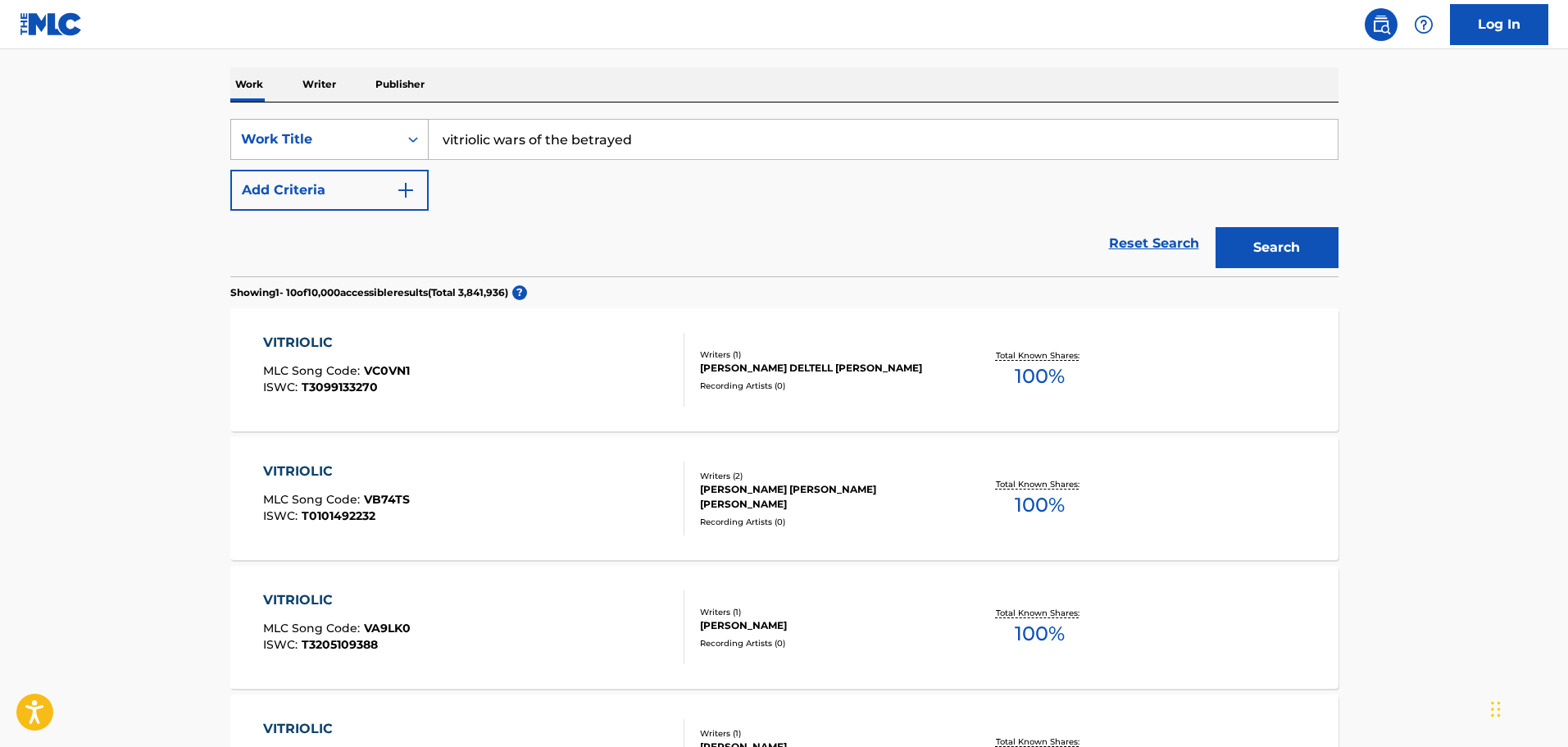
drag, startPoint x: 706, startPoint y: 143, endPoint x: 334, endPoint y: 130, distance: 372.2
click at [334, 130] on div "SearchWithCriteria5717cafd-39c6-4c40-9bfb-b1ff933422e4 Work Title vitriolic war…" at bounding box center [784, 139] width 1108 height 41
paste input "zarathrustran blues"
click at [1264, 255] on button "Search" at bounding box center [1277, 247] width 123 height 41
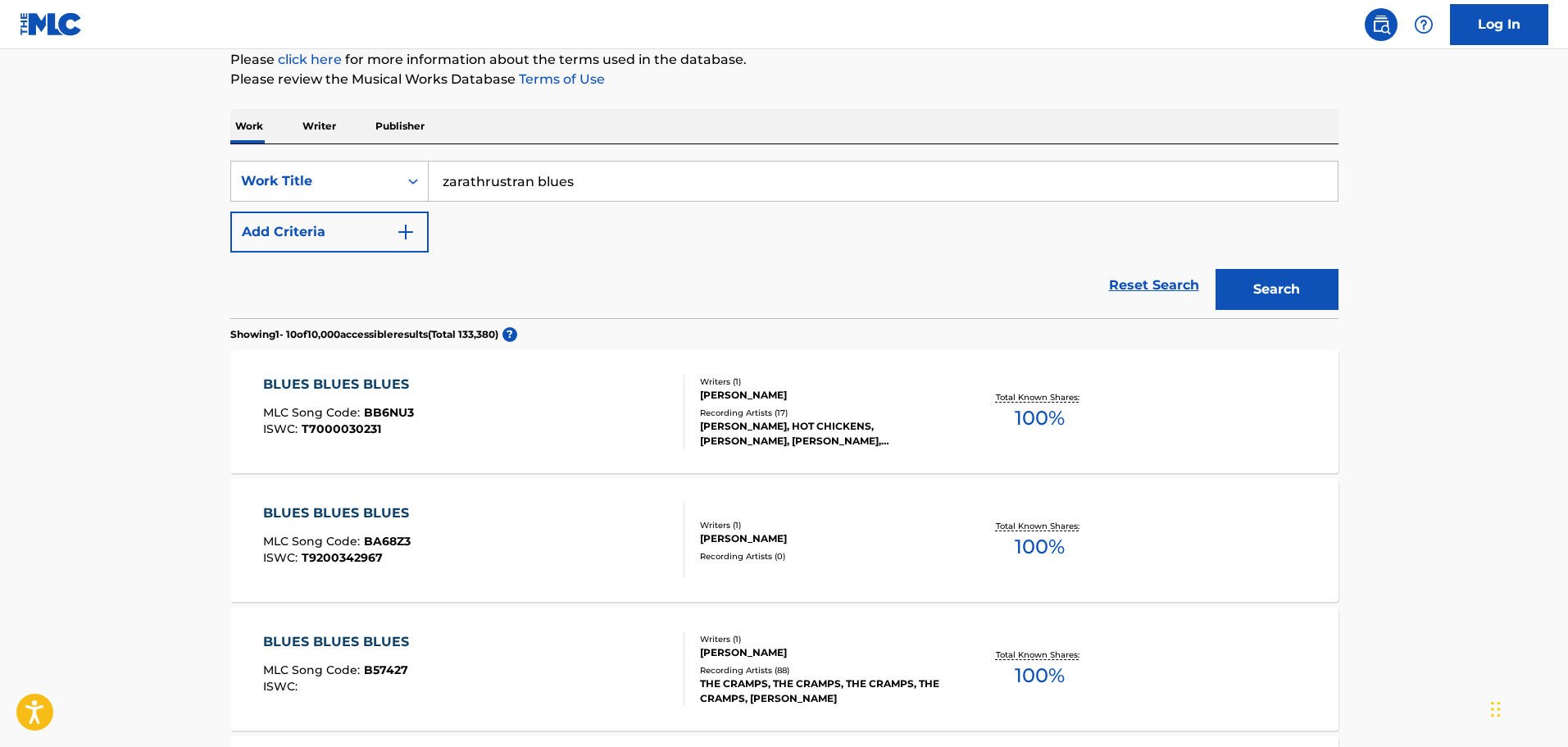
scroll to position [164, 0]
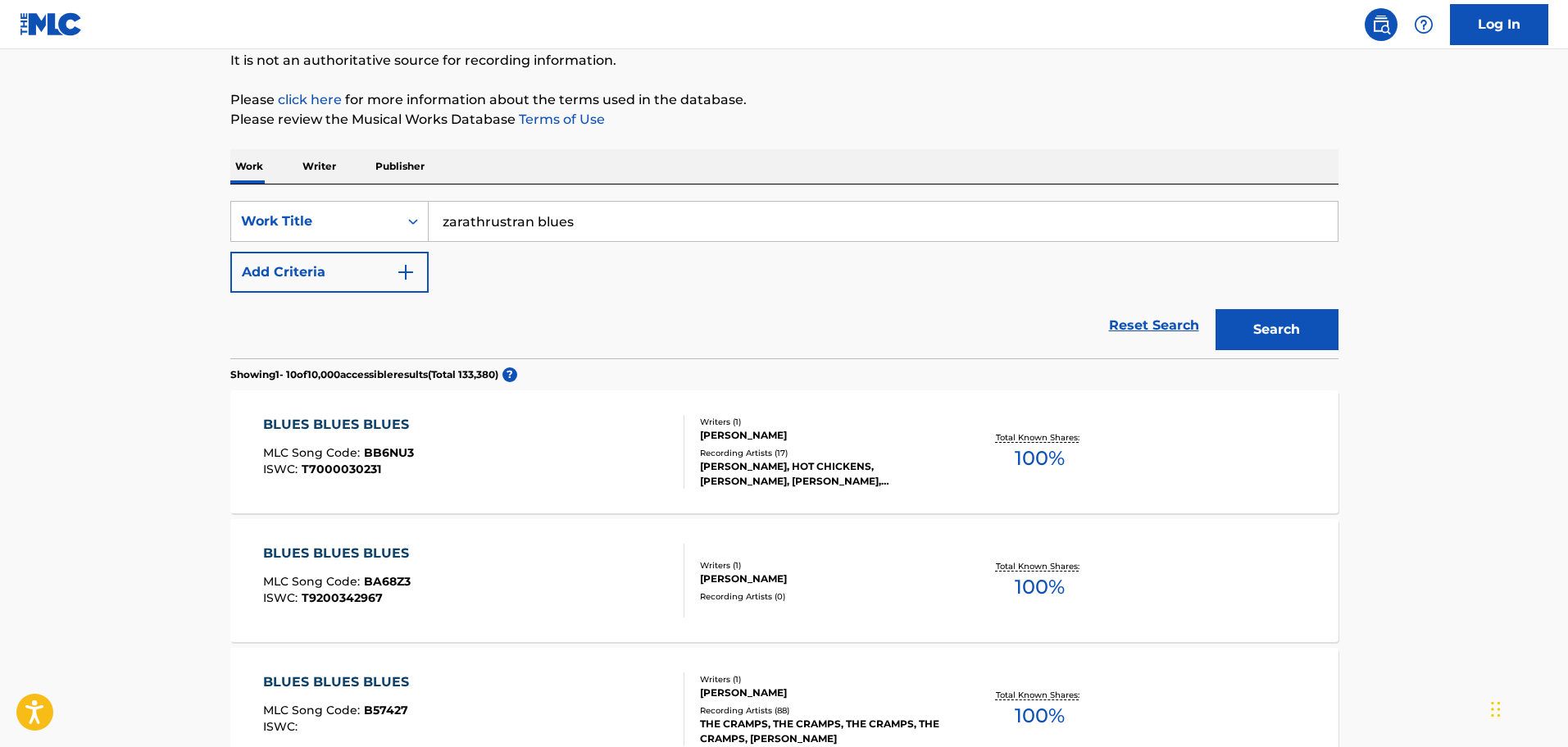
drag, startPoint x: 667, startPoint y: 216, endPoint x: 359, endPoint y: 181, distance: 310.0
type input "\"
paste input "deviant red shadow"
type input "deviant red shadow"
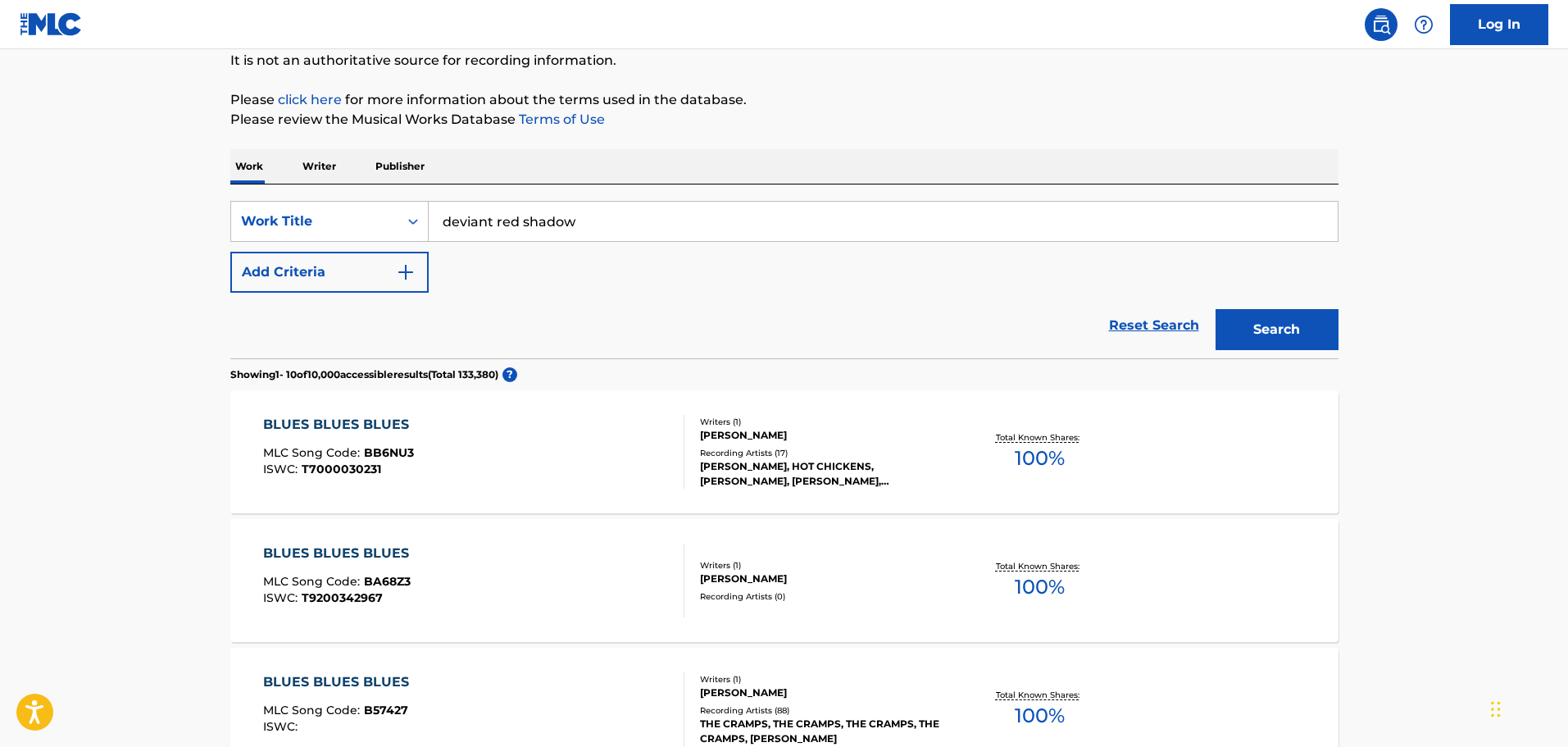
click at [1283, 341] on button "Search" at bounding box center [1277, 329] width 123 height 41
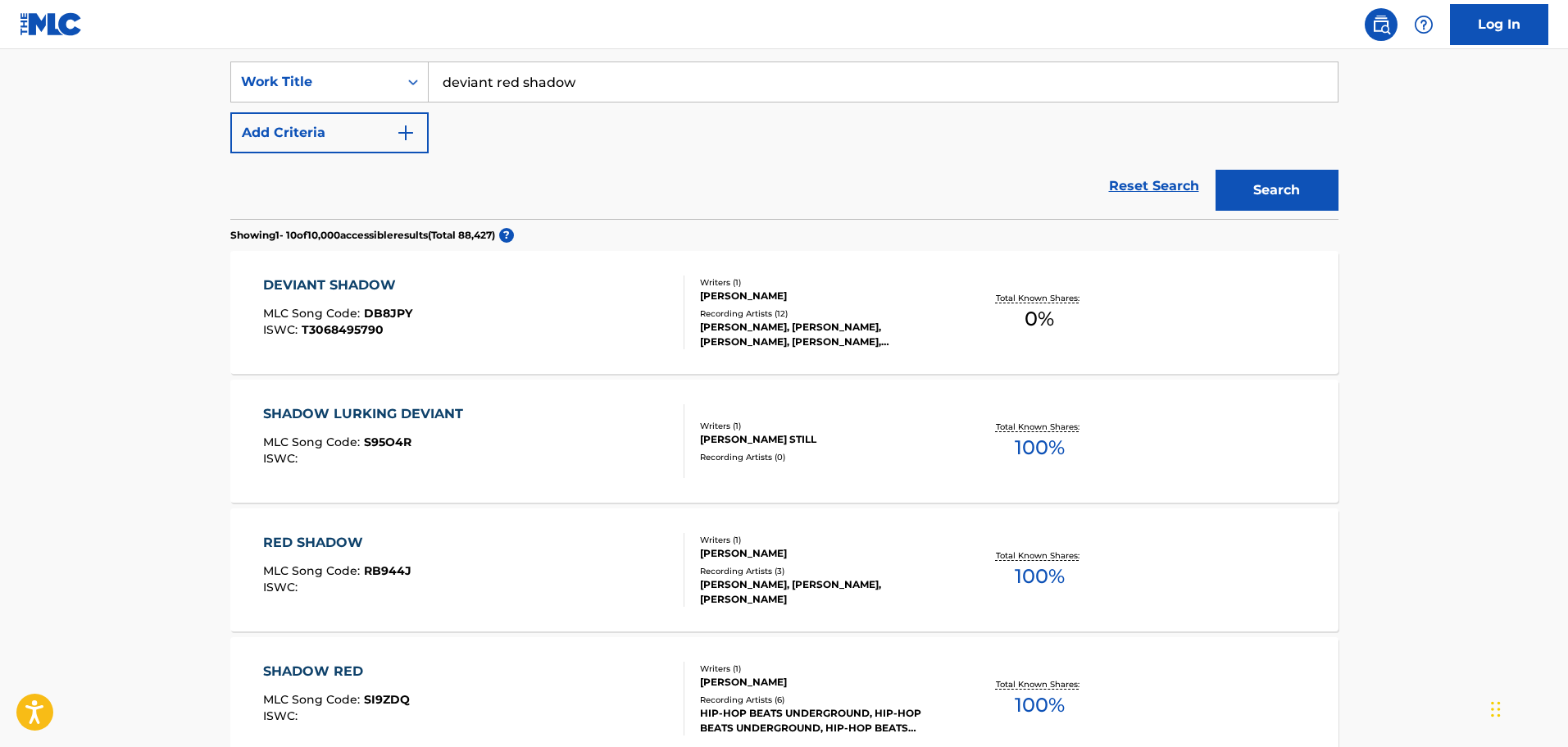
scroll to position [328, 0]
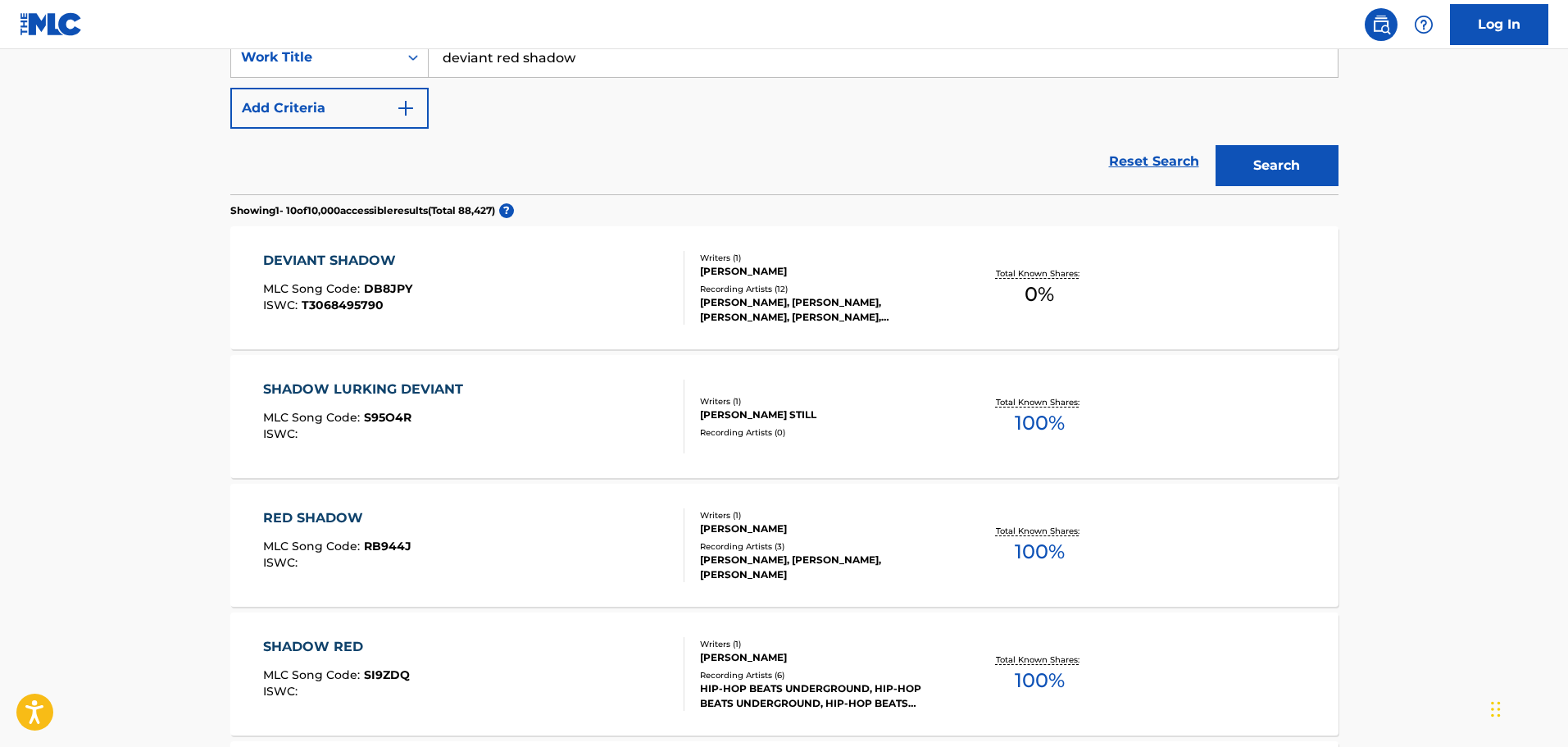
drag, startPoint x: 714, startPoint y: 74, endPoint x: 164, endPoint y: 62, distance: 550.1
click at [164, 62] on main "The MLC Public Work Search The accuracy and completeness of The MLC's data is d…" at bounding box center [784, 660] width 1568 height 1879
paste input "due to lust"
type input "due to lust"
drag, startPoint x: 1322, startPoint y: 163, endPoint x: 1223, endPoint y: 187, distance: 101.9
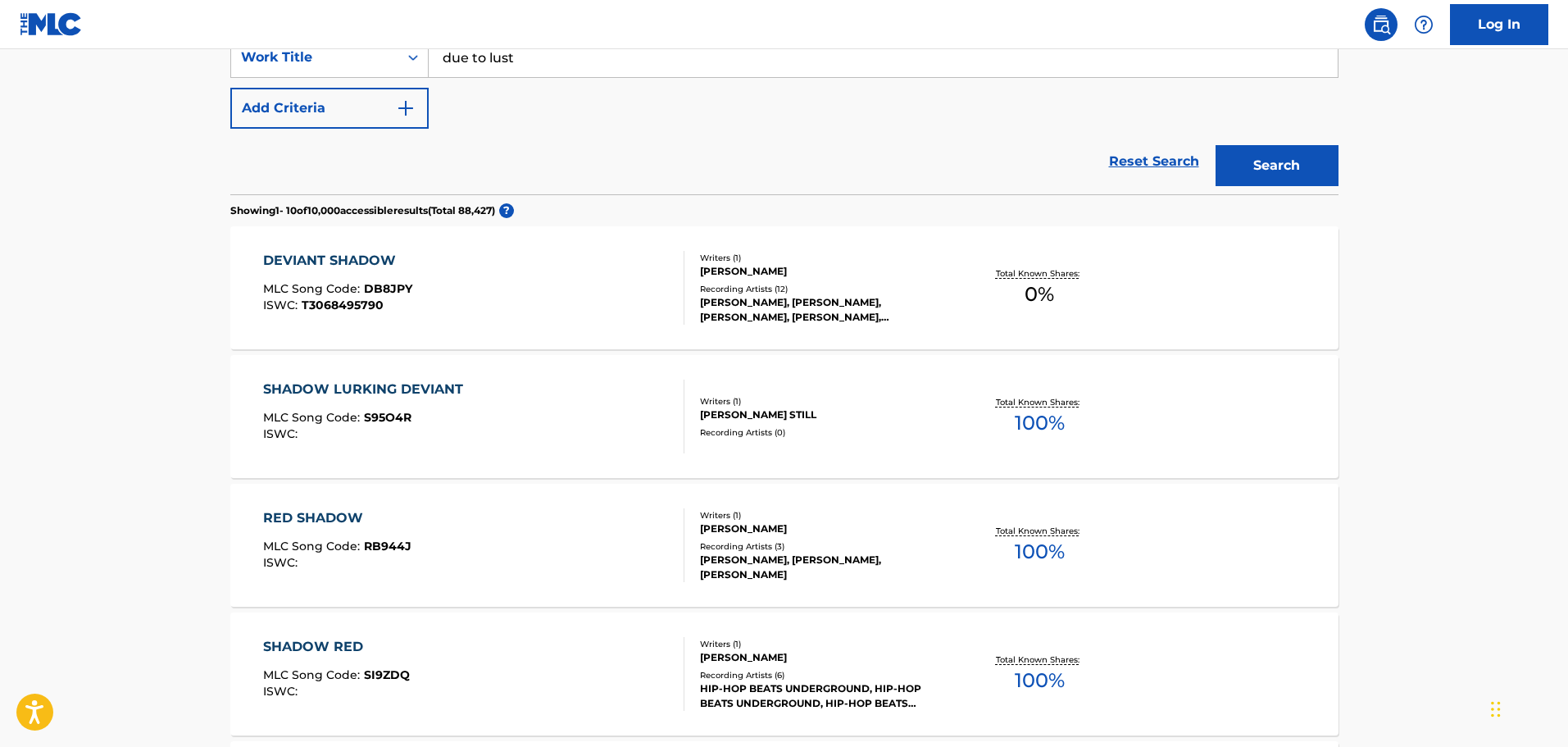
click at [1321, 163] on button "Search" at bounding box center [1277, 166] width 123 height 41
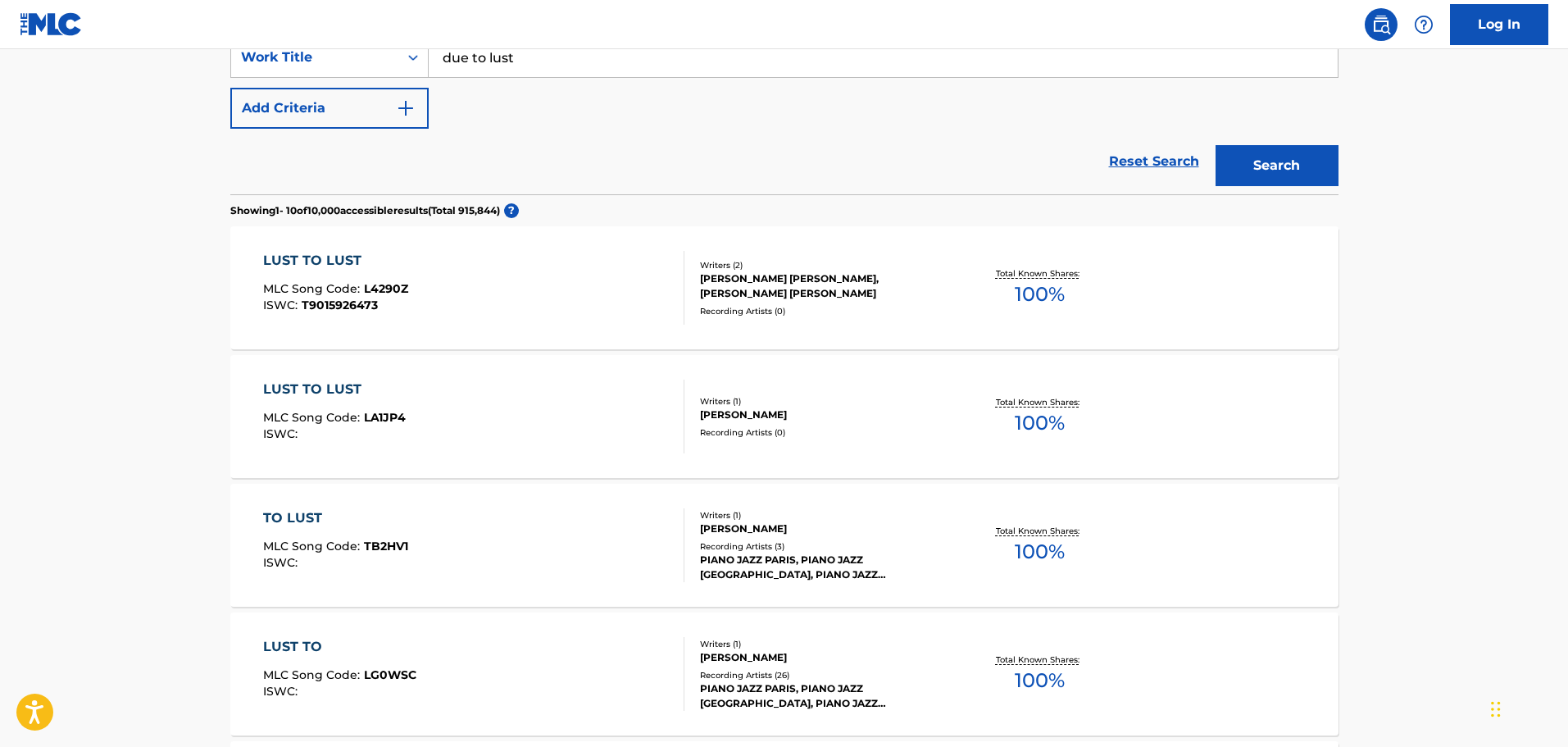
scroll to position [246, 0]
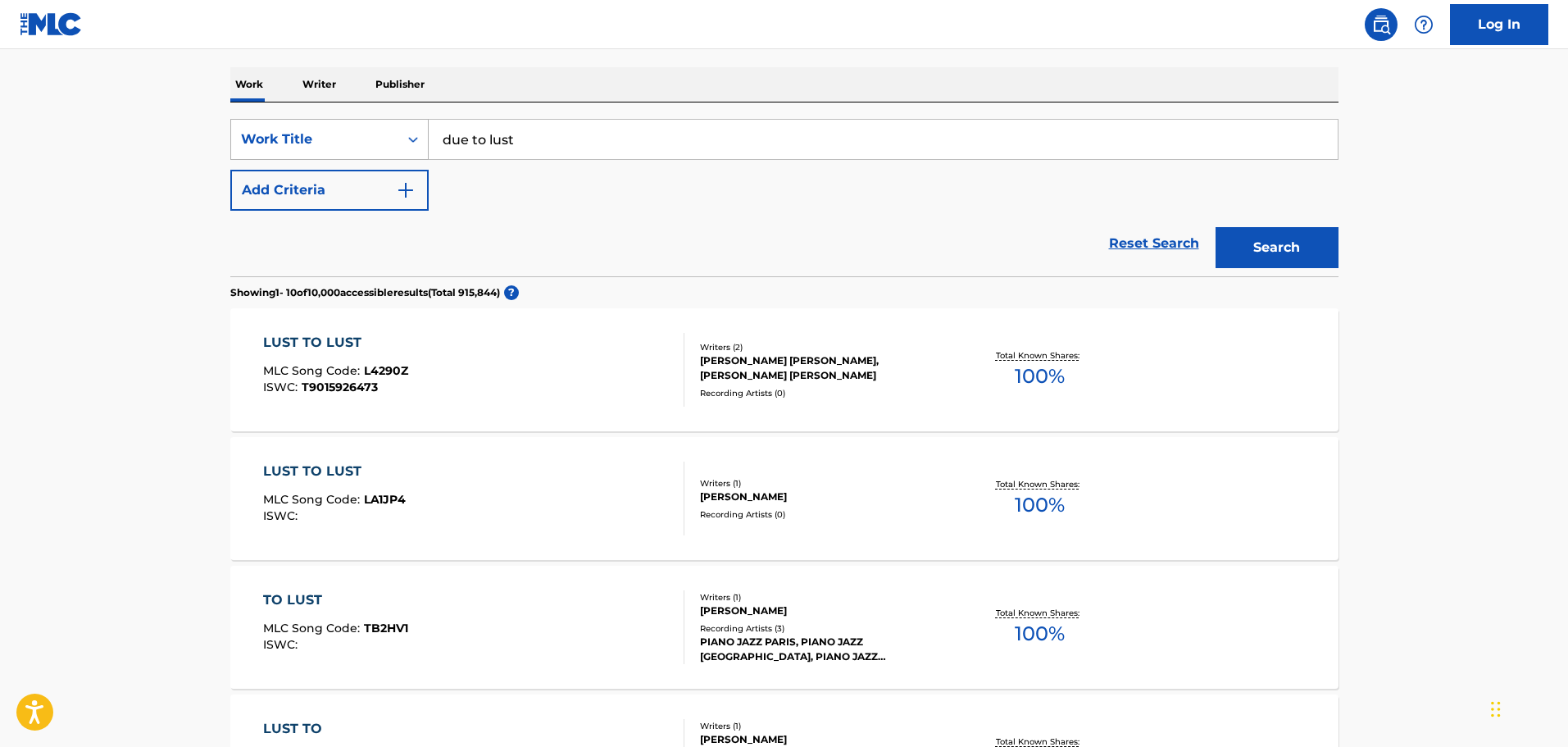
drag, startPoint x: 640, startPoint y: 130, endPoint x: 266, endPoint y: 122, distance: 374.1
click at [266, 122] on div "SearchWithCriteria5717cafd-39c6-4c40-9bfb-b1ff933422e4 Work Title due to lust" at bounding box center [784, 139] width 1108 height 41
paste input "introduction to the dementia"
click at [1233, 249] on button "Search" at bounding box center [1277, 247] width 123 height 41
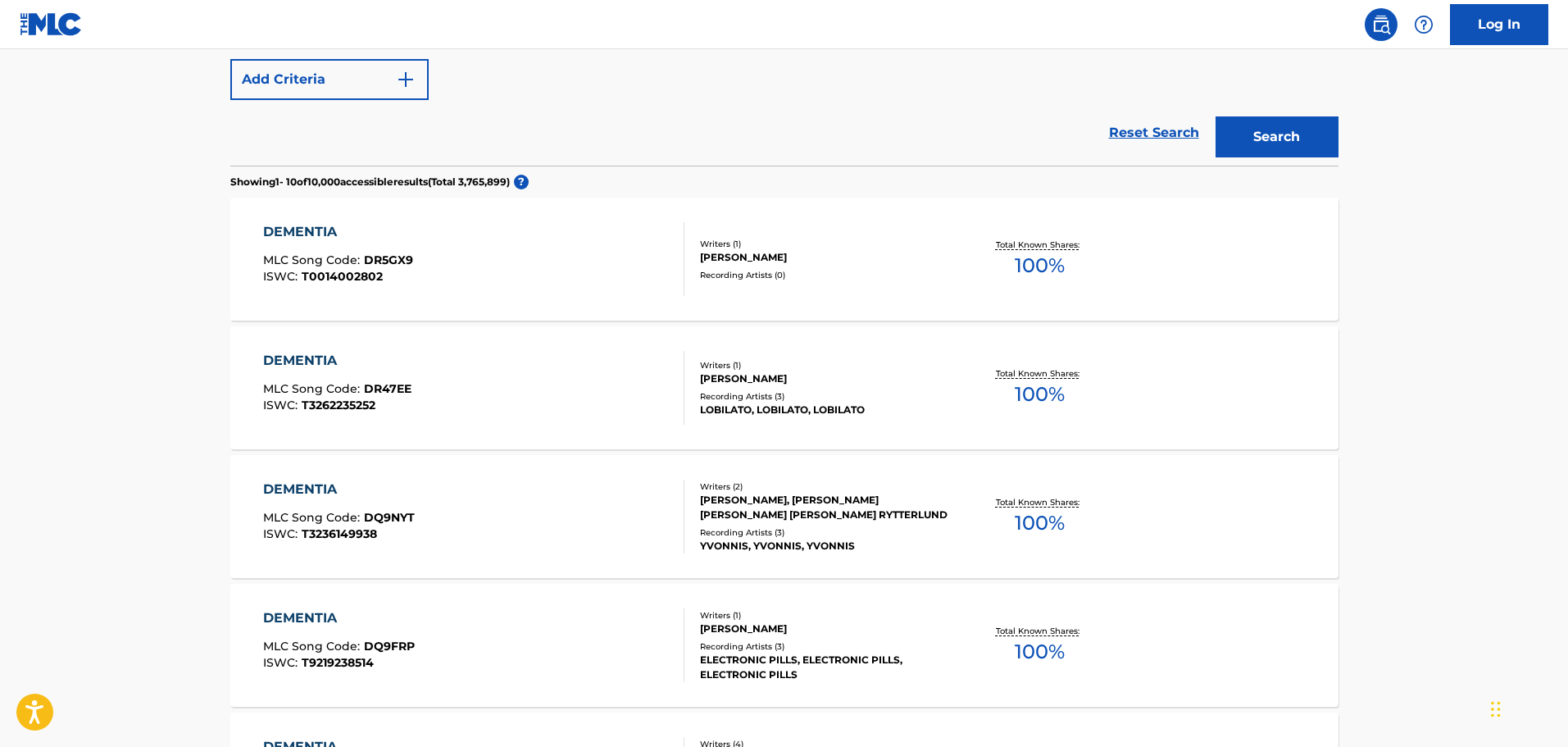
scroll to position [328, 0]
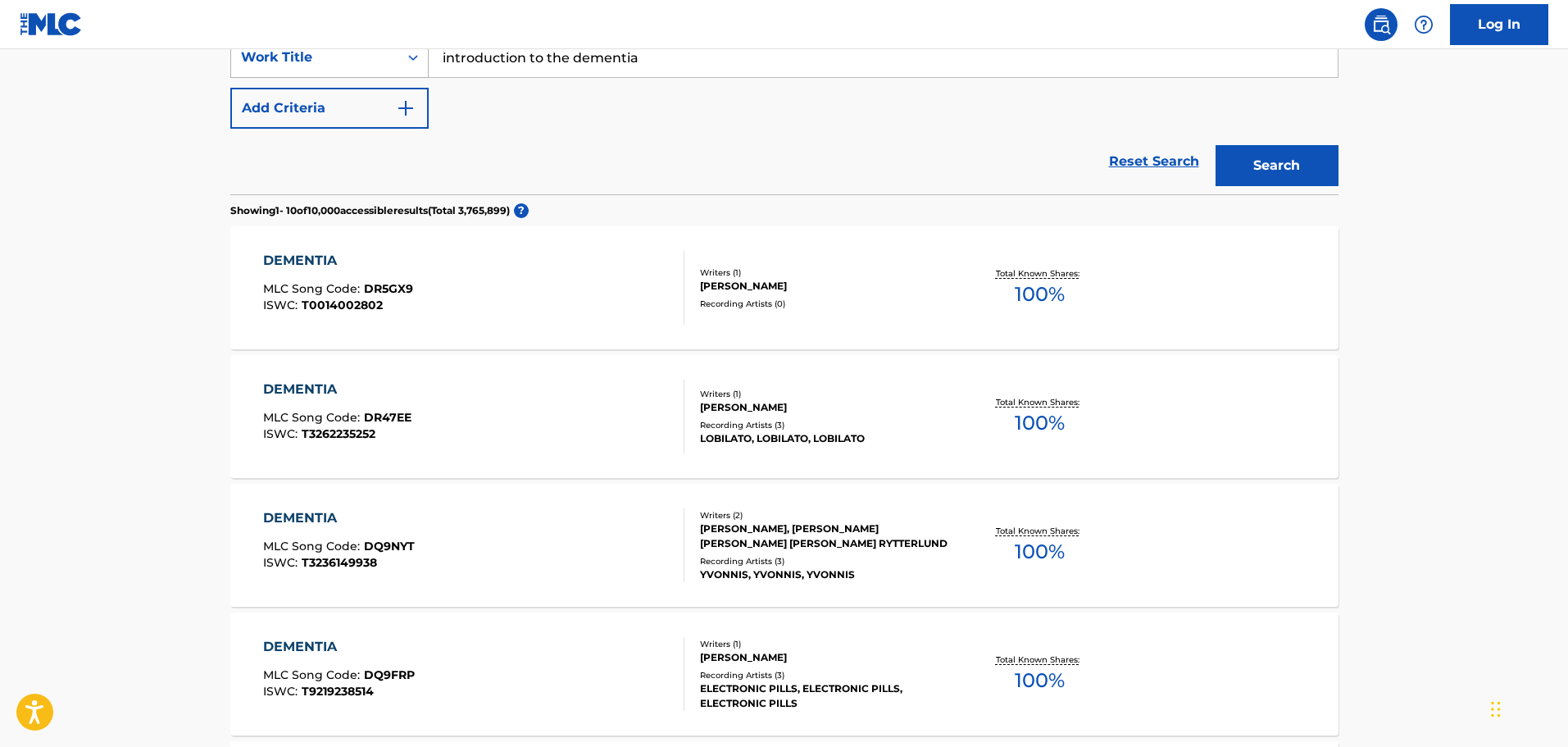
drag, startPoint x: 632, startPoint y: 64, endPoint x: 426, endPoint y: 73, distance: 206.2
click at [426, 73] on div "SearchWithCriteria5717cafd-39c6-4c40-9bfb-b1ff933422e4 Work Title introduction …" at bounding box center [784, 57] width 1108 height 41
click at [421, 144] on div "Reset Search Search" at bounding box center [784, 161] width 1108 height 66
click at [1274, 155] on button "Search" at bounding box center [1277, 166] width 123 height 41
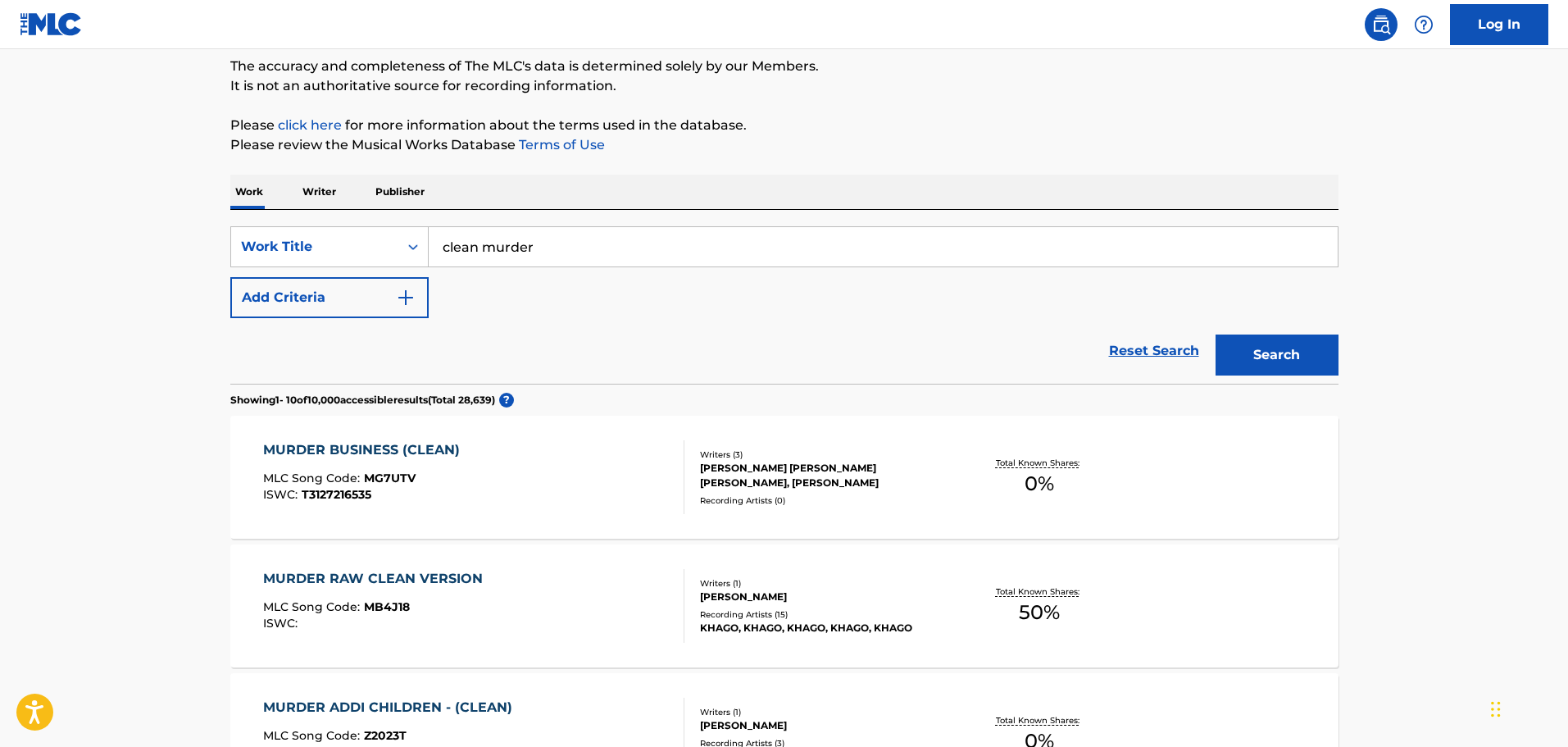
scroll to position [246, 0]
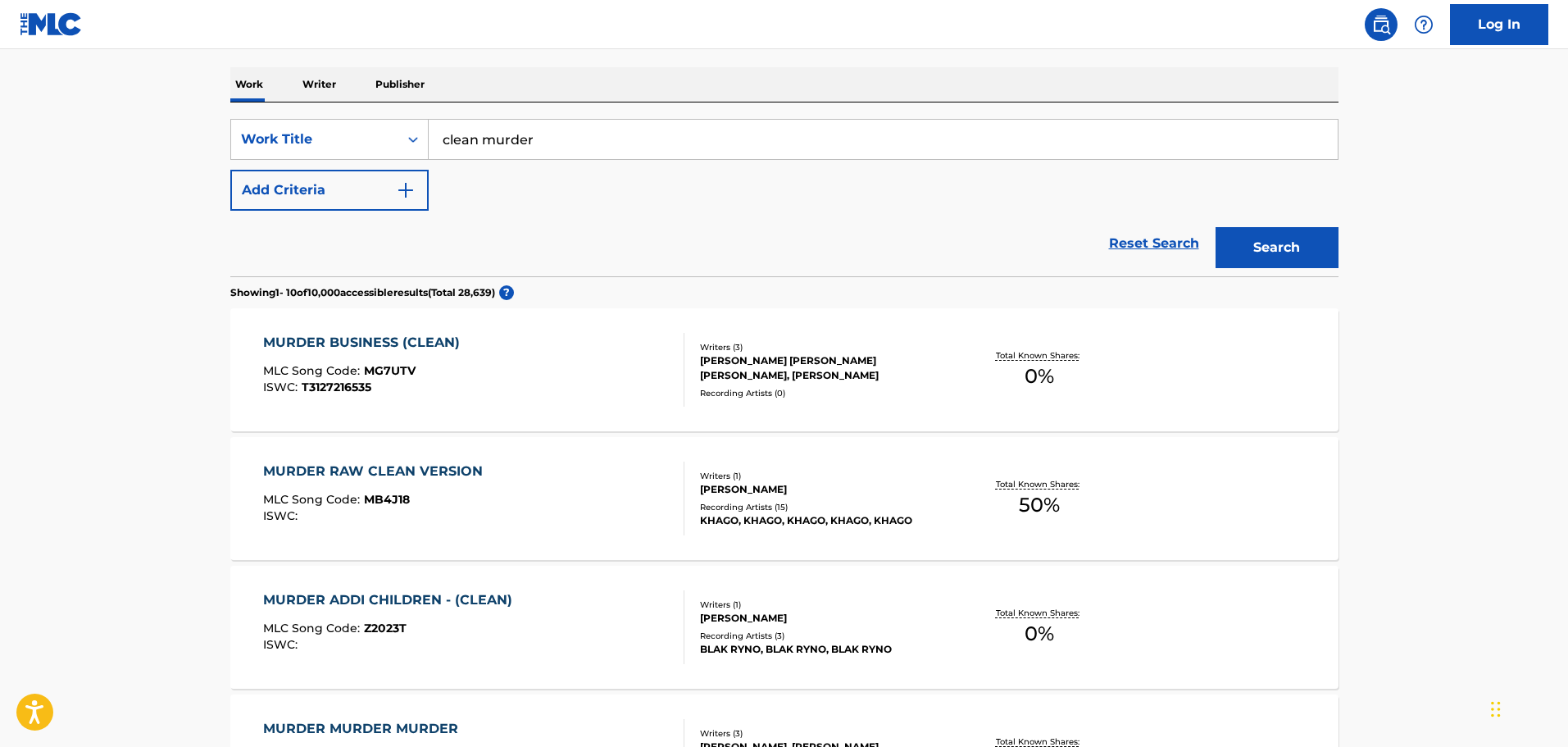
drag, startPoint x: 690, startPoint y: 128, endPoint x: 328, endPoint y: 115, distance: 362.2
click at [328, 115] on div "SearchWithCriteria5717cafd-39c6-4c40-9bfb-b1ff933422e4 Work Title clean murder …" at bounding box center [784, 189] width 1108 height 174
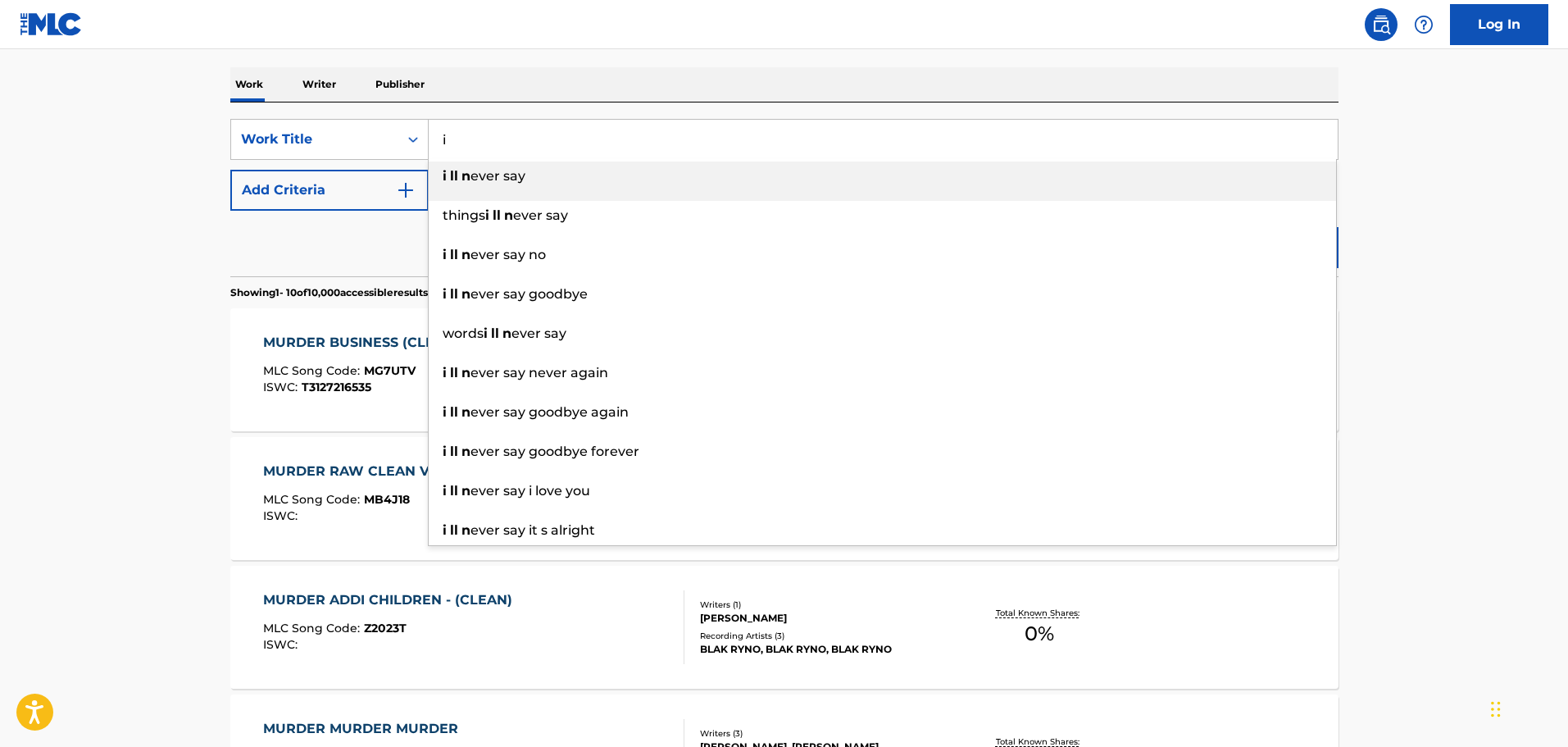
type input "i"
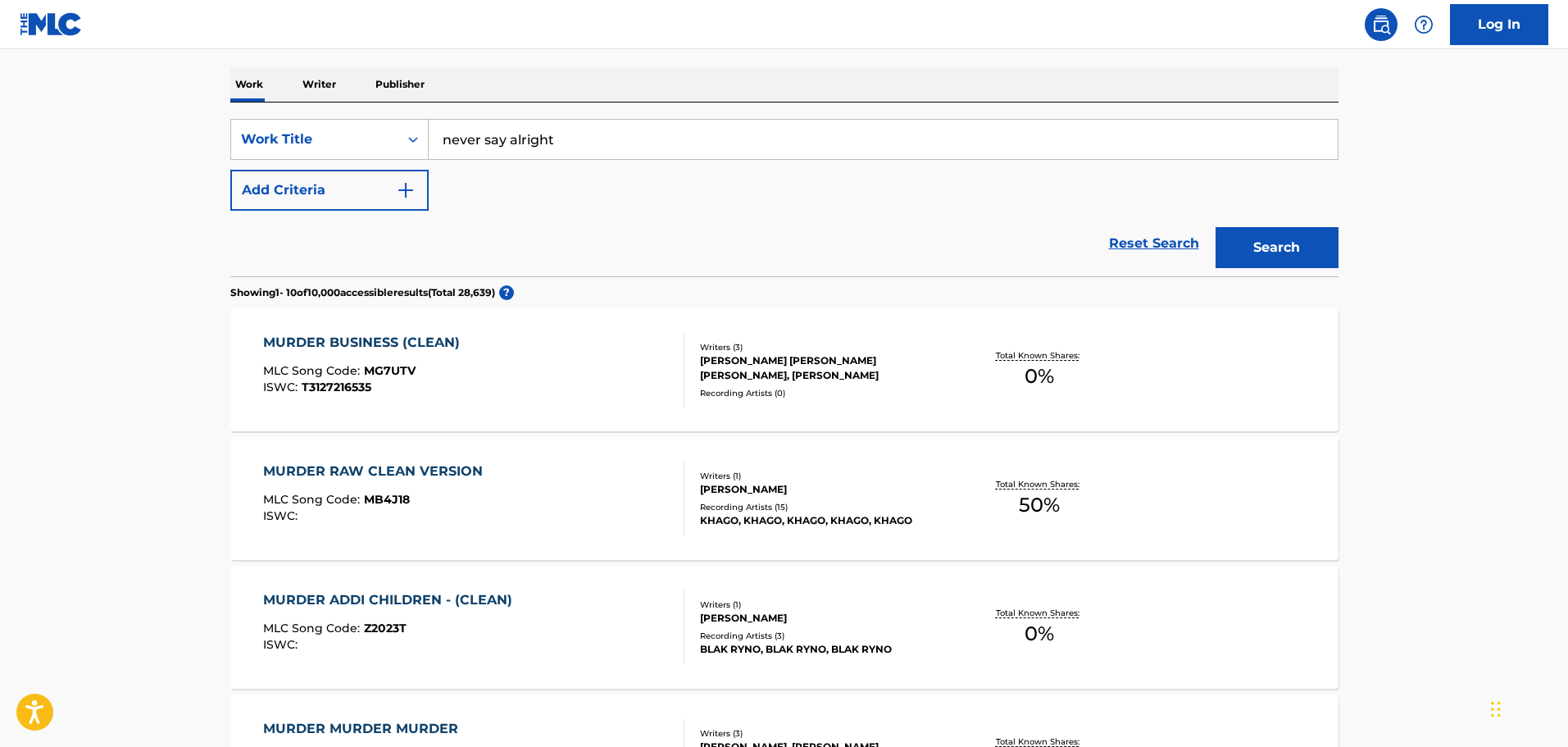
click at [160, 157] on main "The MLC Public Work Search The accuracy and completeness of The MLC's data is d…" at bounding box center [784, 742] width 1568 height 1879
click at [1246, 258] on button "Search" at bounding box center [1277, 247] width 123 height 41
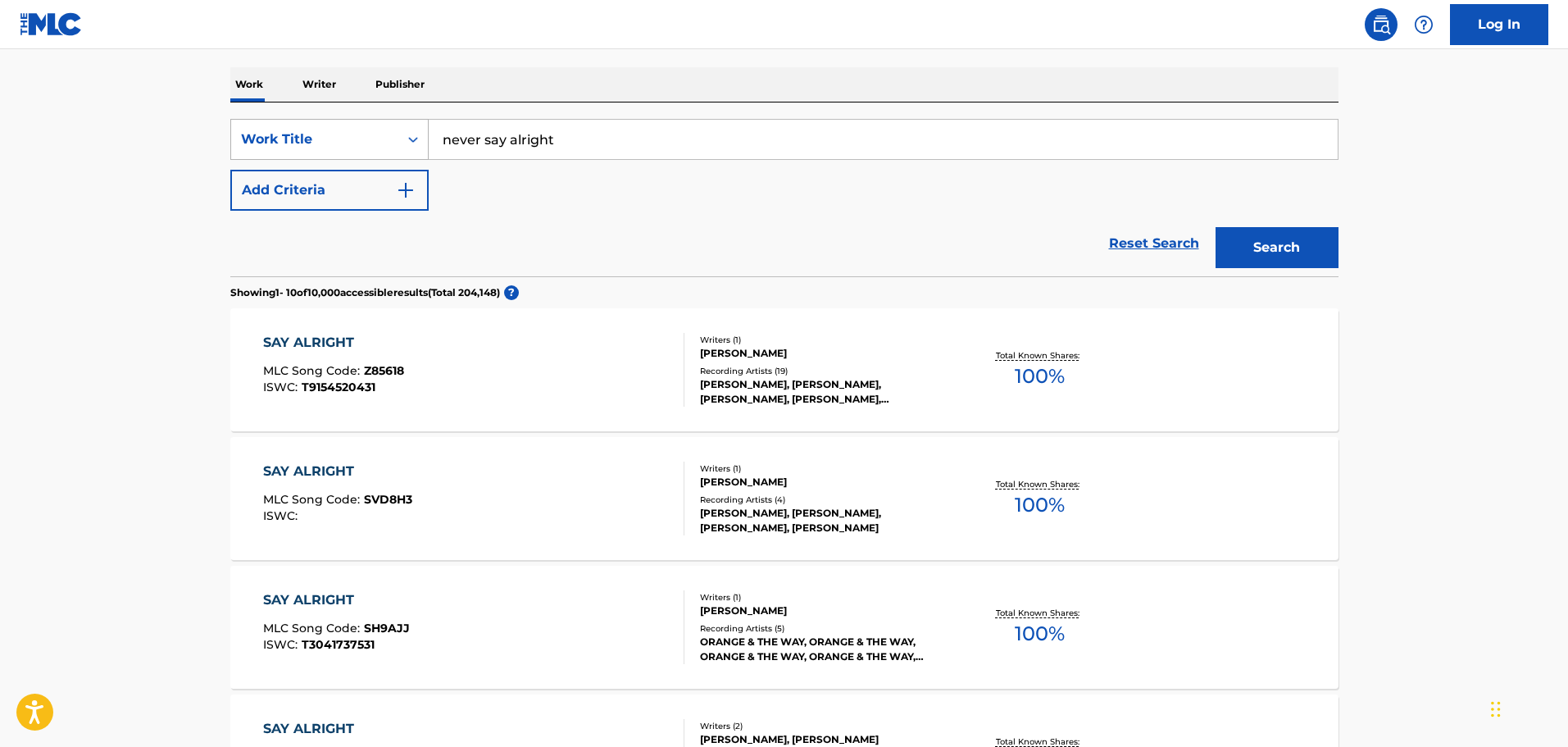
drag, startPoint x: 632, startPoint y: 133, endPoint x: 294, endPoint y: 136, distance: 338.0
click at [370, 127] on div "SearchWithCriteria5717cafd-39c6-4c40-9bfb-b1ff933422e4 Work Title never say alr…" at bounding box center [784, 139] width 1108 height 41
click at [1275, 241] on button "Search" at bounding box center [1277, 247] width 123 height 41
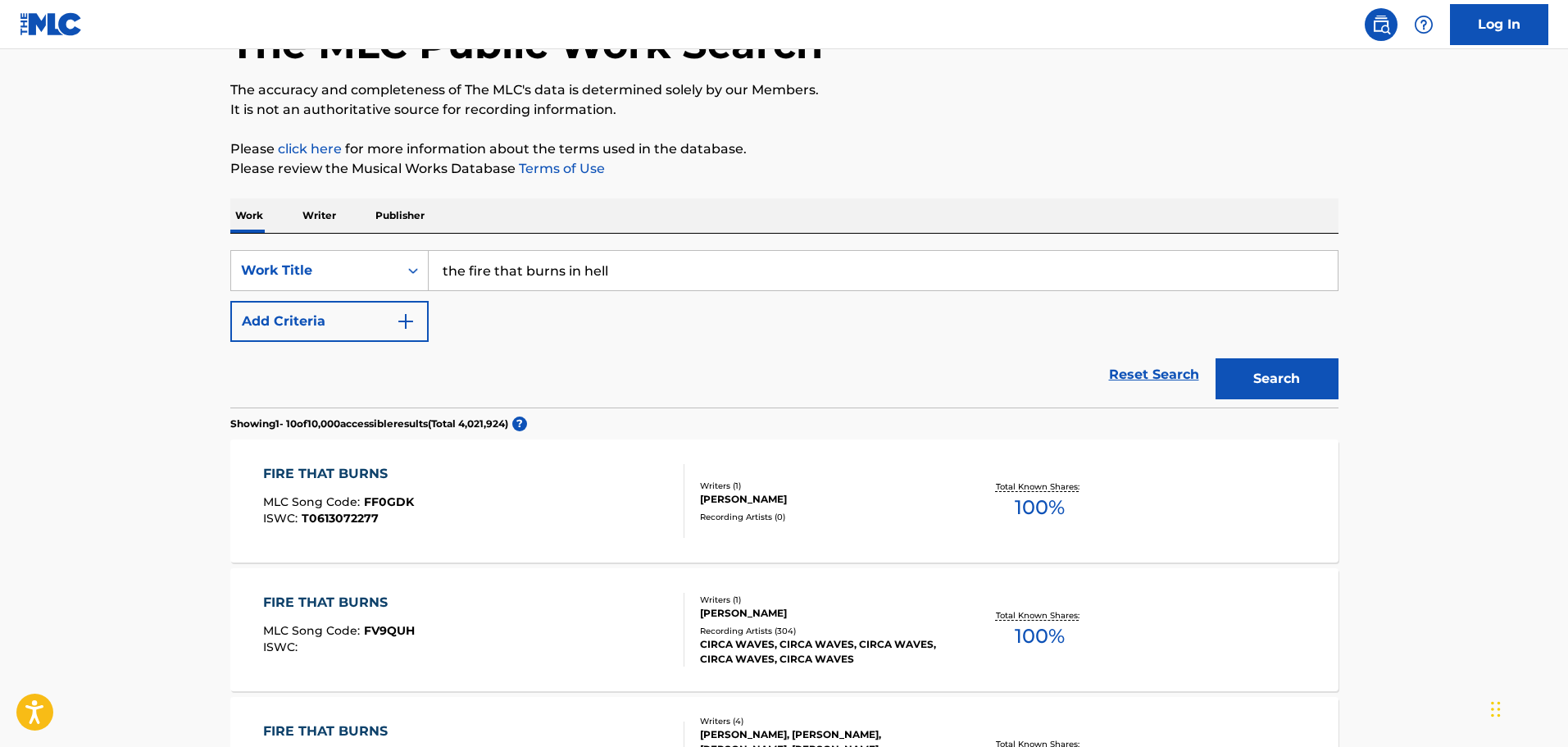
scroll to position [328, 0]
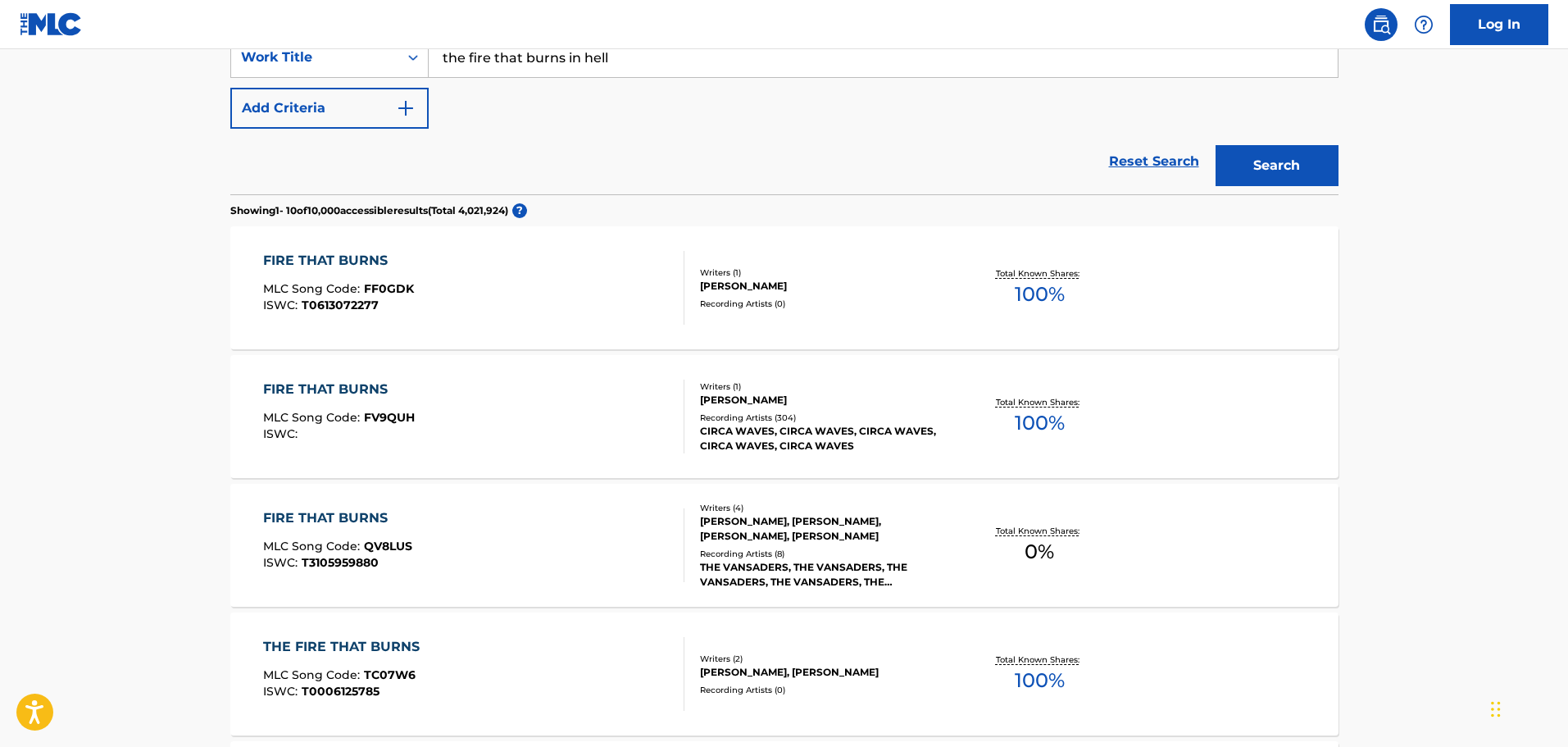
drag, startPoint x: 671, startPoint y: 68, endPoint x: 484, endPoint y: 62, distance: 187.1
click at [484, 62] on input "the fire that burns in hell" at bounding box center [884, 57] width 910 height 39
drag, startPoint x: 465, startPoint y: 63, endPoint x: 418, endPoint y: 71, distance: 47.7
click at [418, 71] on div "SearchWithCriteria5717cafd-39c6-4c40-9bfb-b1ff933422e4 Work Title the fire that…" at bounding box center [784, 57] width 1108 height 41
drag, startPoint x: 676, startPoint y: 54, endPoint x: 283, endPoint y: 63, distance: 393.1
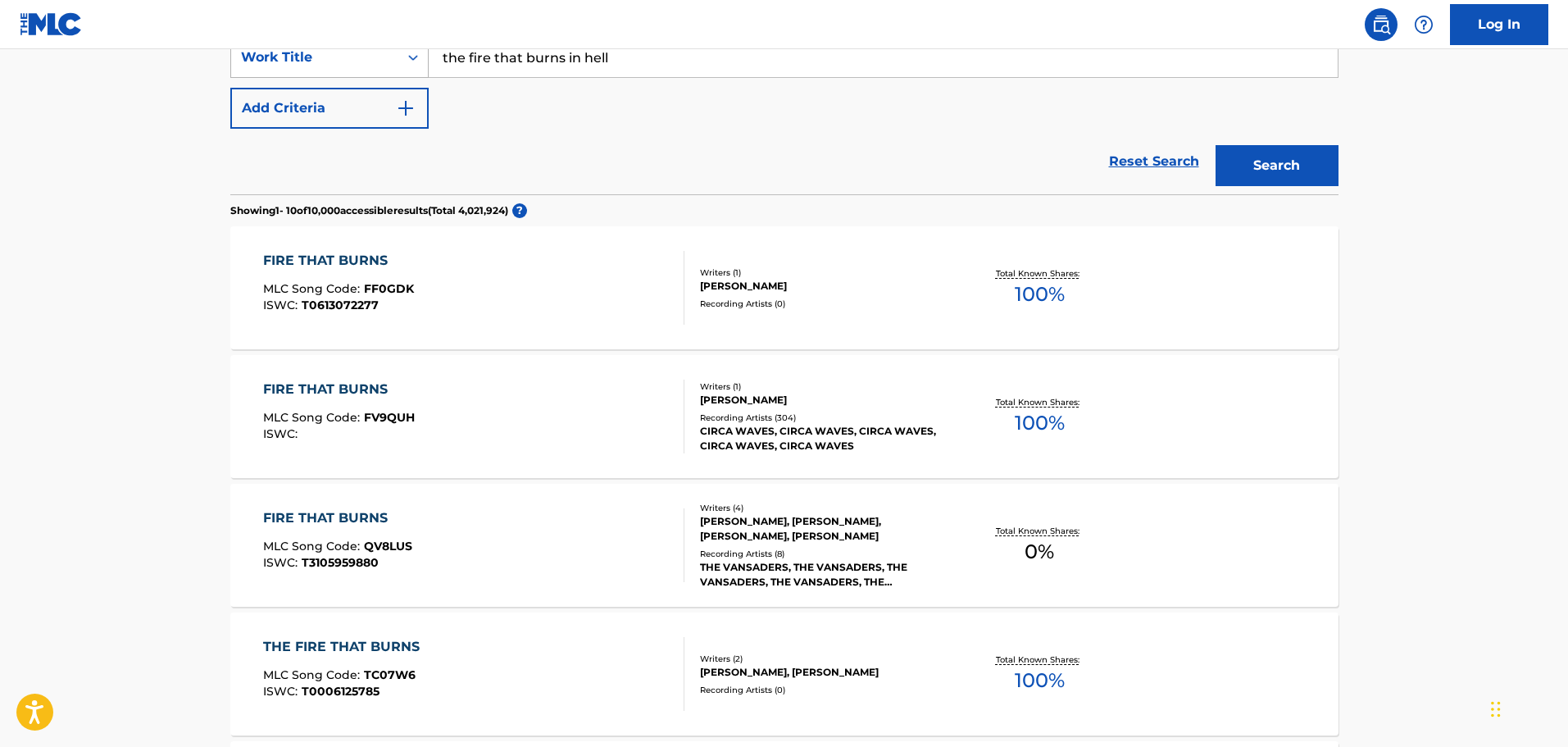
click at [283, 63] on div "SearchWithCriteria5717cafd-39c6-4c40-9bfb-b1ff933422e4 Work Title the fire that…" at bounding box center [784, 57] width 1108 height 41
drag, startPoint x: 1276, startPoint y: 172, endPoint x: 987, endPoint y: 197, distance: 290.1
click at [1274, 171] on button "Search" at bounding box center [1277, 166] width 123 height 41
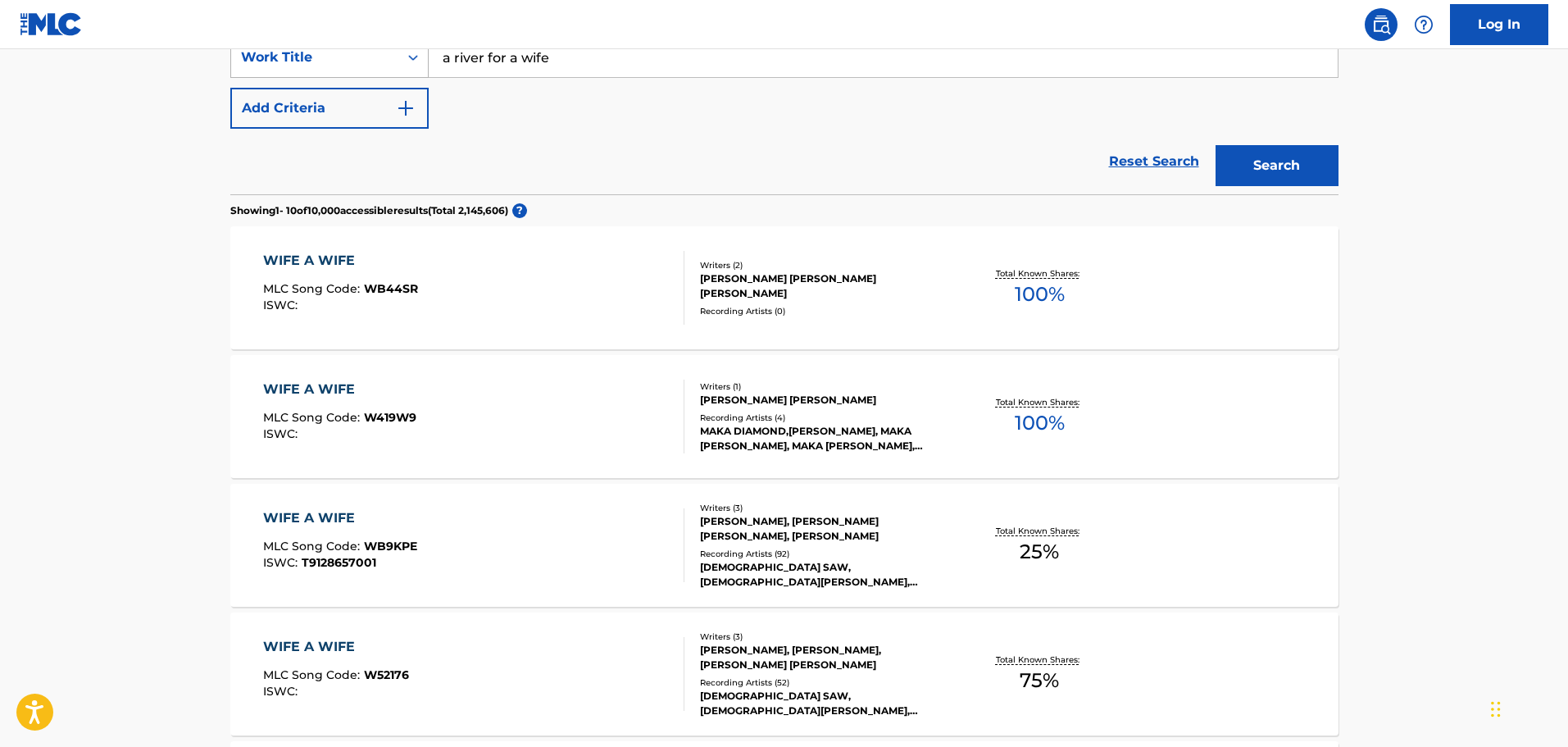
drag, startPoint x: 636, startPoint y: 56, endPoint x: 302, endPoint y: 57, distance: 334.0
click at [302, 57] on div "SearchWithCriteria5717cafd-39c6-4c40-9bfb-b1ff933422e4 Work Title a river for a…" at bounding box center [784, 57] width 1108 height 41
type input "letters from the [PERSON_NAME]"
click at [1216, 146] on button "Search" at bounding box center [1277, 166] width 123 height 41
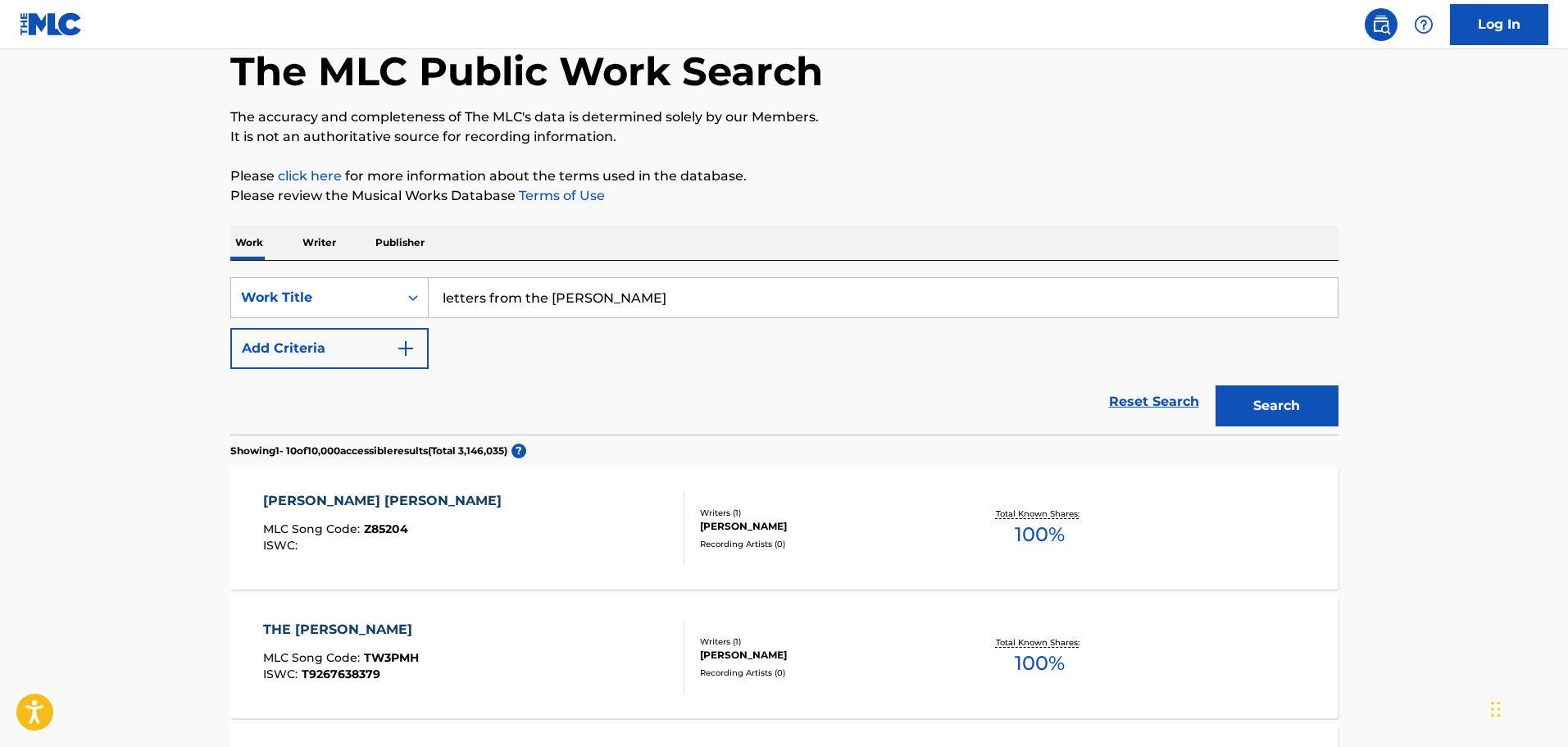
scroll to position [246, 0]
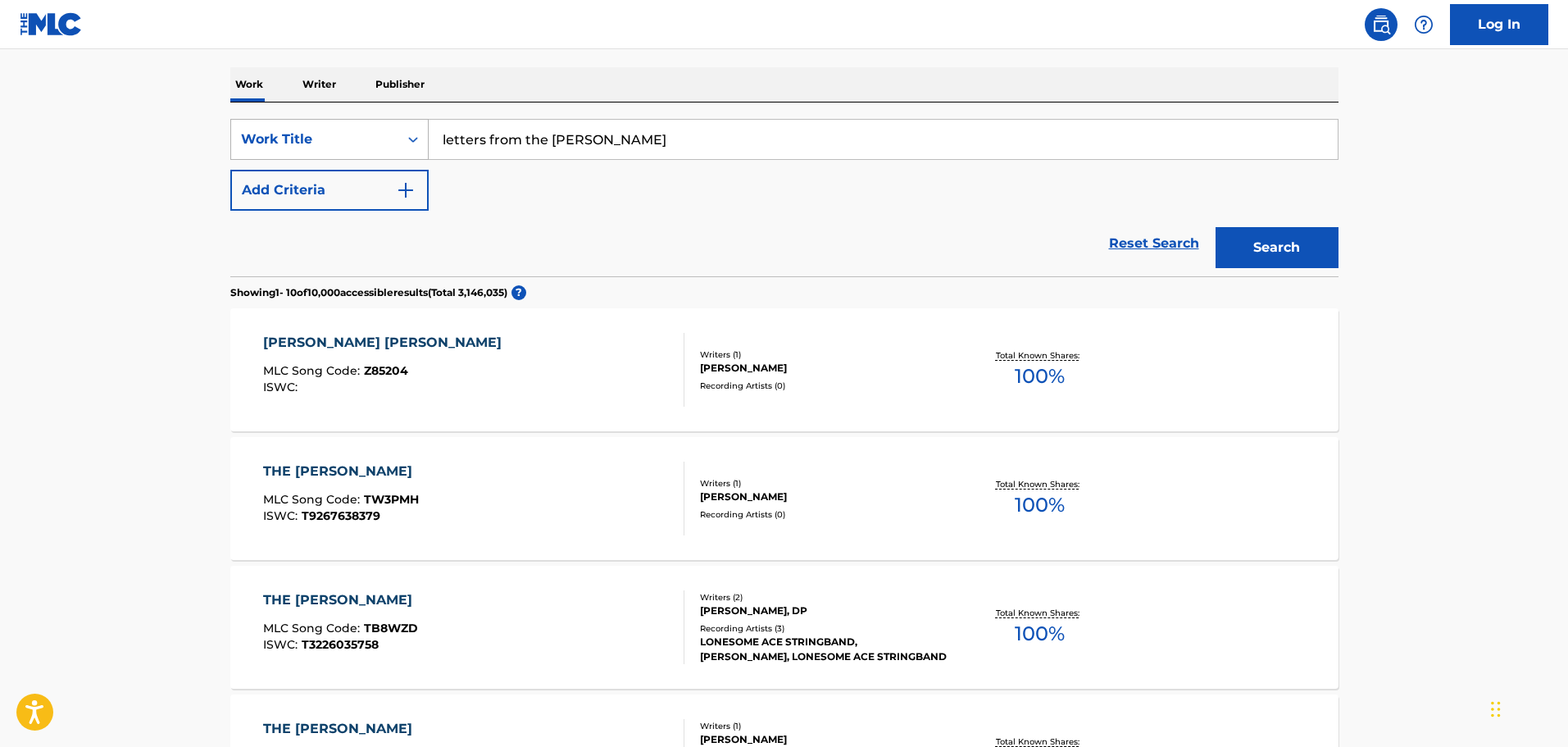
drag, startPoint x: 637, startPoint y: 140, endPoint x: 362, endPoint y: 128, distance: 275.3
click at [362, 128] on div "SearchWithCriteria5717cafd-39c6-4c40-9bfb-b1ff933422e4 Work Title letters from …" at bounding box center [784, 139] width 1108 height 41
paste input "life's like a riverboat"
type input "life's like a riverboat"
click at [1255, 248] on button "Search" at bounding box center [1277, 247] width 123 height 41
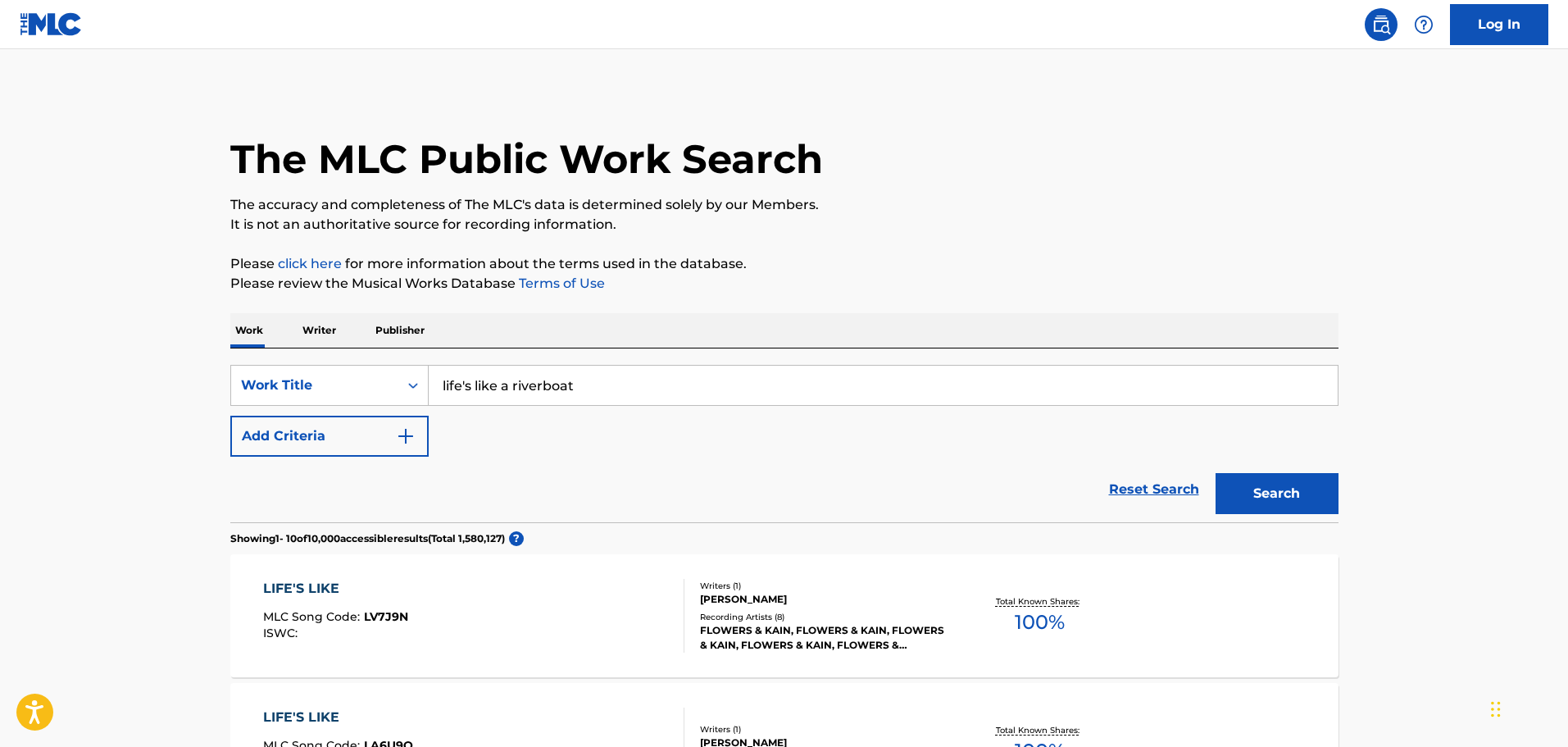
scroll to position [328, 0]
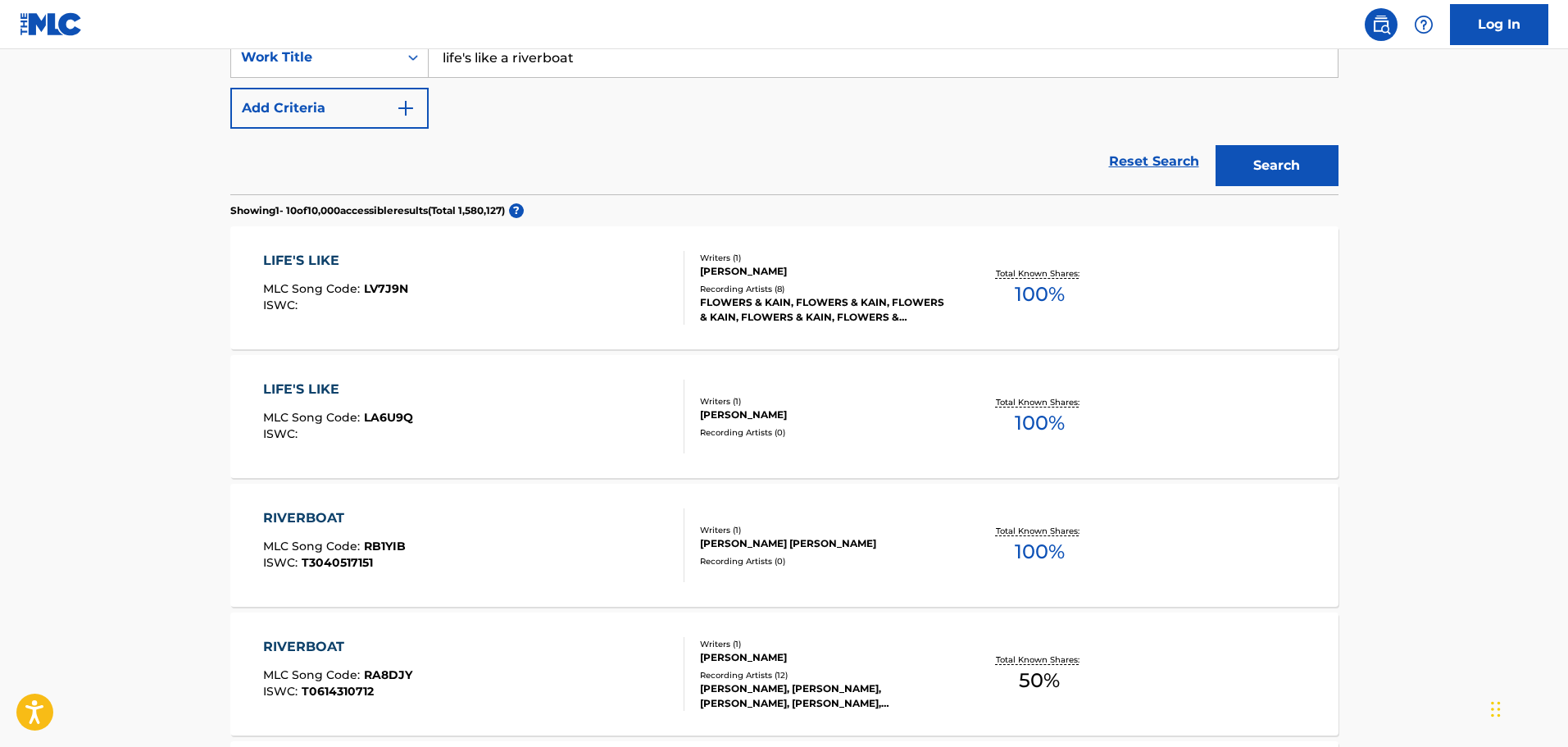
drag, startPoint x: 619, startPoint y: 54, endPoint x: 411, endPoint y: 38, distance: 208.6
click at [411, 38] on div "Log In The MLC Public Work Search The accuracy and completeness of The MLC's da…" at bounding box center [784, 675] width 1568 height 2007
paste input "lion's eye louder"
type input "lion's eye louder"
click at [1246, 158] on button "Search" at bounding box center [1277, 166] width 123 height 41
